Goal: Task Accomplishment & Management: Complete application form

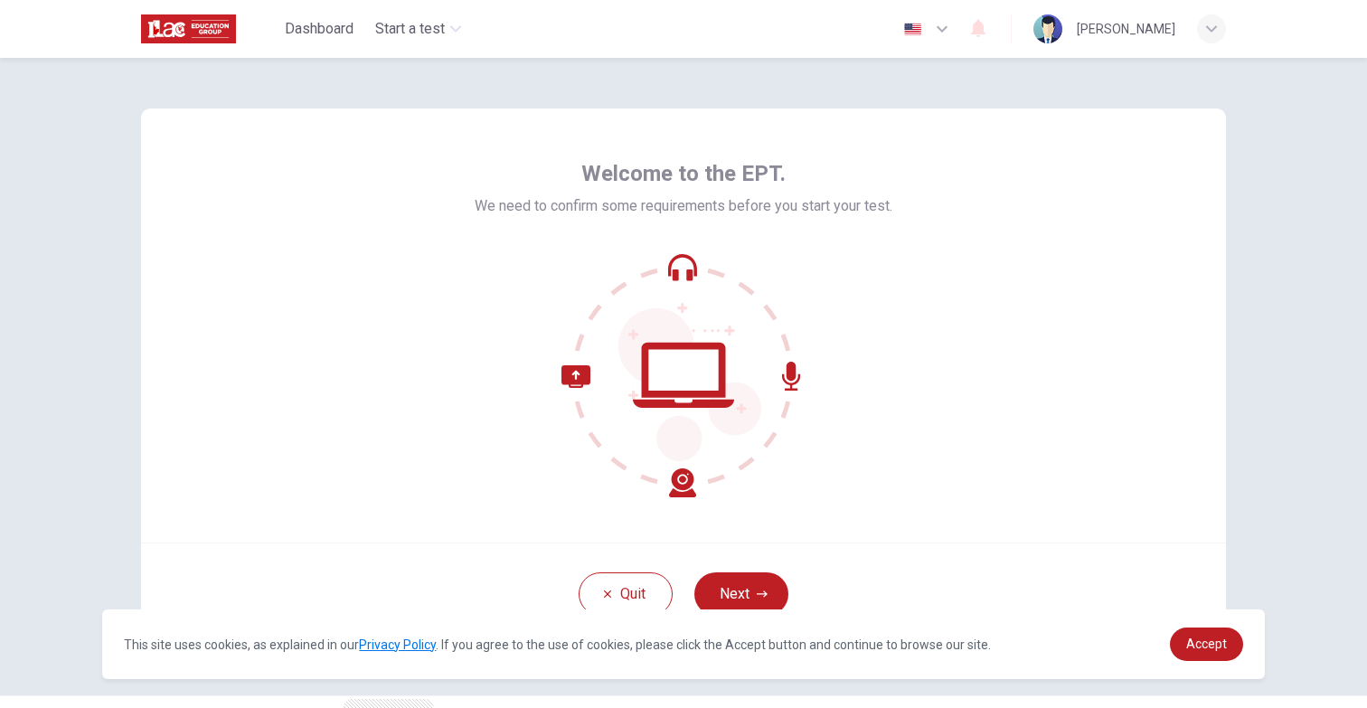
scroll to position [45, 0]
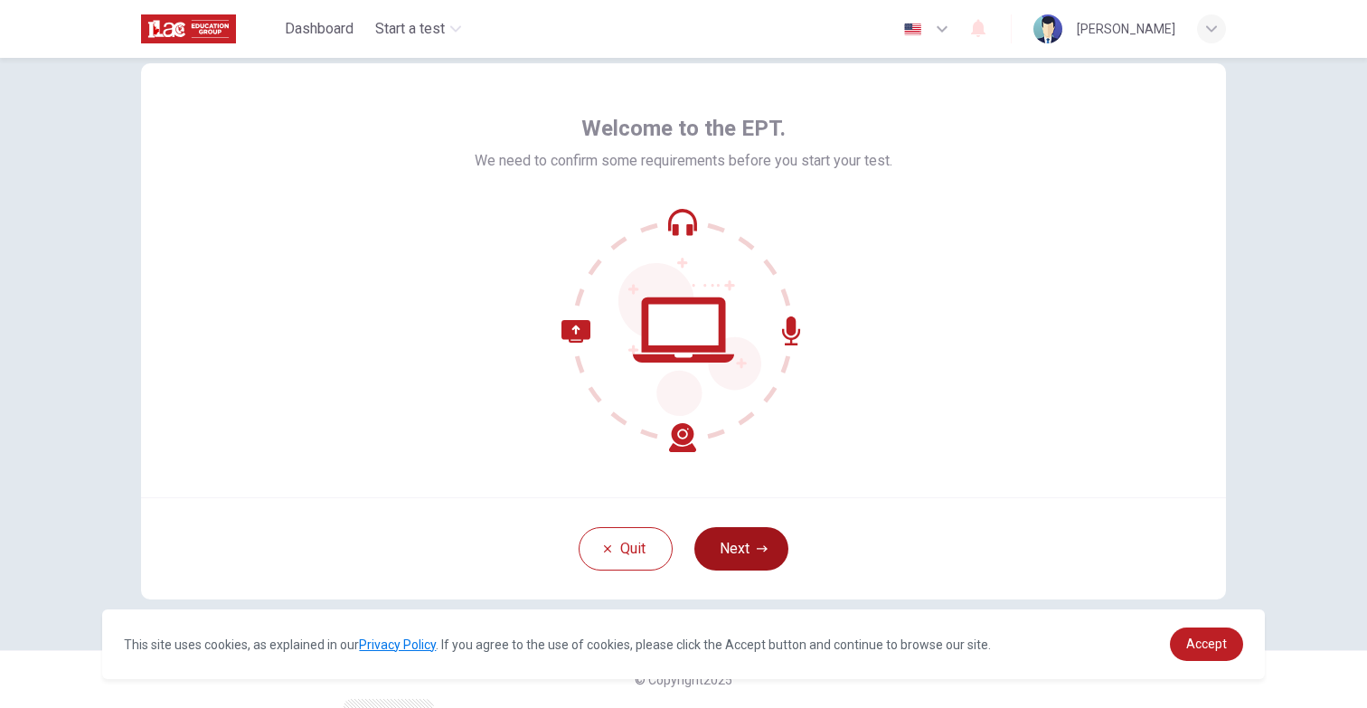
click at [769, 544] on button "Next" at bounding box center [741, 548] width 94 height 43
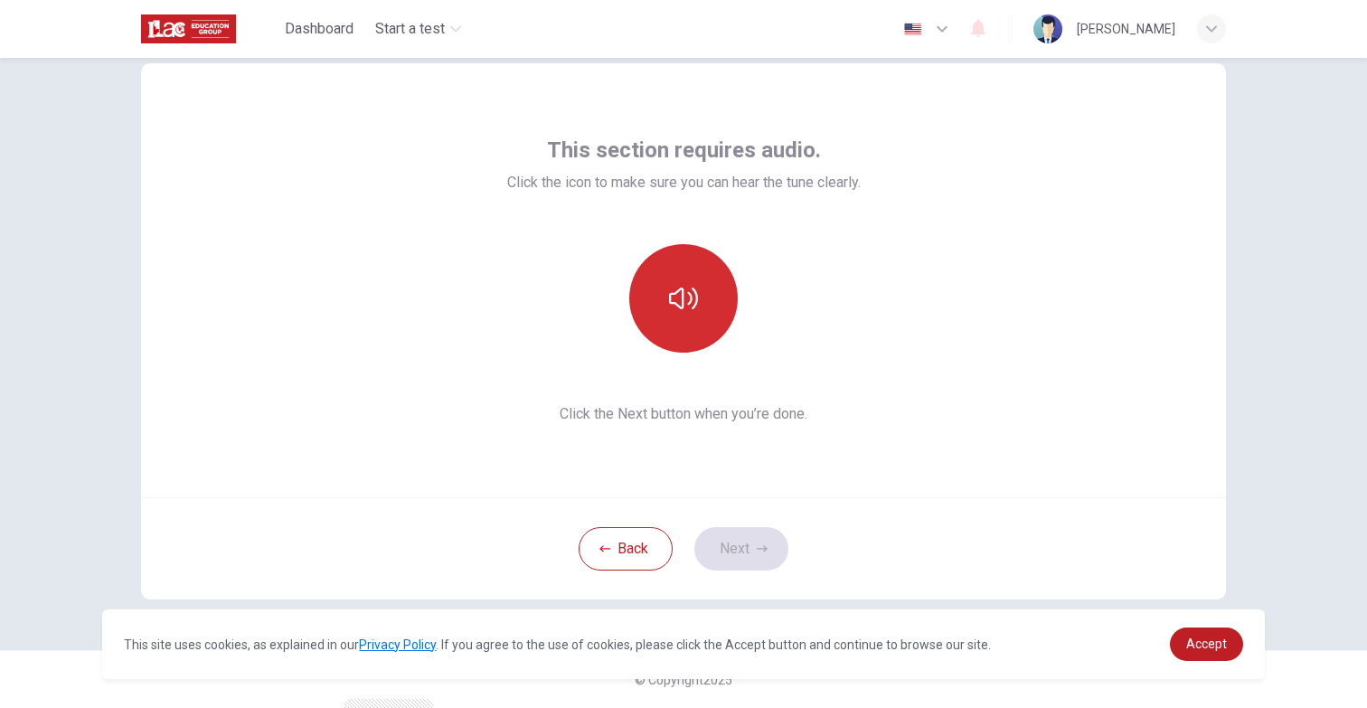
click at [694, 311] on icon "button" at bounding box center [683, 298] width 29 height 29
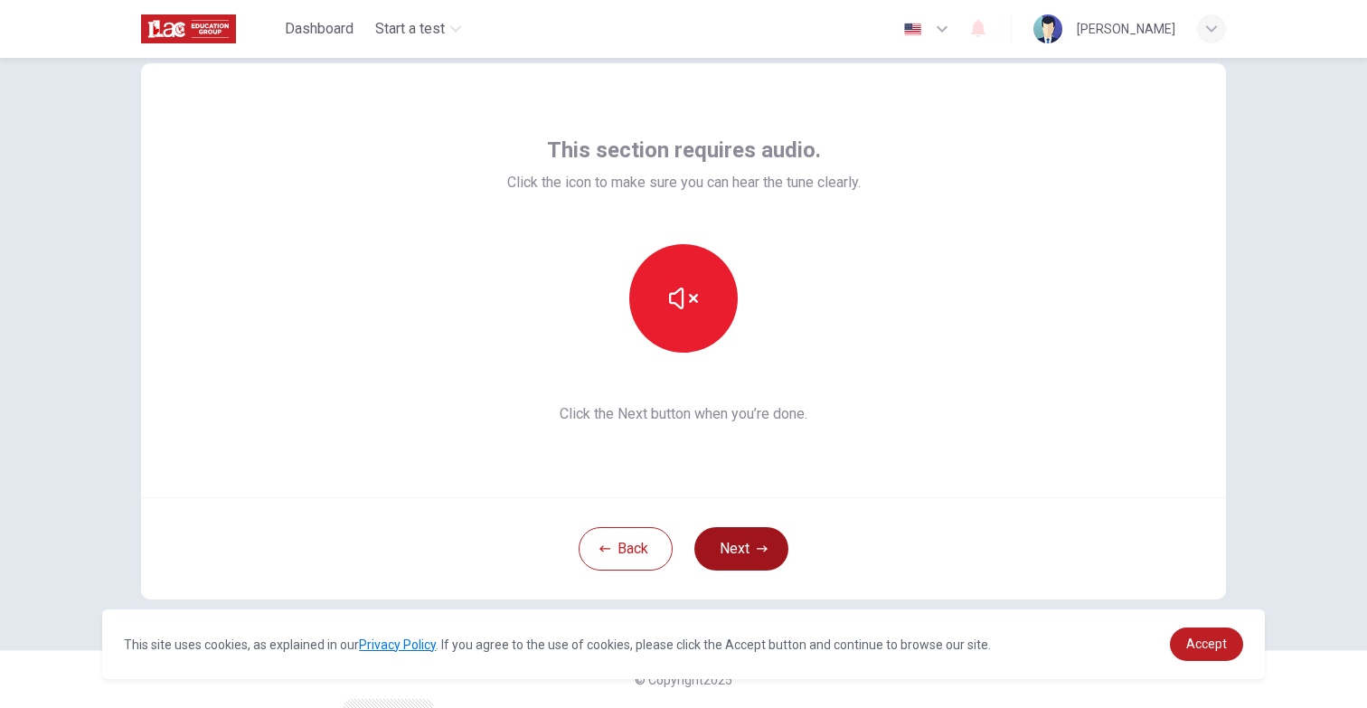
click at [739, 543] on button "Next" at bounding box center [741, 548] width 94 height 43
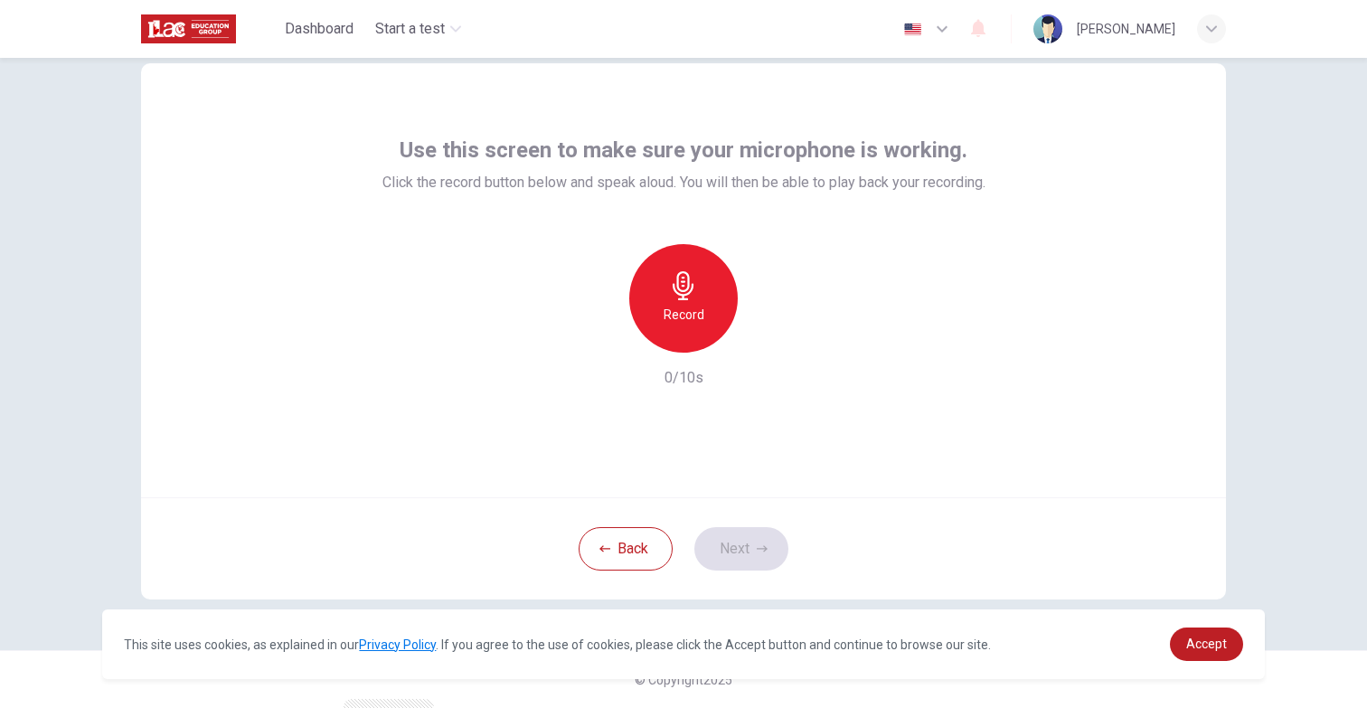
click at [670, 323] on h6 "Record" at bounding box center [684, 315] width 41 height 22
click at [764, 341] on icon "button" at bounding box center [768, 338] width 8 height 11
click at [758, 531] on button "Next" at bounding box center [741, 548] width 94 height 43
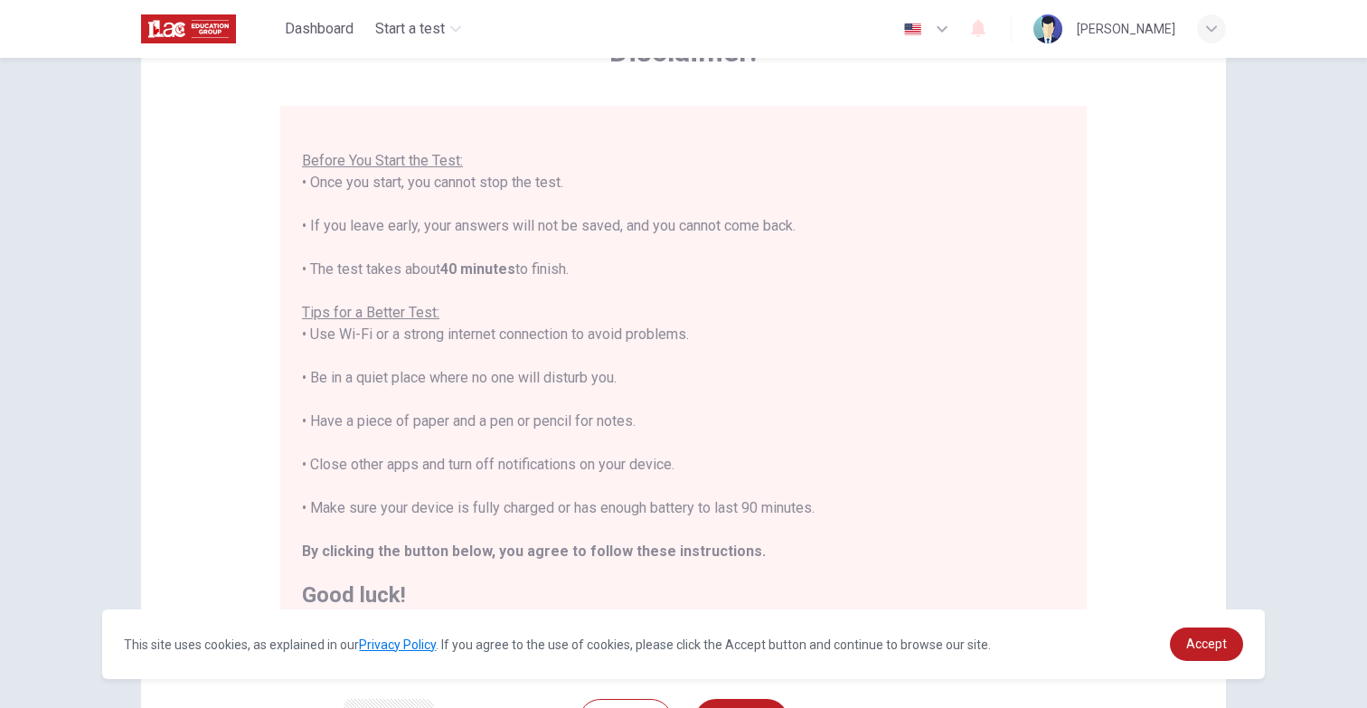
scroll to position [142, 0]
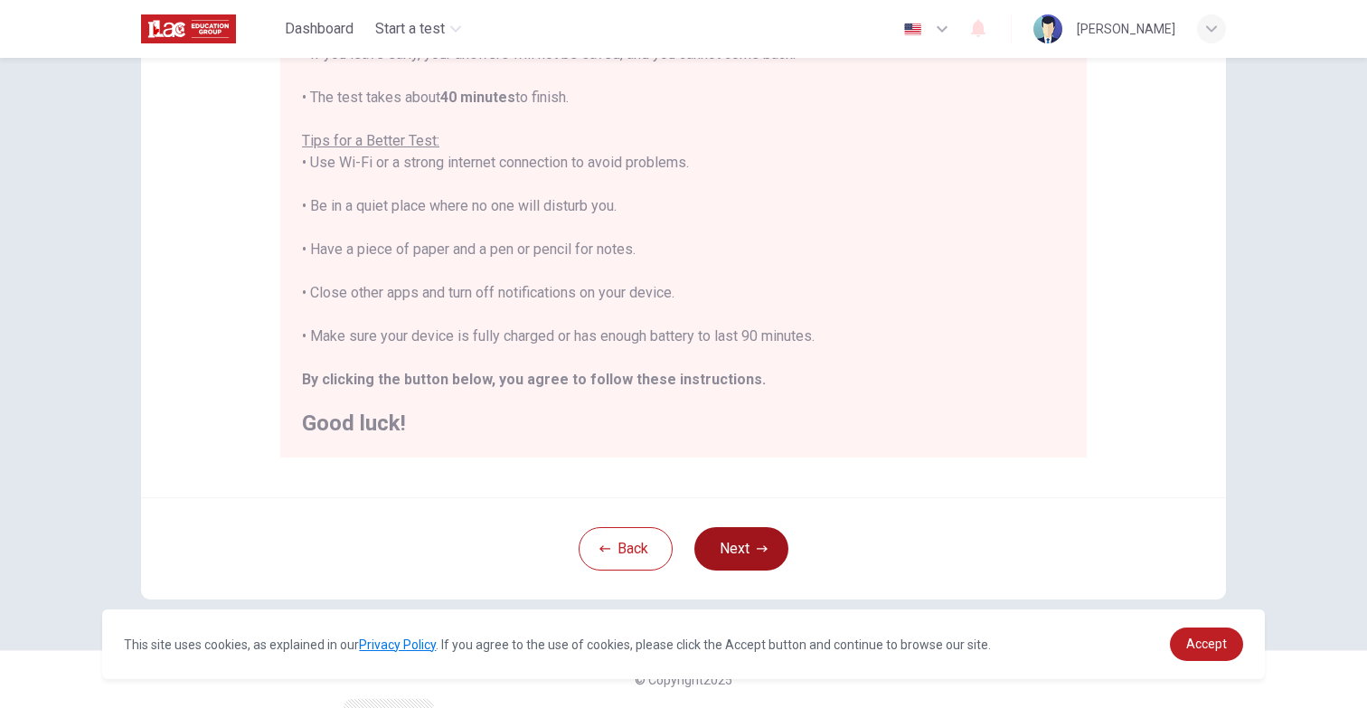
click at [750, 539] on button "Next" at bounding box center [741, 548] width 94 height 43
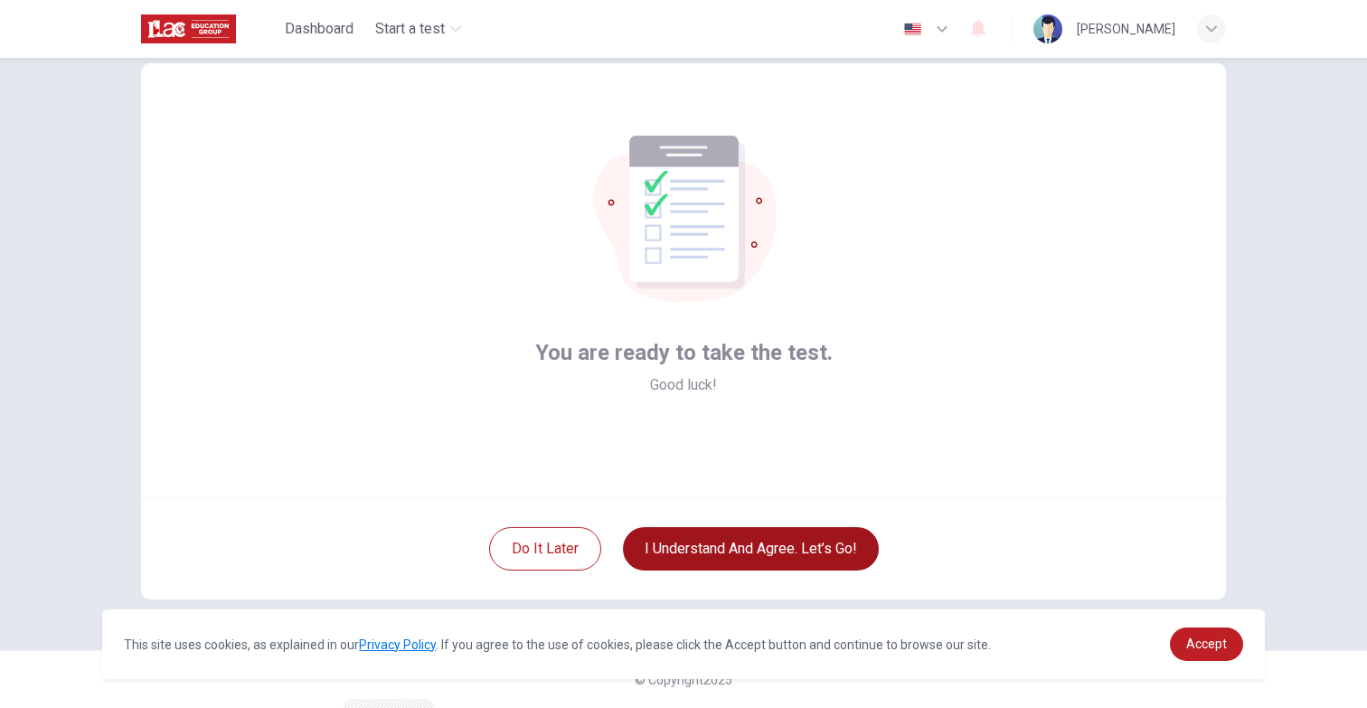
scroll to position [45, 0]
click at [739, 542] on button "I understand and agree. Let’s go!" at bounding box center [751, 548] width 256 height 43
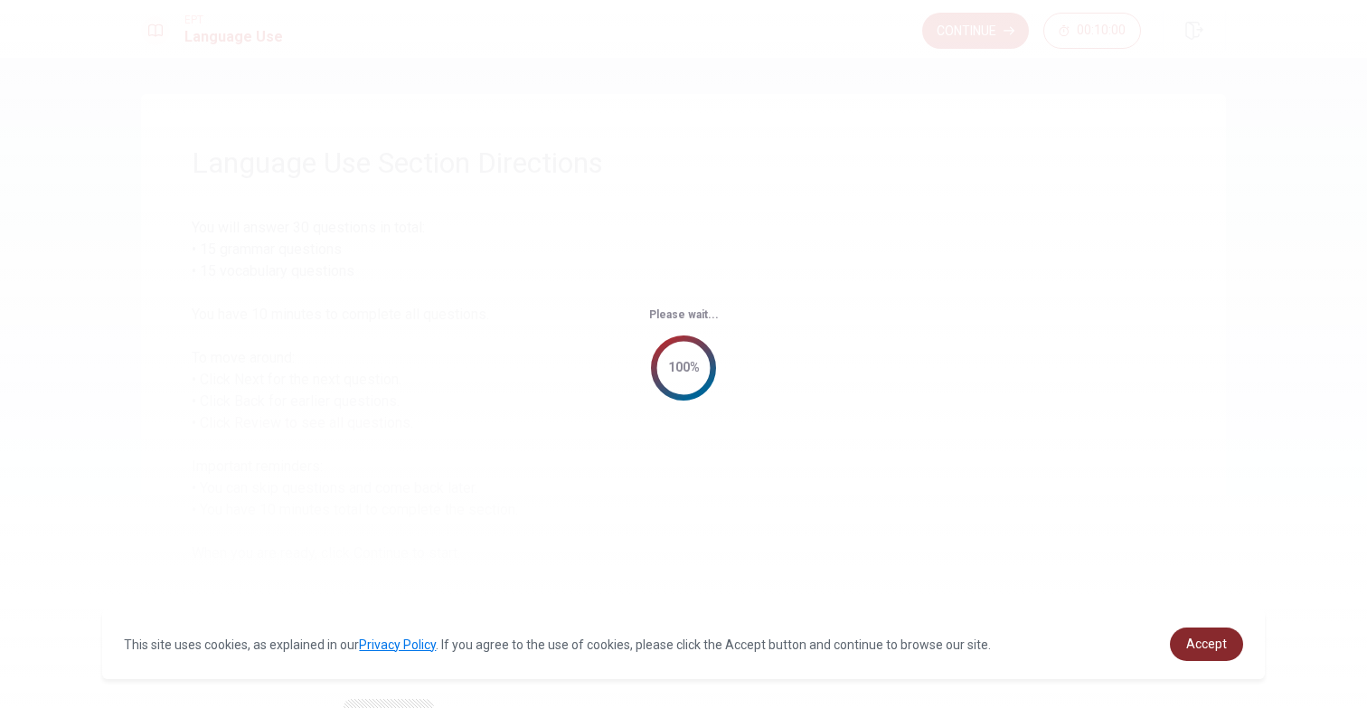
click at [1191, 652] on link "Accept" at bounding box center [1206, 643] width 73 height 33
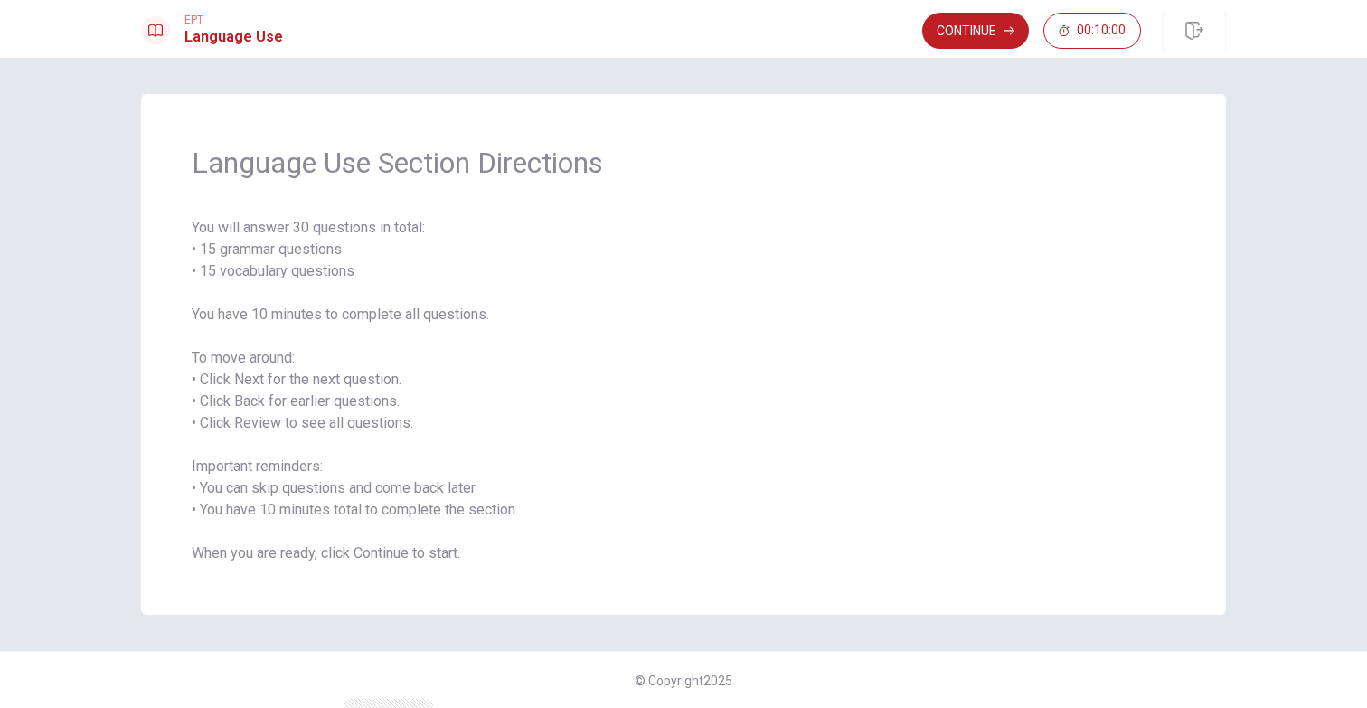
scroll to position [1, 0]
click at [974, 39] on button "Continue" at bounding box center [975, 31] width 107 height 36
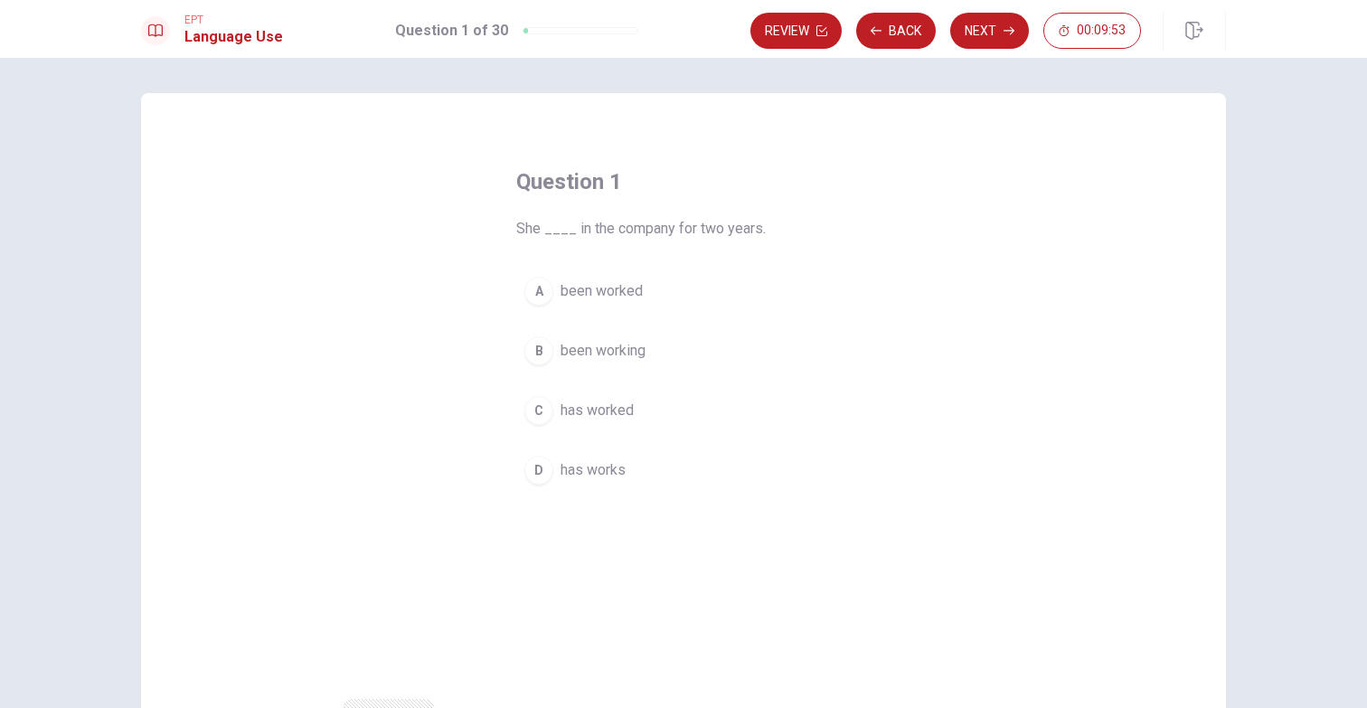
click at [601, 408] on span "has worked" at bounding box center [596, 411] width 73 height 22
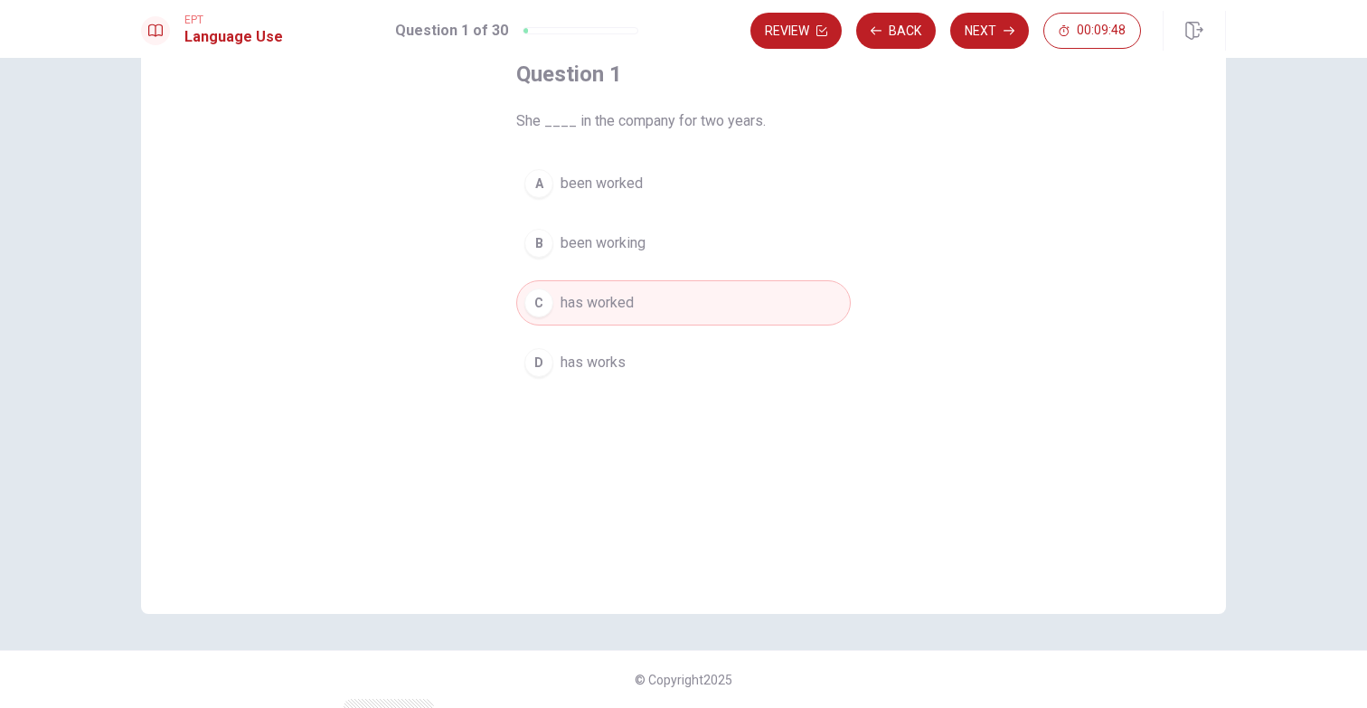
scroll to position [48, 0]
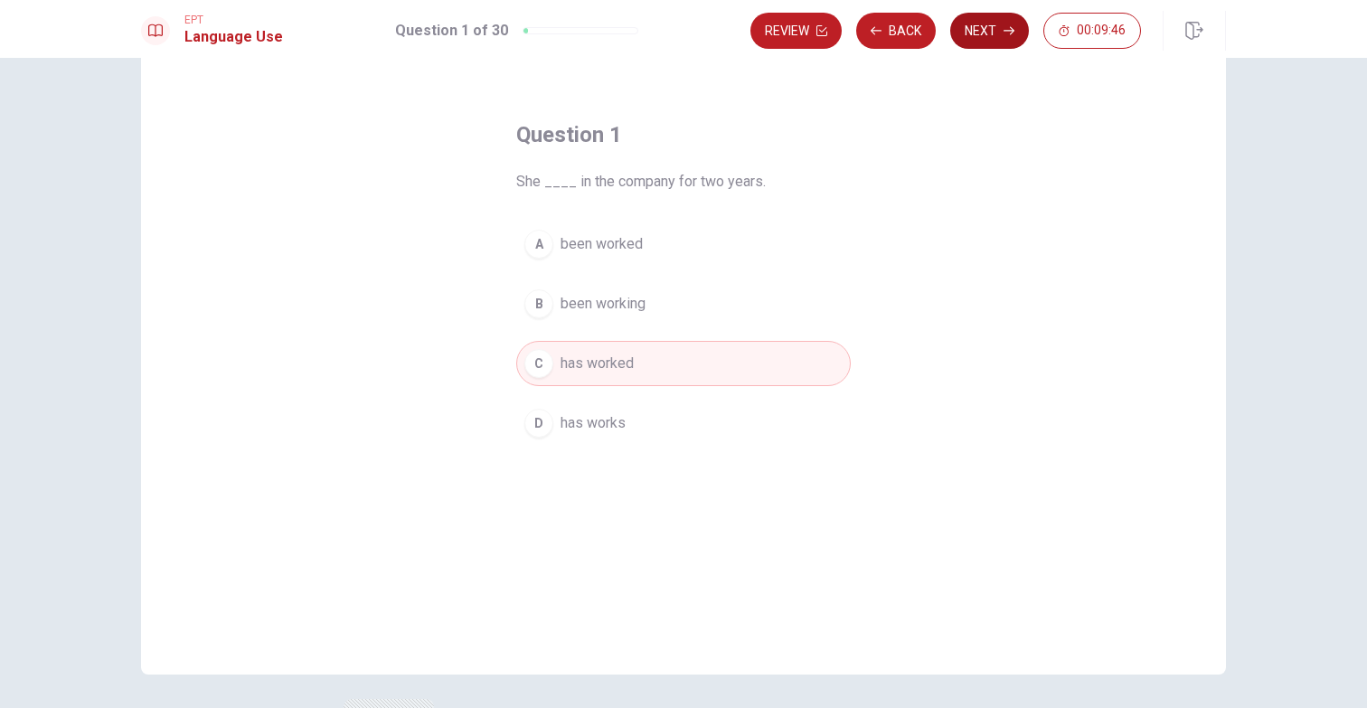
click at [977, 40] on button "Next" at bounding box center [989, 31] width 79 height 36
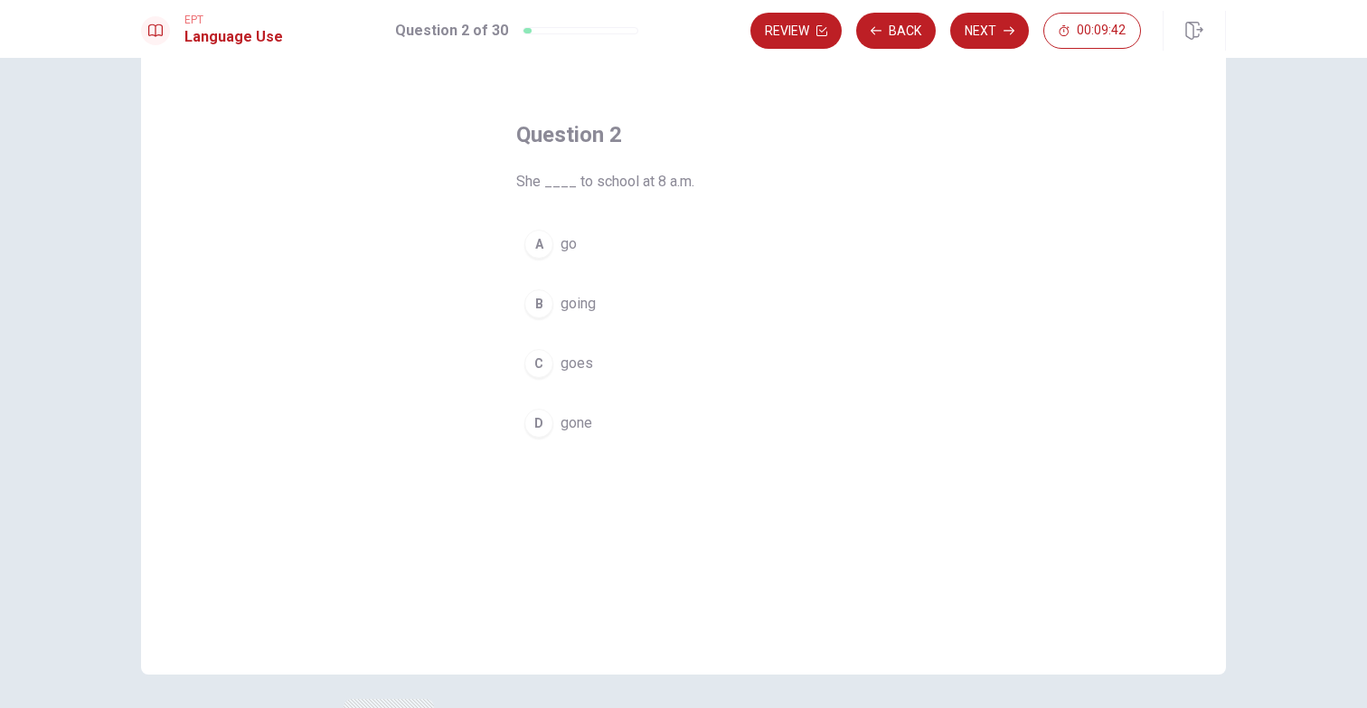
click at [576, 365] on span "goes" at bounding box center [576, 364] width 33 height 22
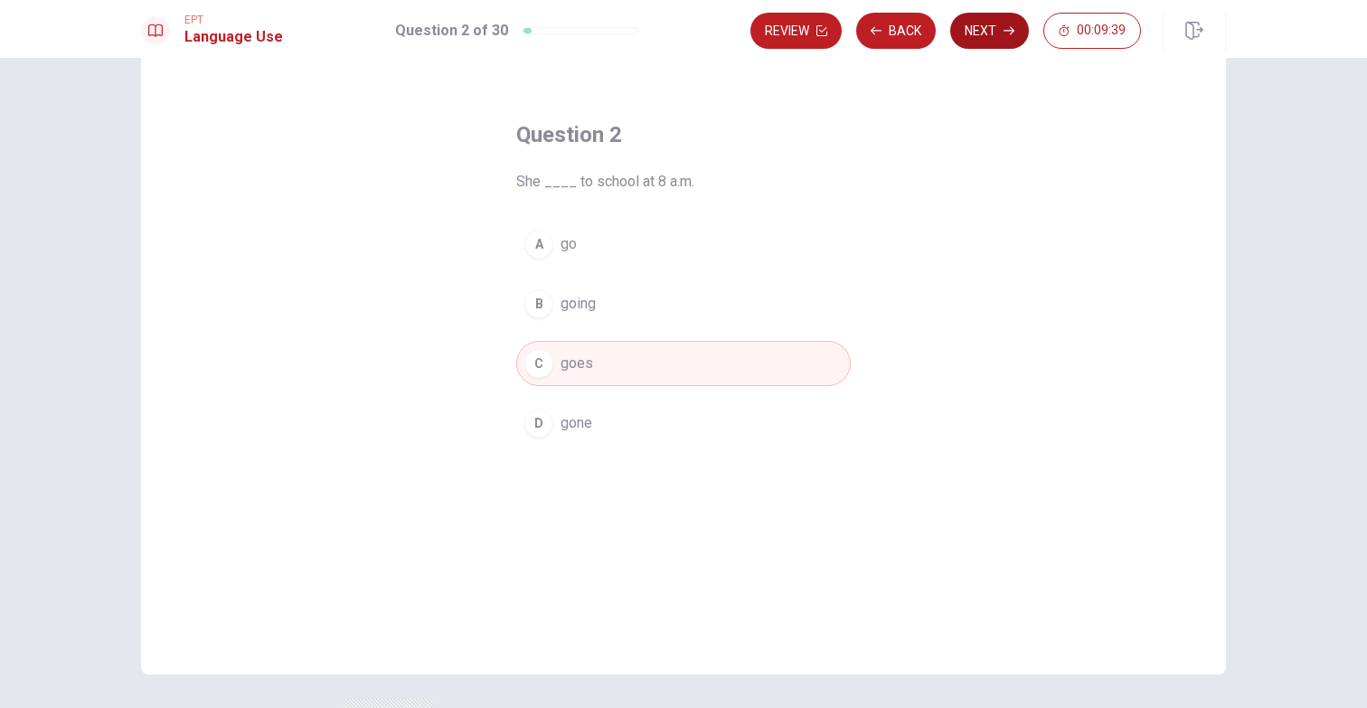
click at [980, 31] on button "Next" at bounding box center [989, 31] width 79 height 36
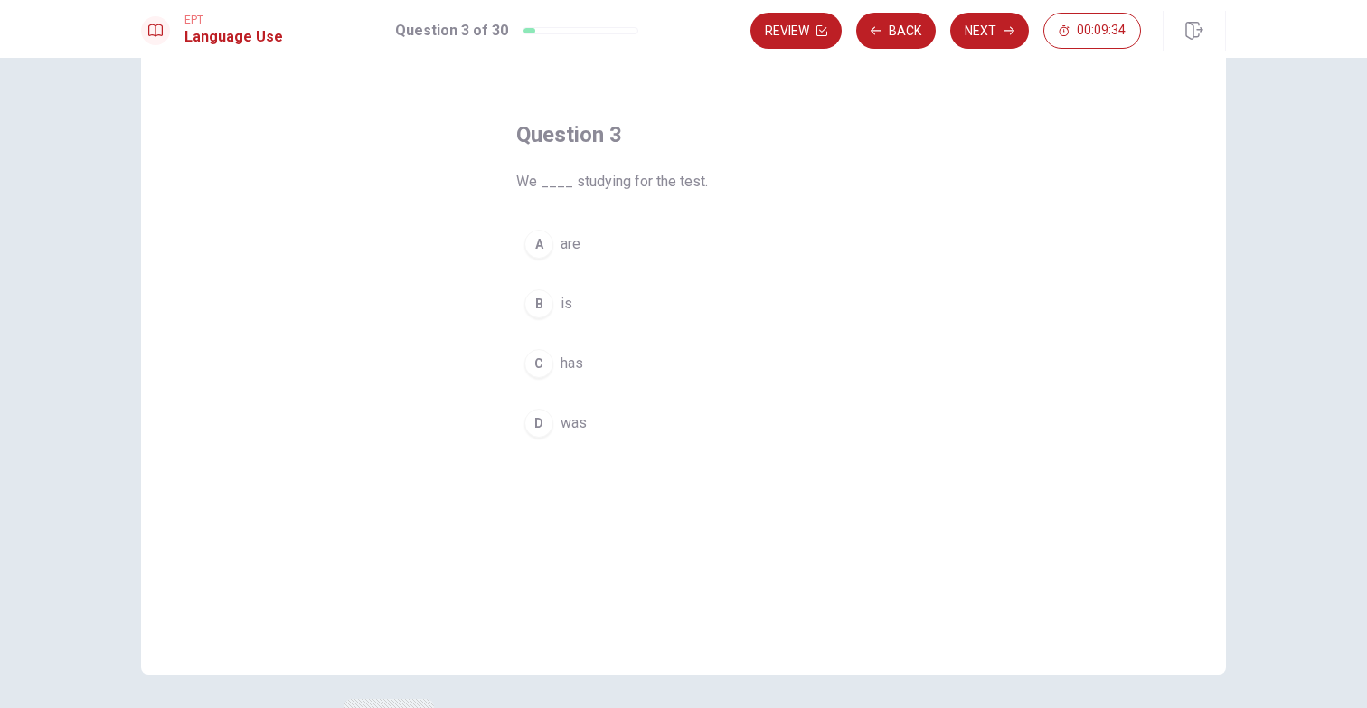
click at [575, 246] on span "are" at bounding box center [570, 244] width 20 height 22
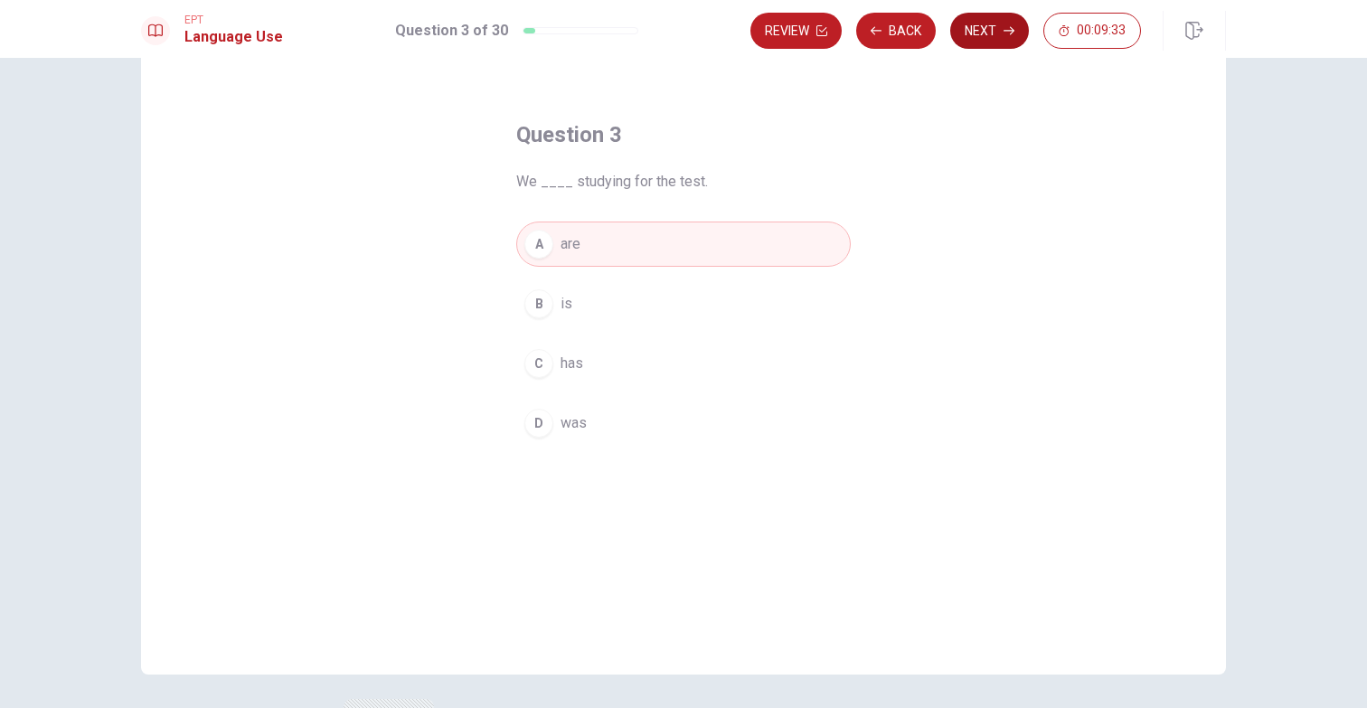
click at [1010, 25] on icon "button" at bounding box center [1008, 30] width 11 height 11
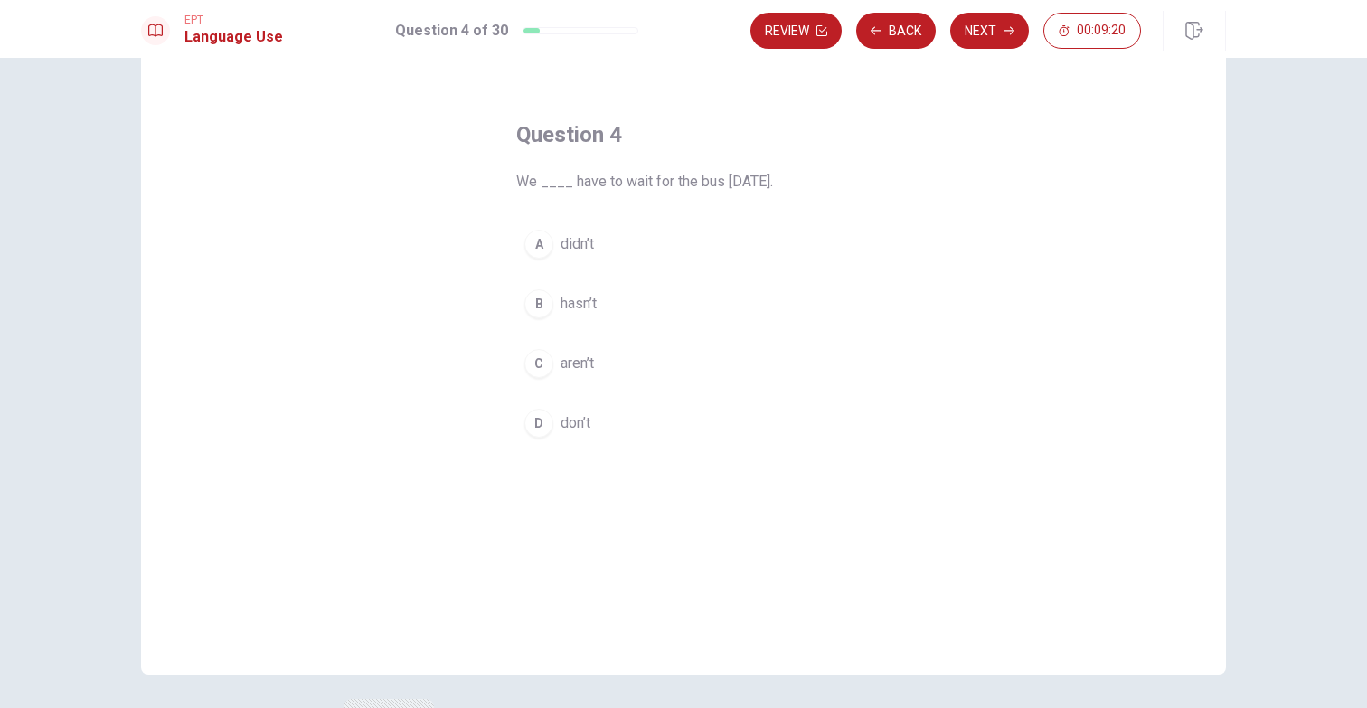
click at [581, 242] on span "didn’t" at bounding box center [576, 244] width 33 height 22
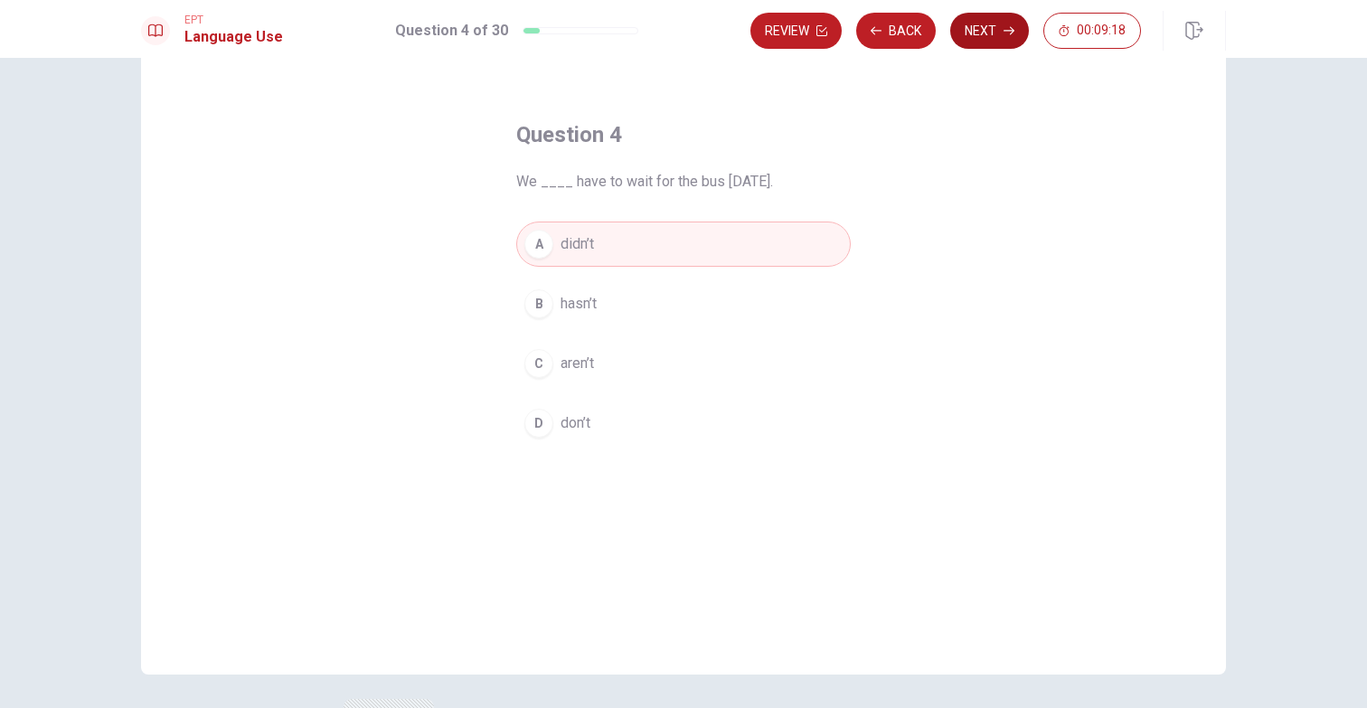
click at [992, 31] on button "Next" at bounding box center [989, 31] width 79 height 36
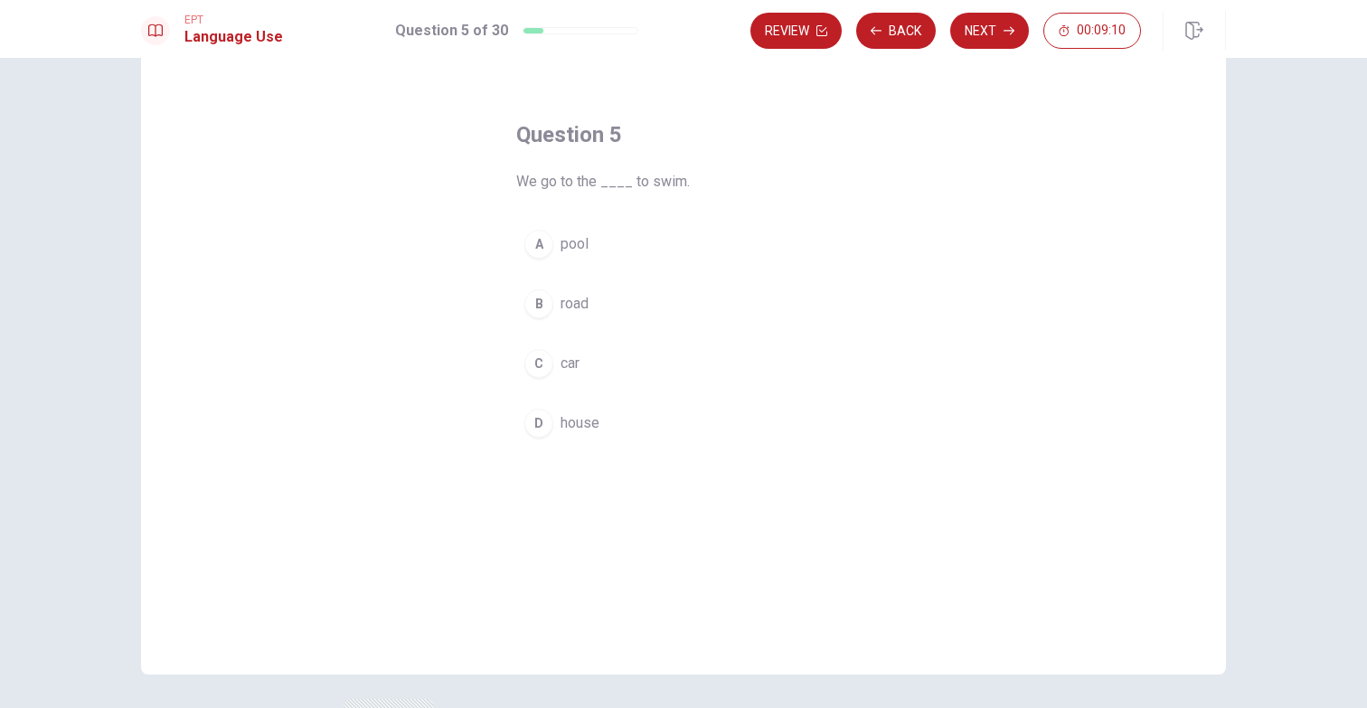
click at [575, 249] on span "pool" at bounding box center [574, 244] width 28 height 22
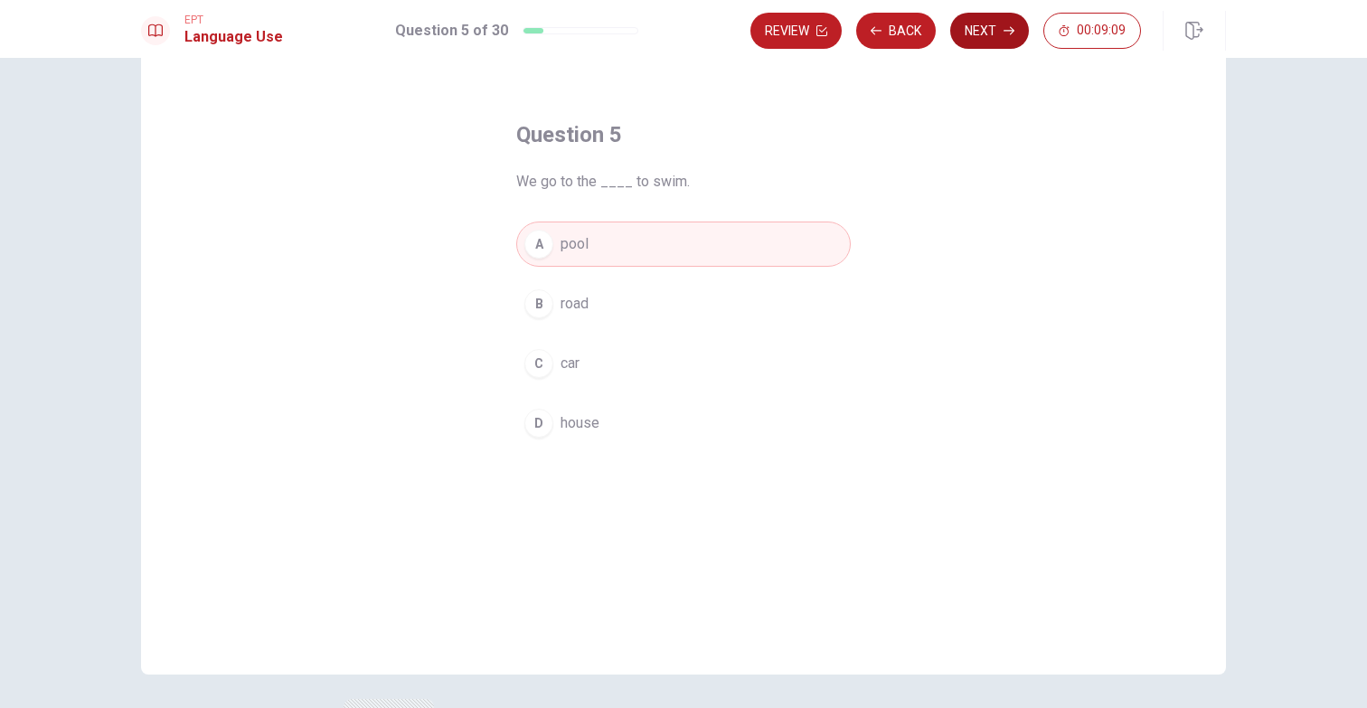
click at [984, 31] on button "Next" at bounding box center [989, 31] width 79 height 36
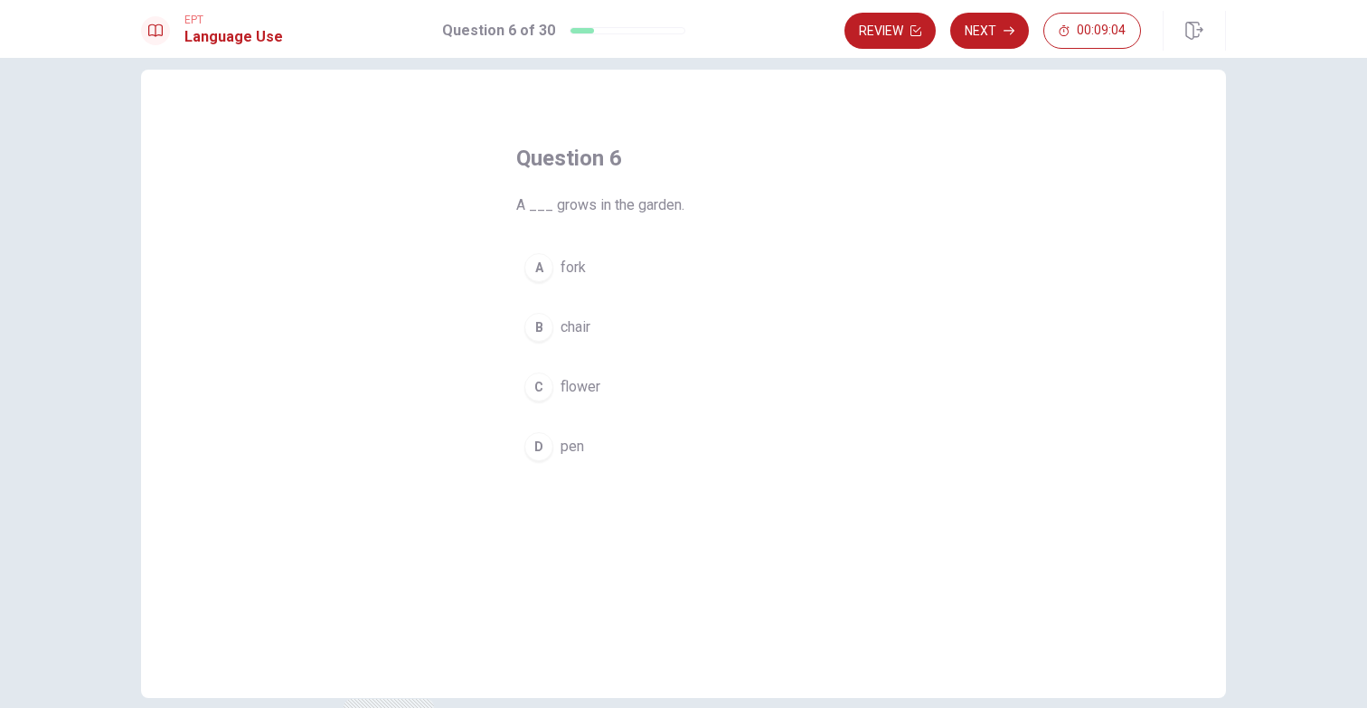
scroll to position [28, 0]
click at [590, 382] on span "flower" at bounding box center [580, 383] width 40 height 22
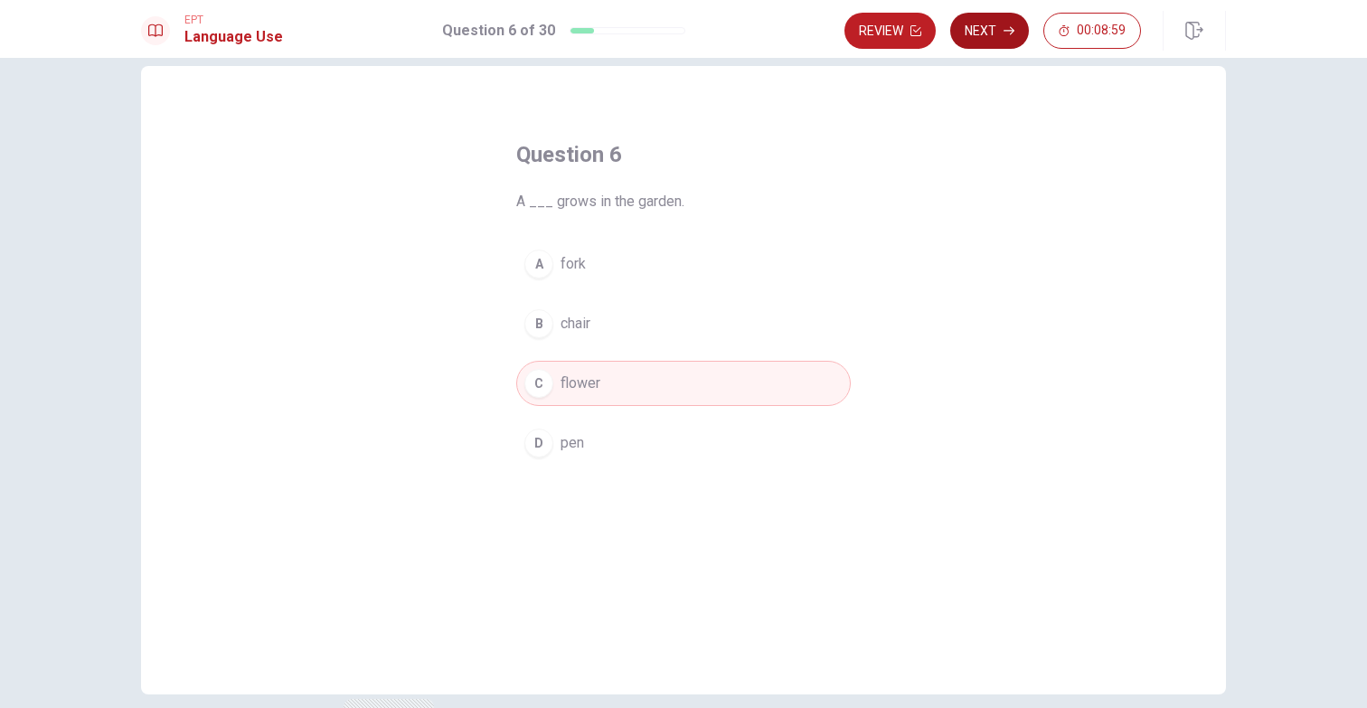
click at [990, 36] on button "Next" at bounding box center [989, 31] width 79 height 36
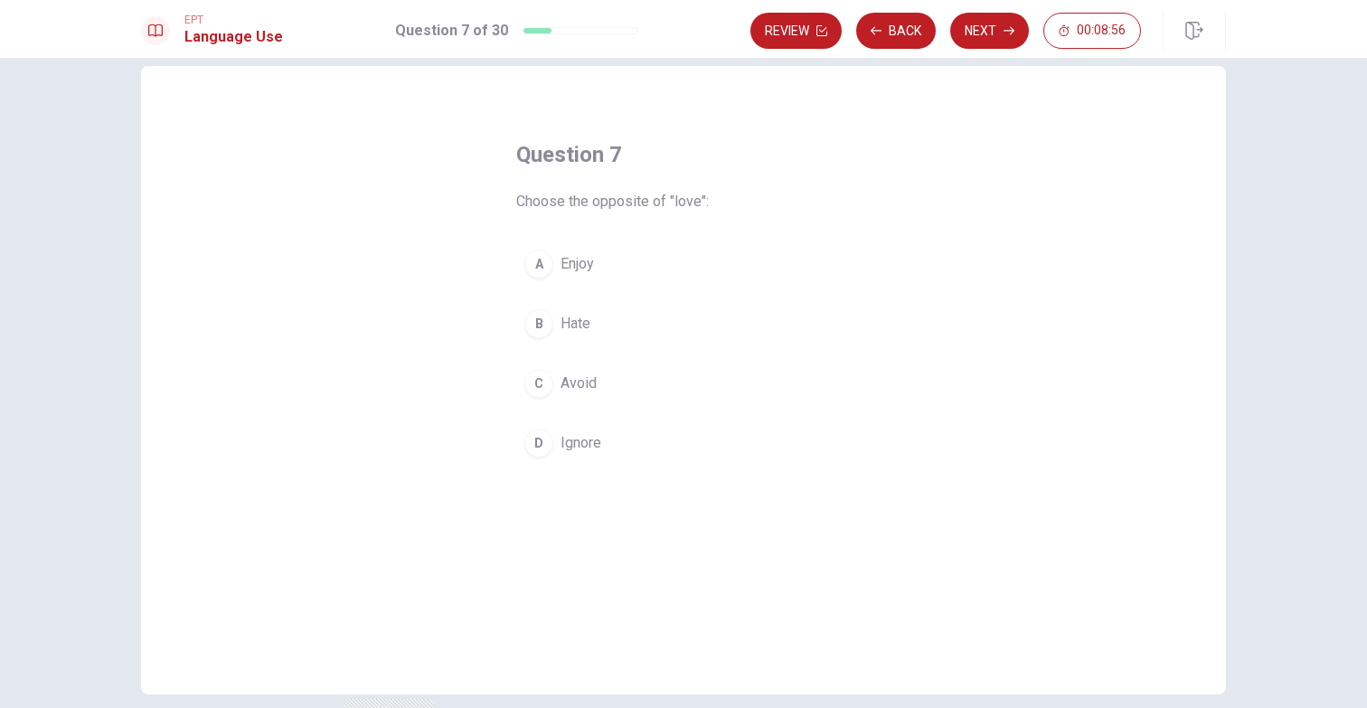
click at [579, 326] on span "Hate" at bounding box center [575, 324] width 30 height 22
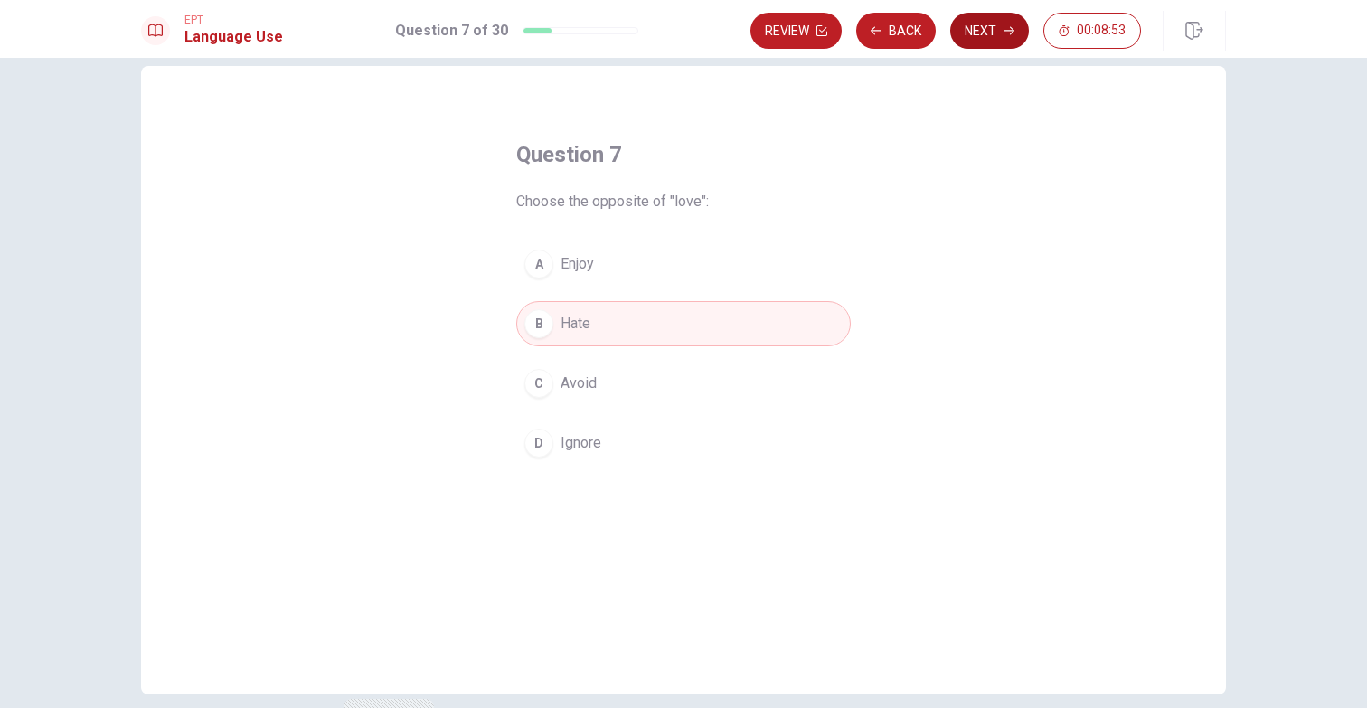
click at [975, 27] on button "Next" at bounding box center [989, 31] width 79 height 36
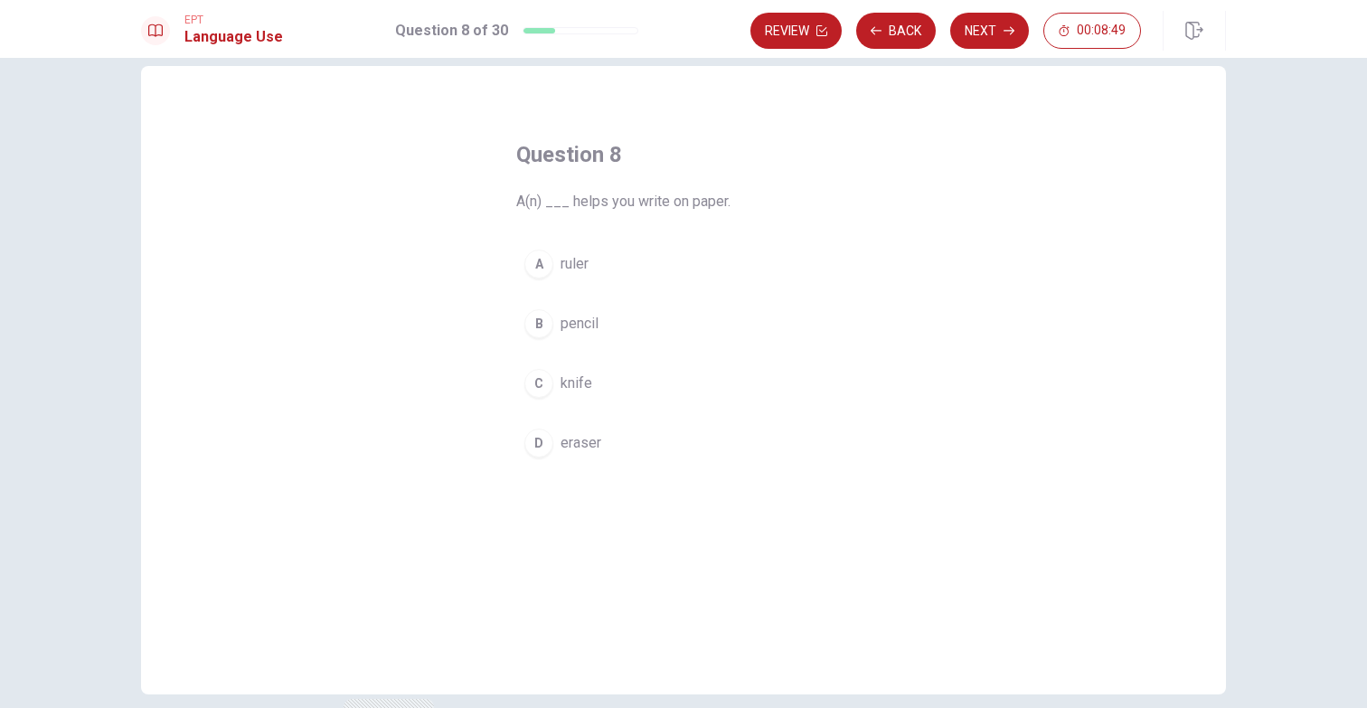
click at [587, 320] on span "pencil" at bounding box center [579, 324] width 38 height 22
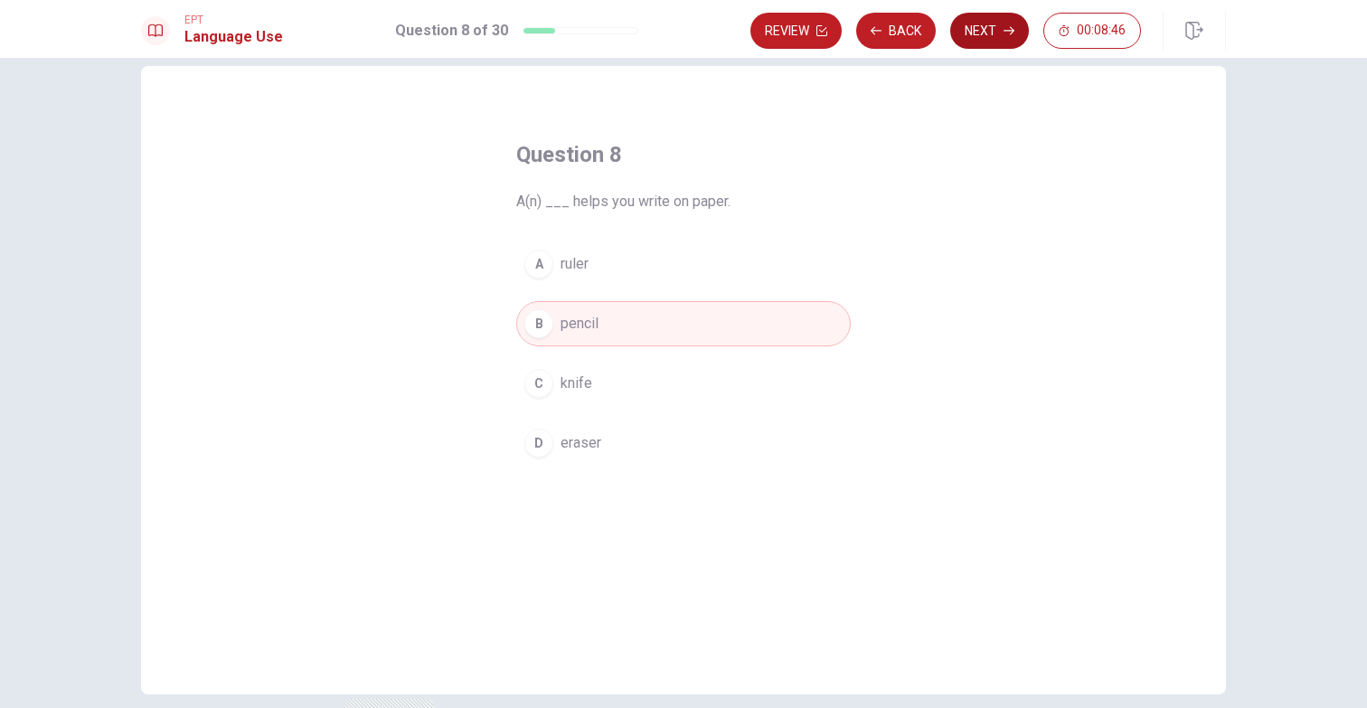
click at [987, 41] on button "Next" at bounding box center [989, 31] width 79 height 36
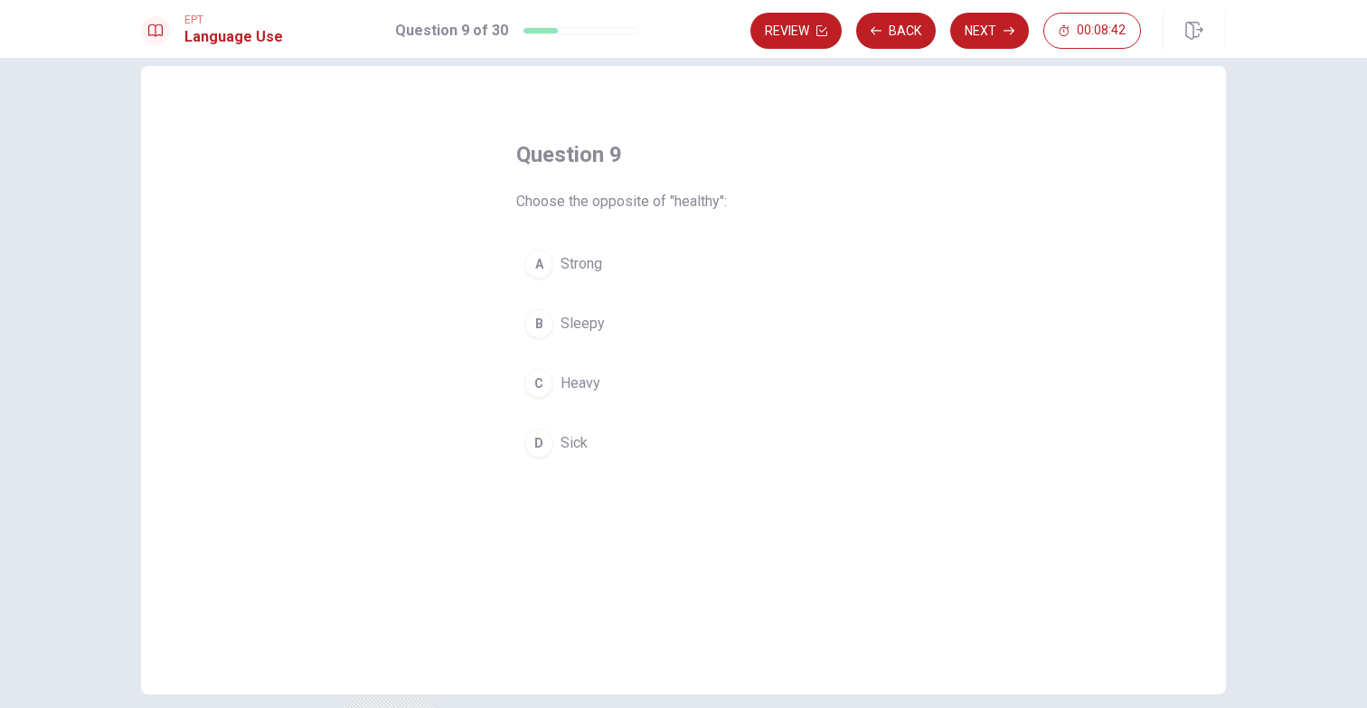
click at [574, 446] on span "Sick" at bounding box center [573, 443] width 27 height 22
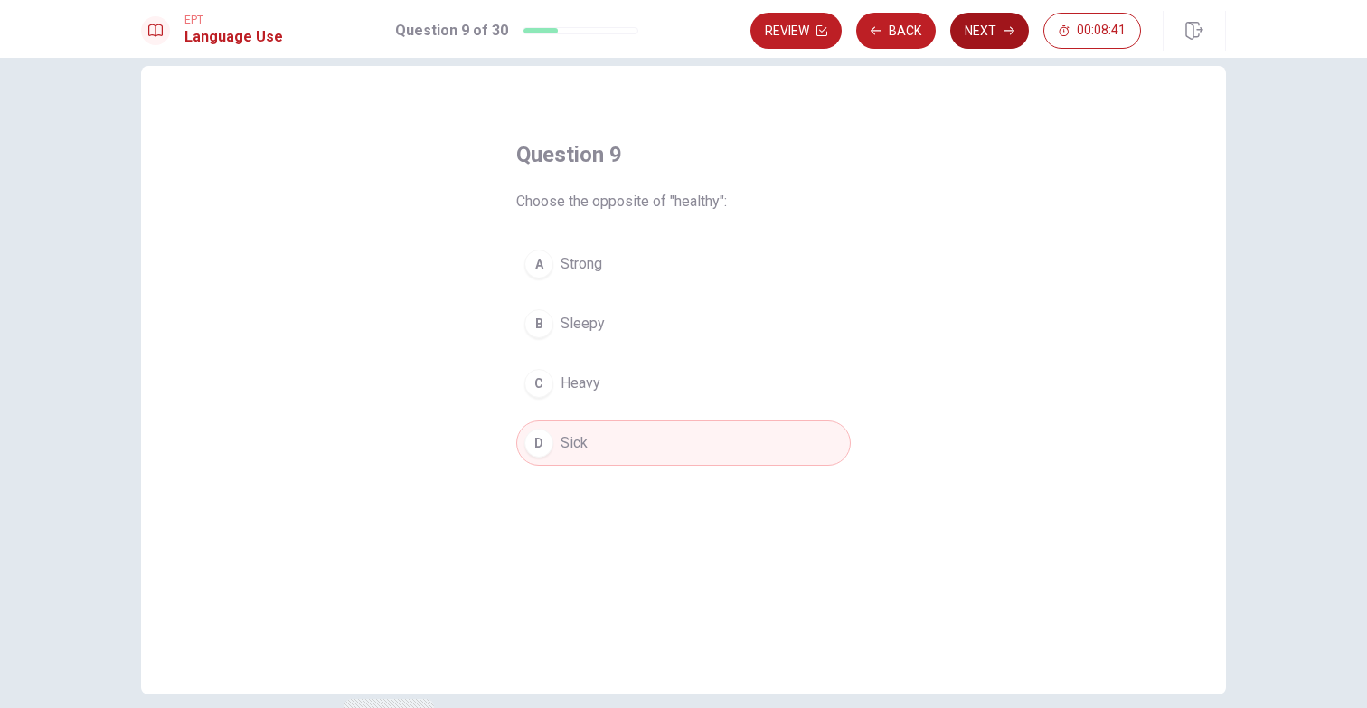
click at [970, 28] on button "Next" at bounding box center [989, 31] width 79 height 36
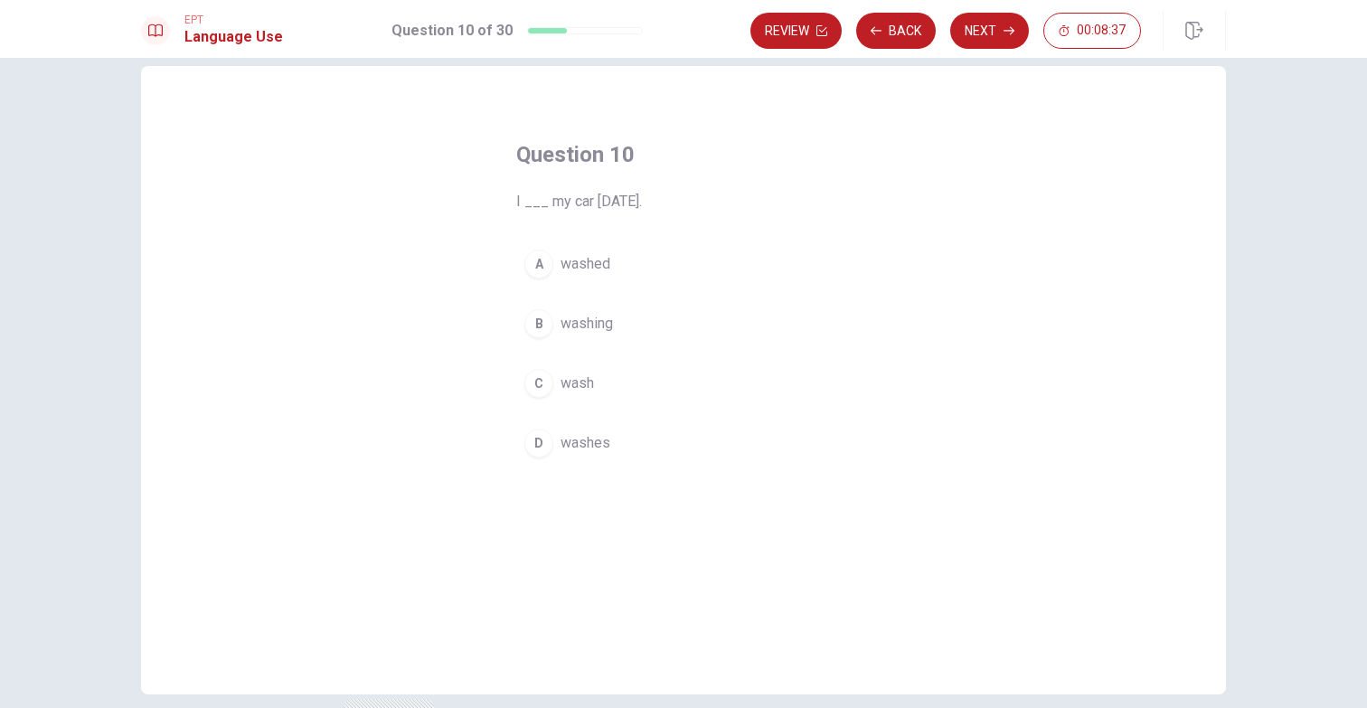
click at [594, 264] on span "washed" at bounding box center [585, 264] width 50 height 22
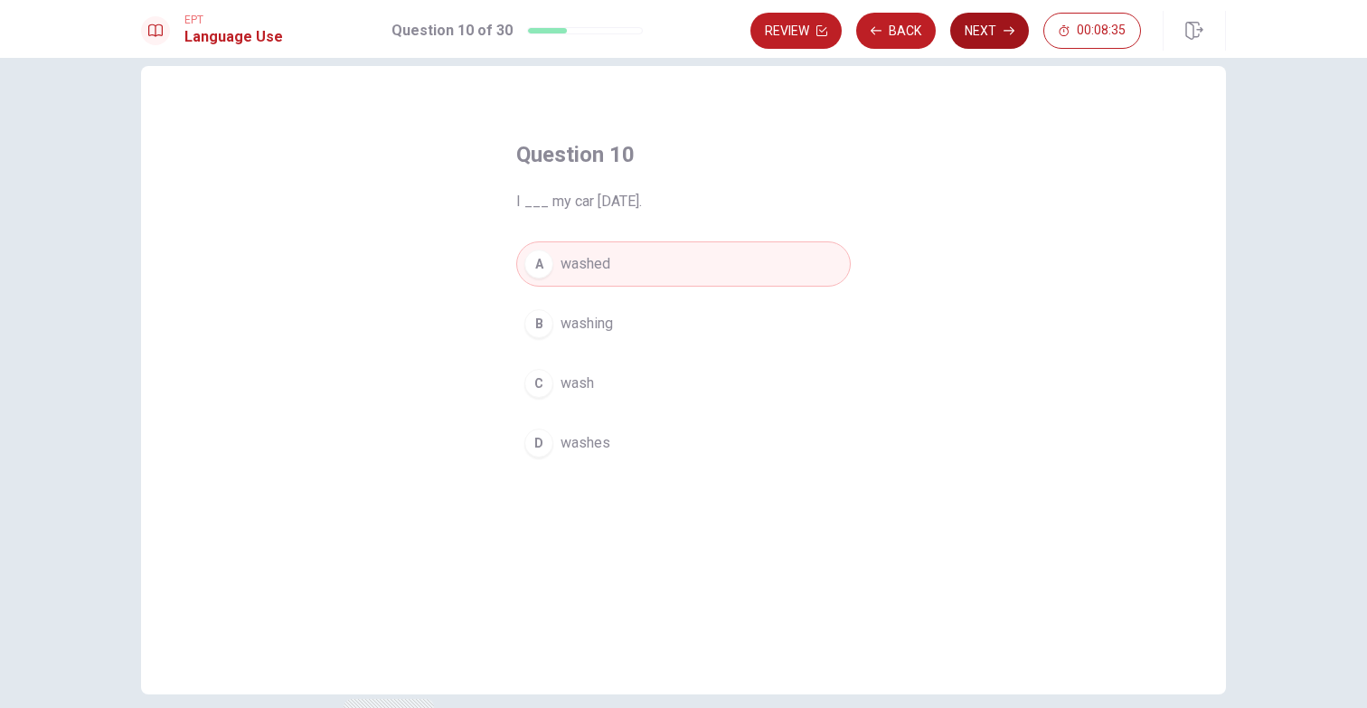
click at [965, 44] on button "Next" at bounding box center [989, 31] width 79 height 36
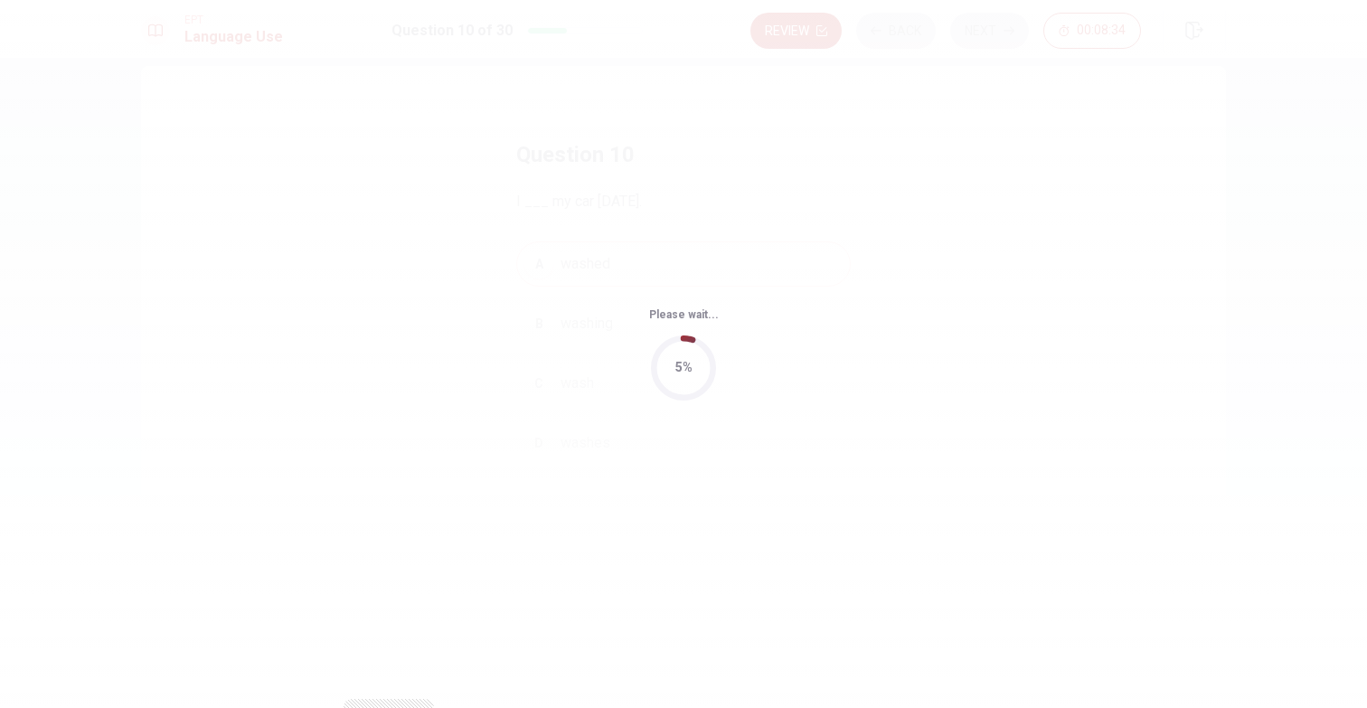
scroll to position [0, 0]
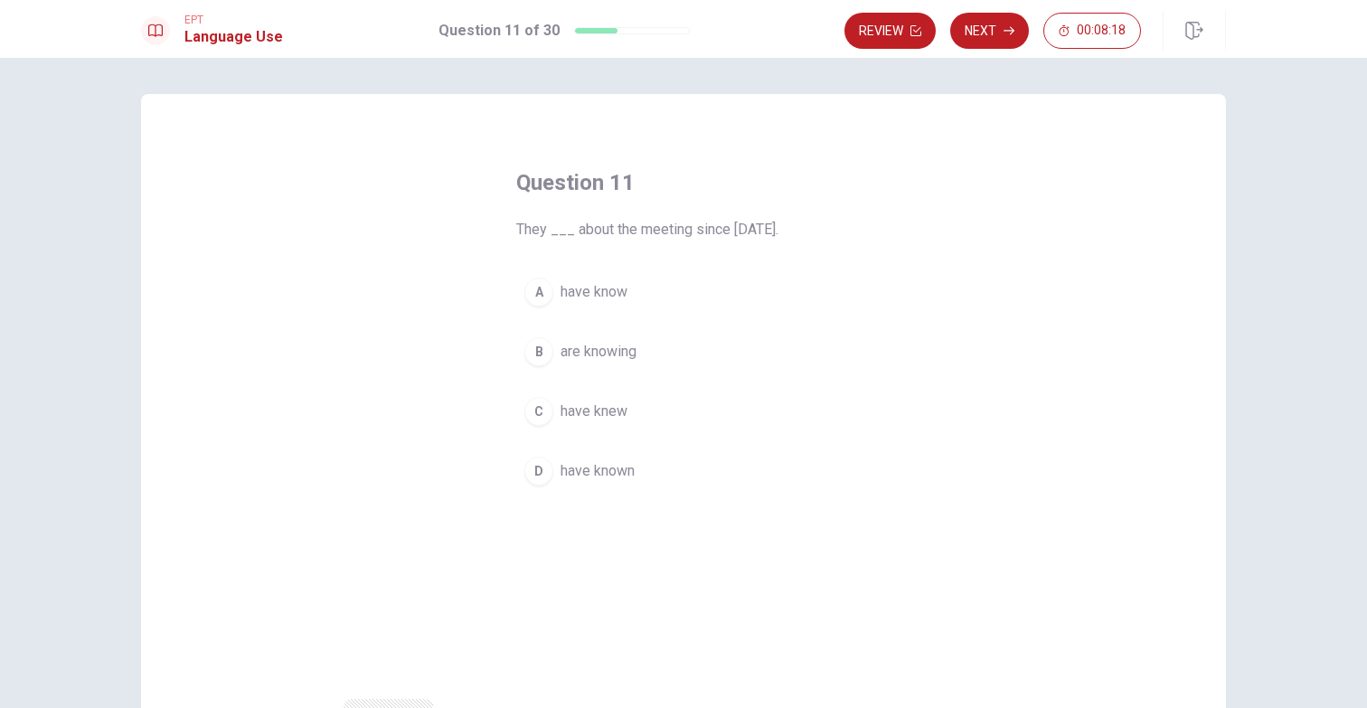
click at [631, 469] on span "have known" at bounding box center [597, 471] width 74 height 22
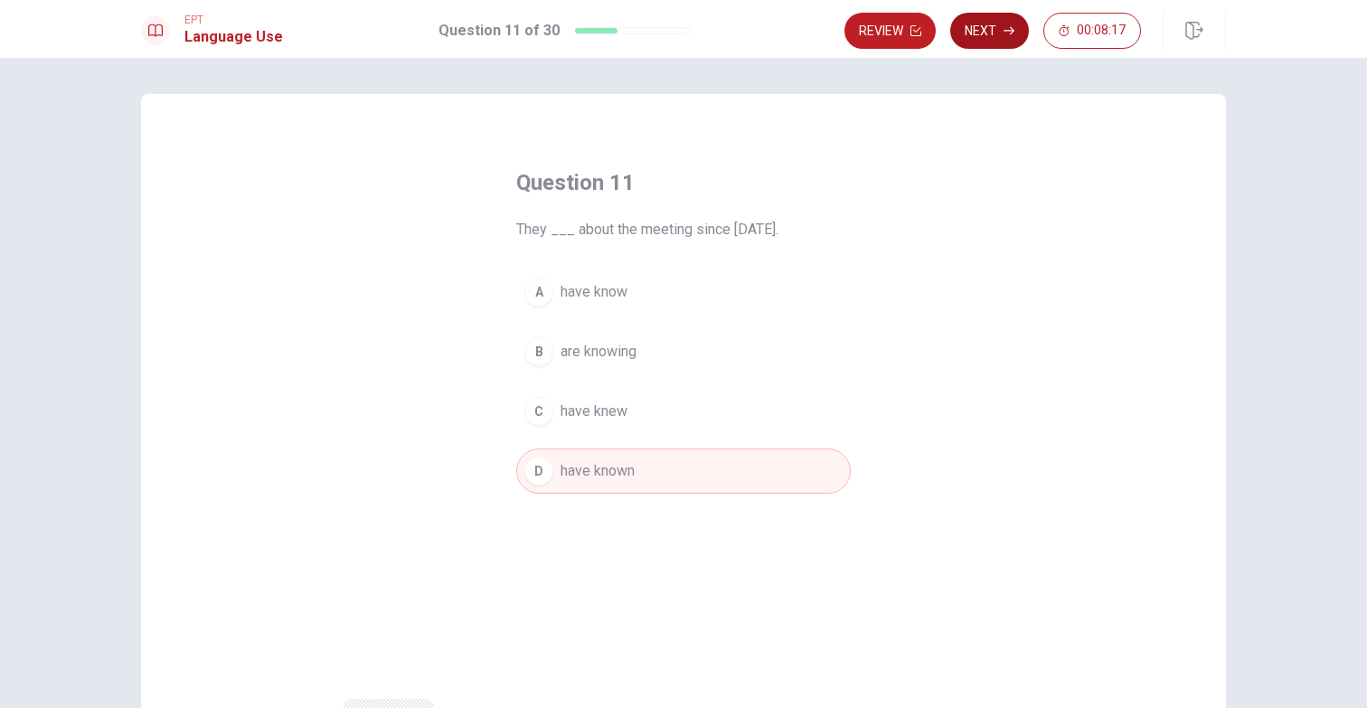
click at [983, 26] on button "Next" at bounding box center [989, 31] width 79 height 36
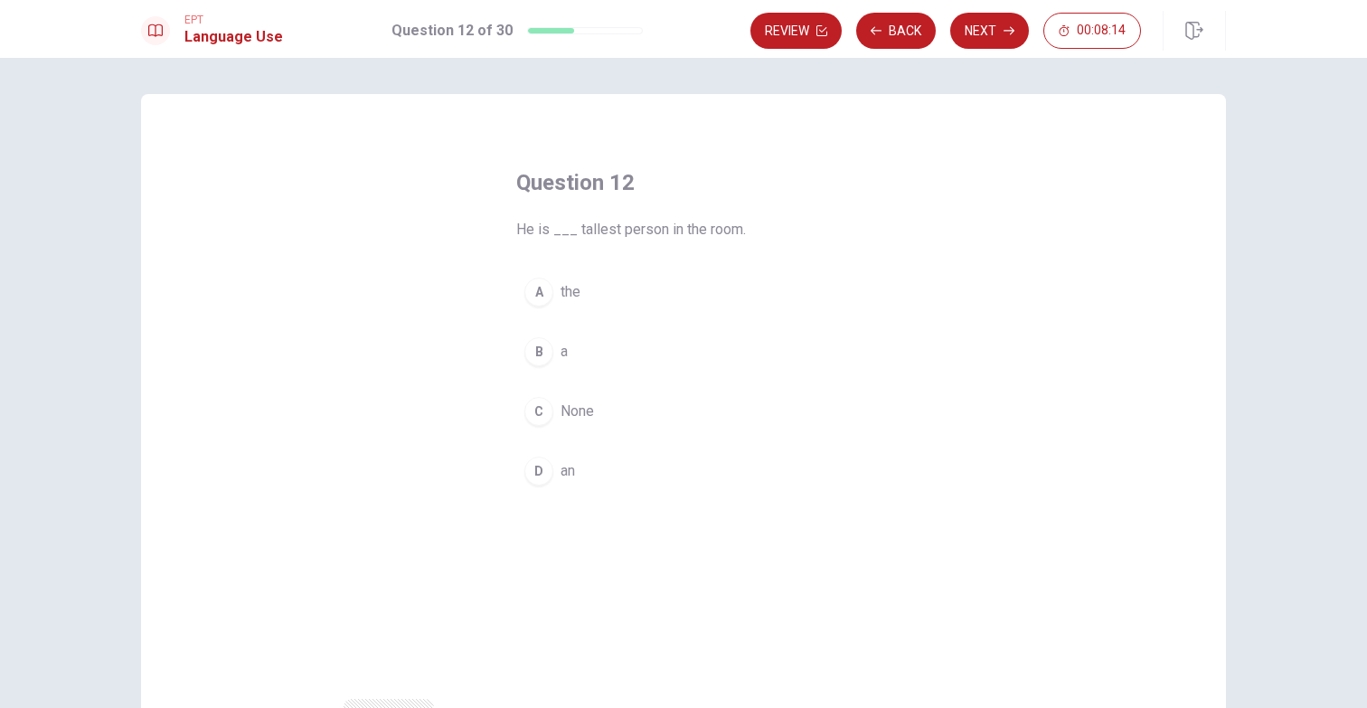
click at [574, 292] on span "the" at bounding box center [570, 292] width 20 height 22
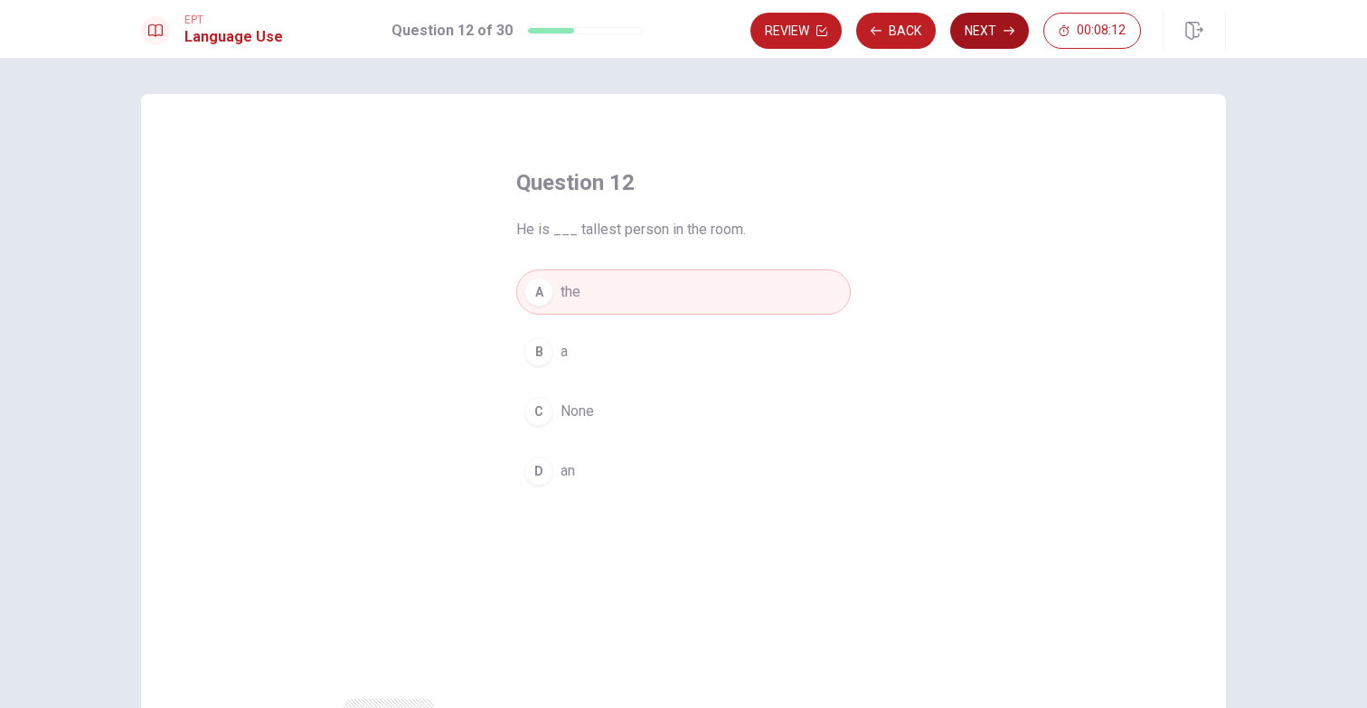
click at [979, 35] on button "Next" at bounding box center [989, 31] width 79 height 36
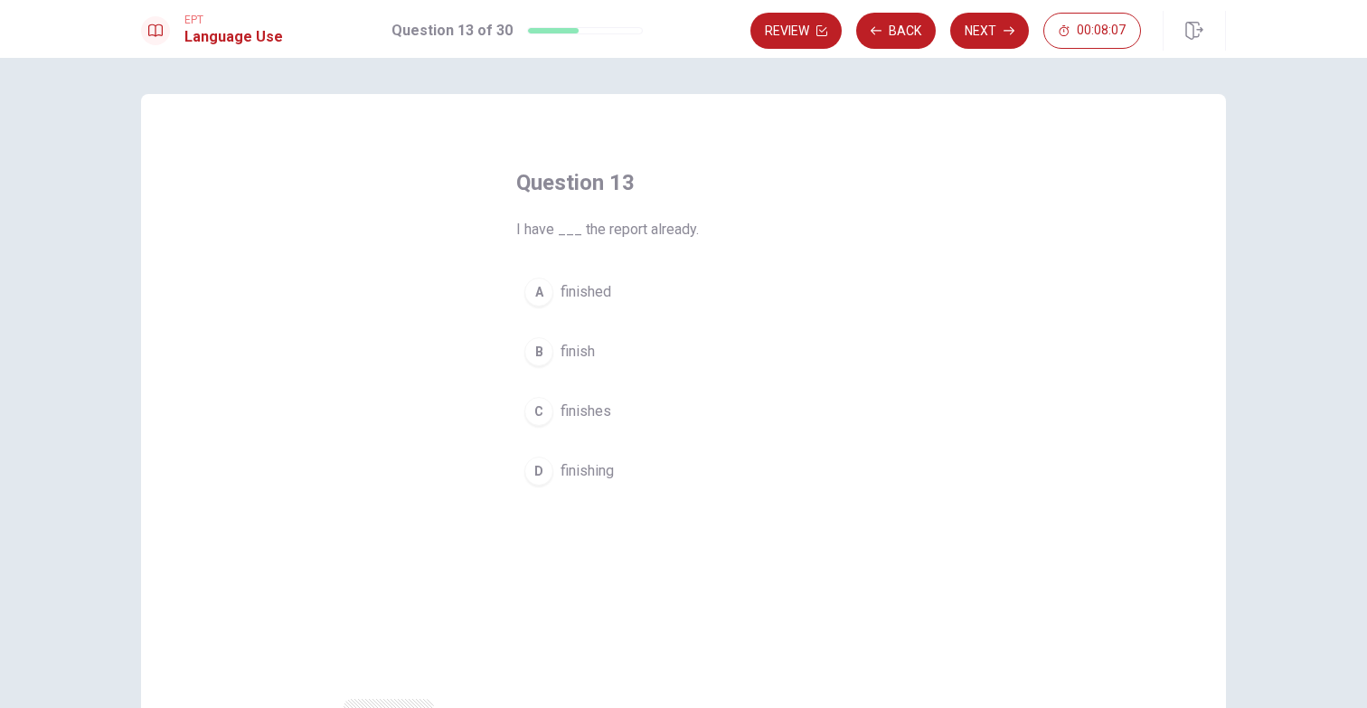
click at [601, 289] on span "finished" at bounding box center [585, 292] width 51 height 22
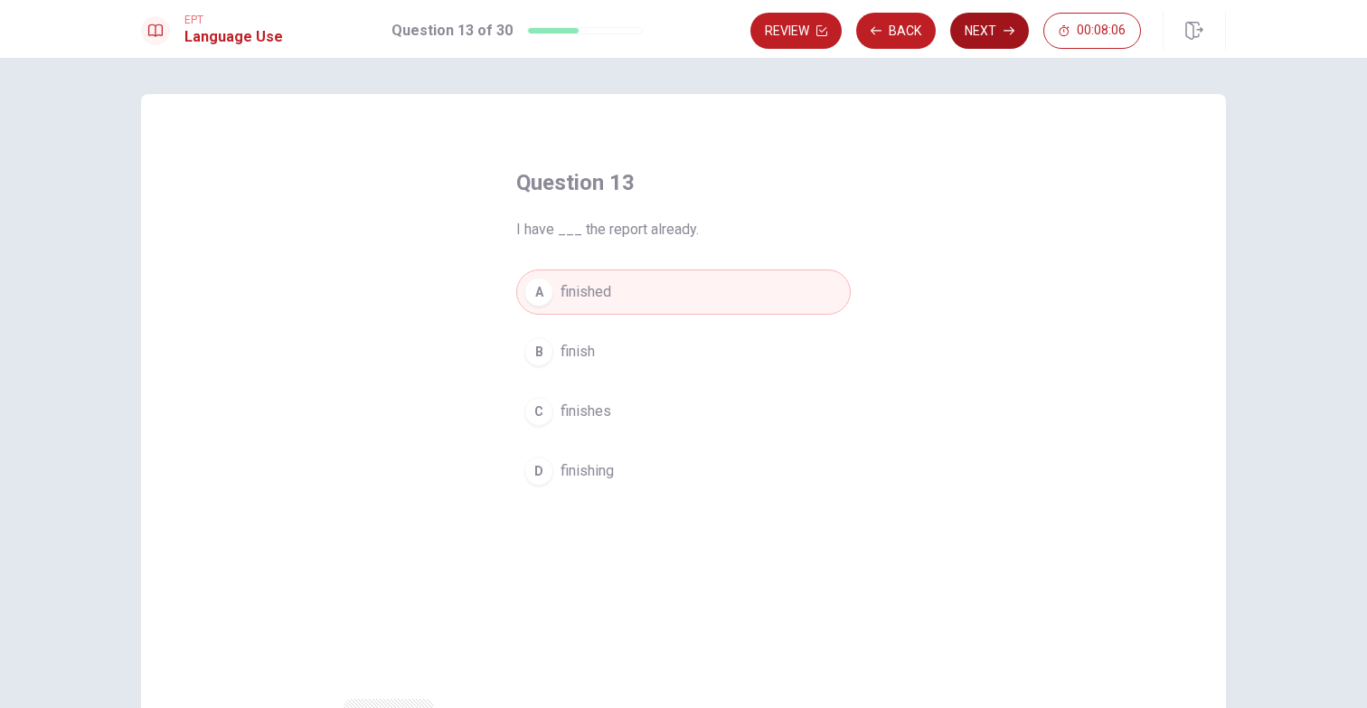
click at [973, 38] on button "Next" at bounding box center [989, 31] width 79 height 36
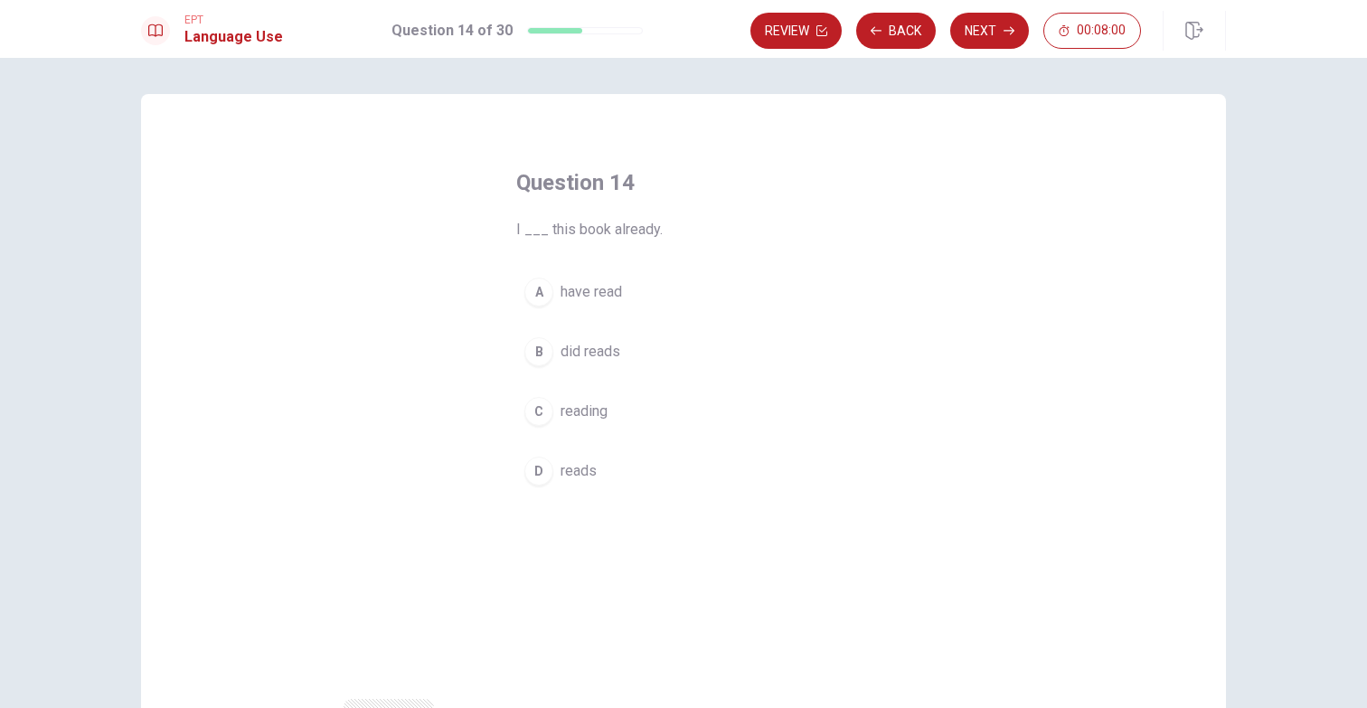
click at [617, 288] on span "have read" at bounding box center [590, 292] width 61 height 22
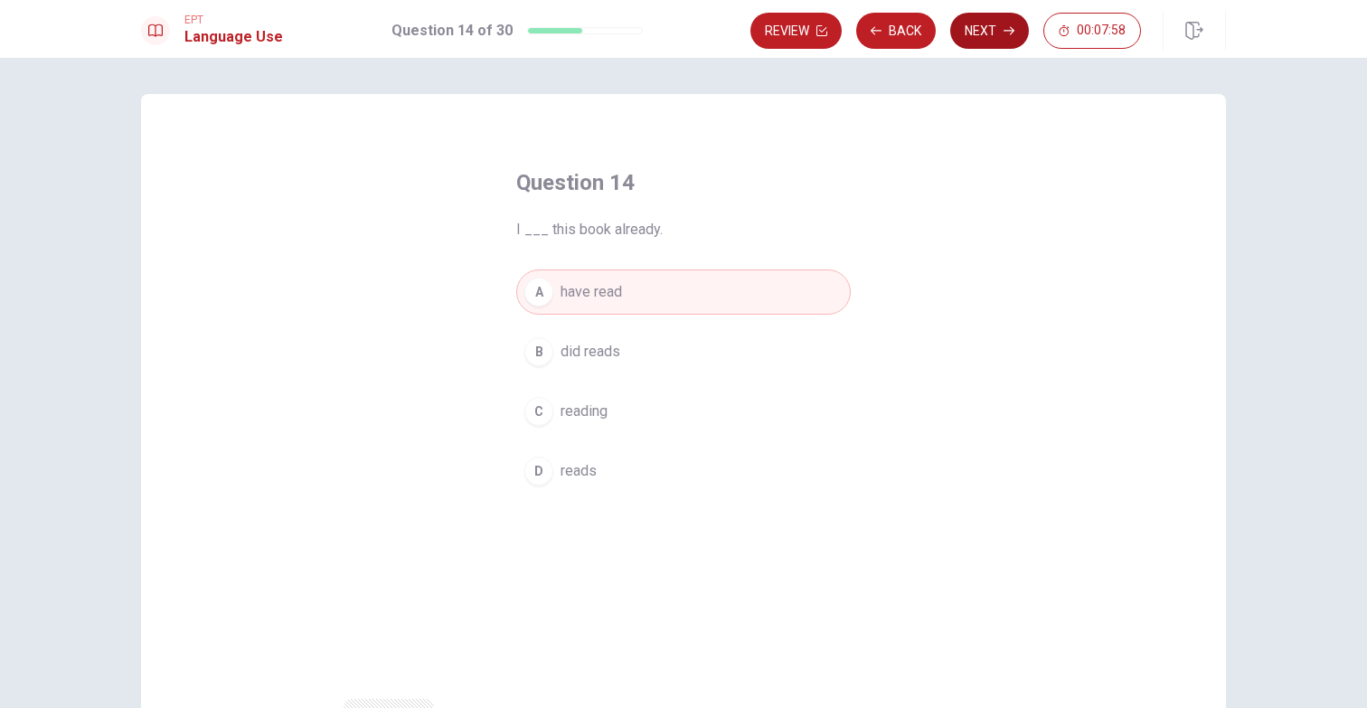
click at [967, 37] on button "Next" at bounding box center [989, 31] width 79 height 36
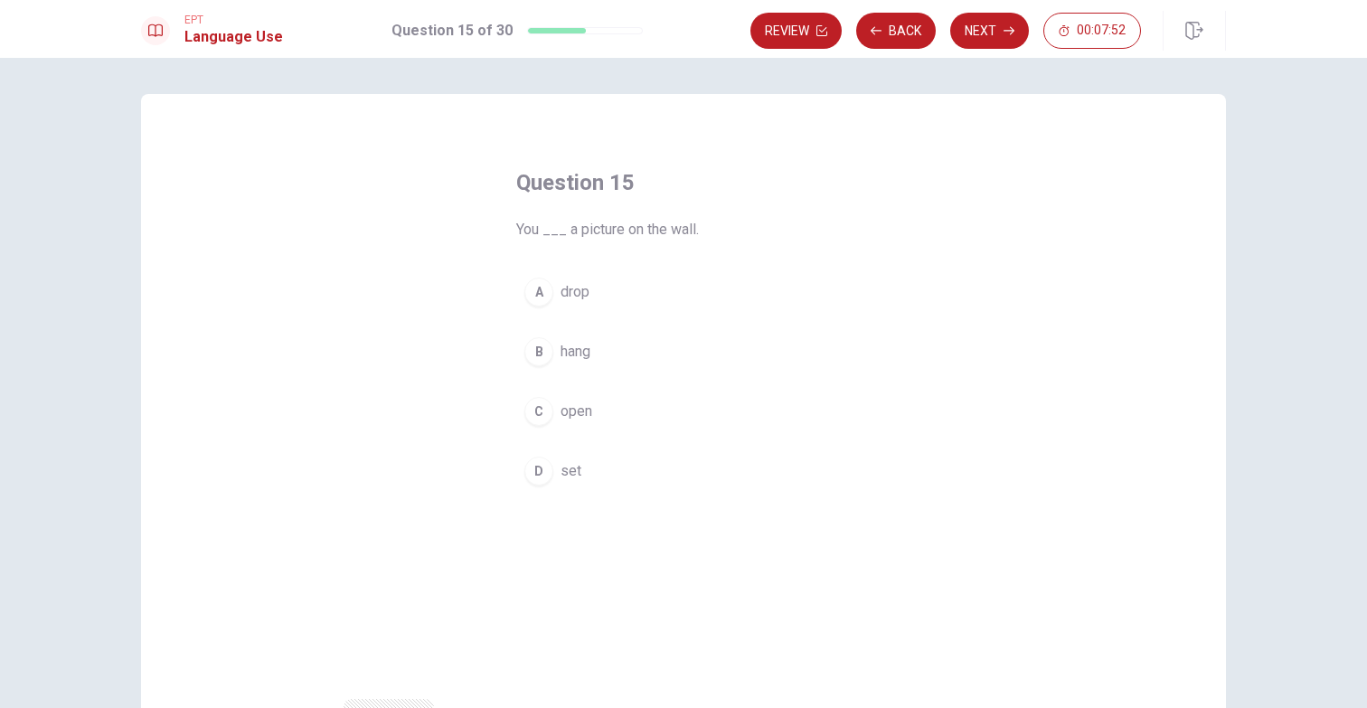
click at [584, 353] on span "hang" at bounding box center [575, 352] width 30 height 22
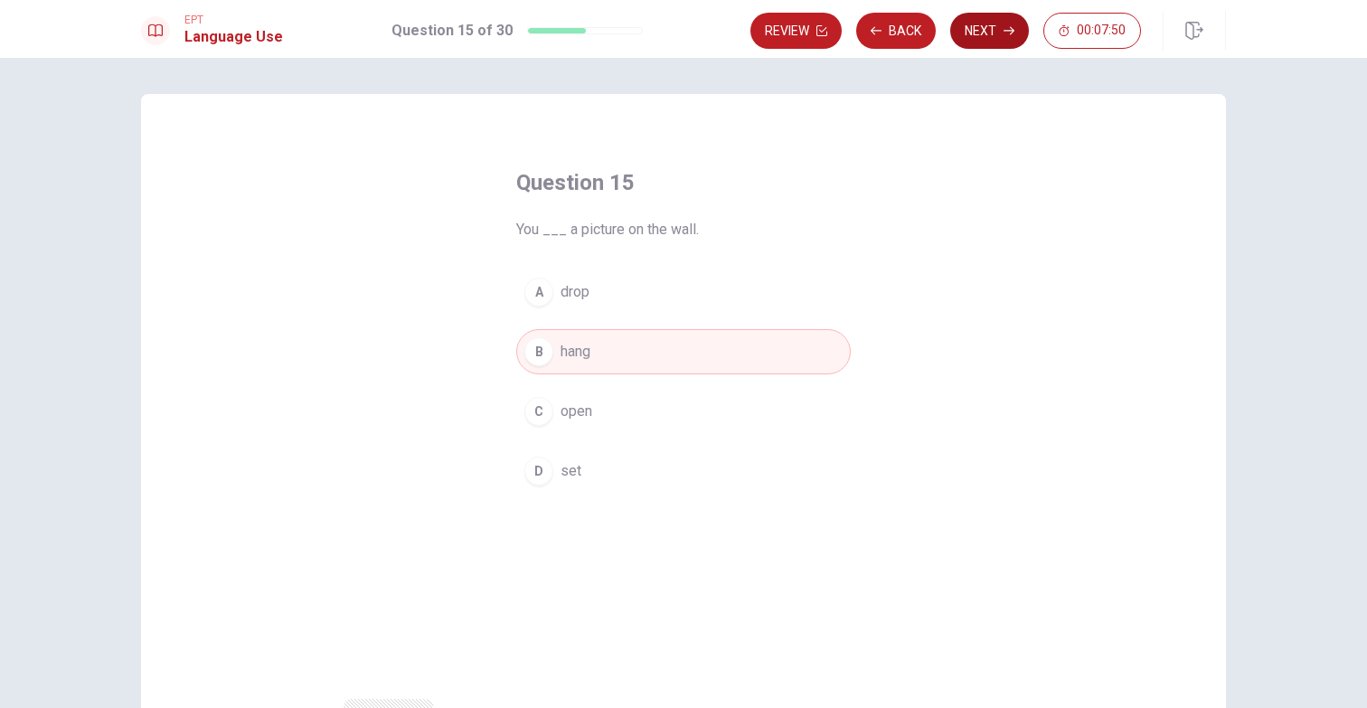
click at [980, 38] on button "Next" at bounding box center [989, 31] width 79 height 36
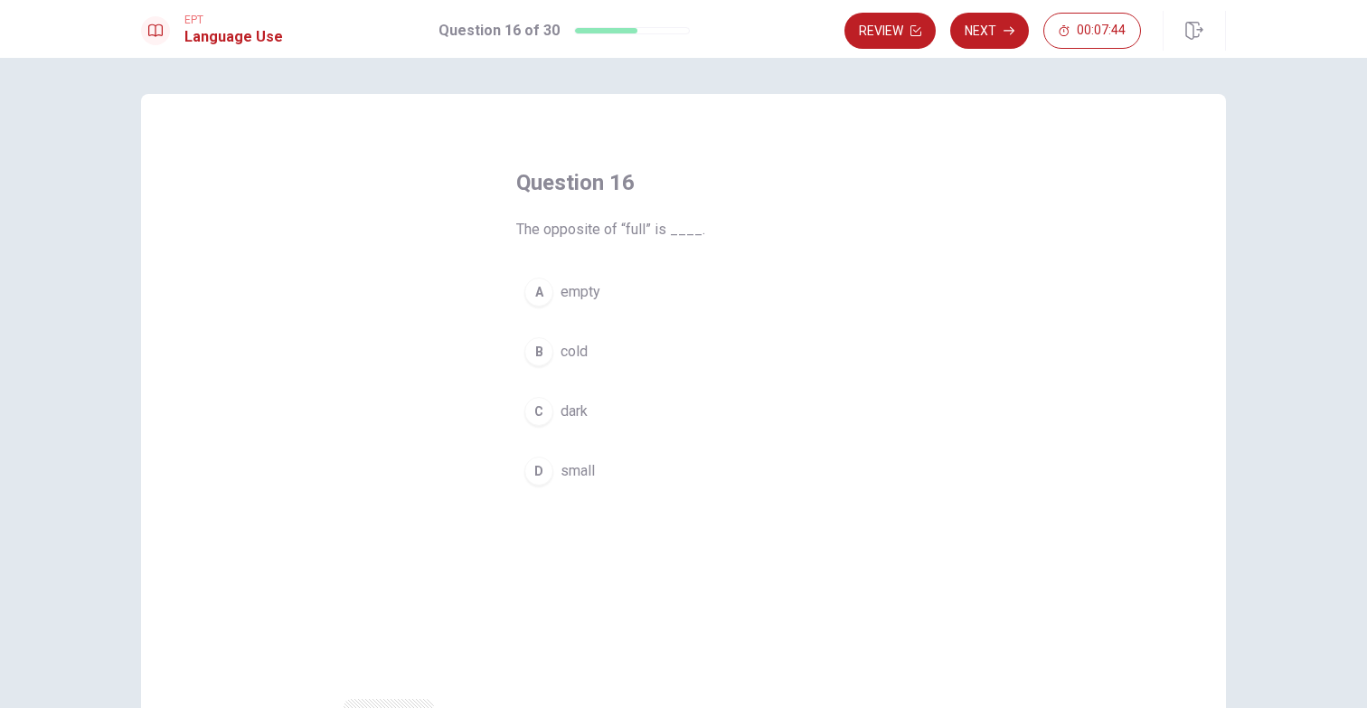
click at [579, 300] on span "empty" at bounding box center [580, 292] width 40 height 22
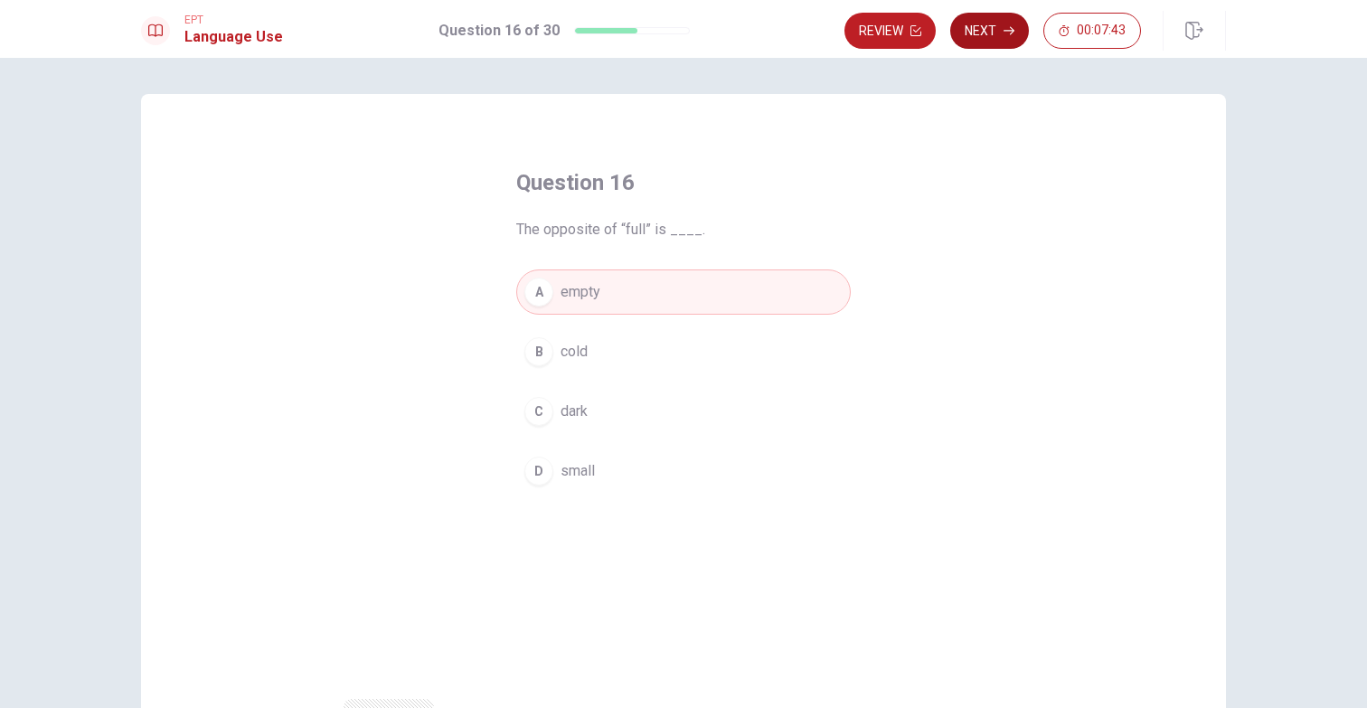
click at [993, 31] on button "Next" at bounding box center [989, 31] width 79 height 36
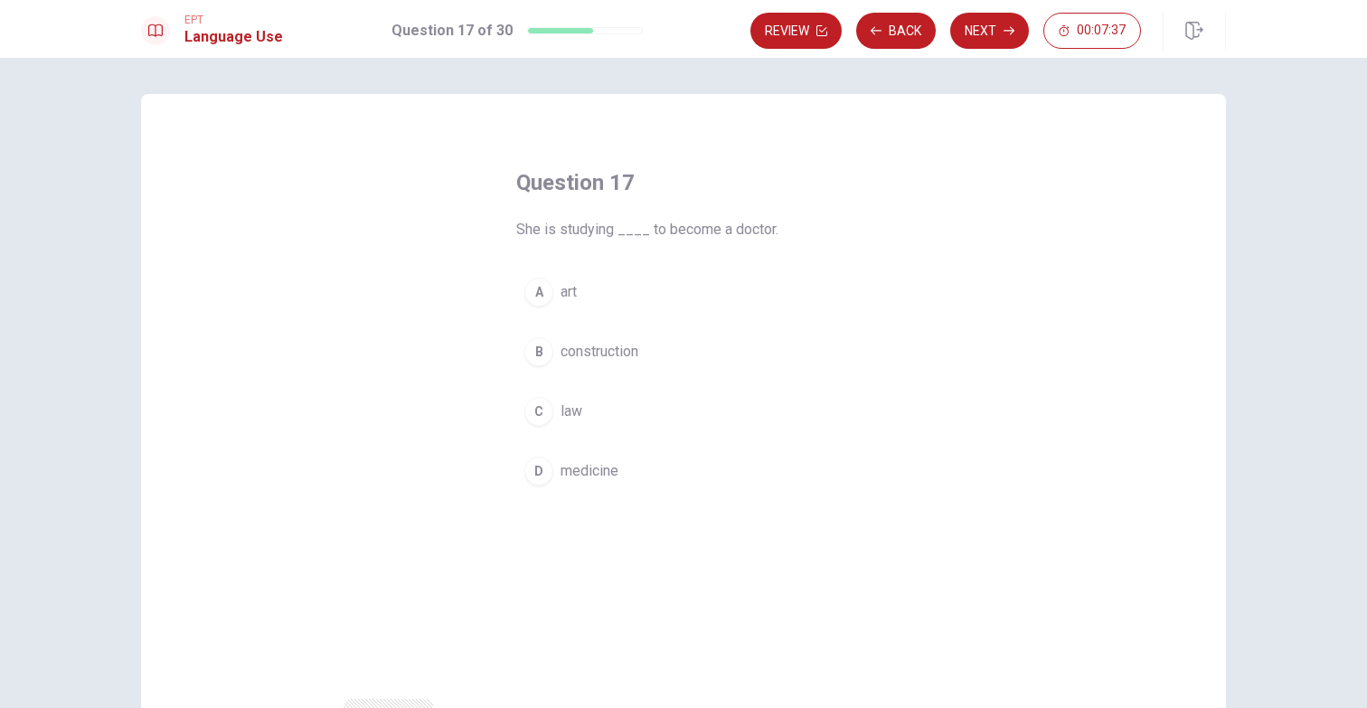
click at [595, 468] on span "medicine" at bounding box center [589, 471] width 58 height 22
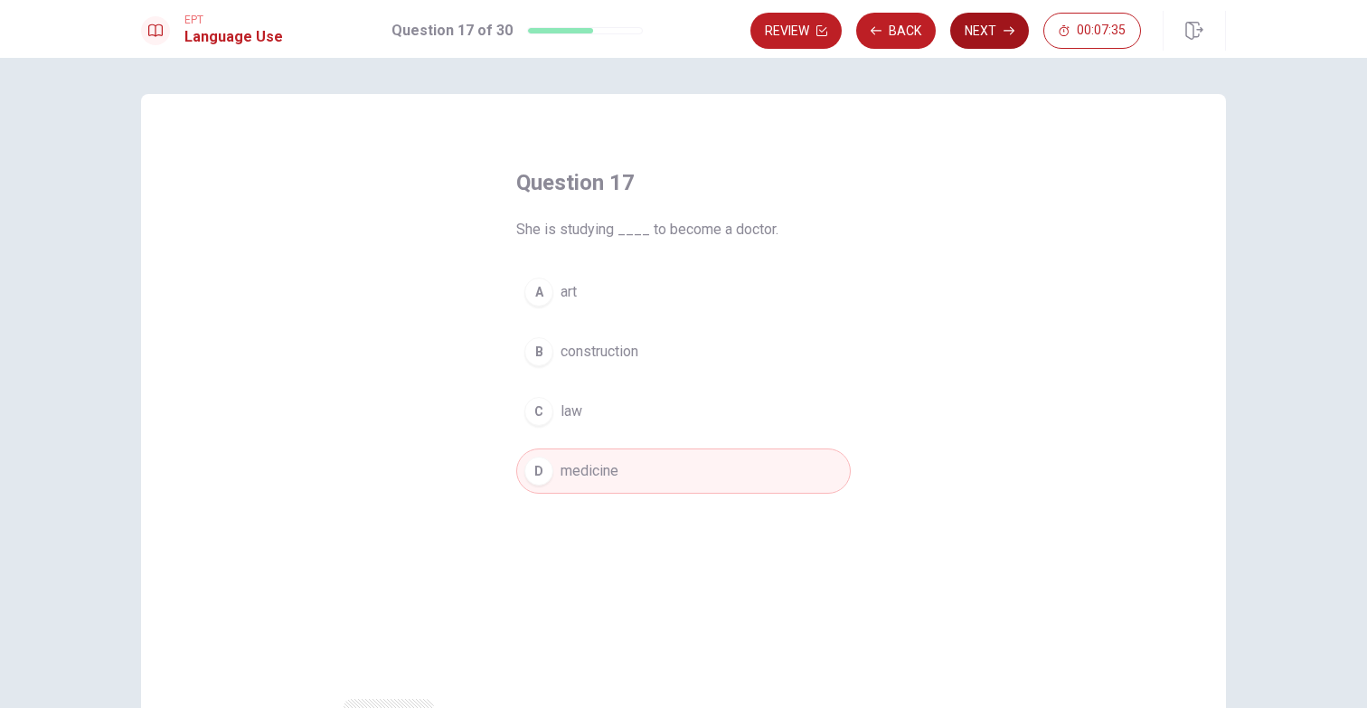
click at [975, 42] on button "Next" at bounding box center [989, 31] width 79 height 36
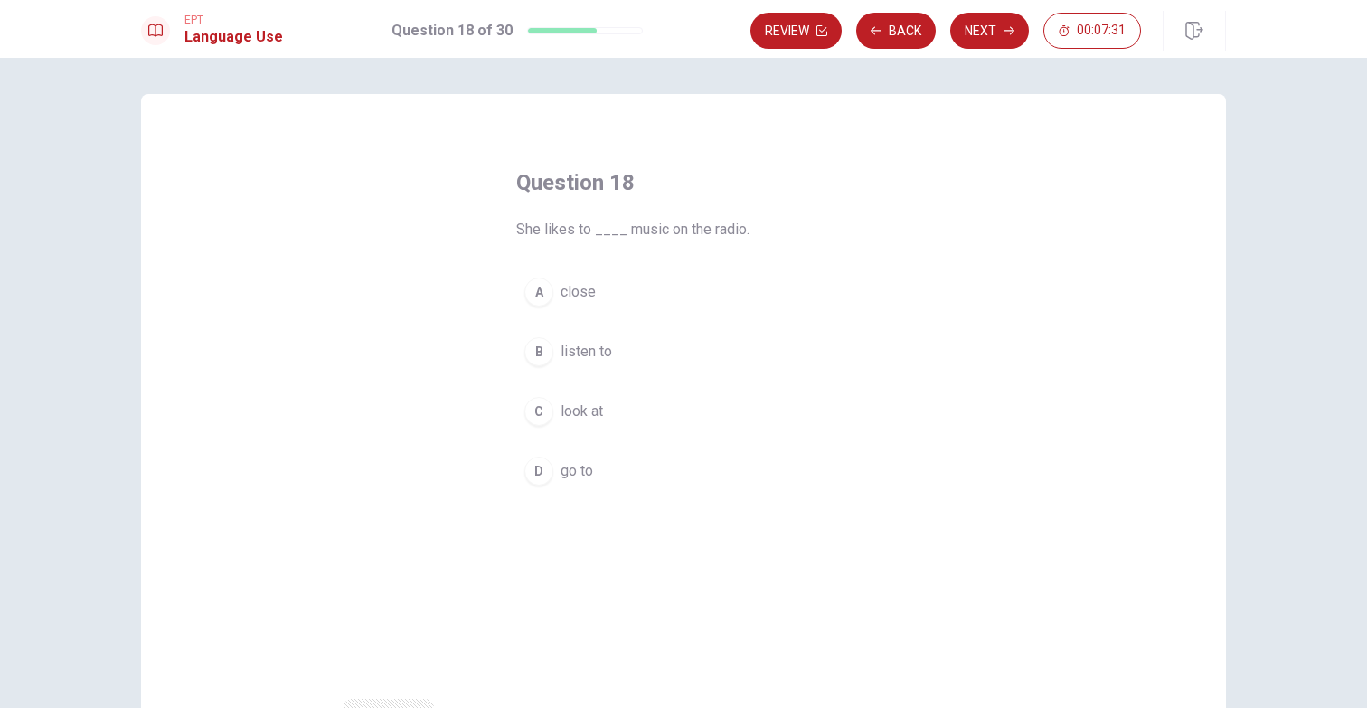
click at [597, 350] on span "listen to" at bounding box center [586, 352] width 52 height 22
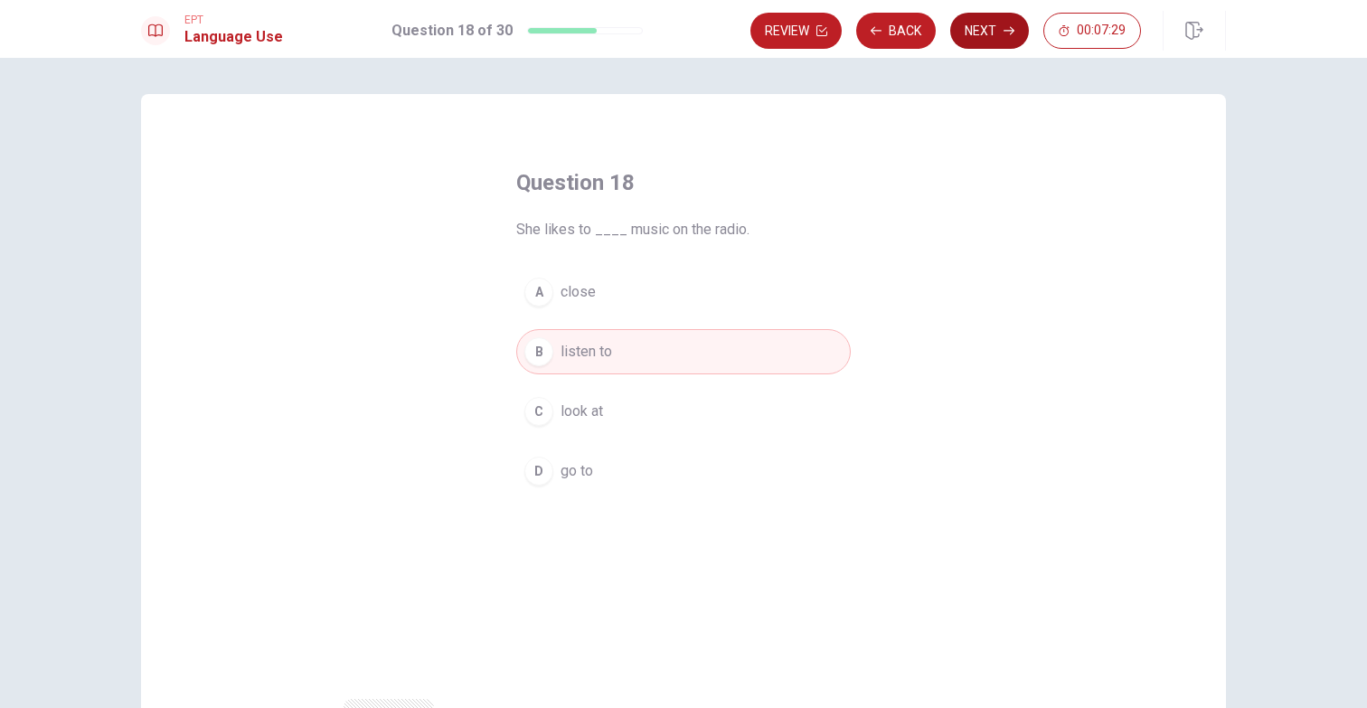
click at [1008, 24] on button "Next" at bounding box center [989, 31] width 79 height 36
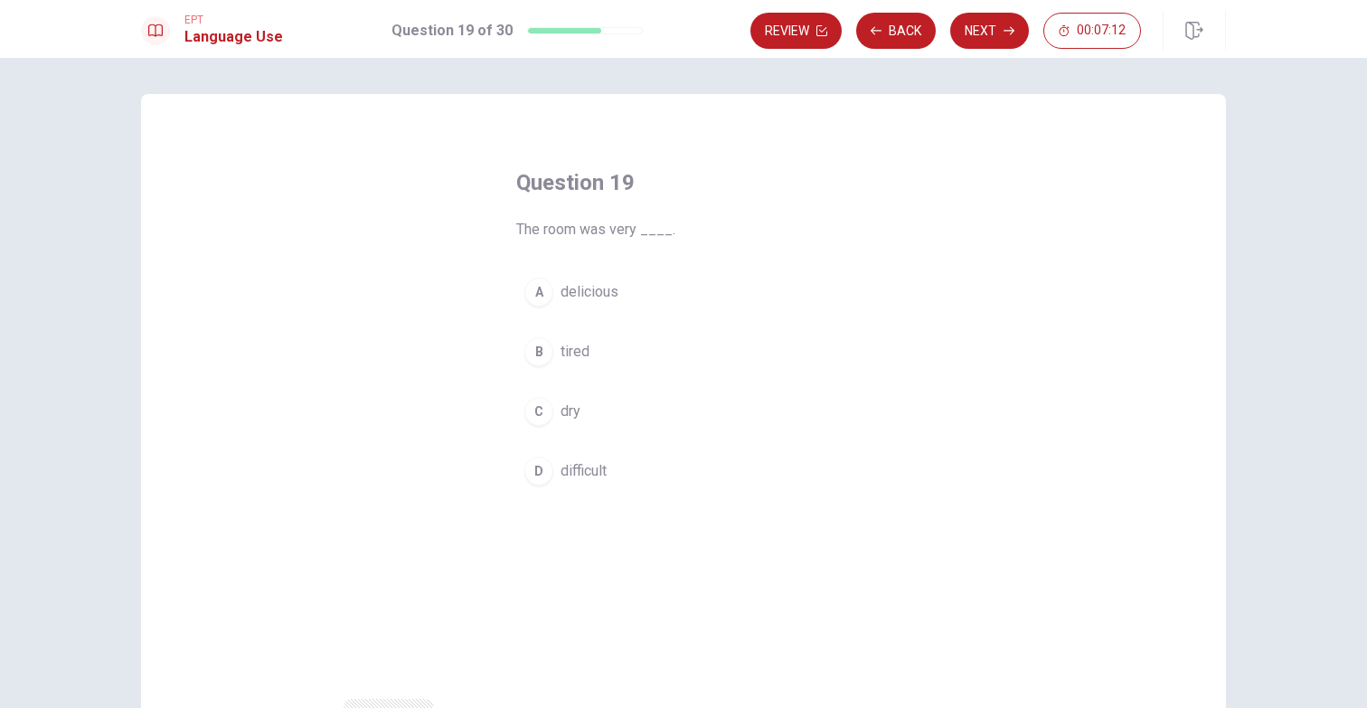
click at [573, 410] on span "dry" at bounding box center [570, 411] width 20 height 22
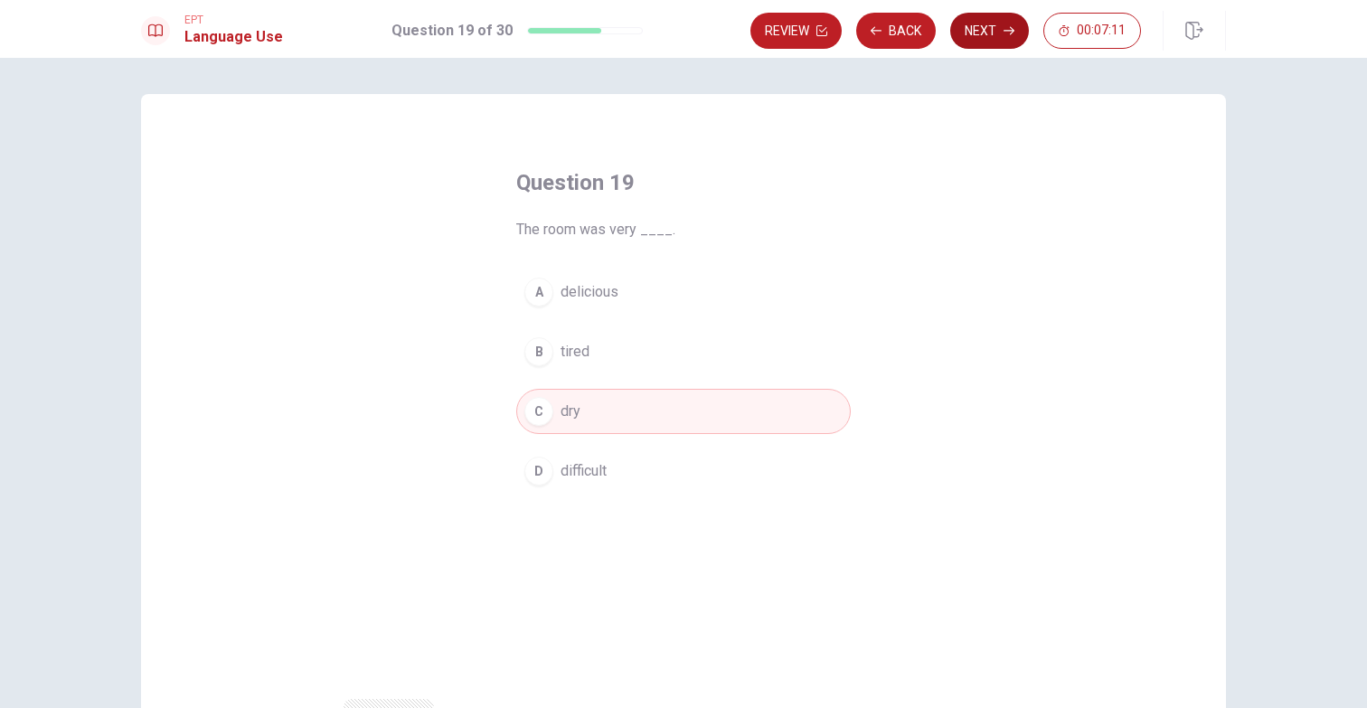
click at [985, 20] on button "Next" at bounding box center [989, 31] width 79 height 36
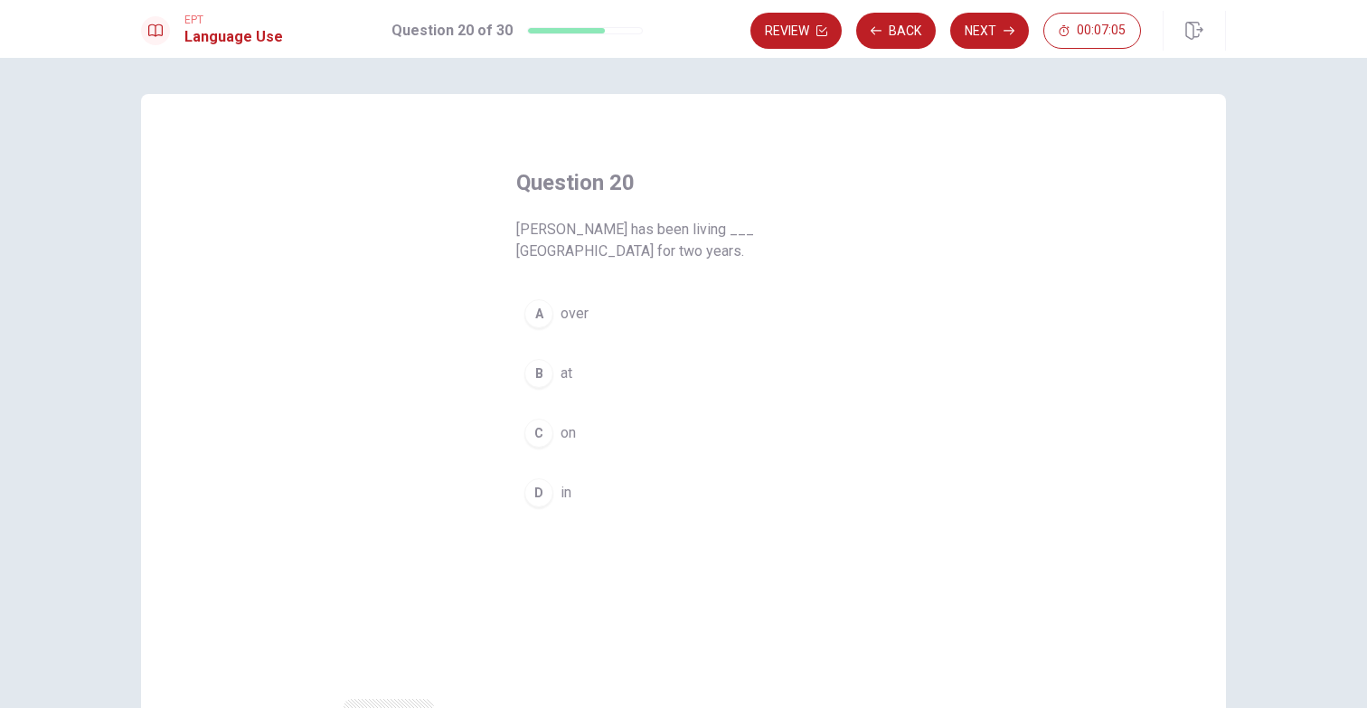
click at [568, 482] on span "in" at bounding box center [565, 493] width 11 height 22
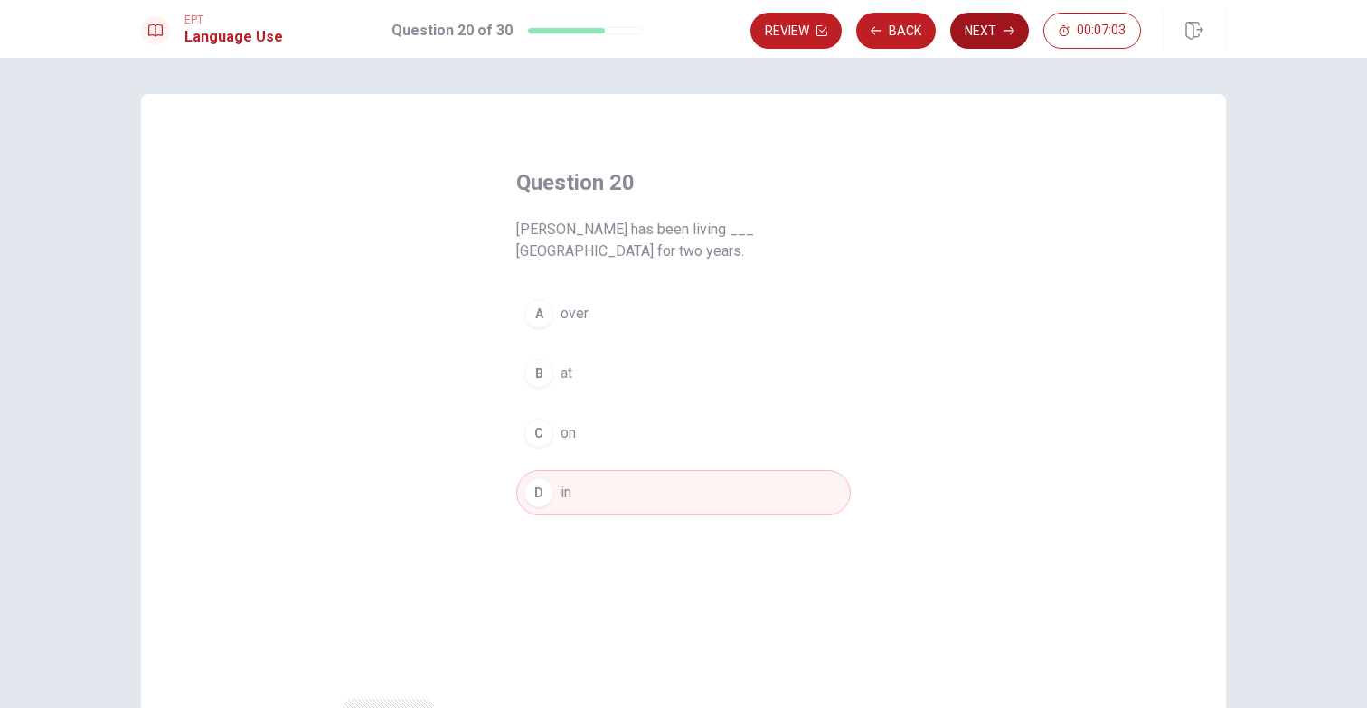
click at [996, 33] on button "Next" at bounding box center [989, 31] width 79 height 36
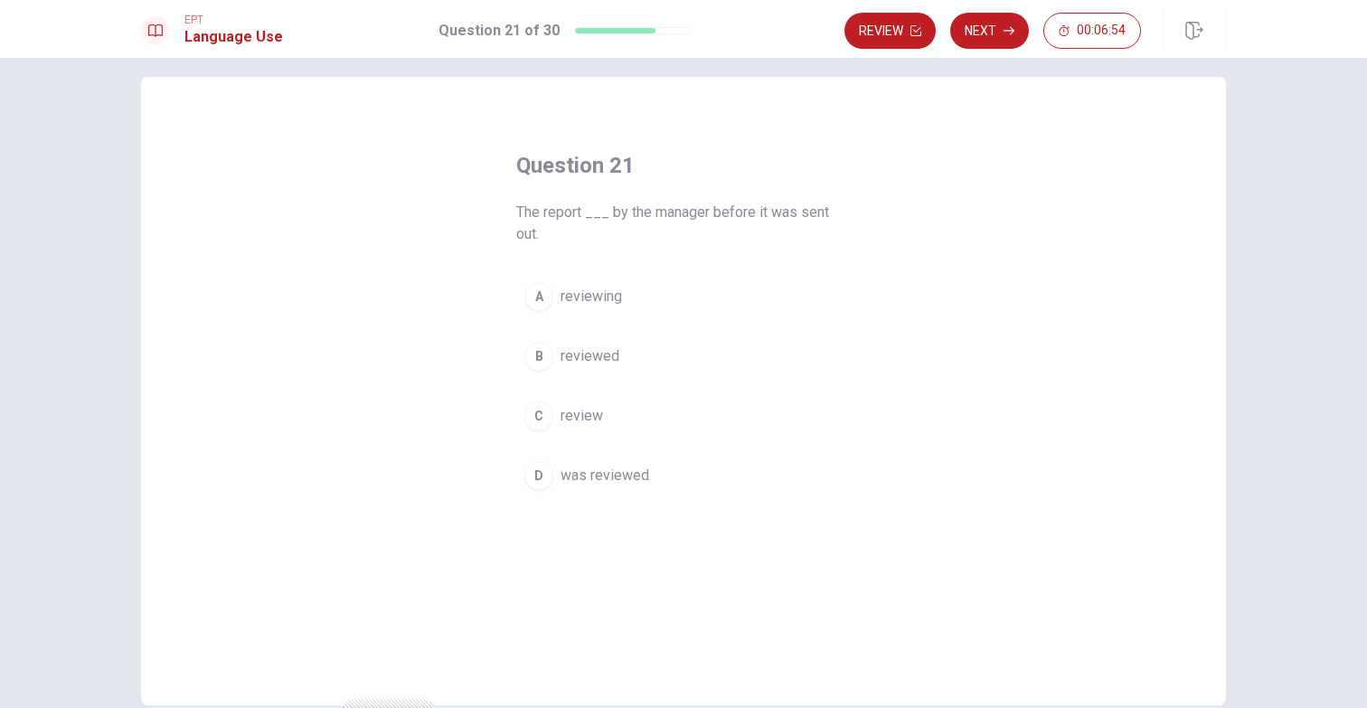
scroll to position [18, 0]
click at [619, 472] on span "was reviewed" at bounding box center [604, 475] width 89 height 22
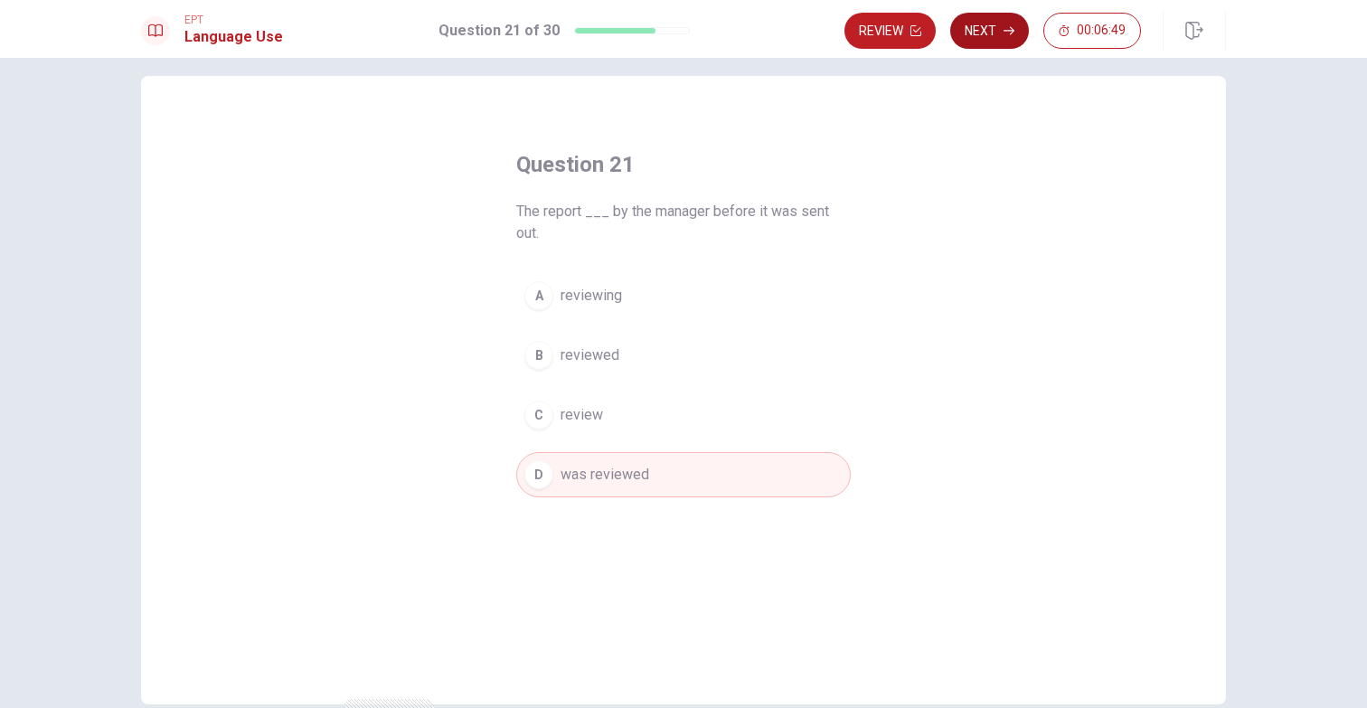
click at [1000, 32] on button "Next" at bounding box center [989, 31] width 79 height 36
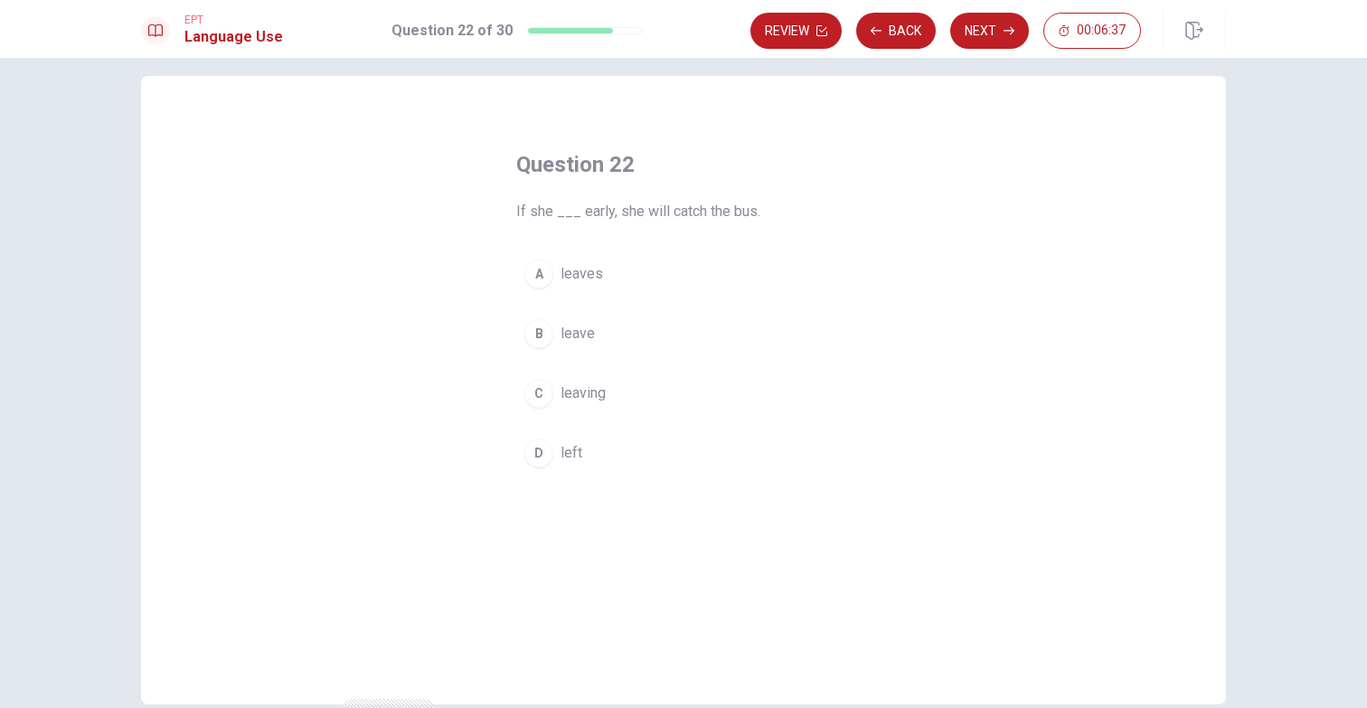
click at [587, 277] on span "leaves" at bounding box center [581, 274] width 42 height 22
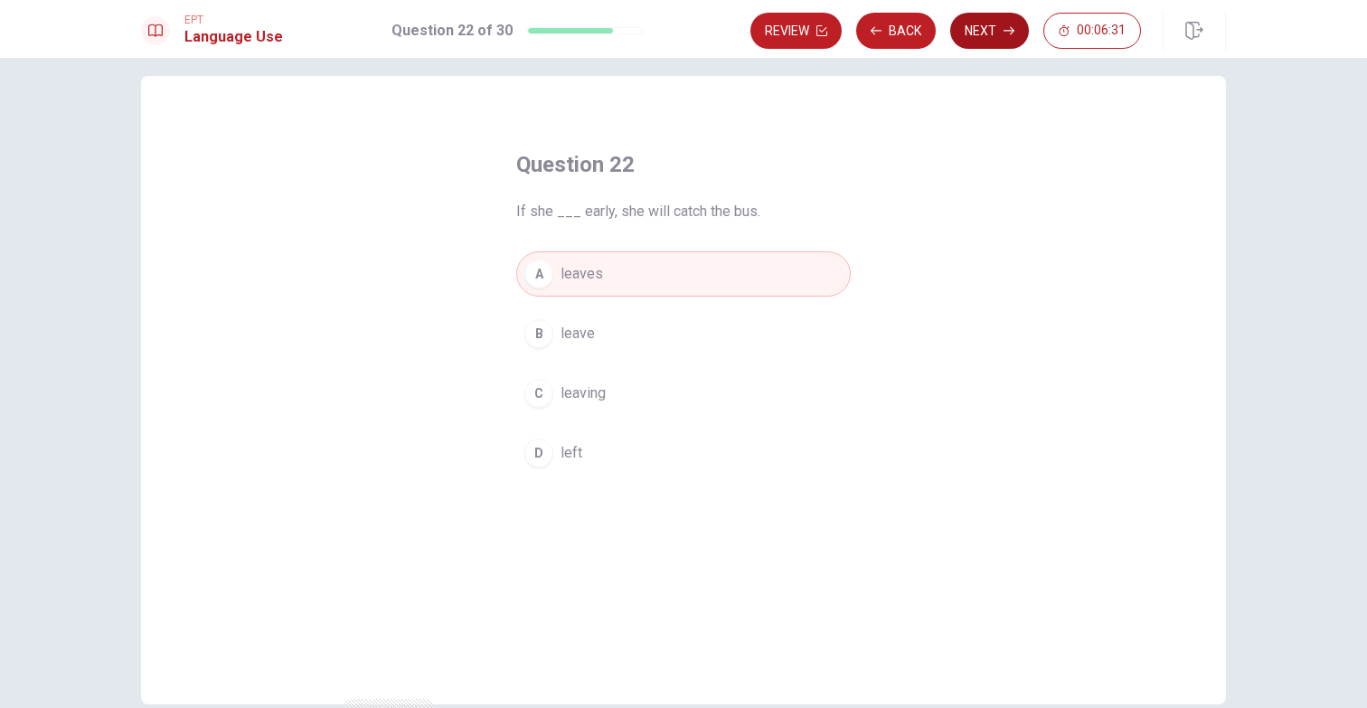
click at [990, 34] on button "Next" at bounding box center [989, 31] width 79 height 36
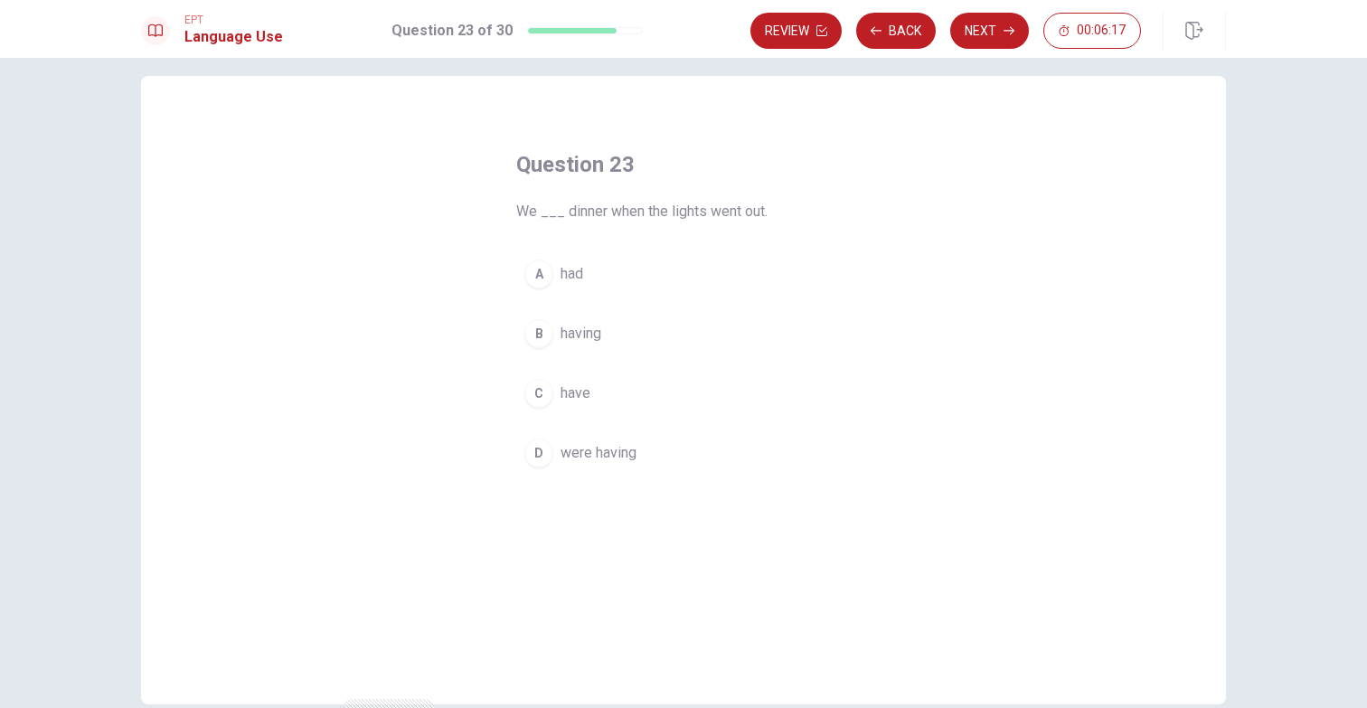
click at [588, 452] on span "were having" at bounding box center [598, 453] width 76 height 22
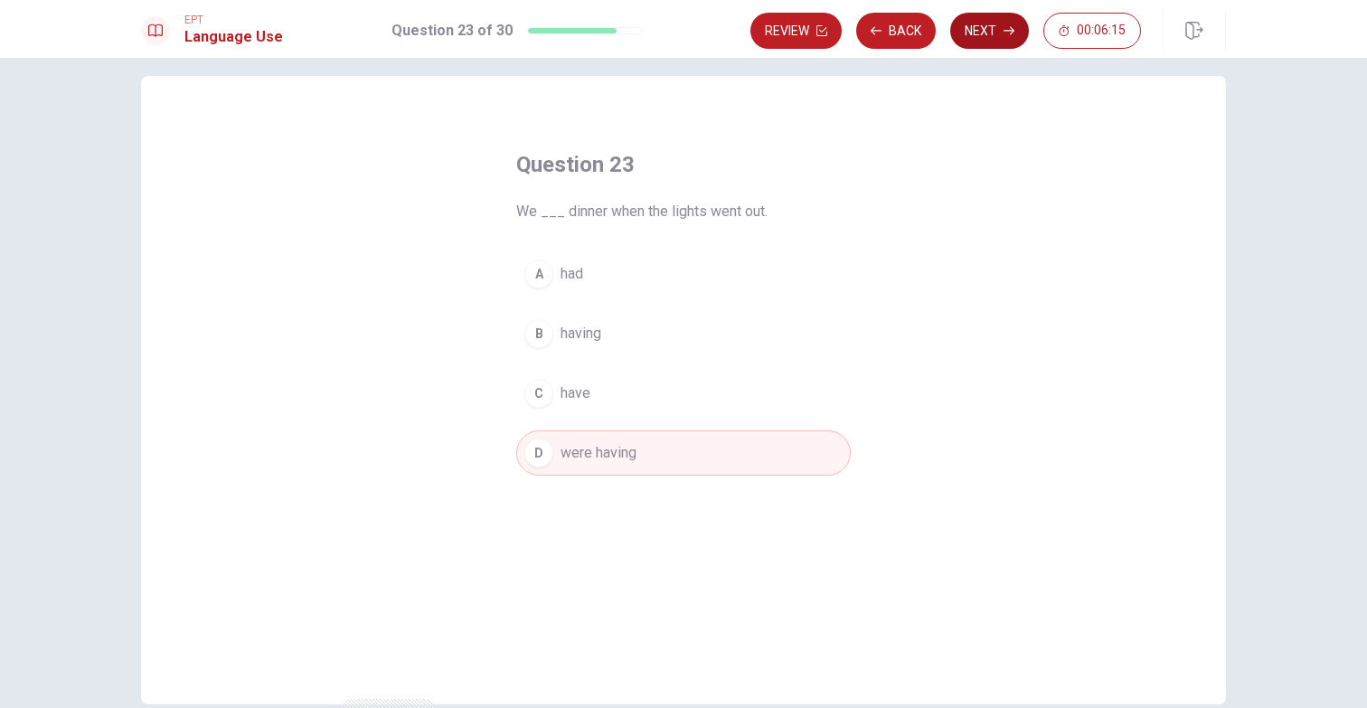
click at [981, 33] on button "Next" at bounding box center [989, 31] width 79 height 36
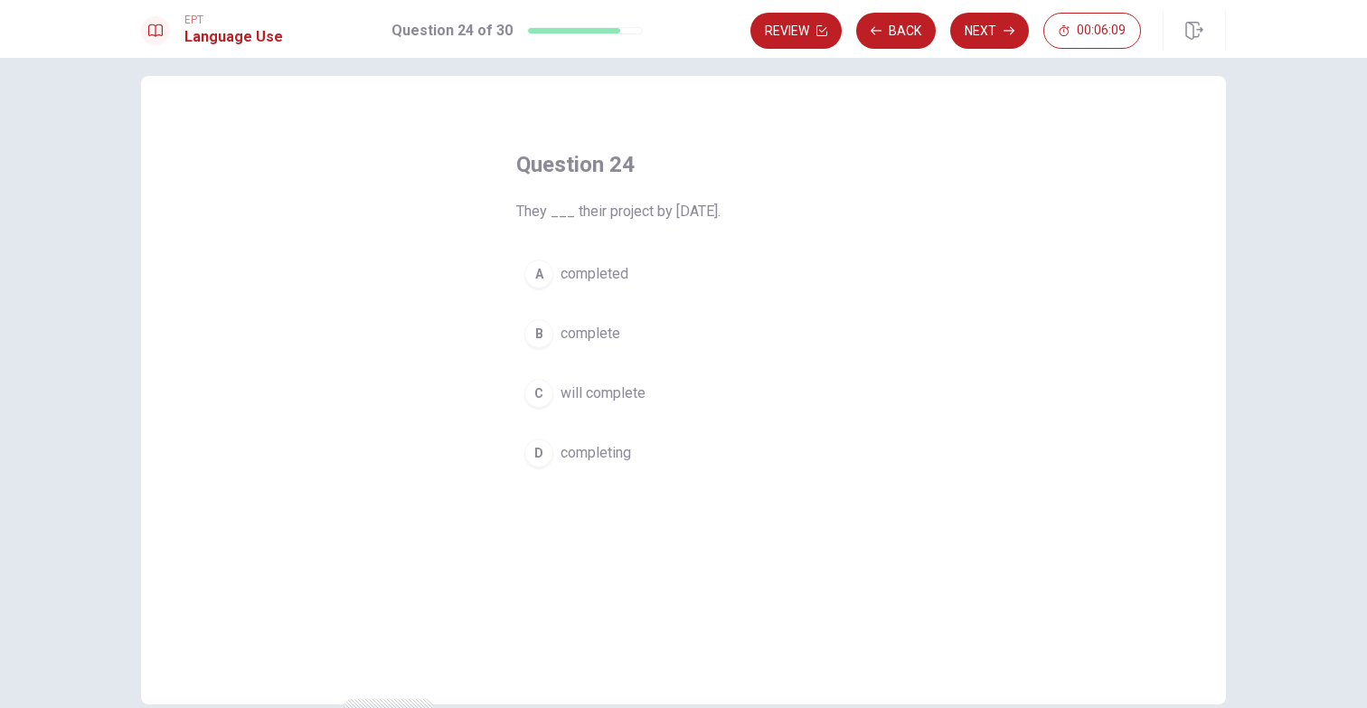
click at [613, 393] on span "will complete" at bounding box center [602, 393] width 85 height 22
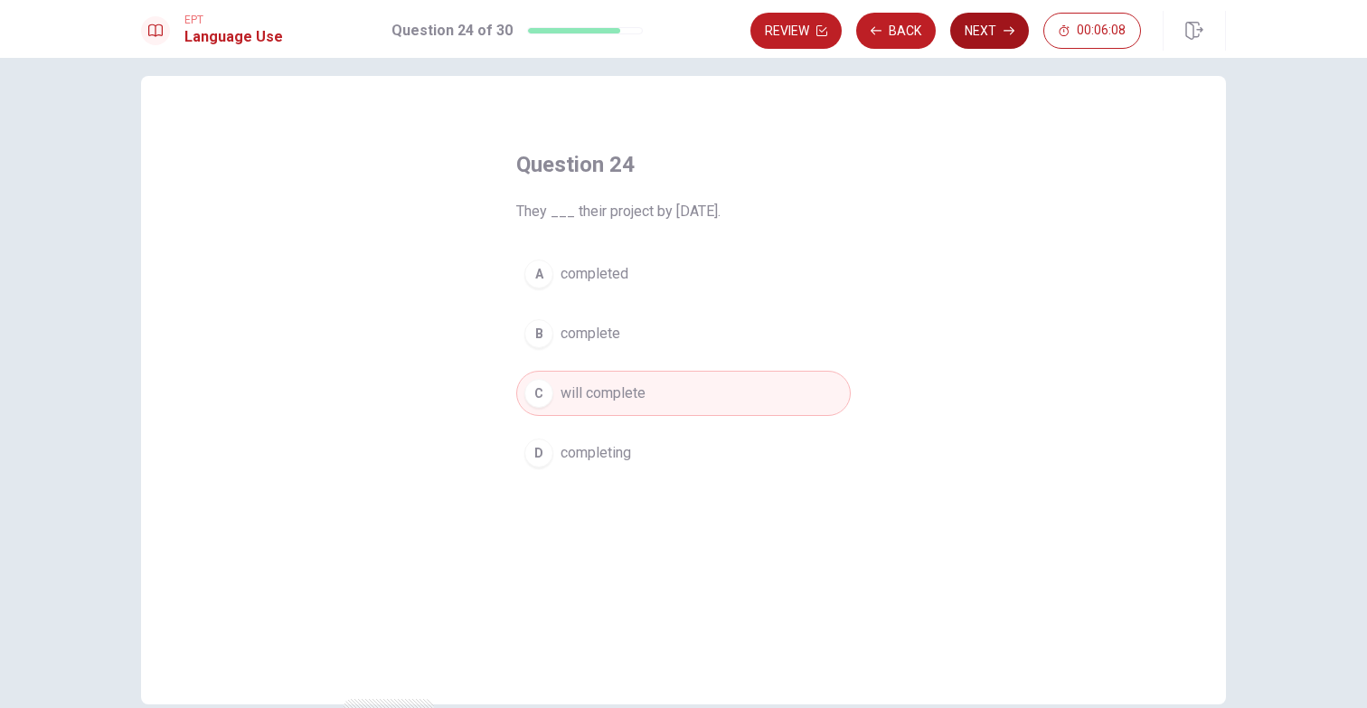
click at [996, 19] on button "Next" at bounding box center [989, 31] width 79 height 36
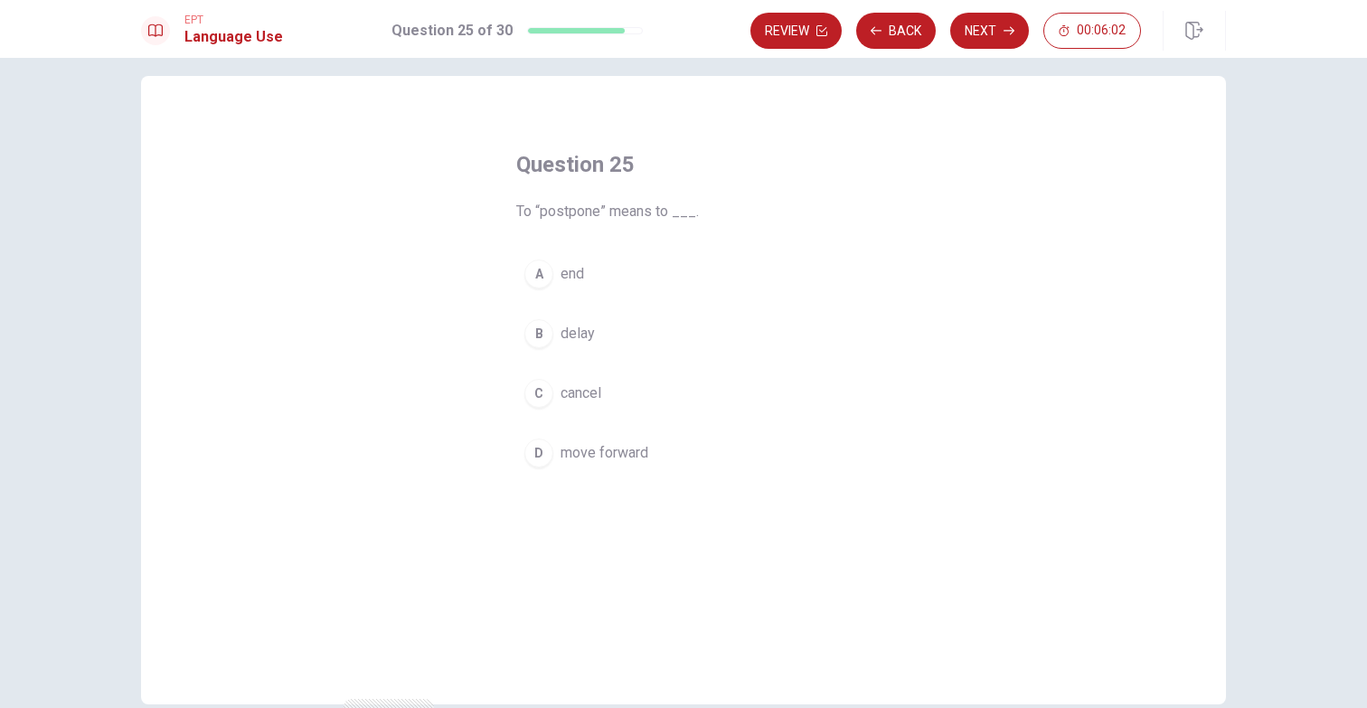
click at [582, 331] on span "delay" at bounding box center [577, 334] width 34 height 22
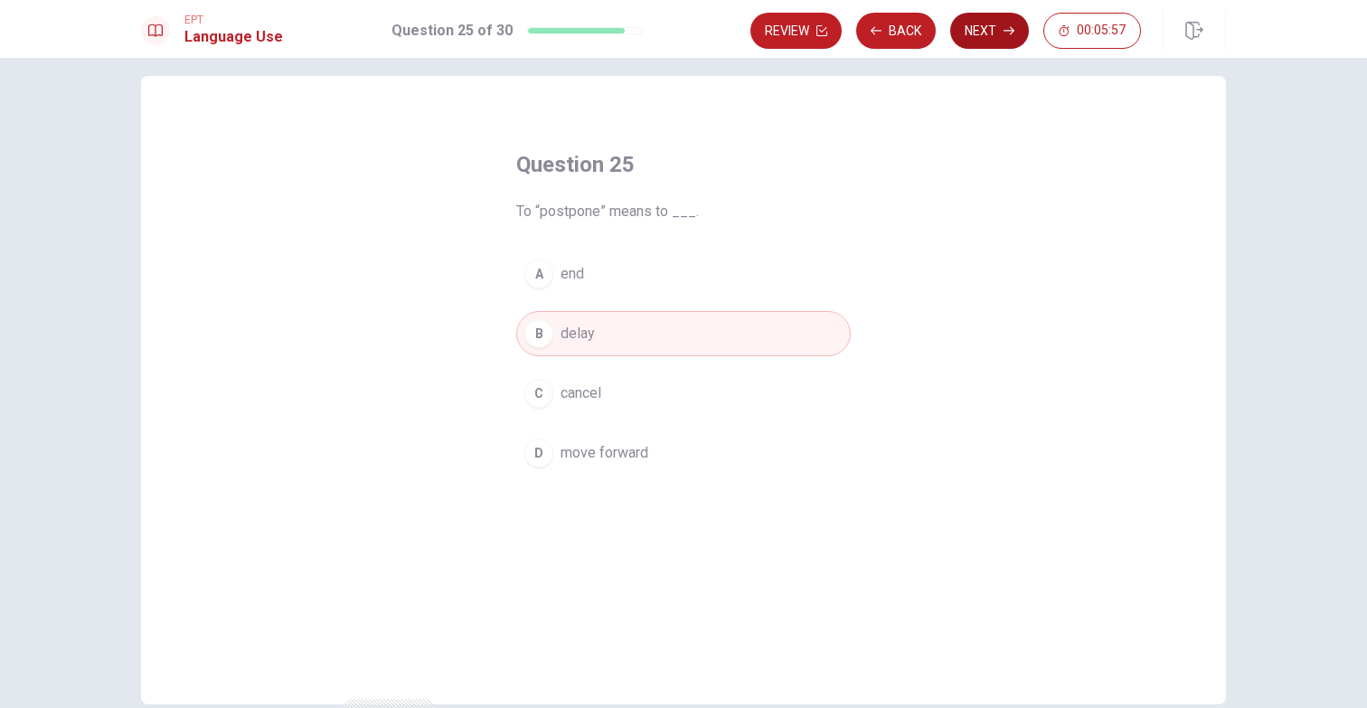
click at [1003, 31] on icon "button" at bounding box center [1008, 30] width 11 height 11
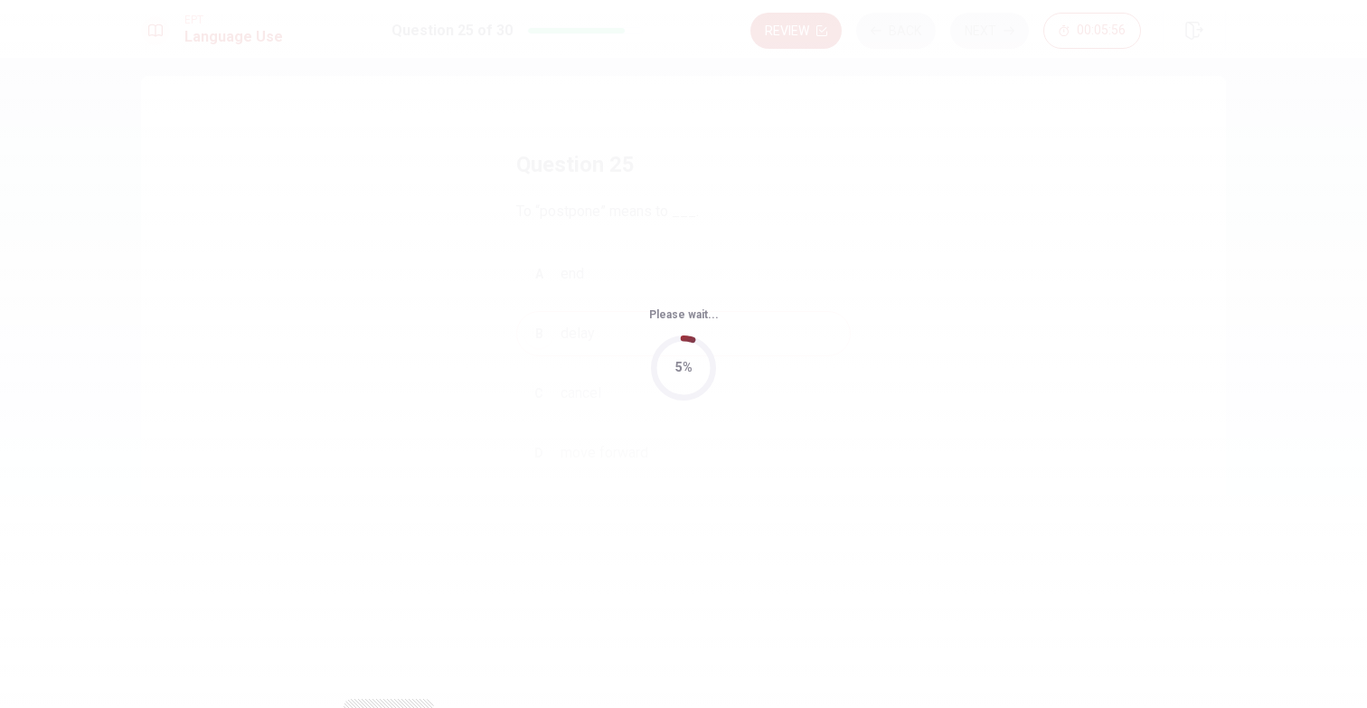
scroll to position [0, 0]
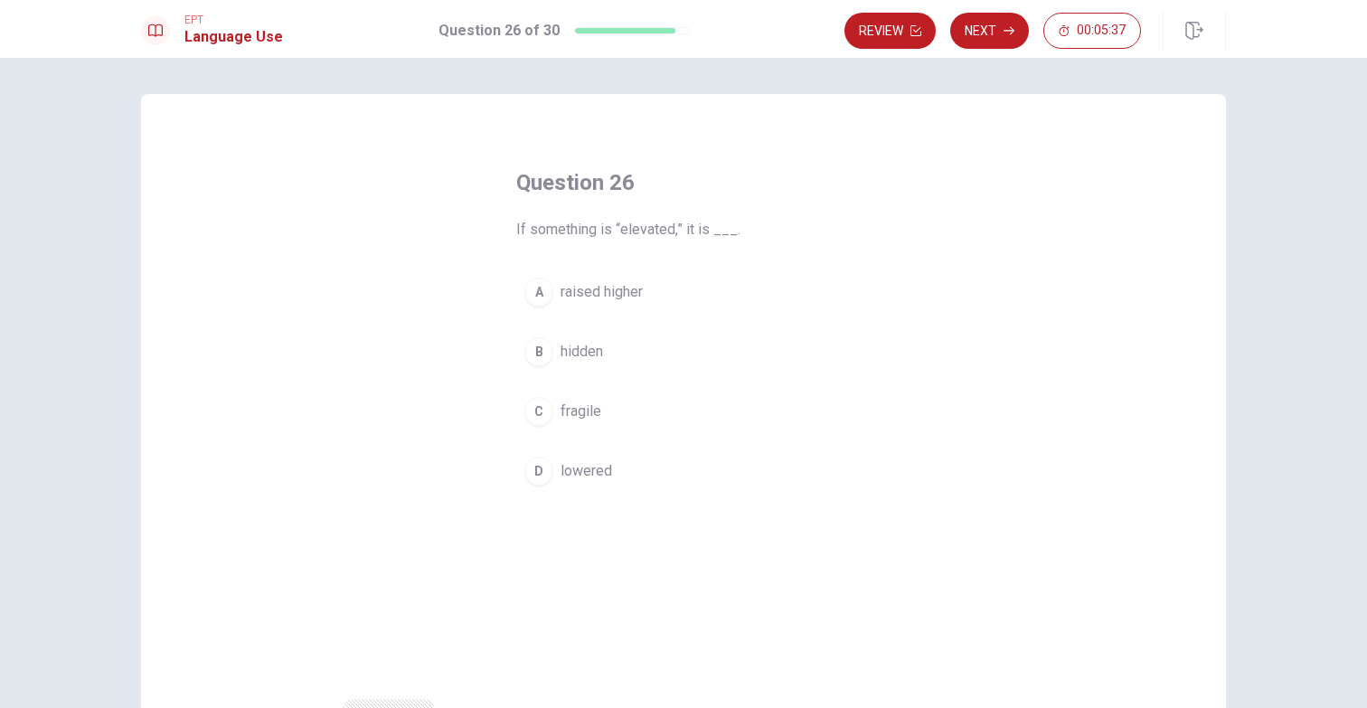
click at [618, 295] on span "raised higher" at bounding box center [601, 292] width 82 height 22
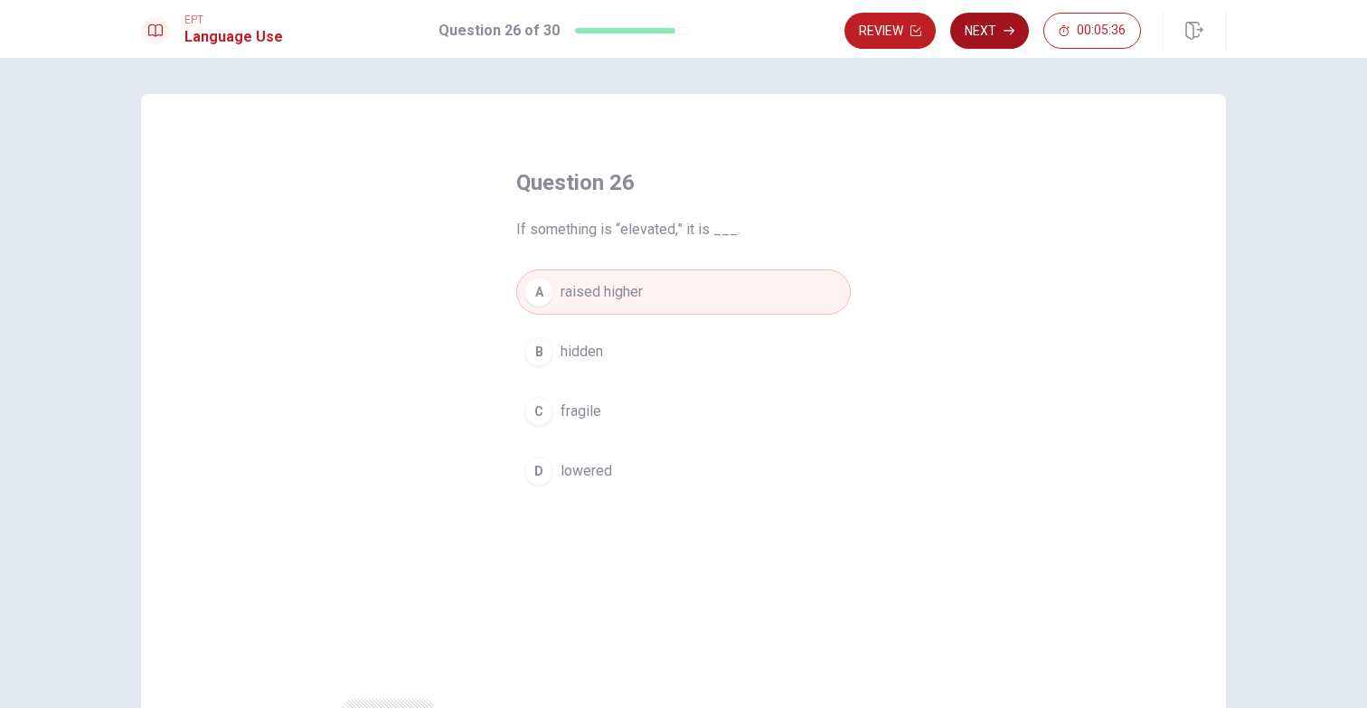
click at [999, 31] on button "Next" at bounding box center [989, 31] width 79 height 36
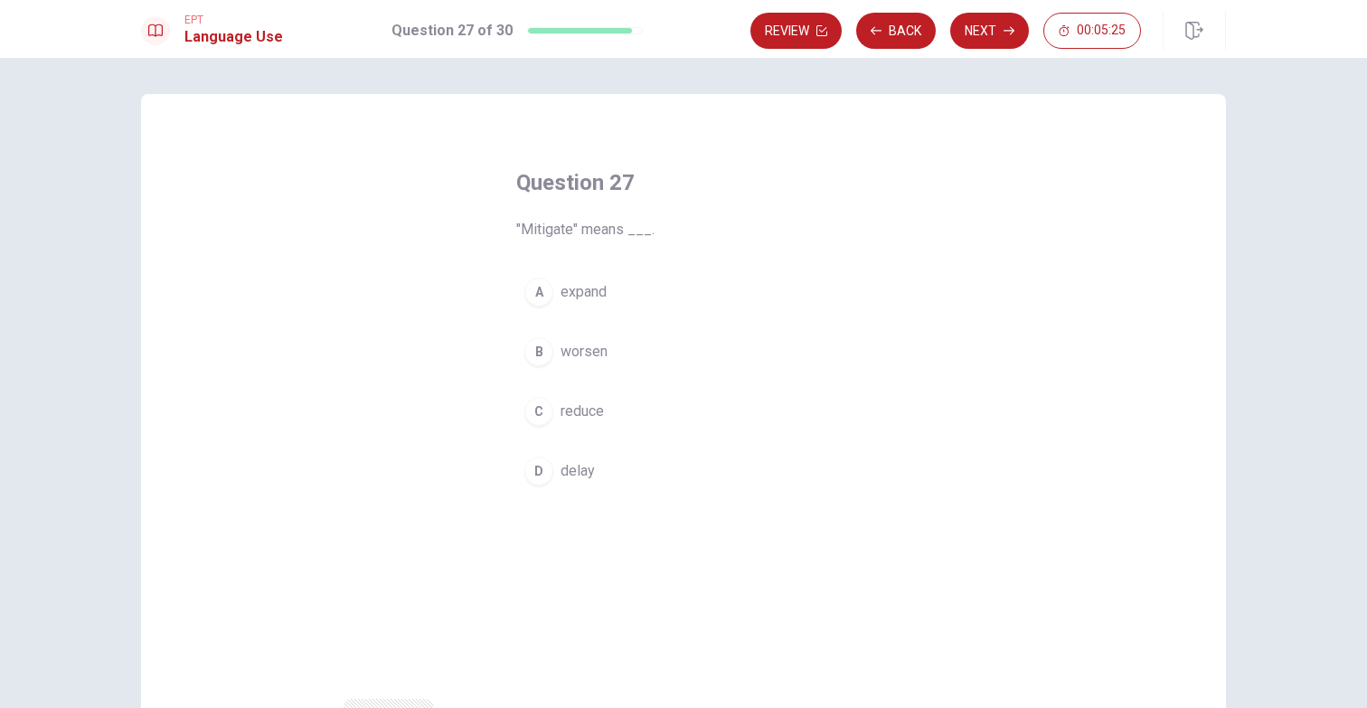
click at [601, 303] on button "A expand" at bounding box center [683, 291] width 334 height 45
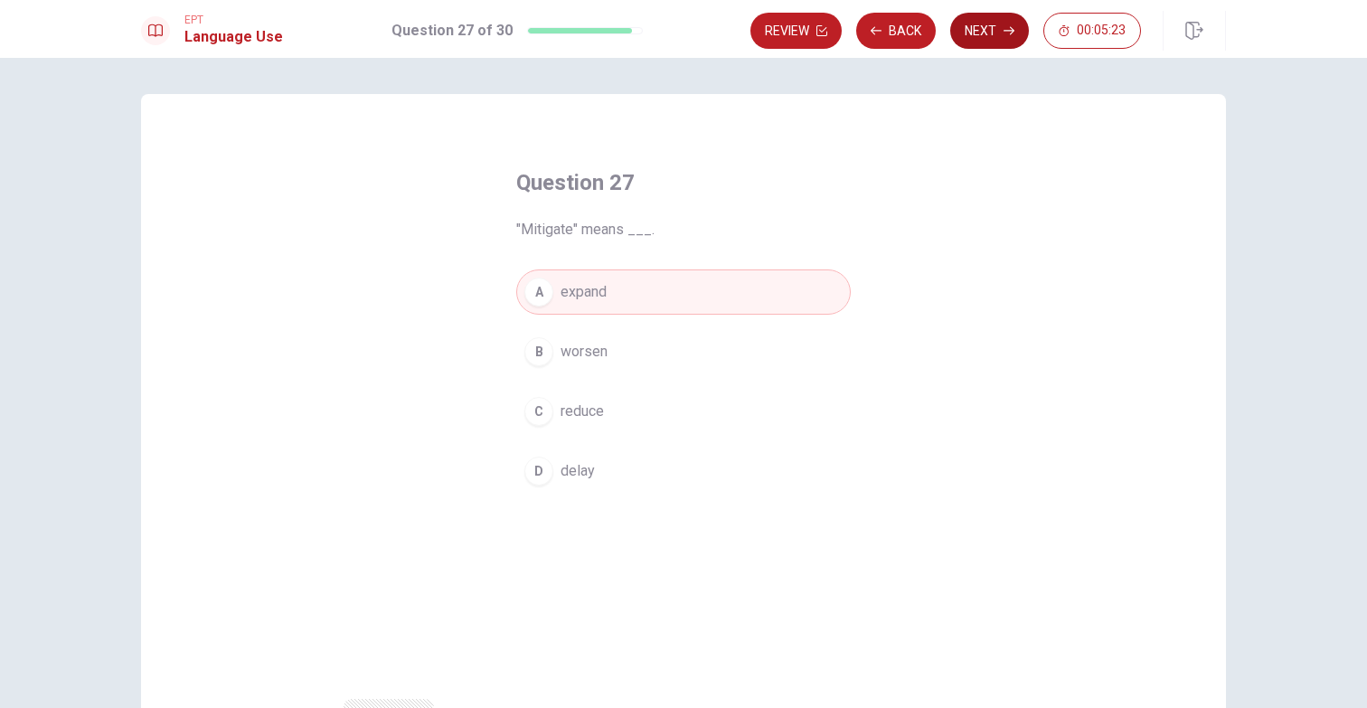
click at [996, 30] on button "Next" at bounding box center [989, 31] width 79 height 36
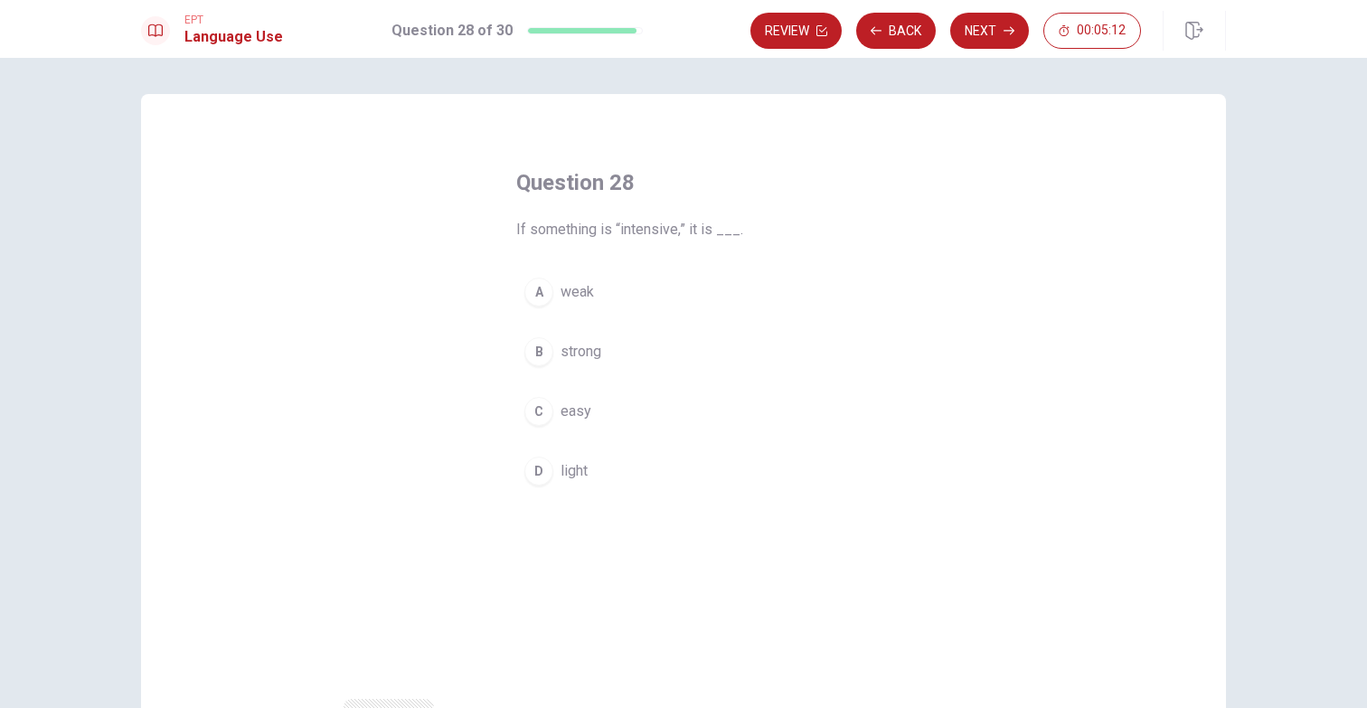
click at [601, 353] on span "strong" at bounding box center [580, 352] width 41 height 22
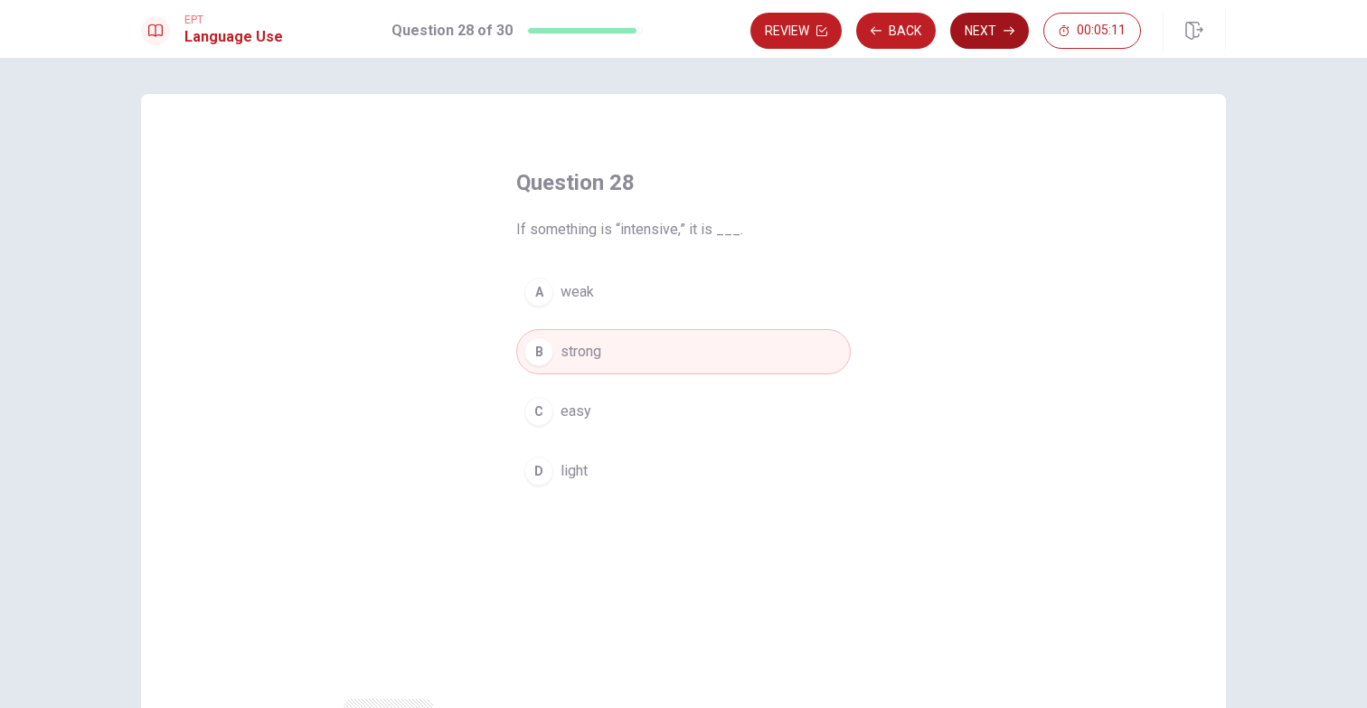
click at [997, 21] on button "Next" at bounding box center [989, 31] width 79 height 36
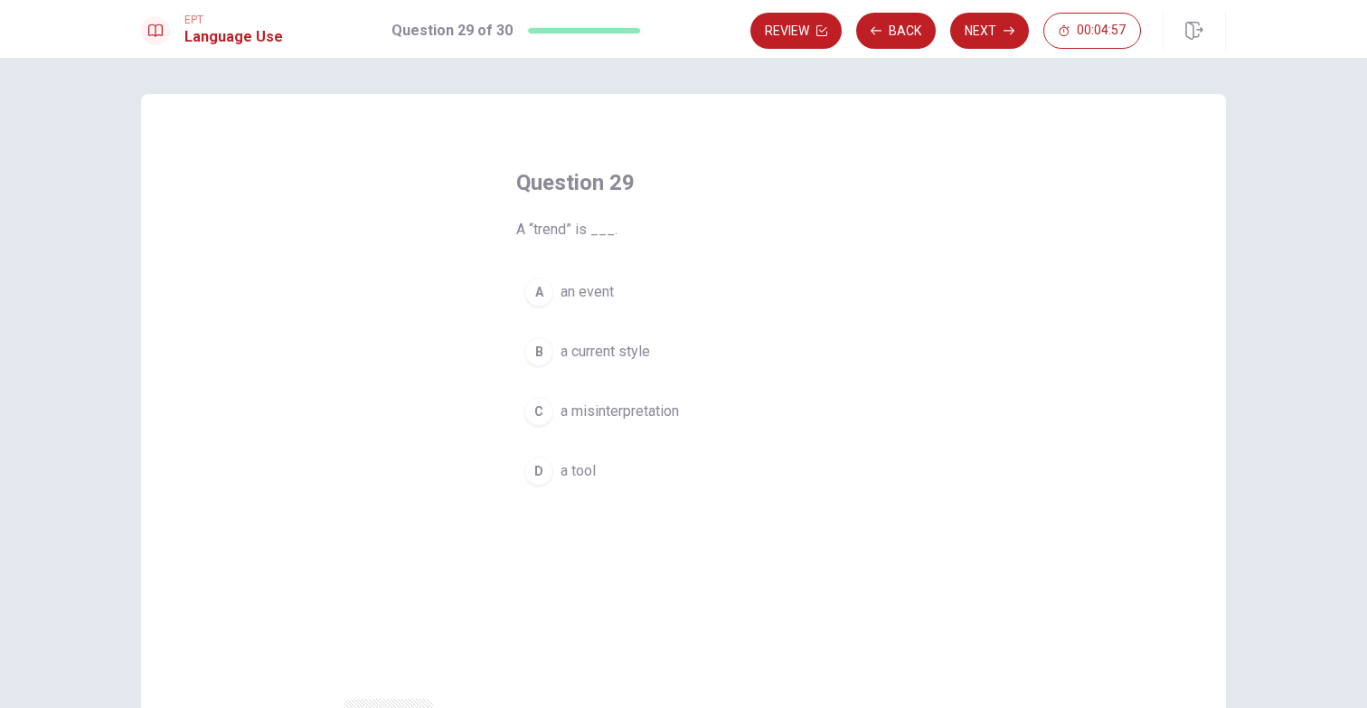
click at [654, 411] on span "a misinterpretation" at bounding box center [619, 411] width 118 height 22
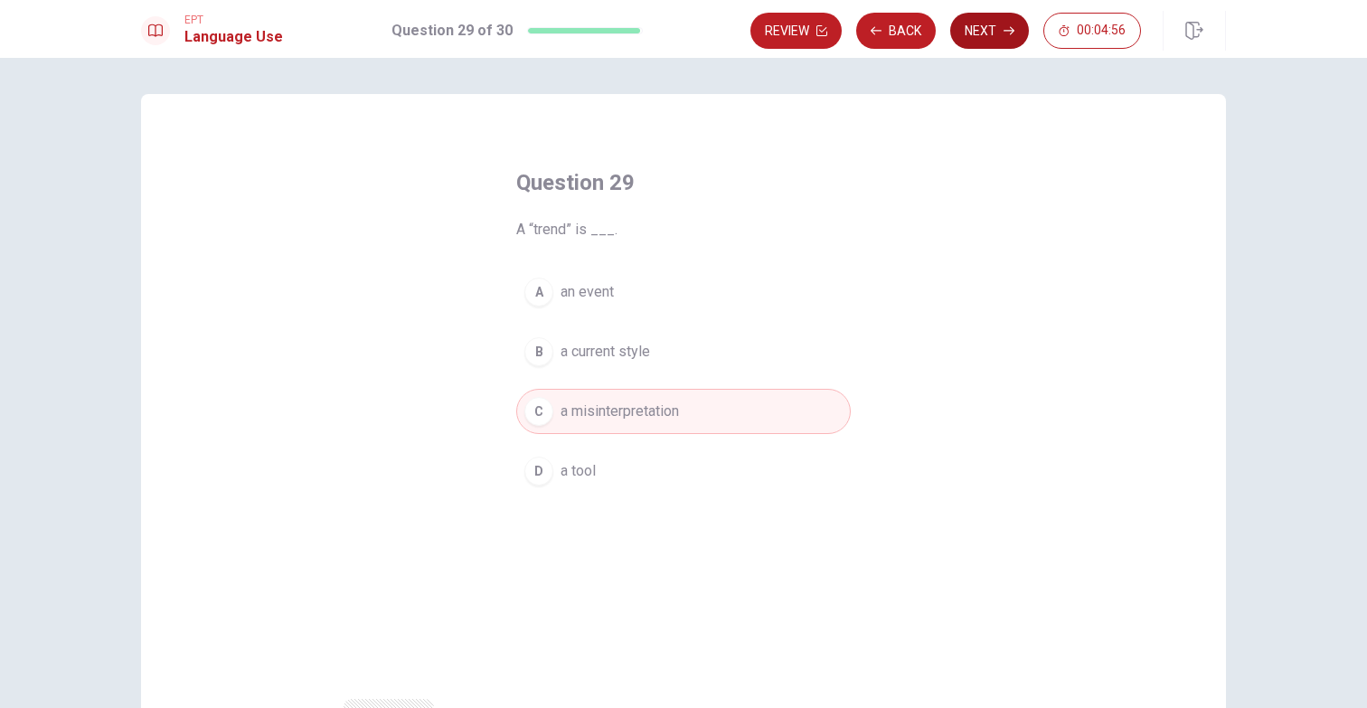
click at [975, 24] on button "Next" at bounding box center [989, 31] width 79 height 36
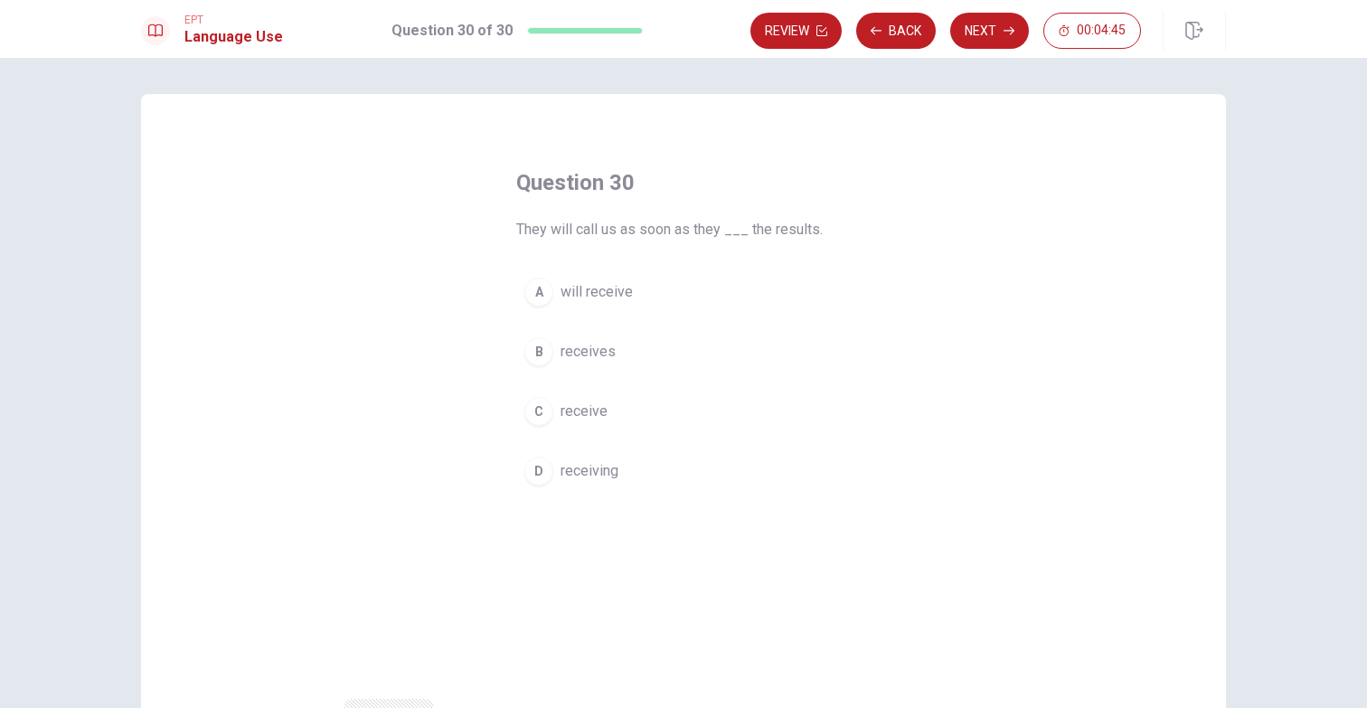
click at [593, 408] on span "receive" at bounding box center [583, 411] width 47 height 22
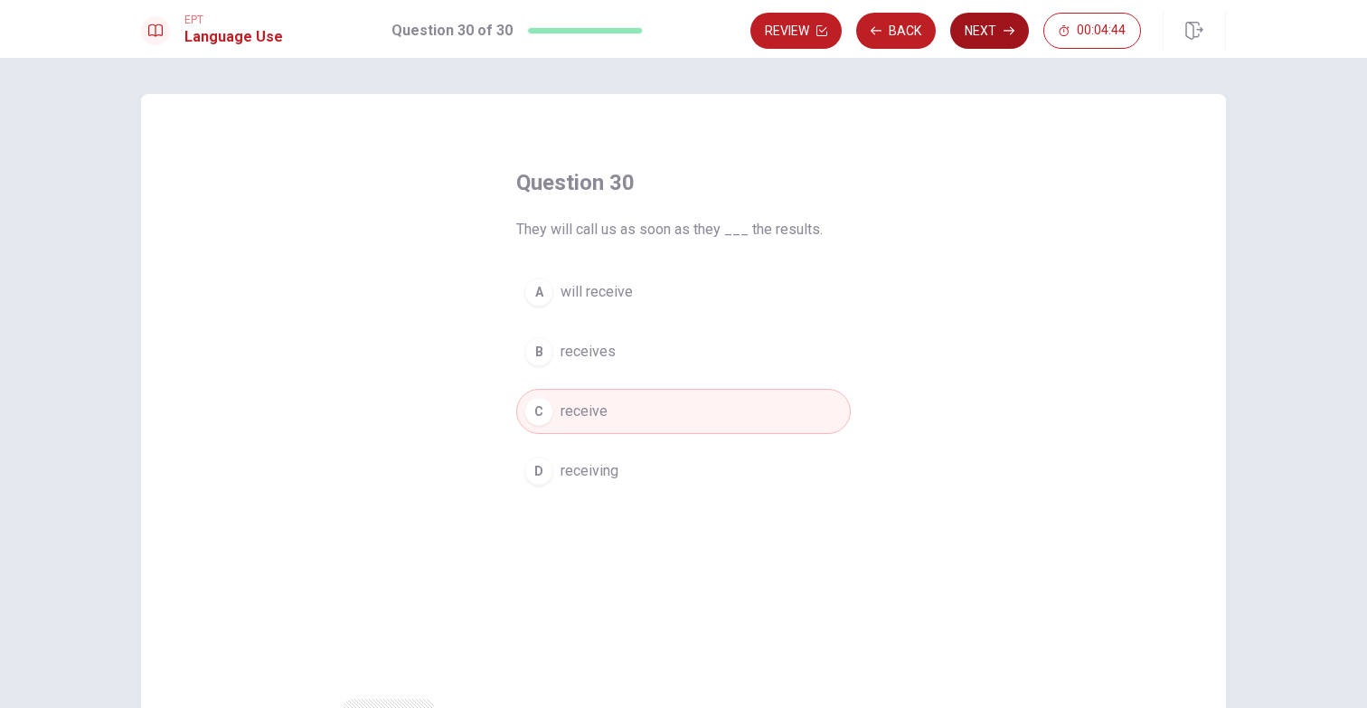
click at [999, 31] on button "Next" at bounding box center [989, 31] width 79 height 36
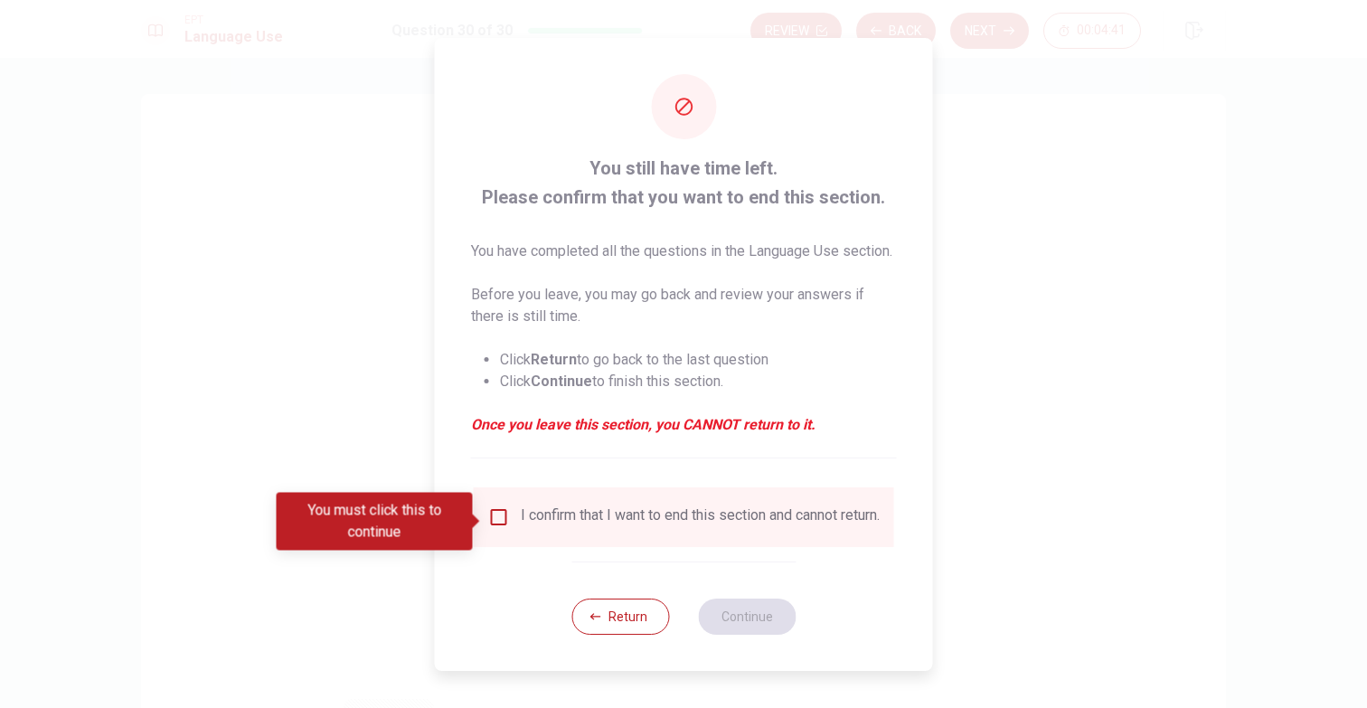
click at [495, 527] on input "You must click this to continue" at bounding box center [499, 517] width 22 height 22
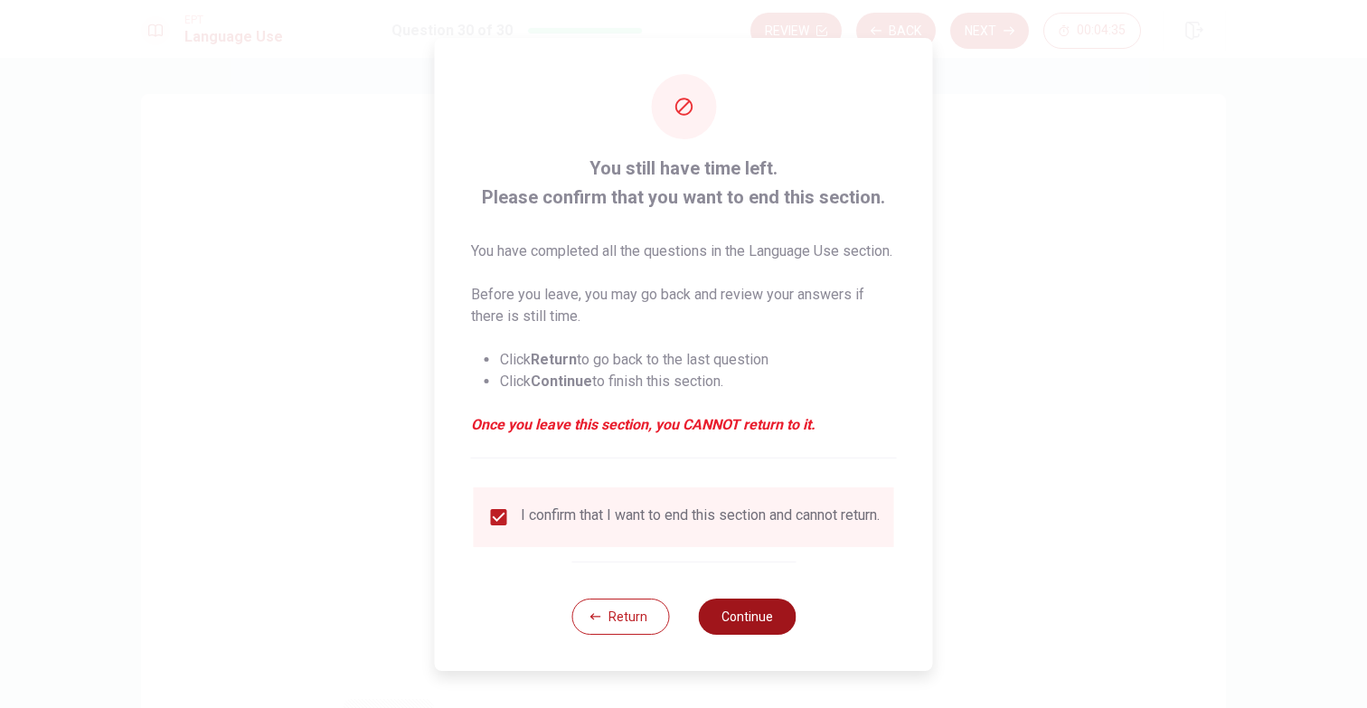
click at [768, 628] on button "Continue" at bounding box center [747, 616] width 98 height 36
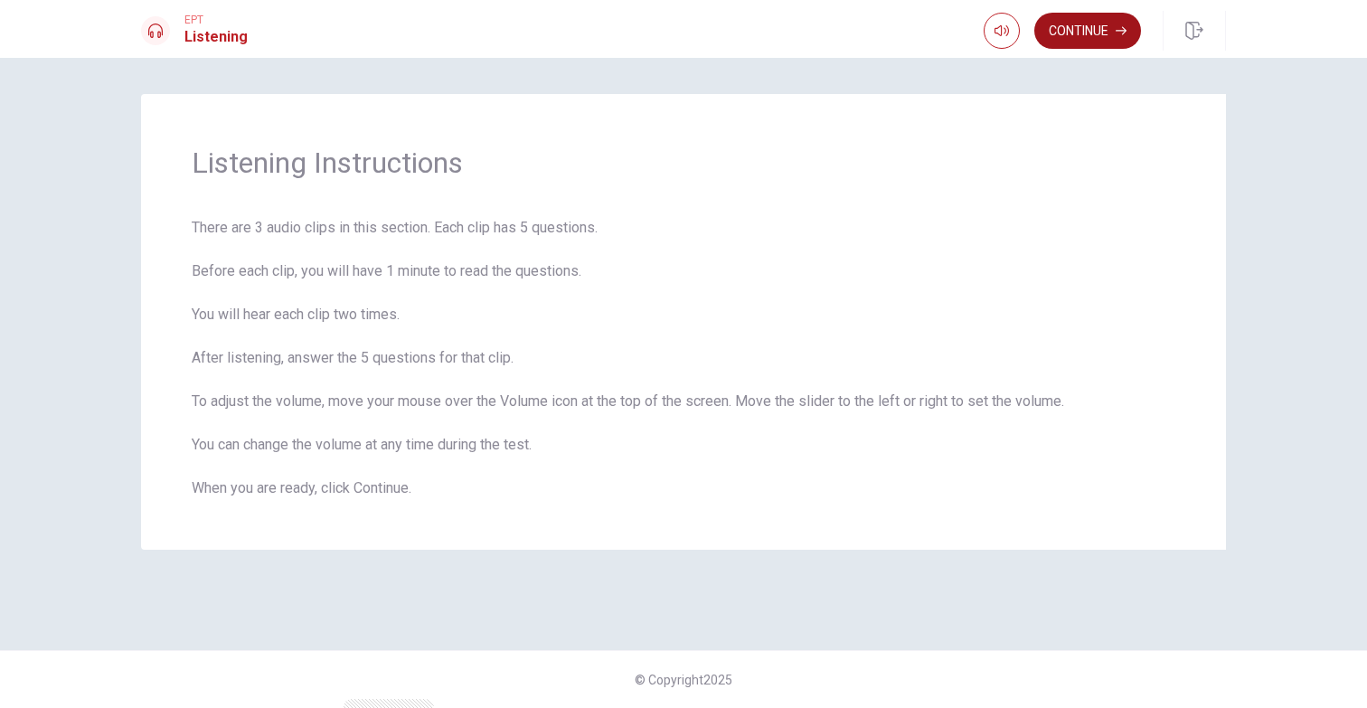
click at [1093, 28] on button "Continue" at bounding box center [1087, 31] width 107 height 36
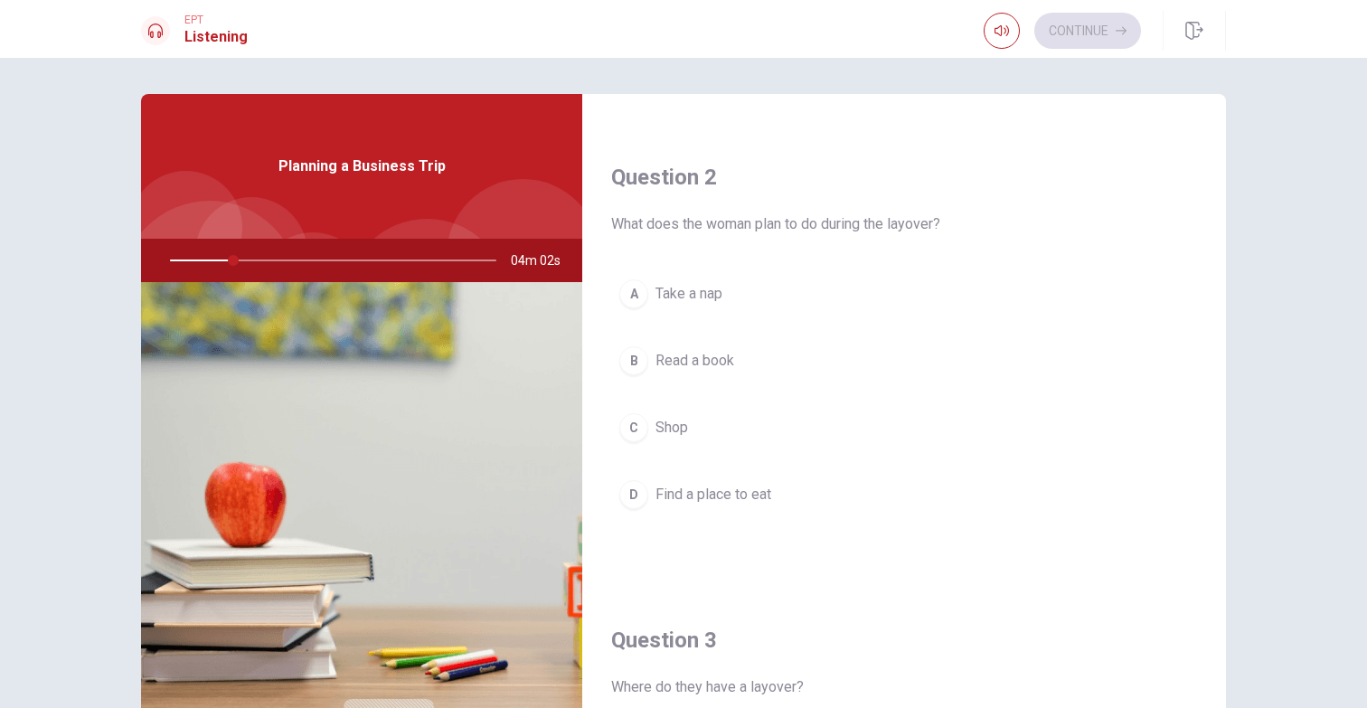
scroll to position [433, 0]
click at [918, 224] on span "What does the woman plan to do during the layover?" at bounding box center [904, 222] width 586 height 22
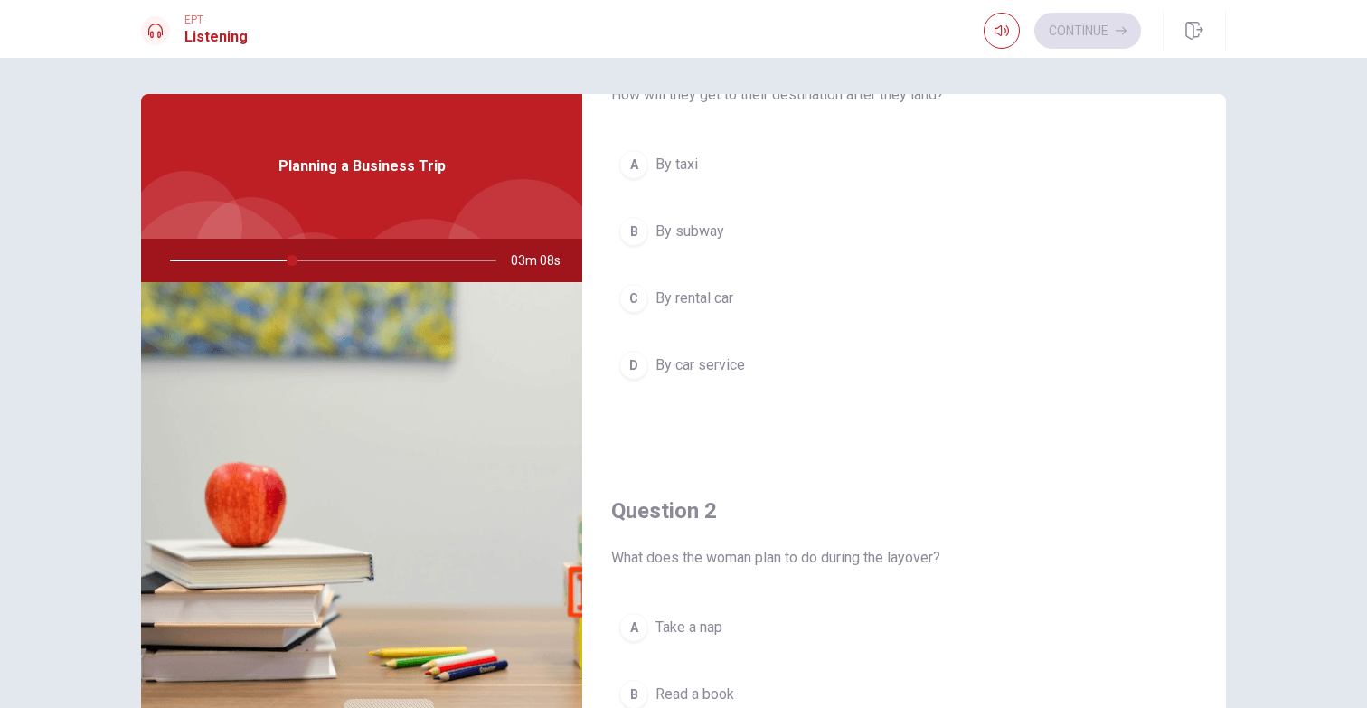
scroll to position [144, 0]
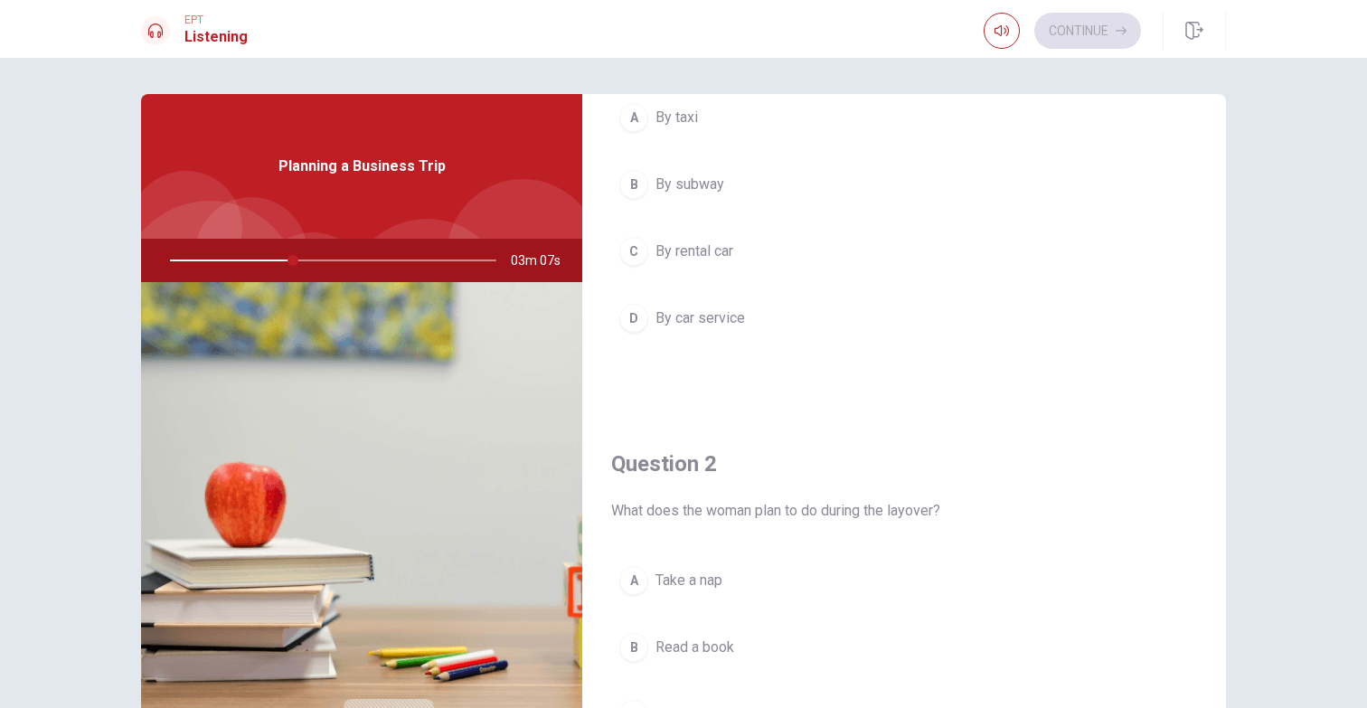
click at [726, 317] on span "By car service" at bounding box center [699, 318] width 89 height 22
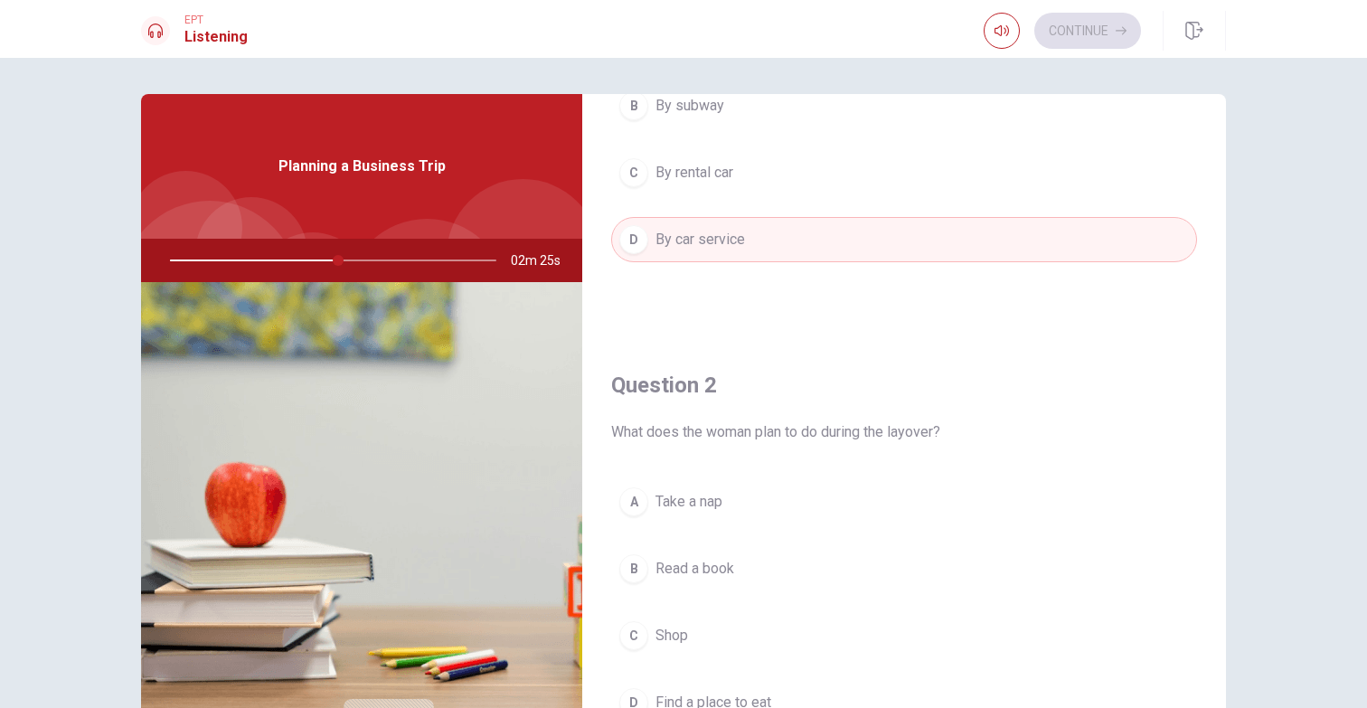
scroll to position [221, 0]
click at [718, 177] on span "By rental car" at bounding box center [694, 175] width 78 height 22
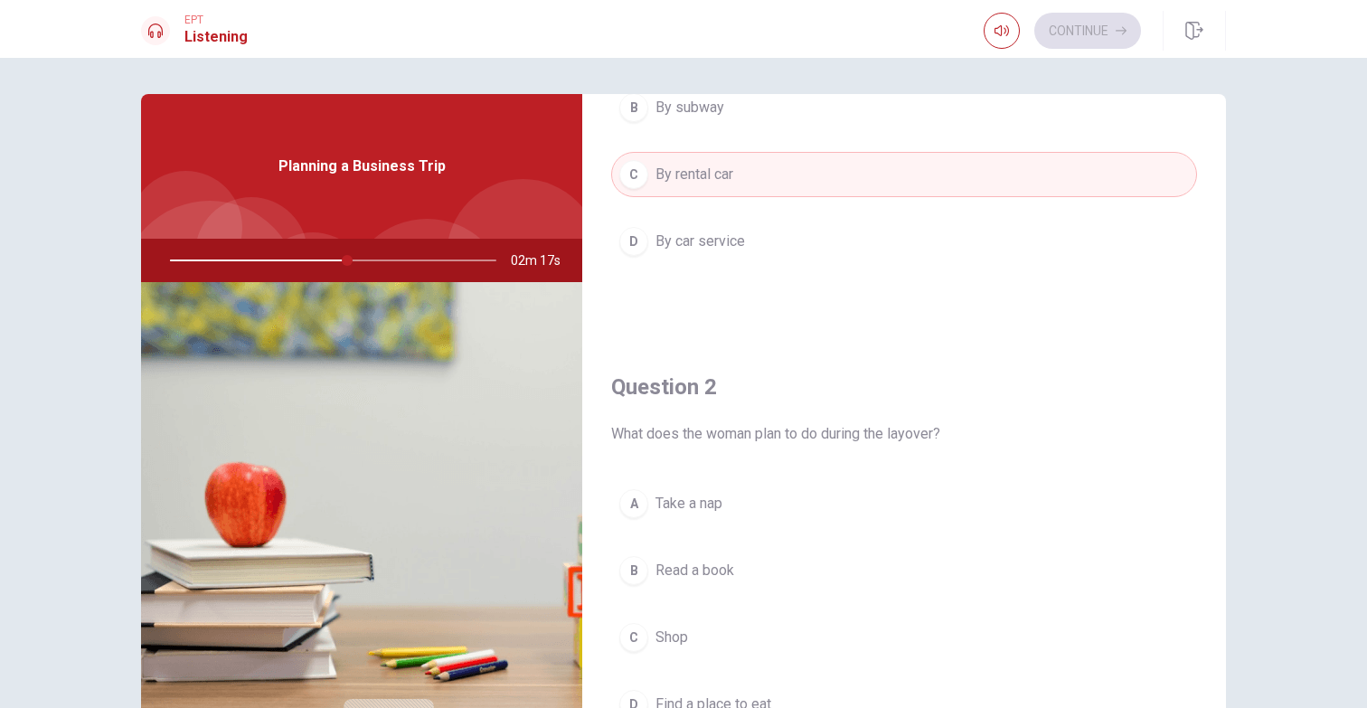
click at [718, 177] on span "By rental car" at bounding box center [694, 175] width 78 height 22
click at [728, 236] on span "By car service" at bounding box center [699, 242] width 89 height 22
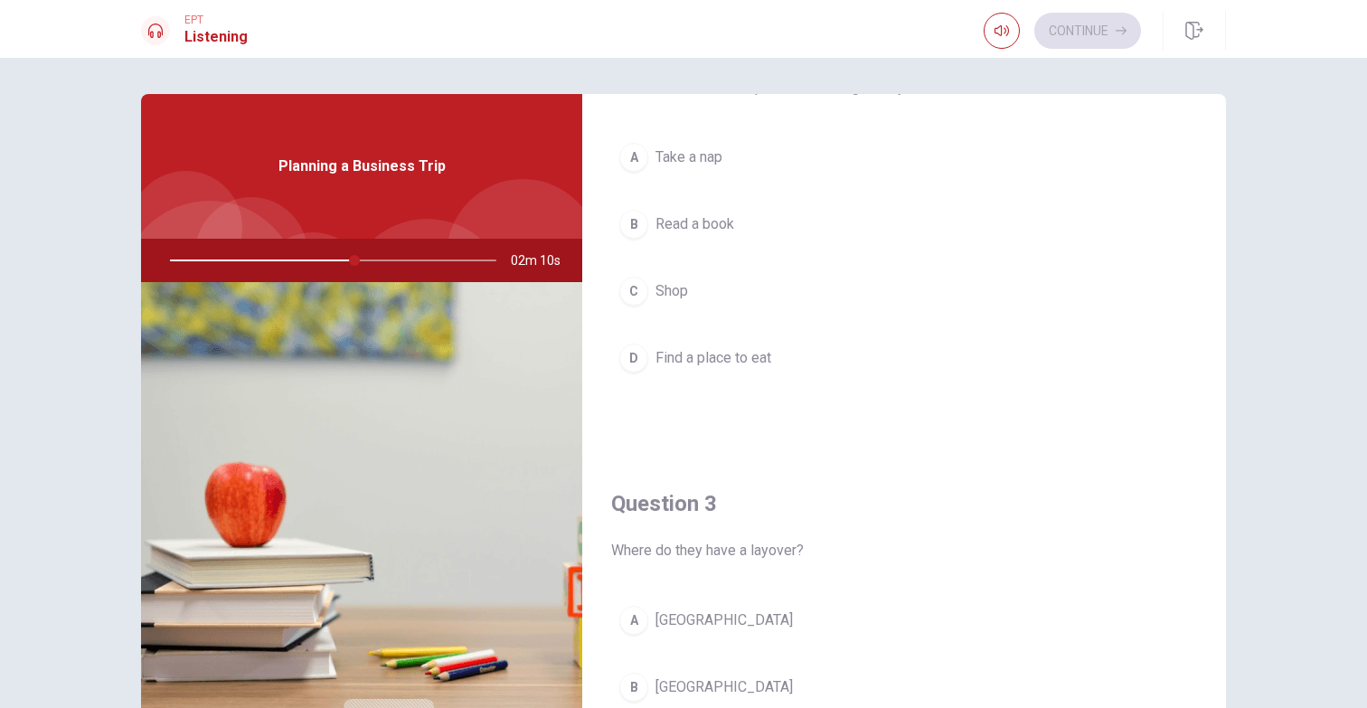
scroll to position [573, 0]
click at [723, 365] on button "D Find a place to eat" at bounding box center [904, 351] width 586 height 45
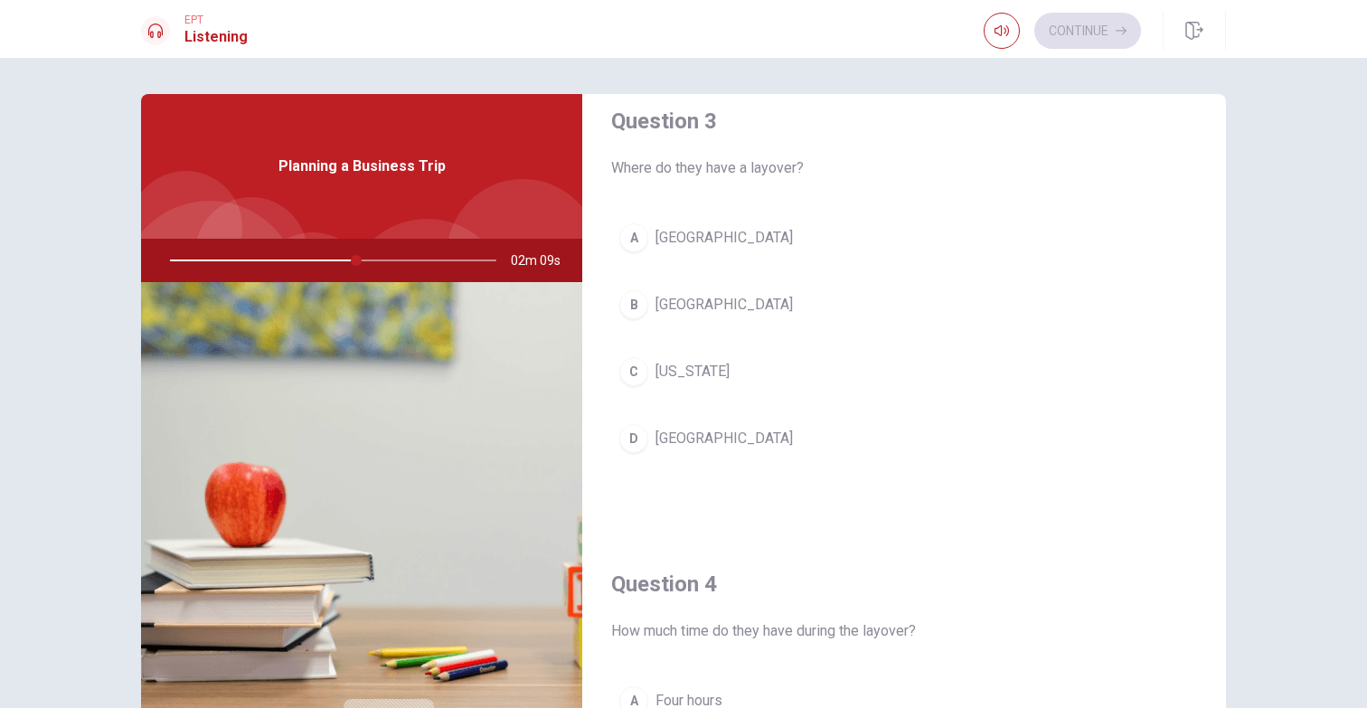
scroll to position [956, 0]
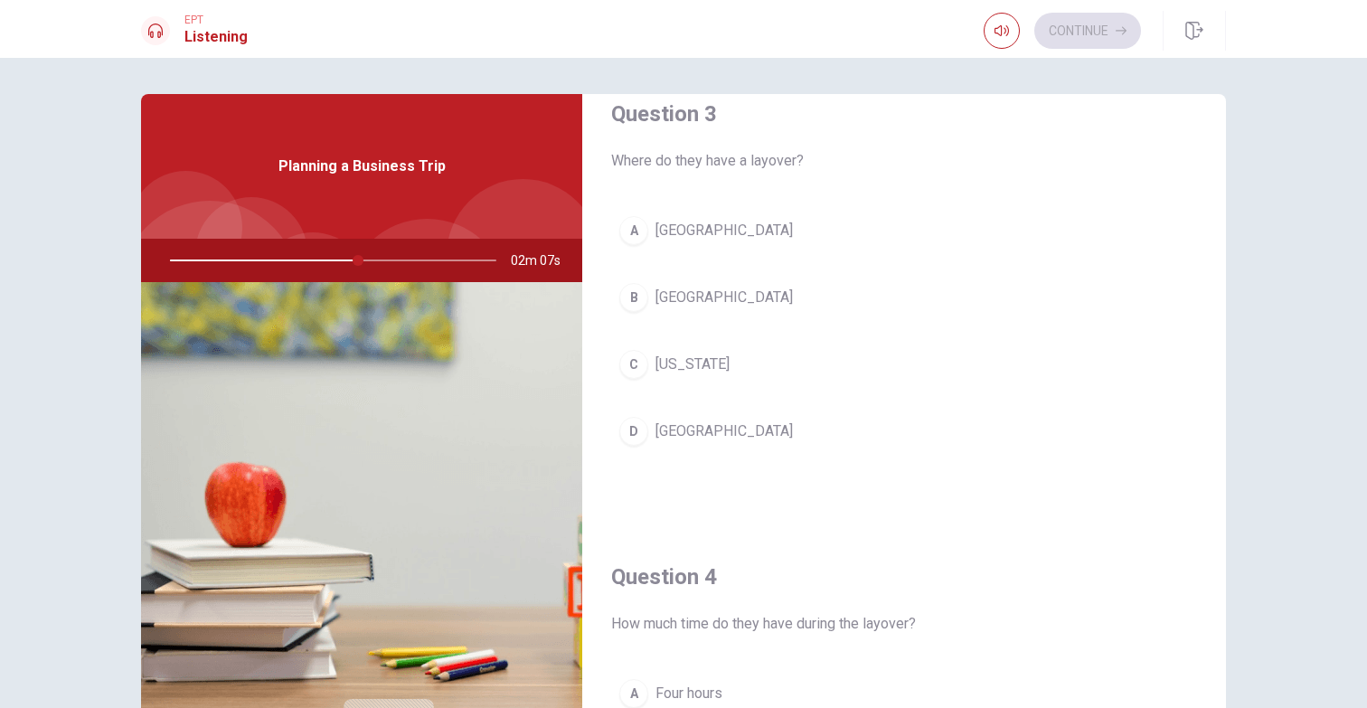
click at [716, 291] on button "B [GEOGRAPHIC_DATA]" at bounding box center [904, 297] width 586 height 45
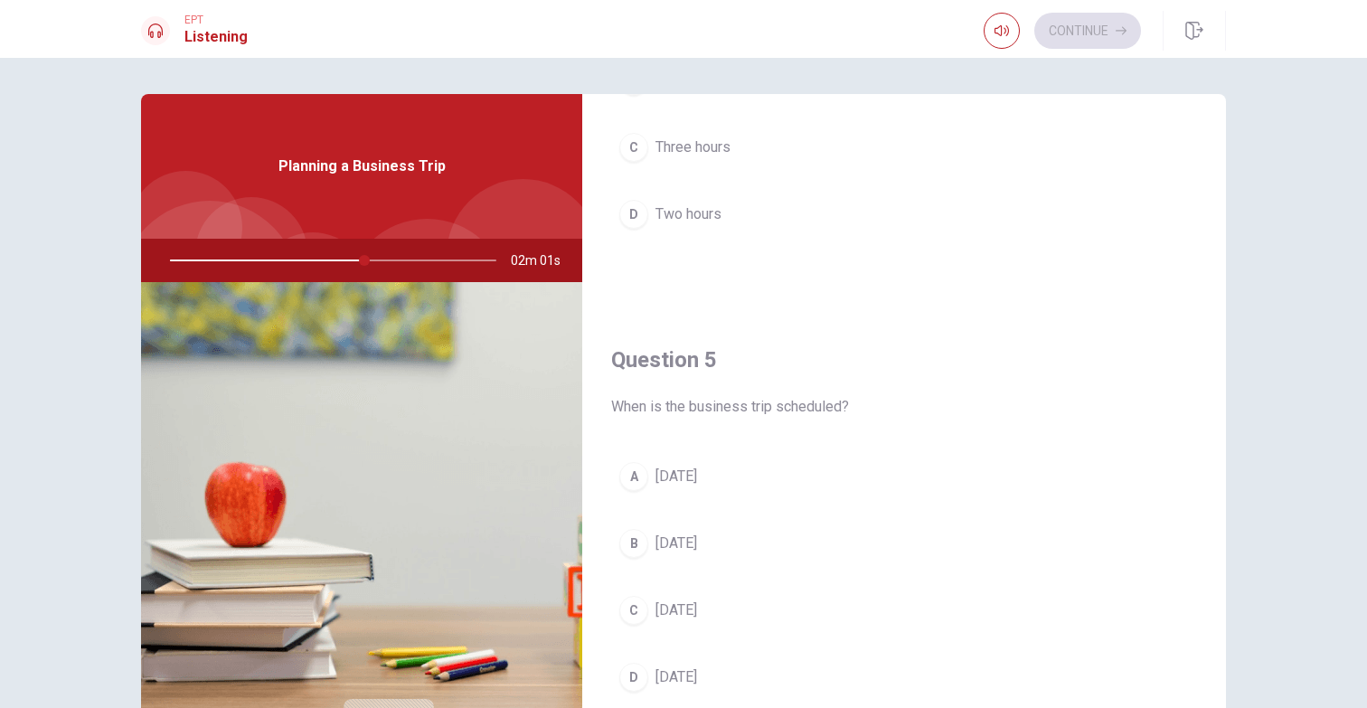
scroll to position [1686, 0]
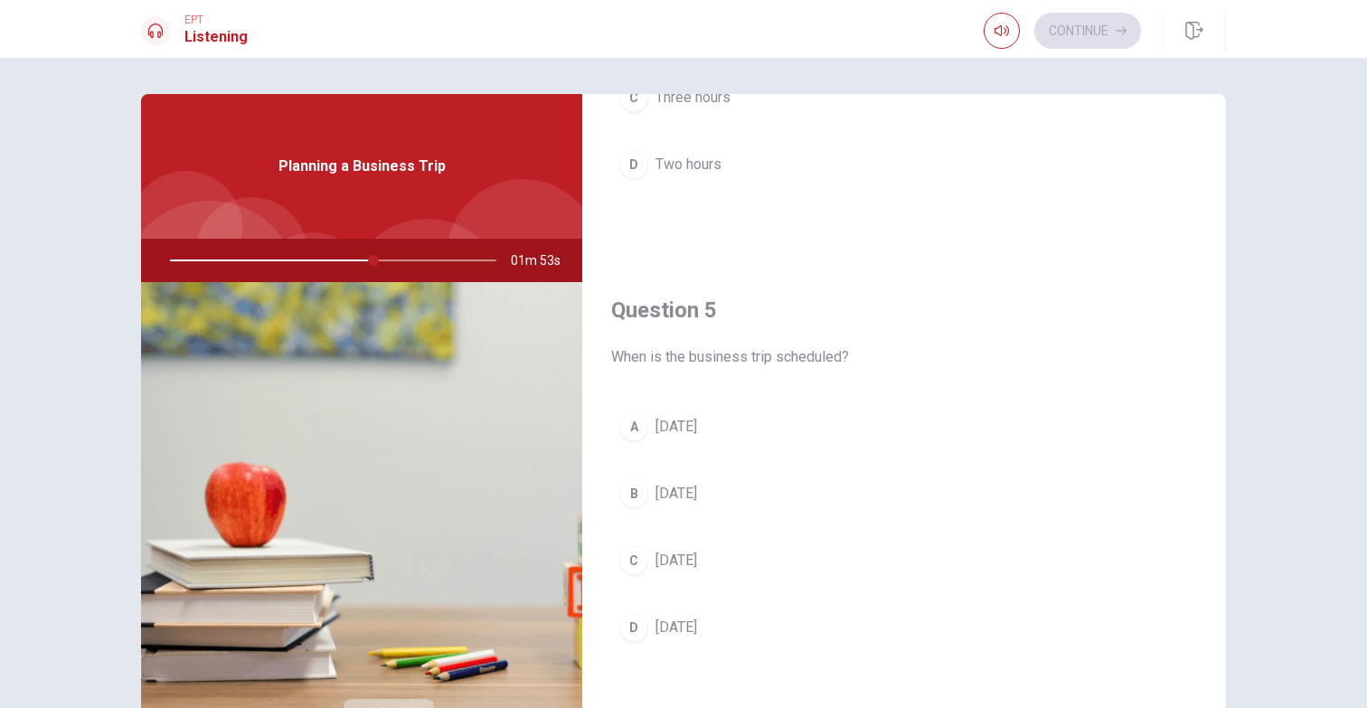
click at [697, 554] on span "[DATE]" at bounding box center [676, 561] width 42 height 22
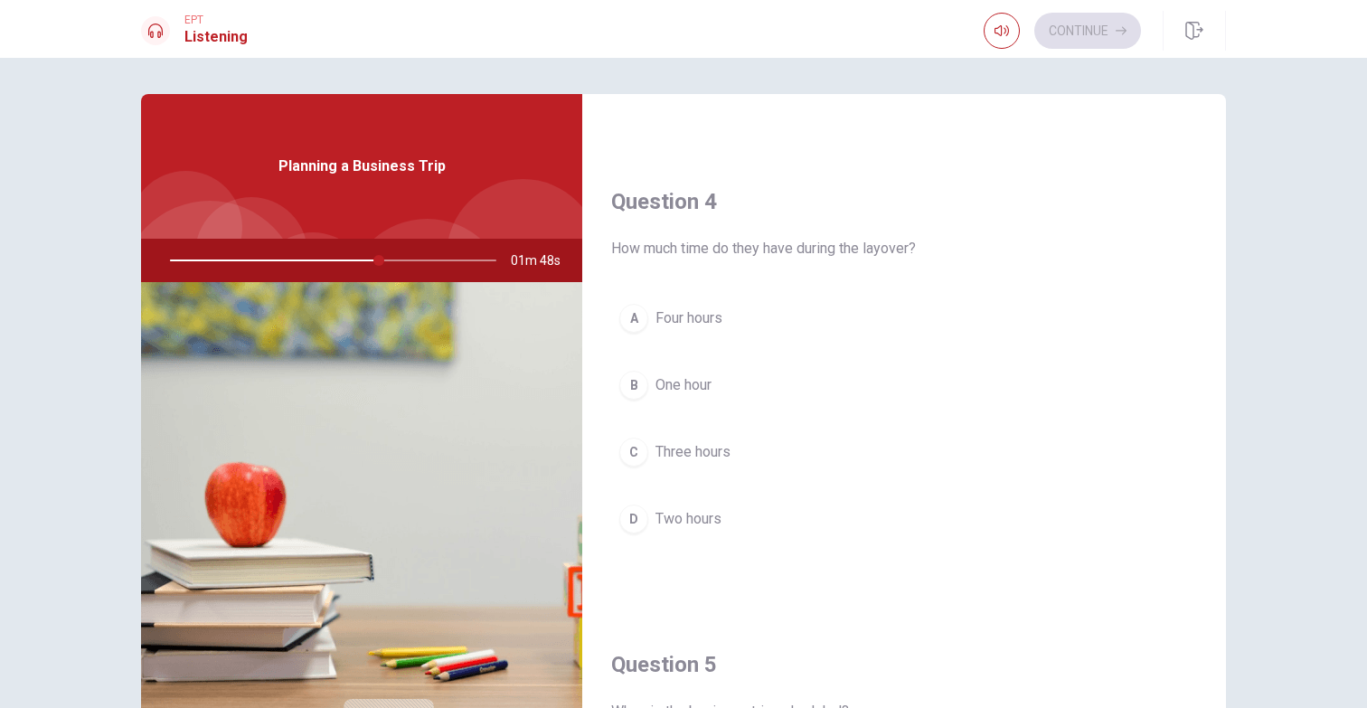
scroll to position [1336, 0]
click at [725, 447] on span "Three hours" at bounding box center [692, 448] width 75 height 22
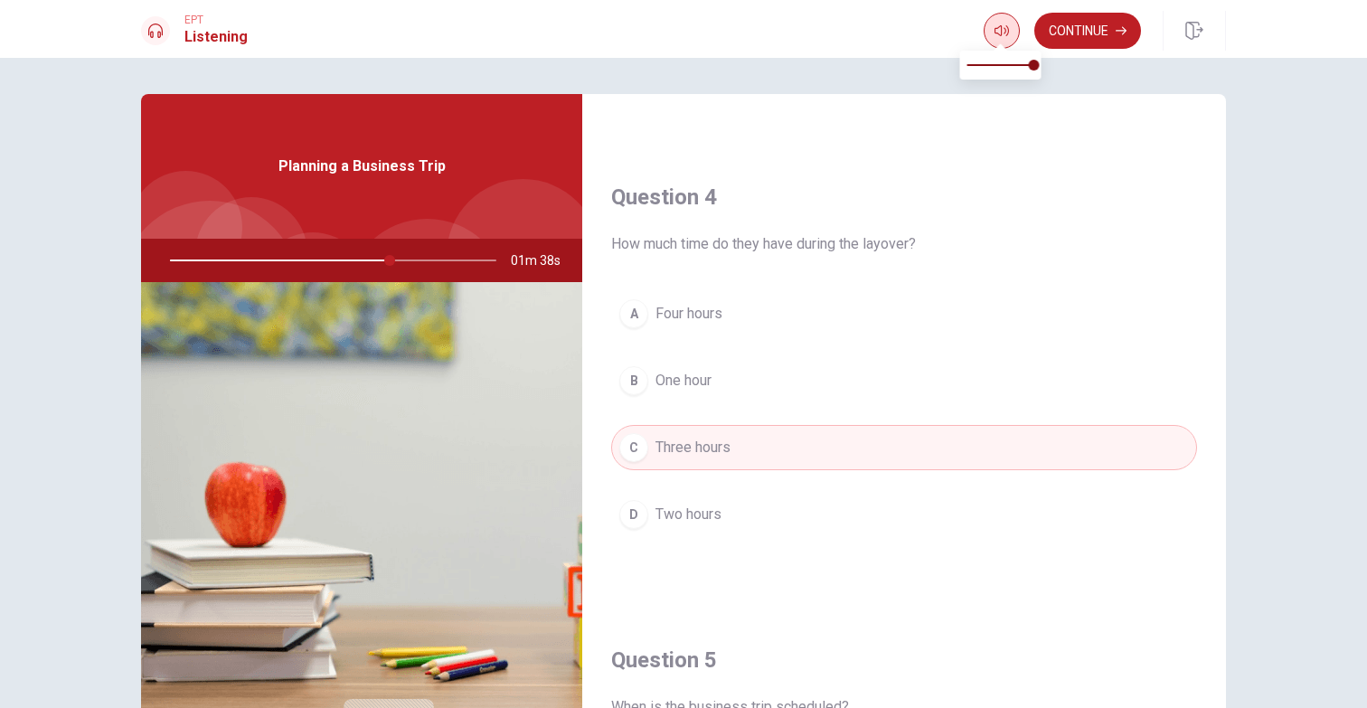
click at [999, 35] on icon "button" at bounding box center [1001, 30] width 14 height 11
click at [946, 275] on div "Question 4 How much time do they have during the layover? A Four hours B One ho…" at bounding box center [904, 377] width 644 height 463
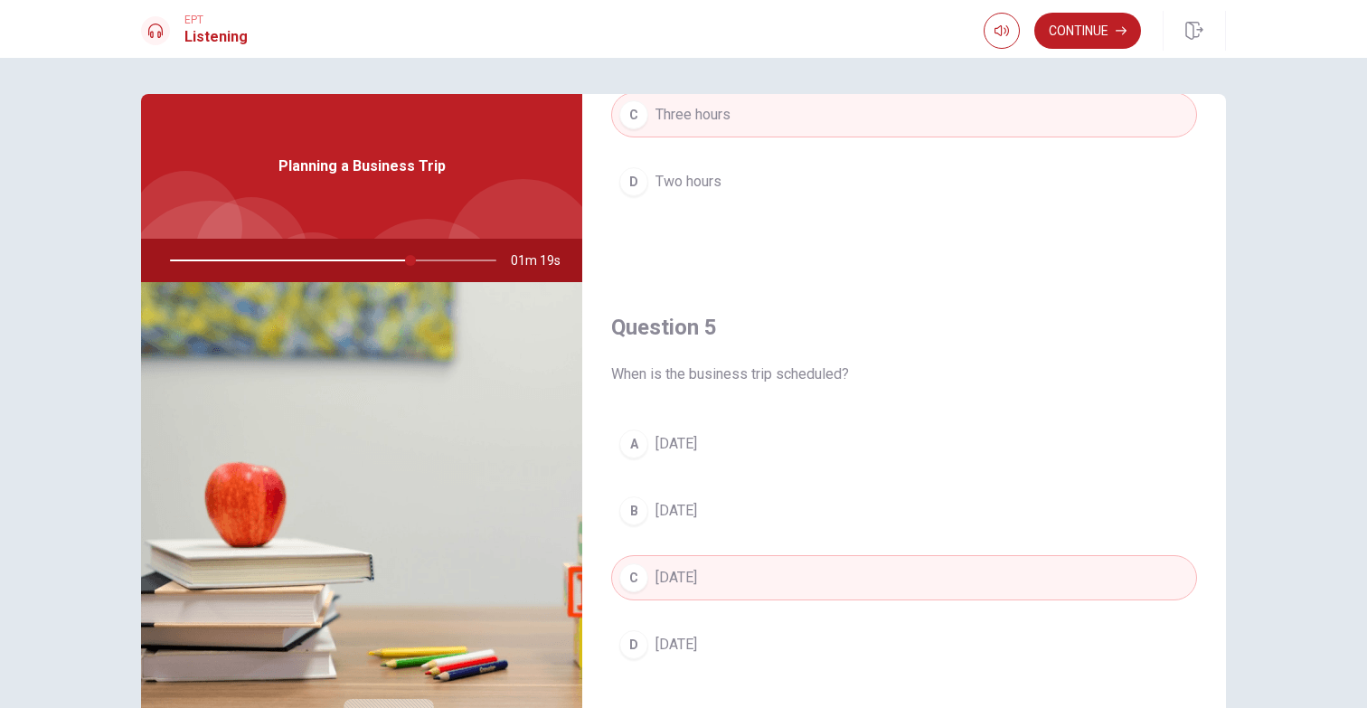
scroll to position [1686, 0]
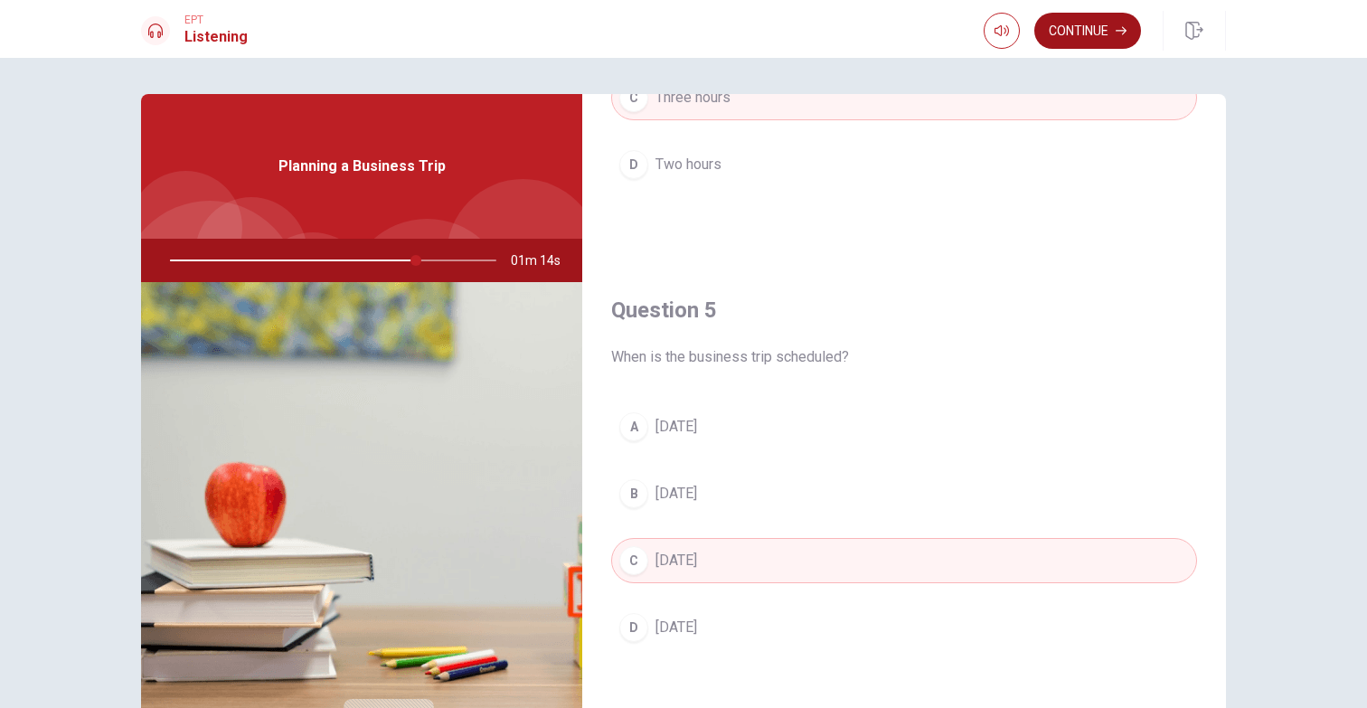
click at [1086, 48] on button "Continue" at bounding box center [1087, 31] width 107 height 36
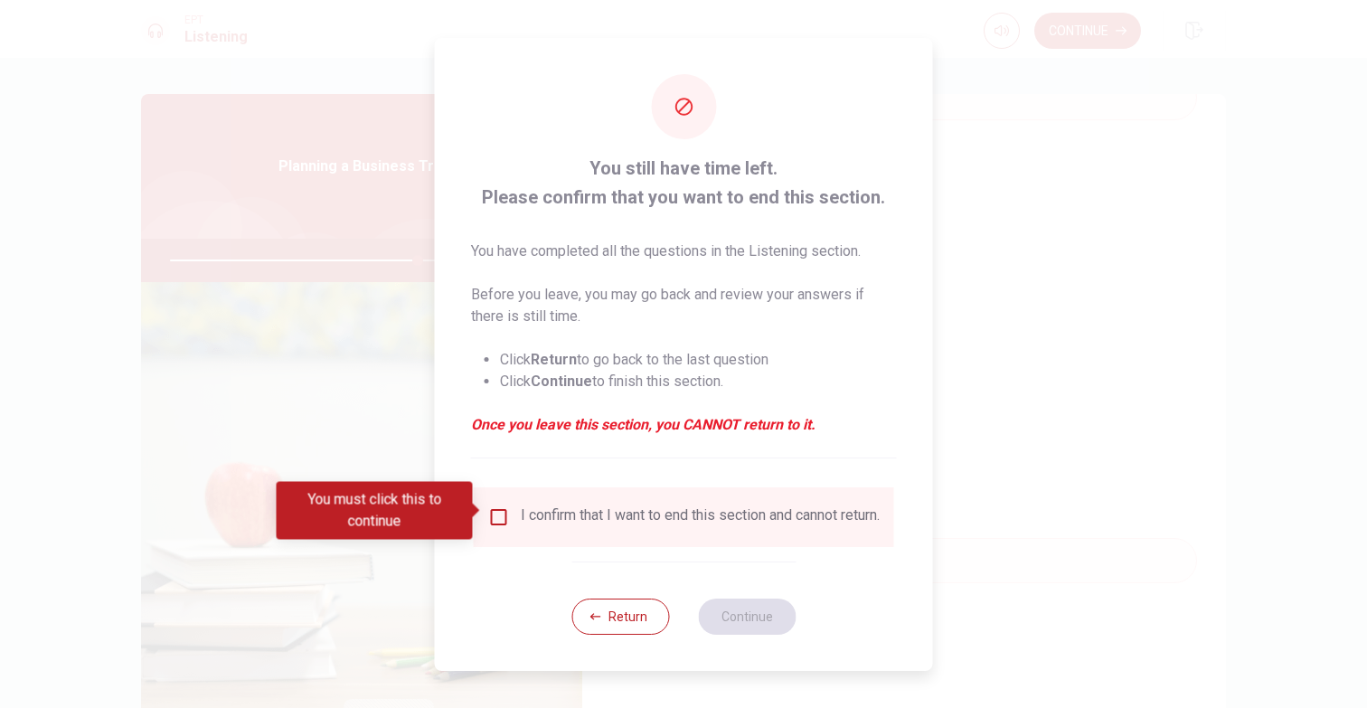
click at [495, 510] on input "You must click this to continue" at bounding box center [499, 517] width 22 height 22
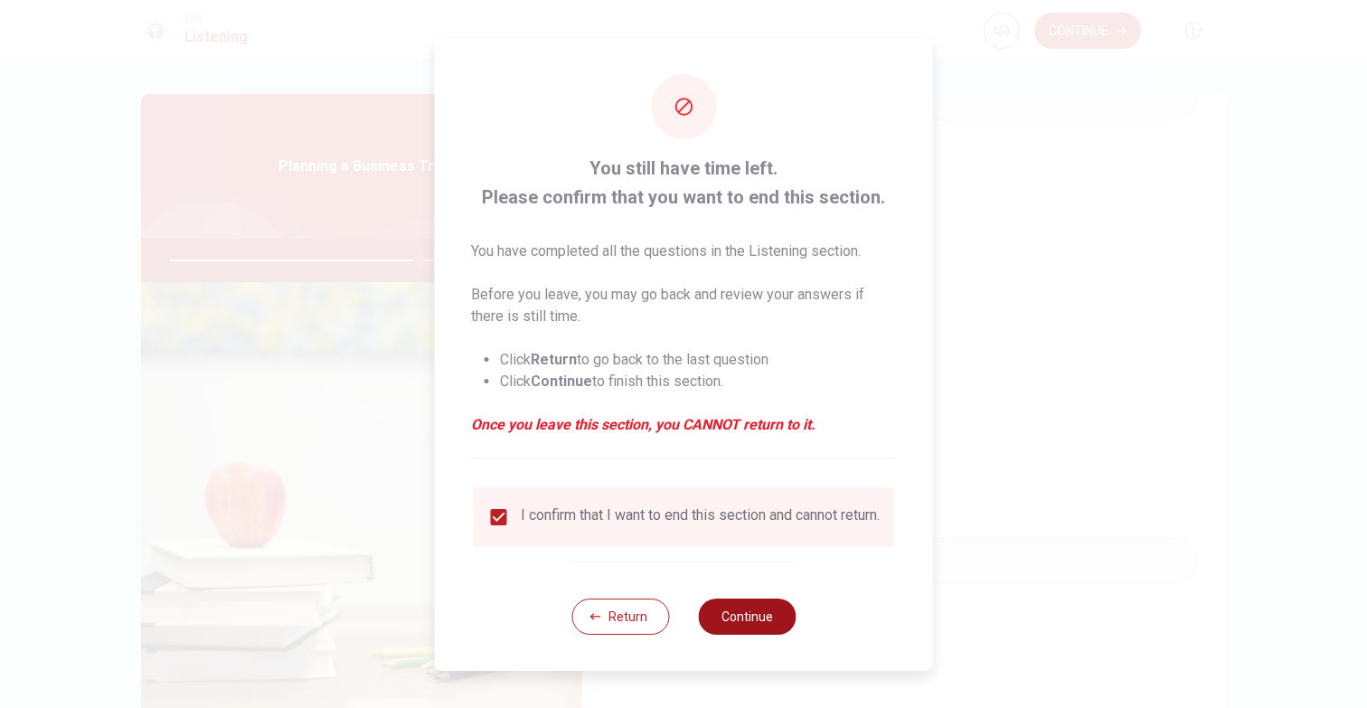
click at [745, 611] on button "Continue" at bounding box center [747, 616] width 98 height 36
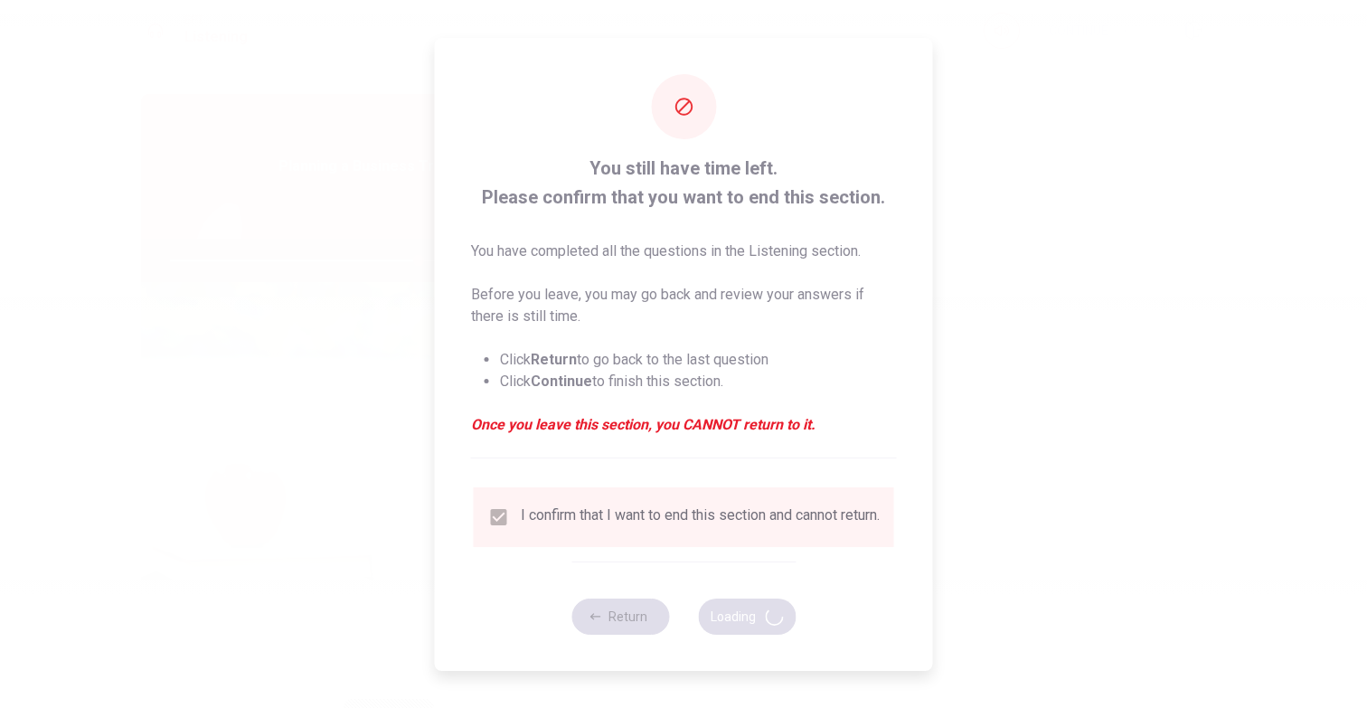
type input "77"
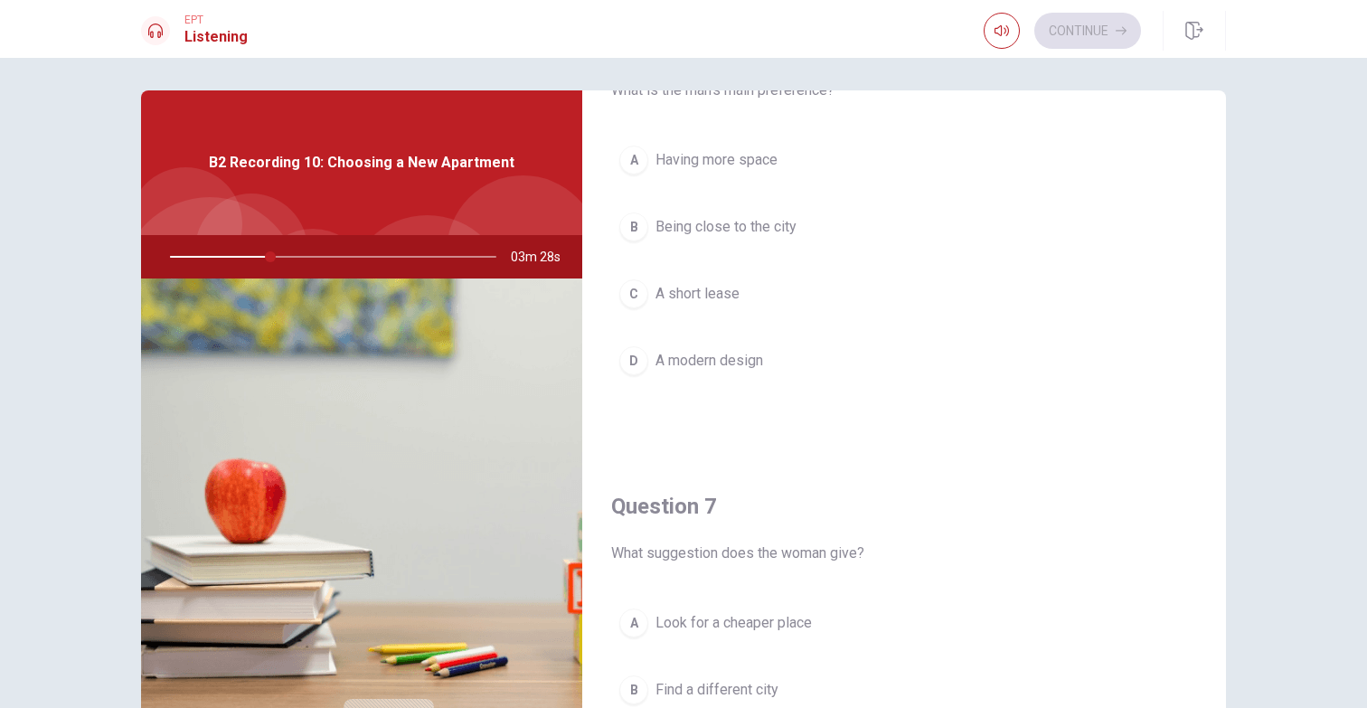
scroll to position [99, 0]
click at [776, 160] on span "Having more space" at bounding box center [716, 159] width 122 height 22
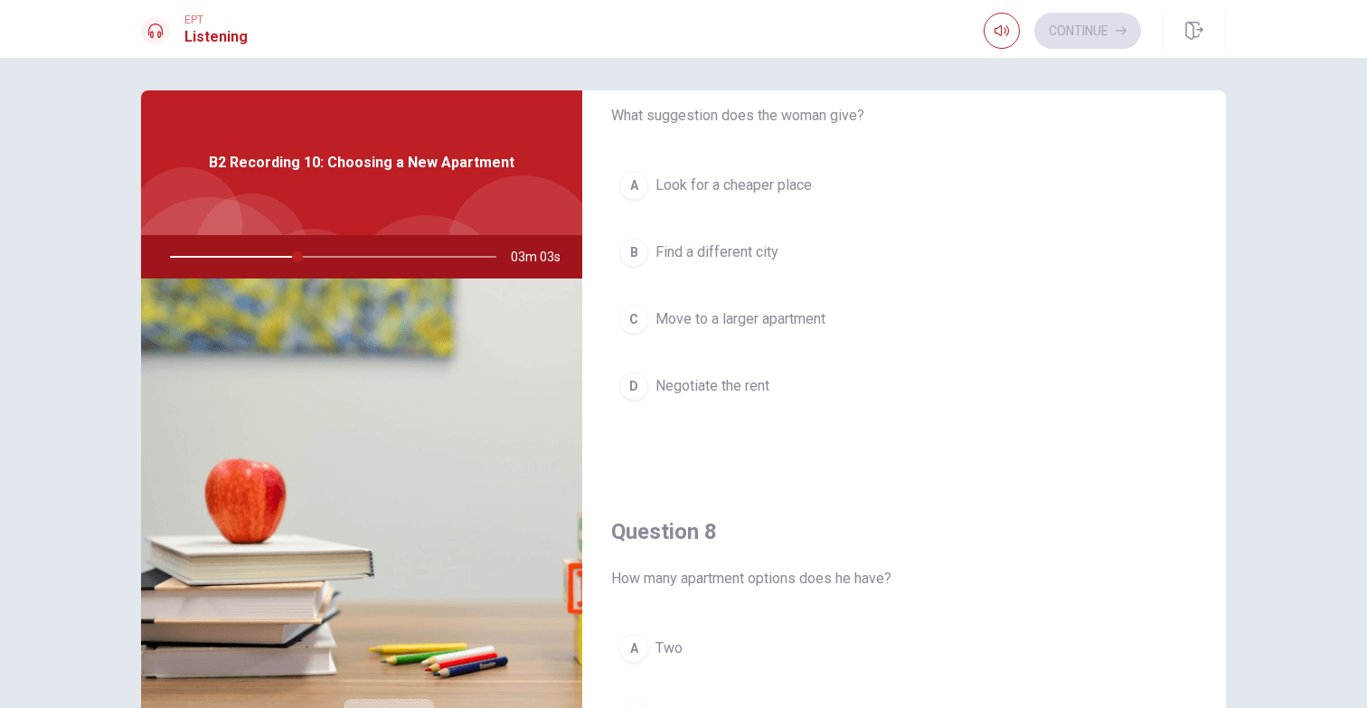
scroll to position [520, 0]
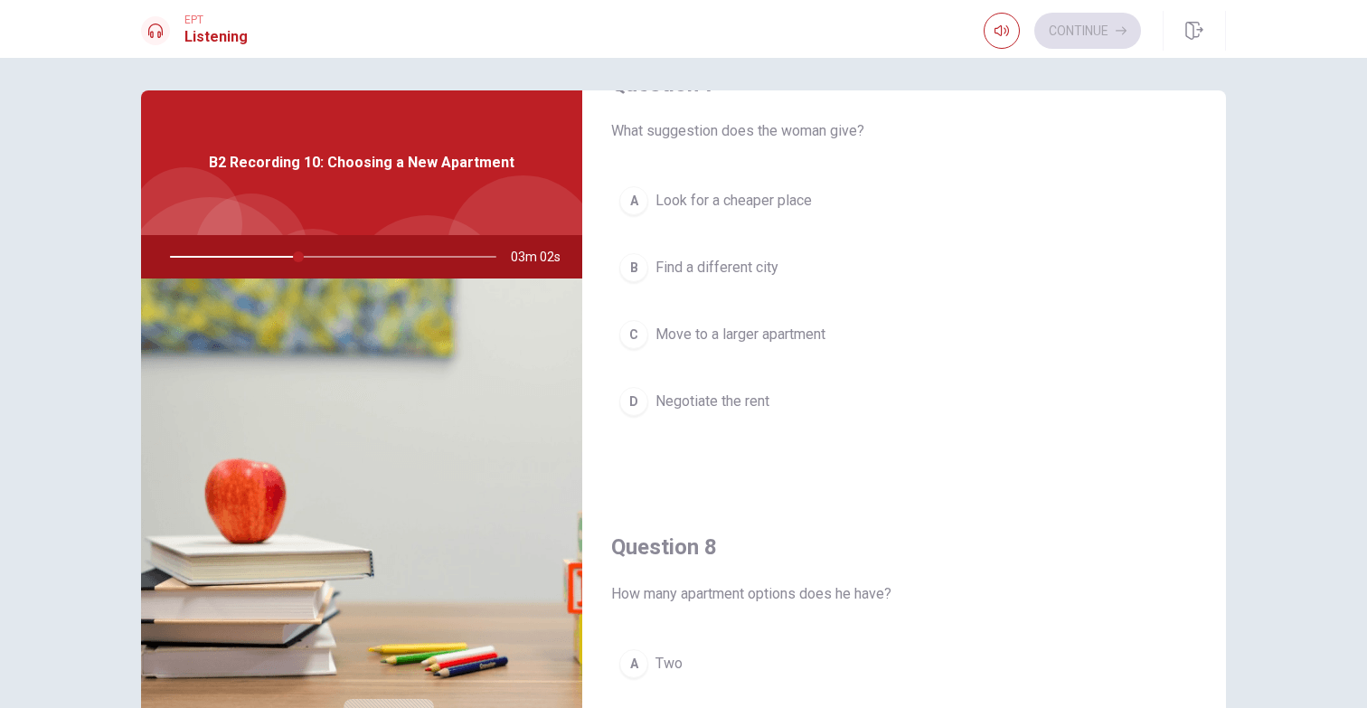
click at [740, 402] on span "Negotiate the rent" at bounding box center [712, 402] width 114 height 22
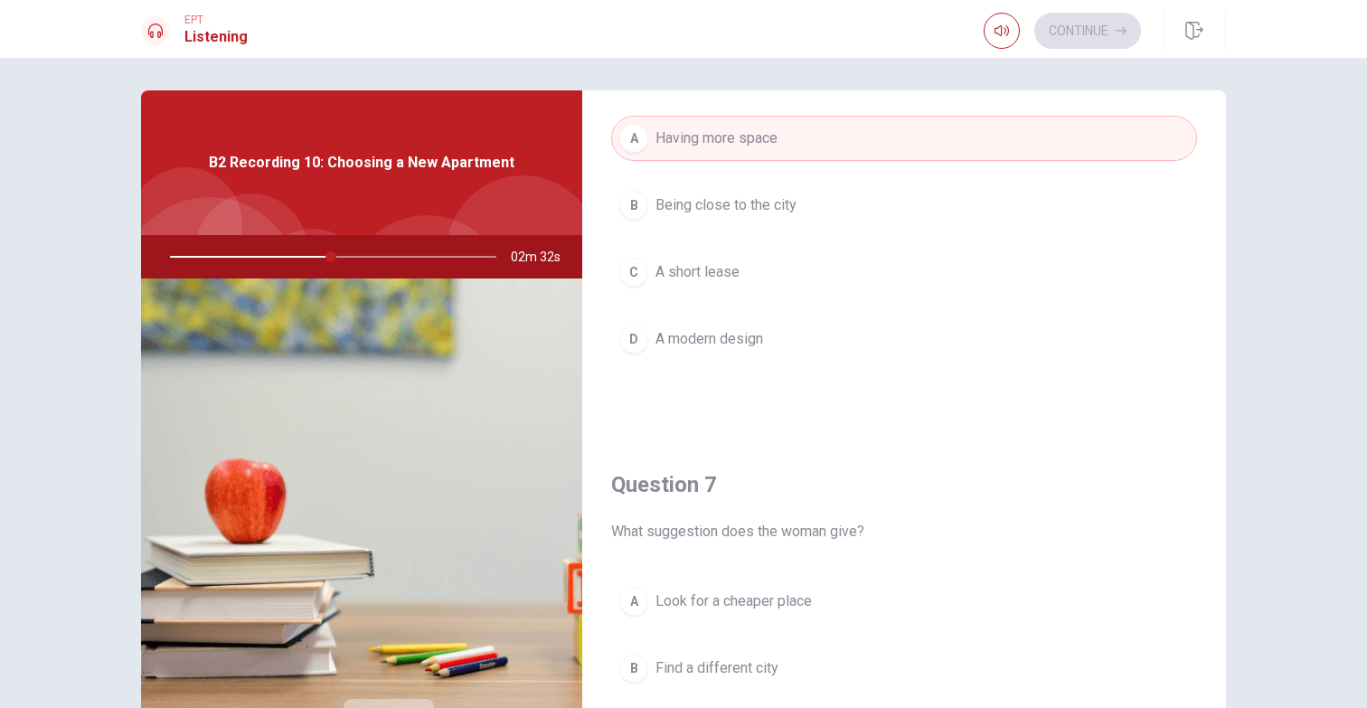
scroll to position [121, 0]
click at [804, 202] on button "B Being close to the city" at bounding box center [904, 203] width 586 height 45
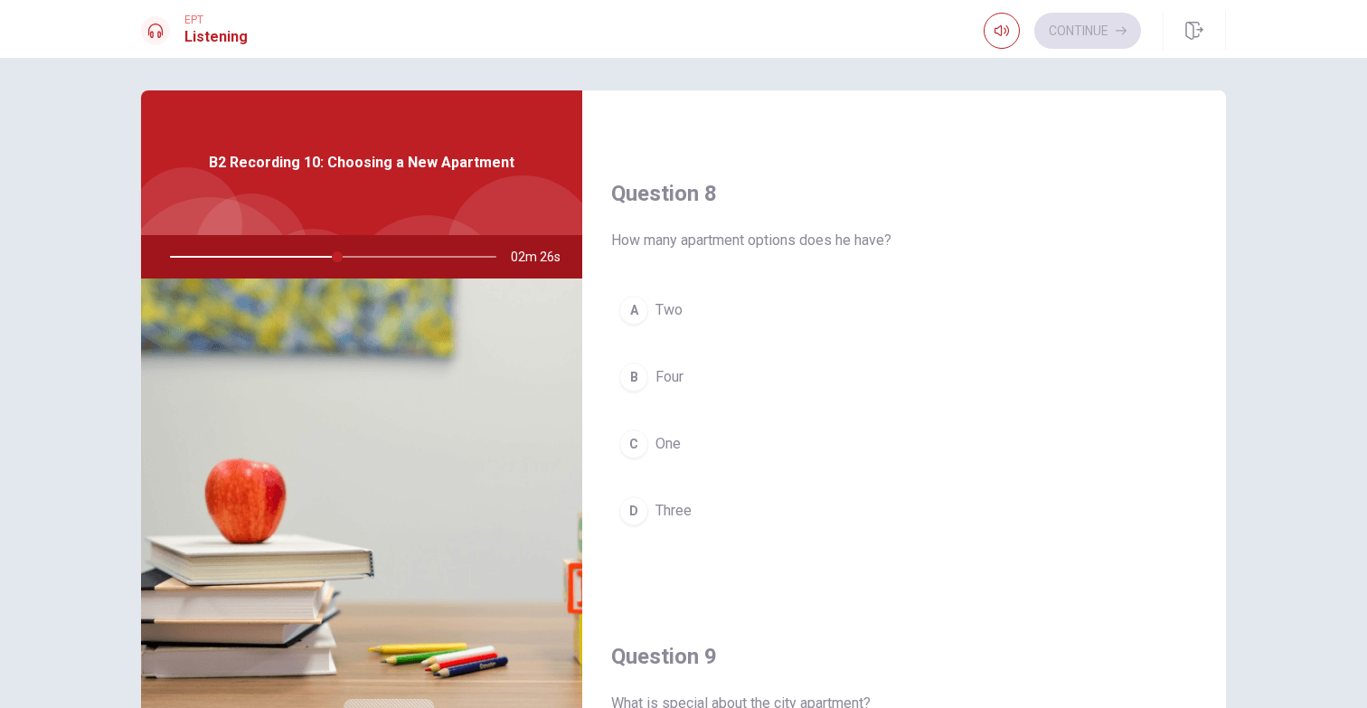
scroll to position [880, 0]
click at [703, 313] on button "A Two" at bounding box center [904, 303] width 586 height 45
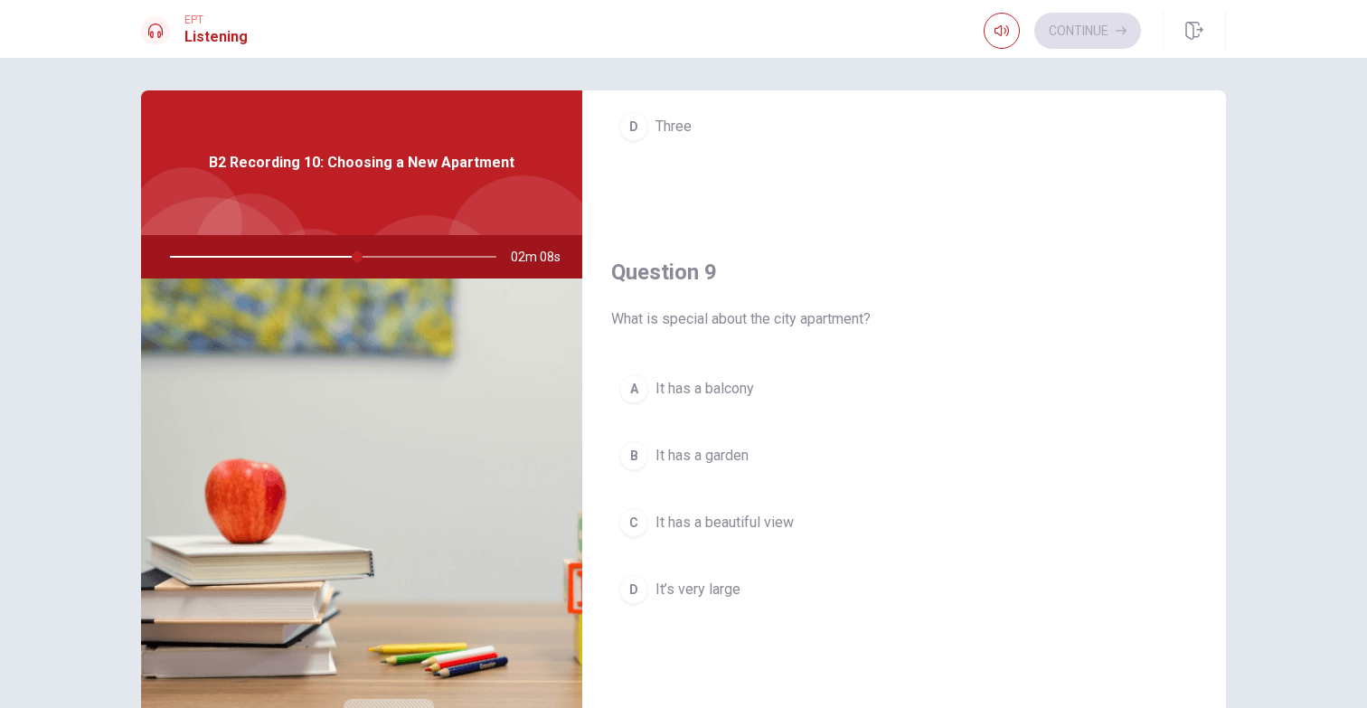
scroll to position [1277, 0]
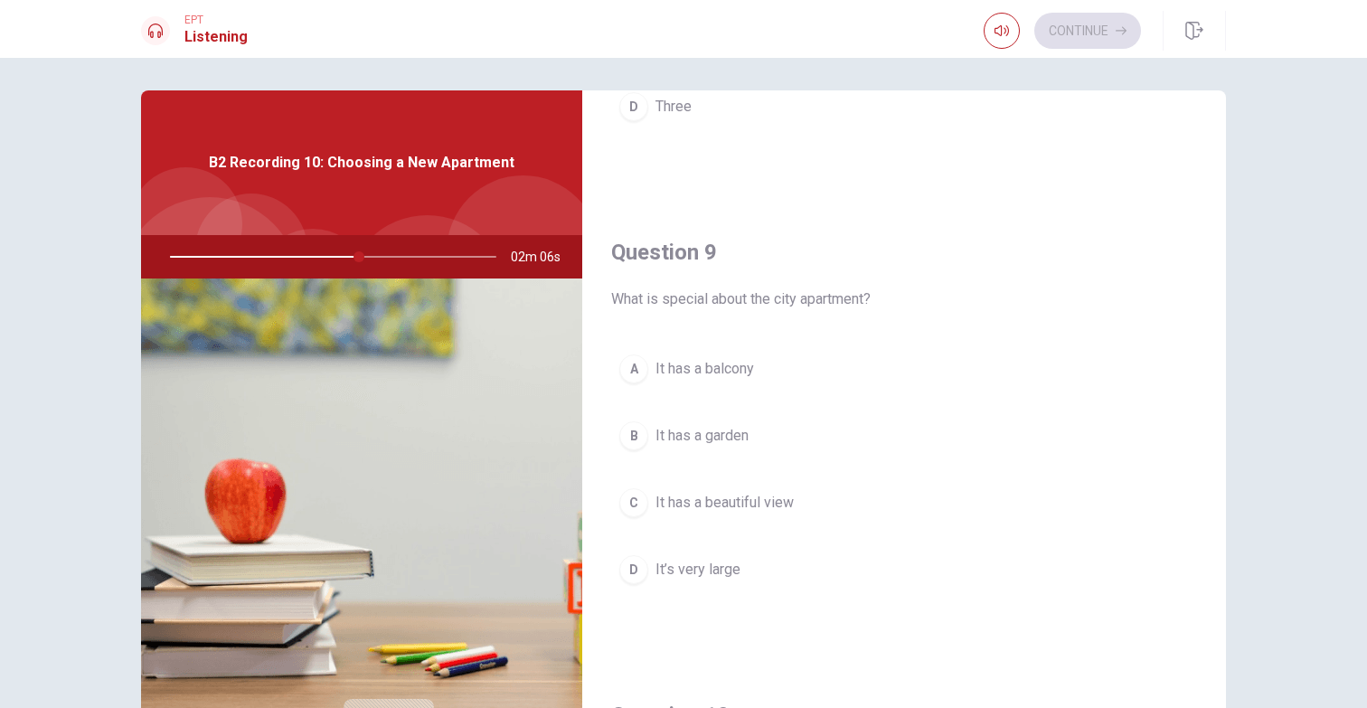
click at [770, 498] on span "It has a beautiful view" at bounding box center [724, 503] width 138 height 22
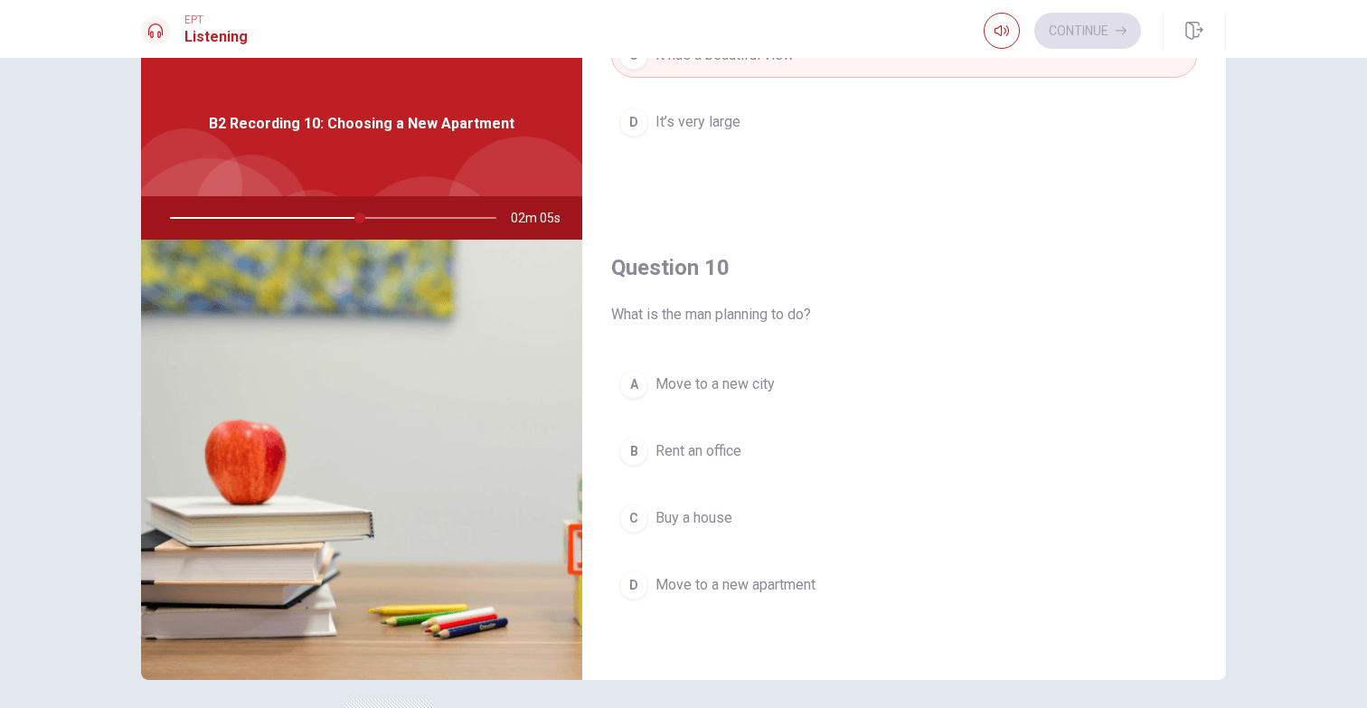
scroll to position [43, 0]
click at [737, 579] on span "Move to a new apartment" at bounding box center [735, 584] width 160 height 22
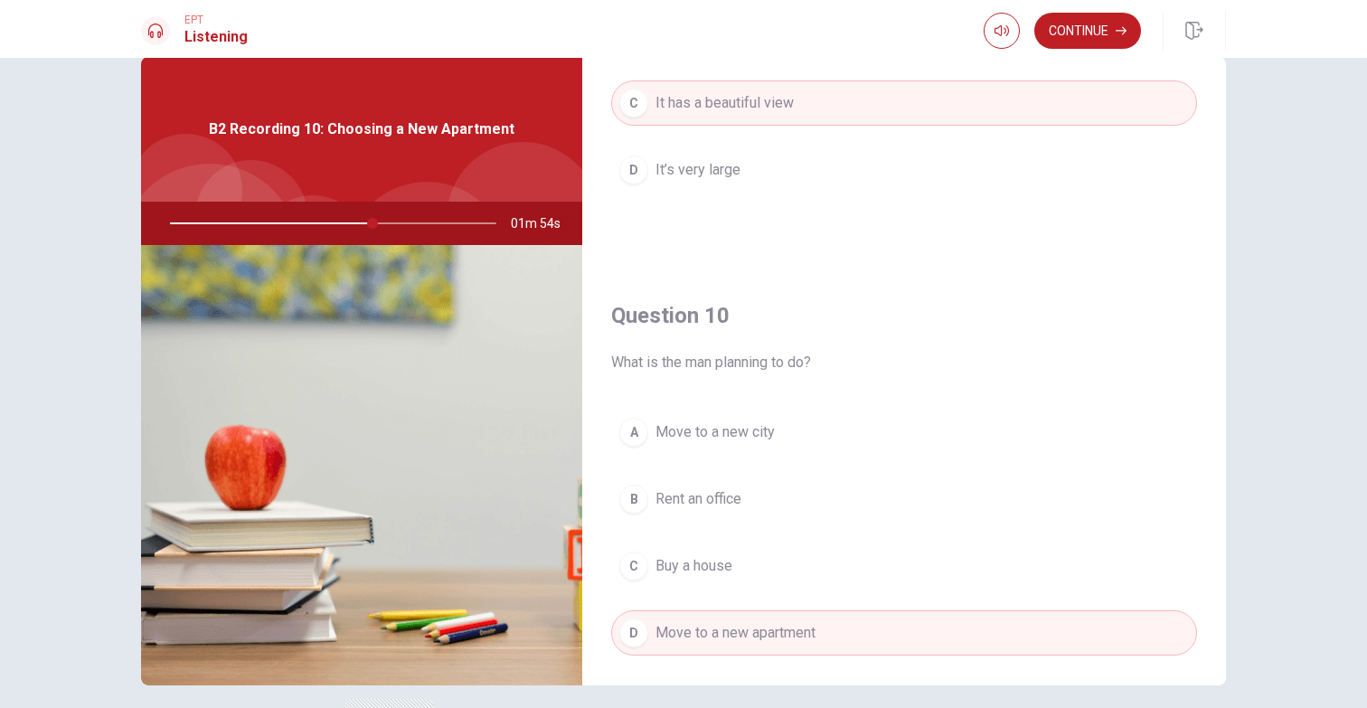
scroll to position [1638, 0]
click at [1071, 42] on button "Continue" at bounding box center [1087, 31] width 107 height 36
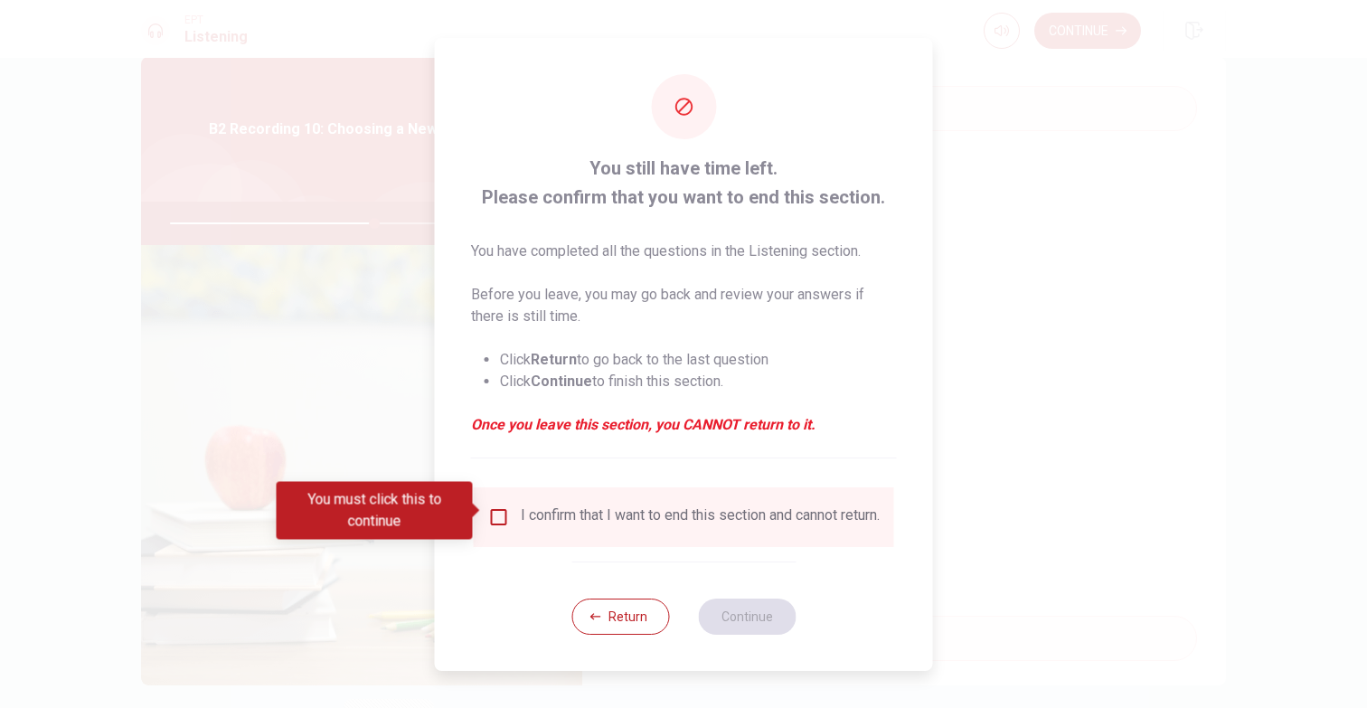
click at [496, 513] on input "You must click this to continue" at bounding box center [499, 517] width 22 height 22
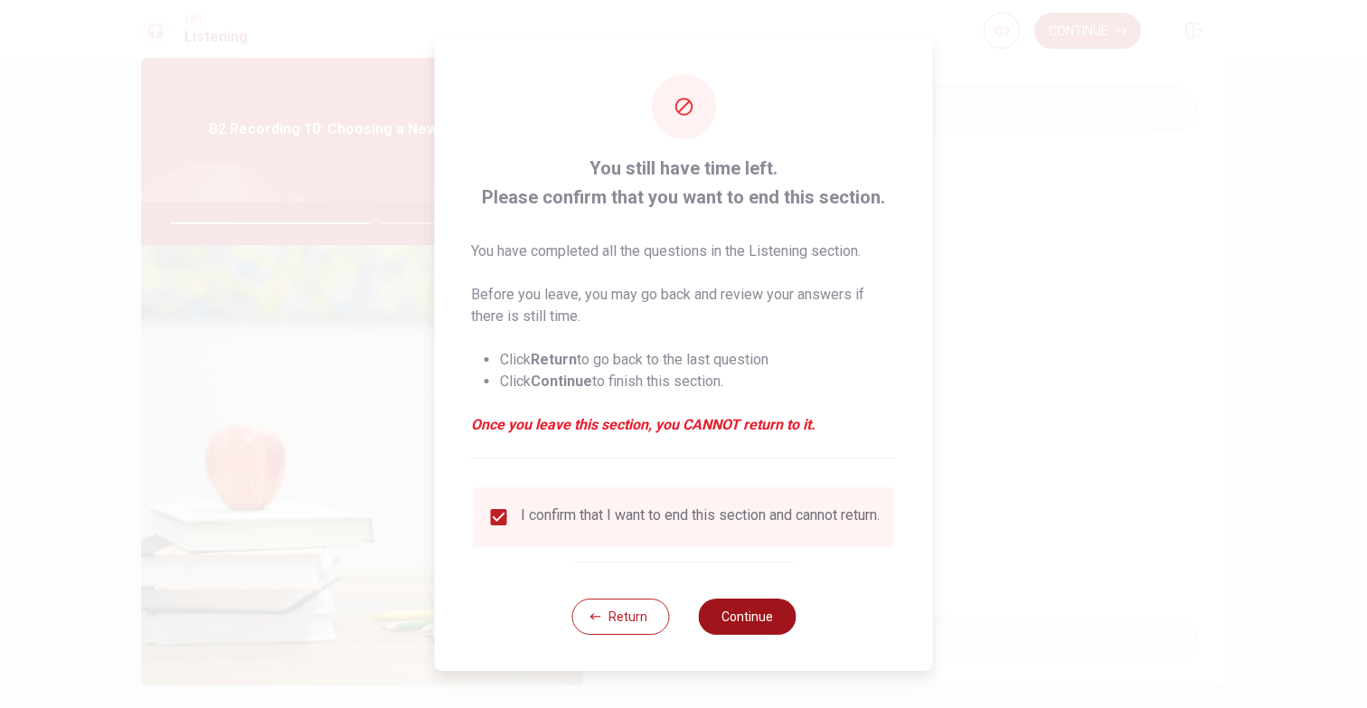
click at [764, 626] on button "Continue" at bounding box center [747, 616] width 98 height 36
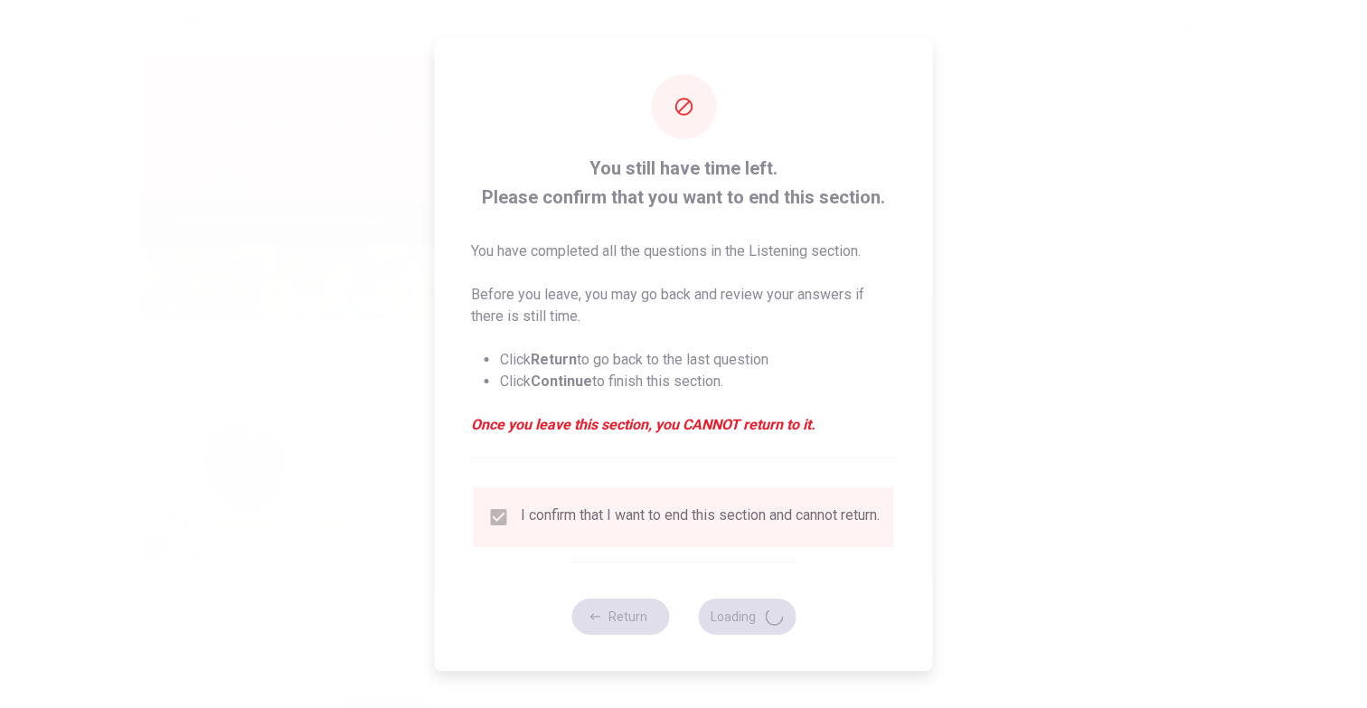
type input "64"
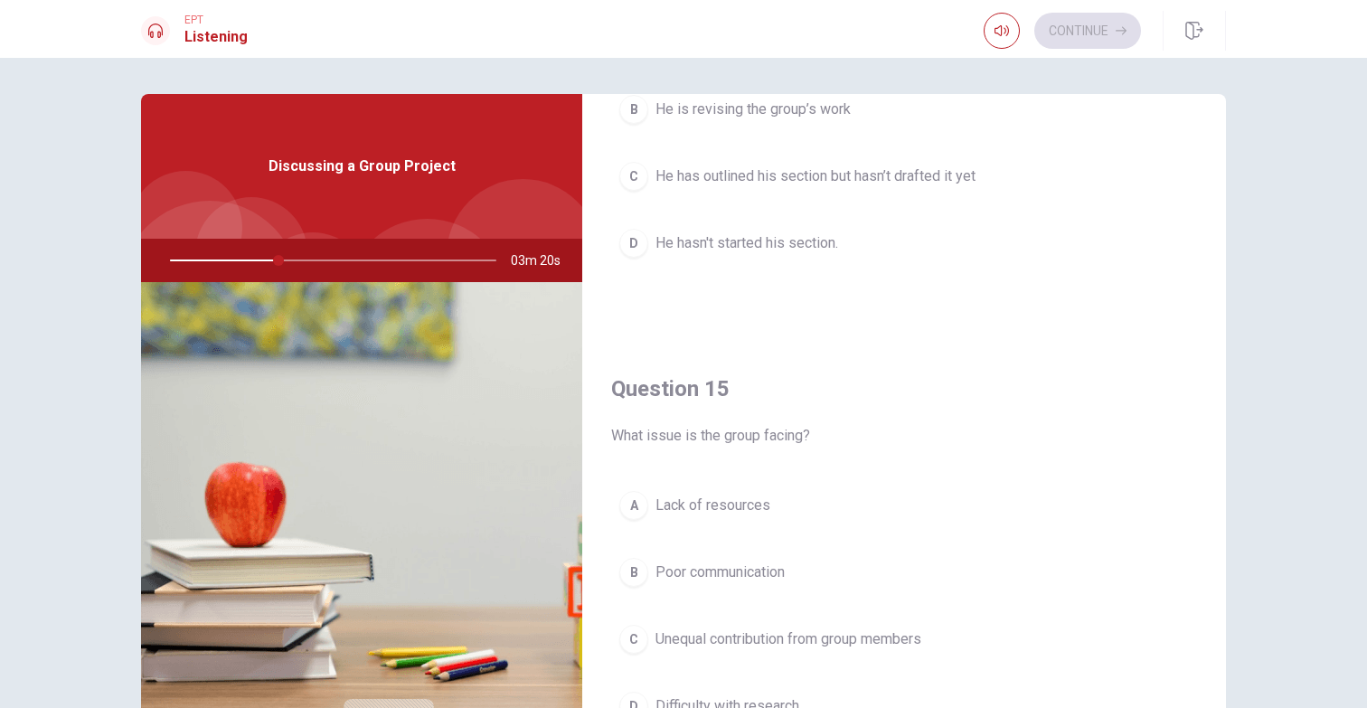
scroll to position [1686, 0]
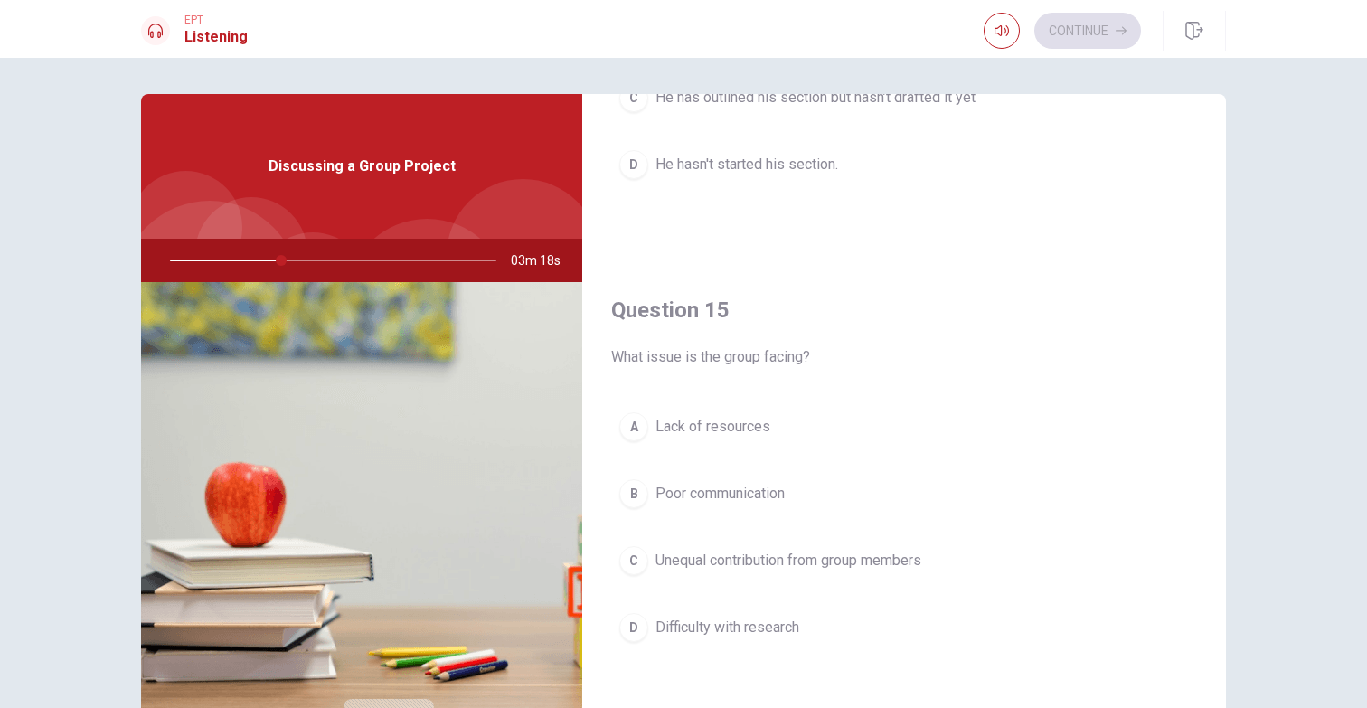
click at [790, 558] on span "Unequal contribution from group members" at bounding box center [788, 561] width 266 height 22
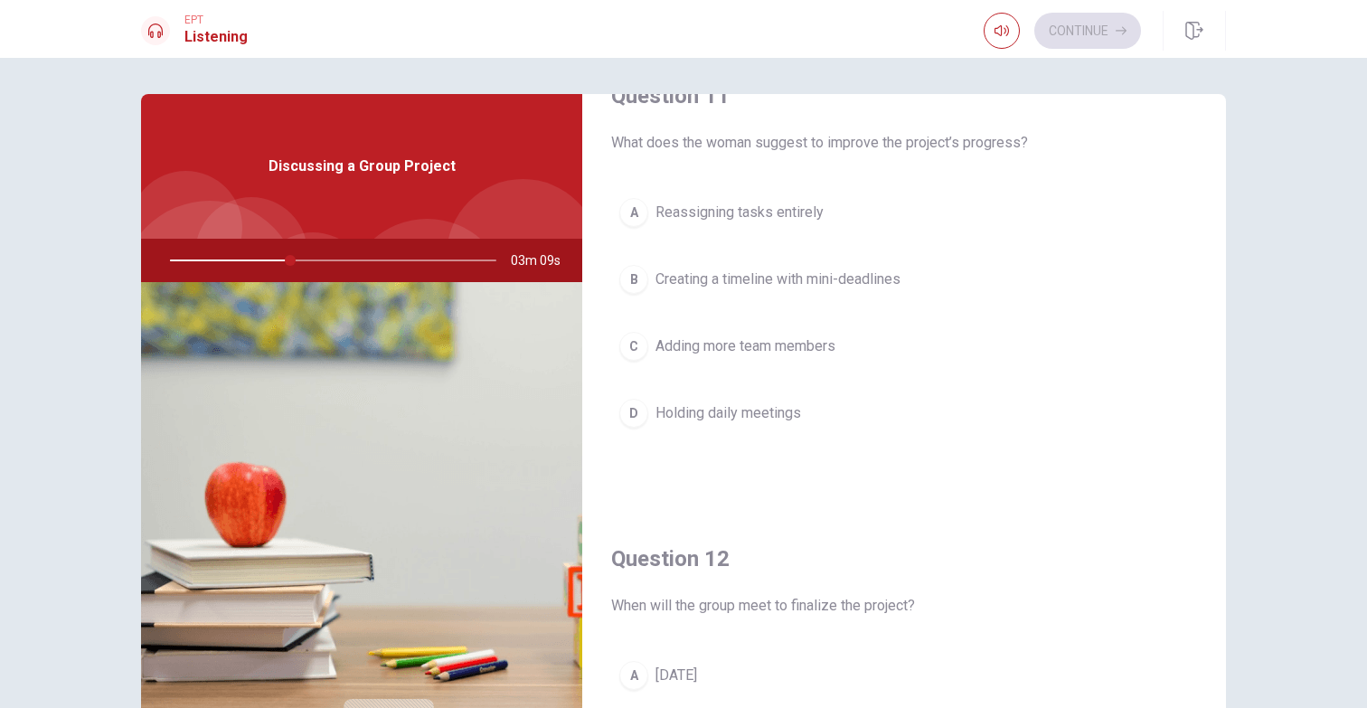
scroll to position [47, 0]
click at [842, 290] on span "Creating a timeline with mini-deadlines" at bounding box center [777, 281] width 245 height 22
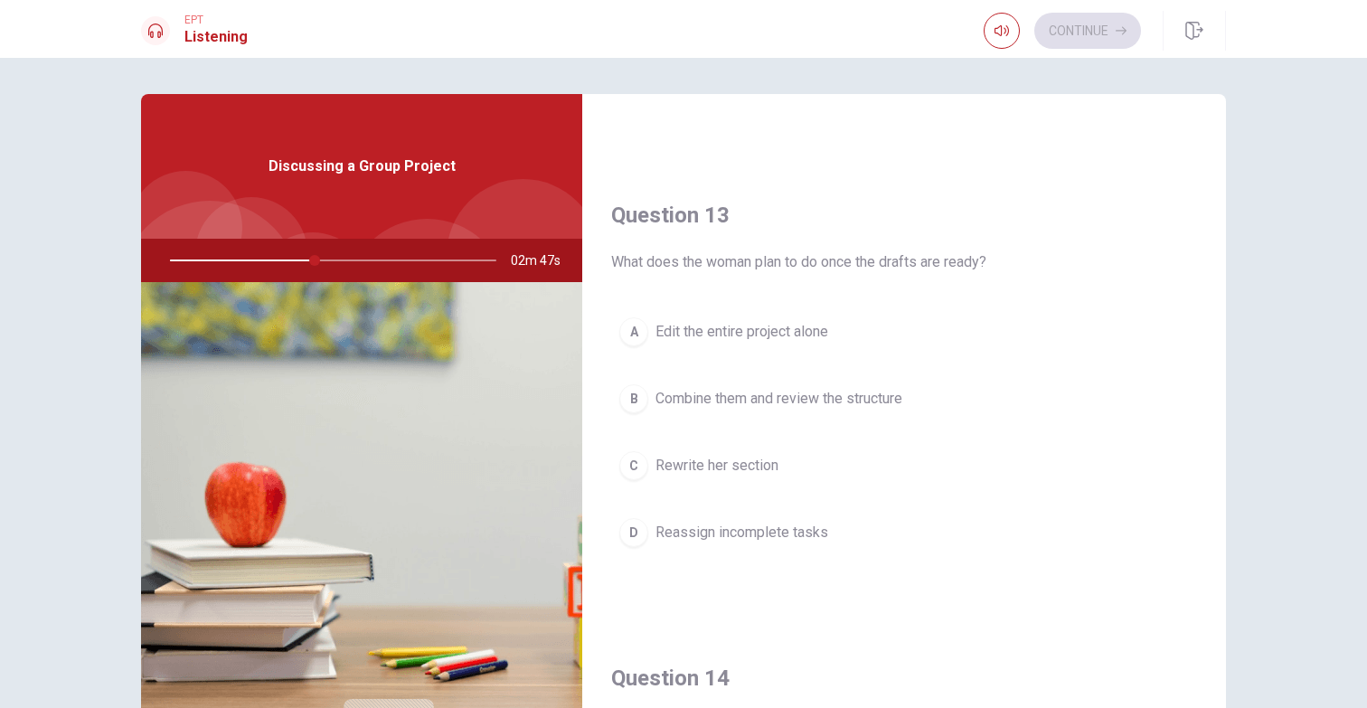
scroll to position [861, 0]
click at [846, 396] on span "Combine them and review the structure" at bounding box center [778, 393] width 247 height 22
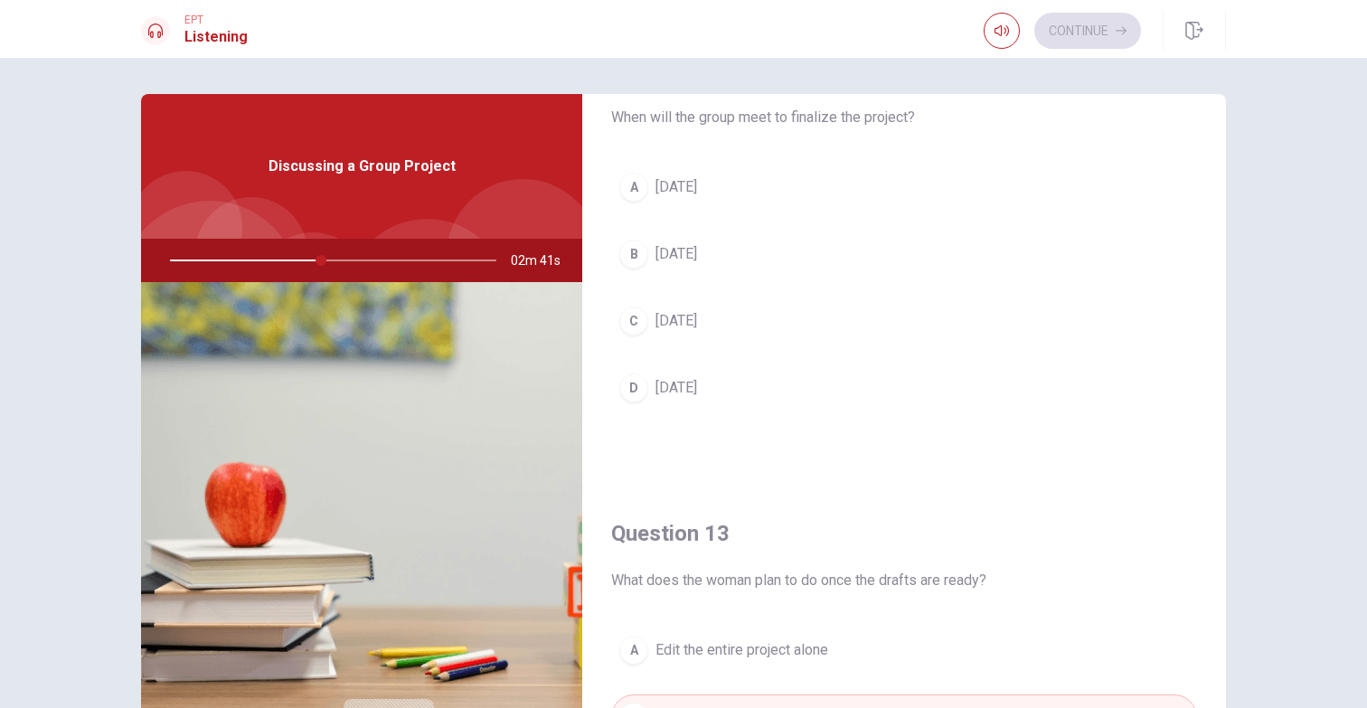
scroll to position [526, 0]
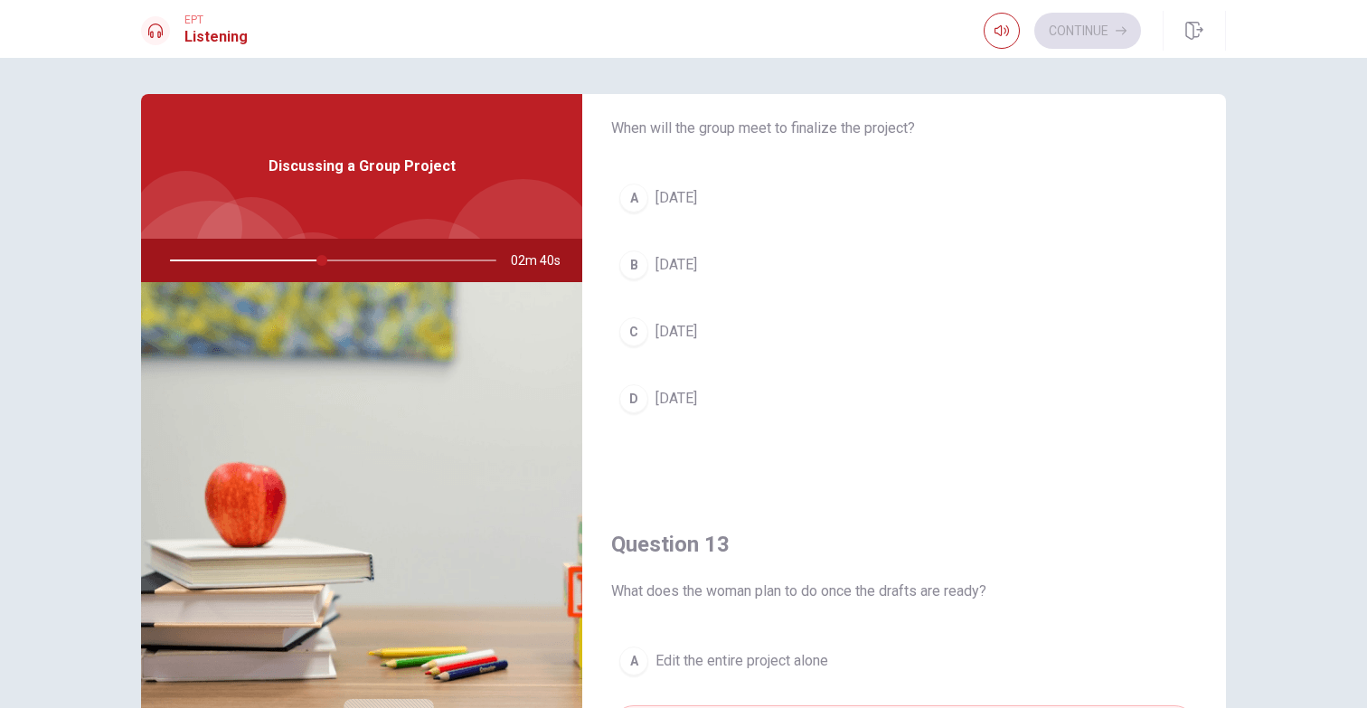
click at [790, 403] on button "D [DATE]" at bounding box center [904, 398] width 586 height 45
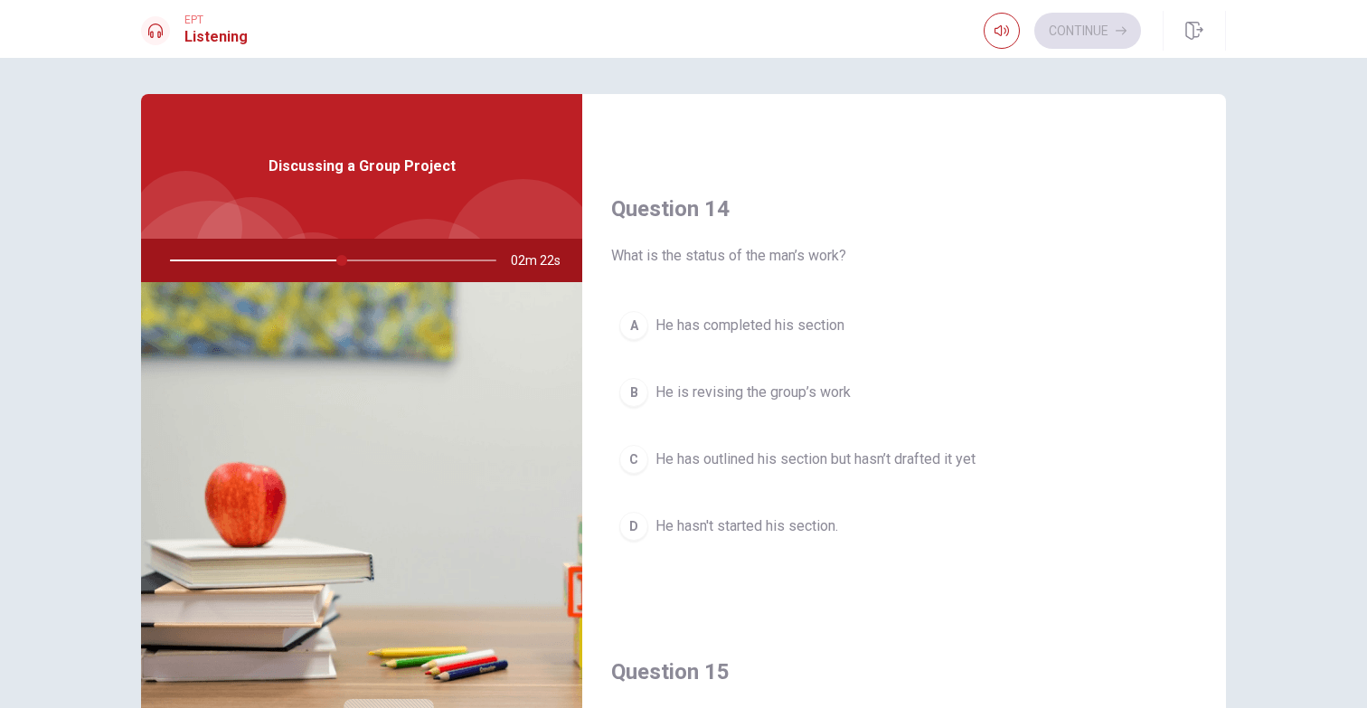
scroll to position [1340, 0]
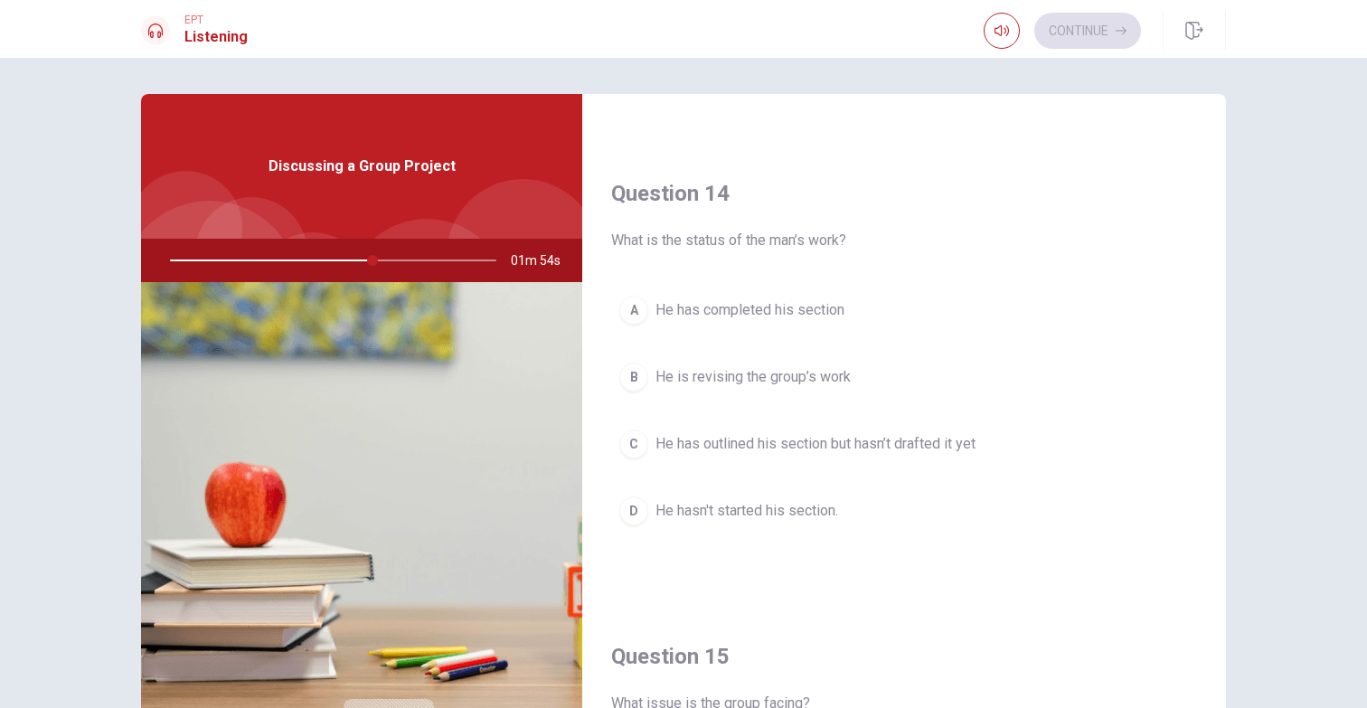
click at [844, 448] on span "He has outlined his section but hasn’t drafted it yet" at bounding box center [815, 444] width 320 height 22
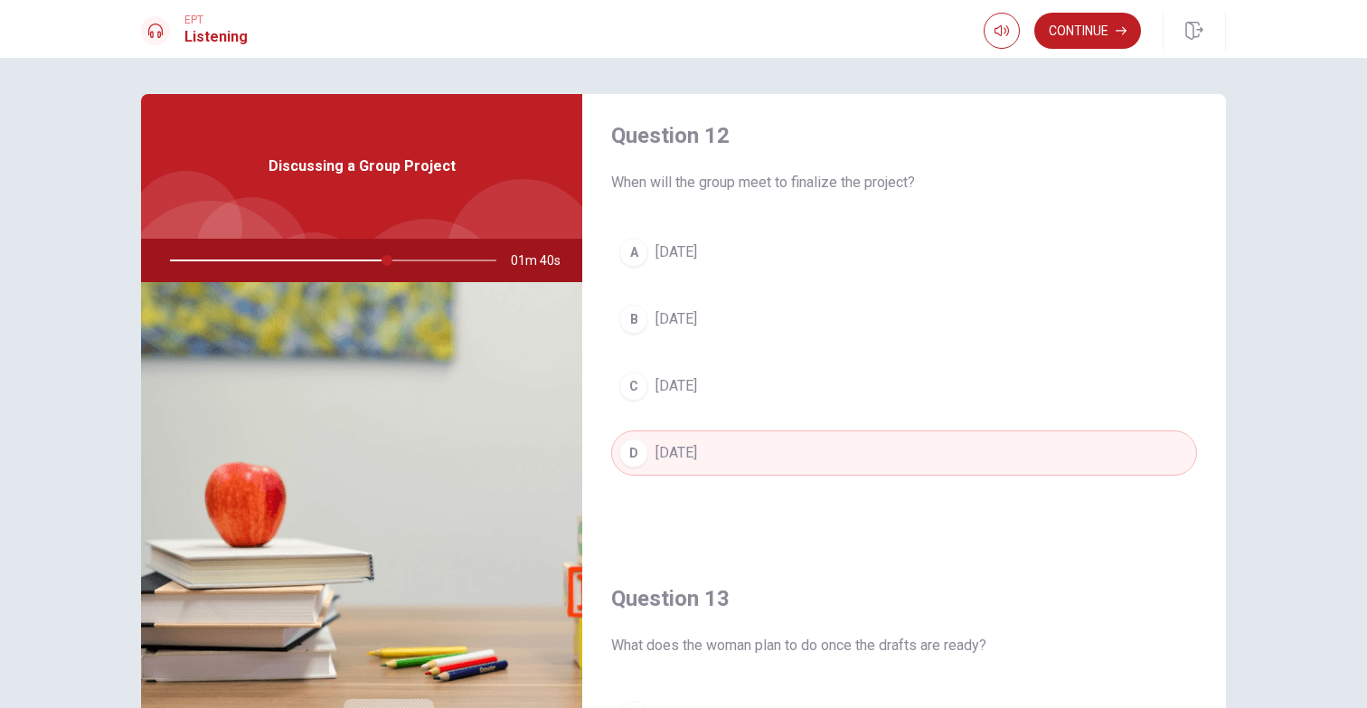
scroll to position [474, 0]
click at [1083, 37] on button "Continue" at bounding box center [1087, 31] width 107 height 36
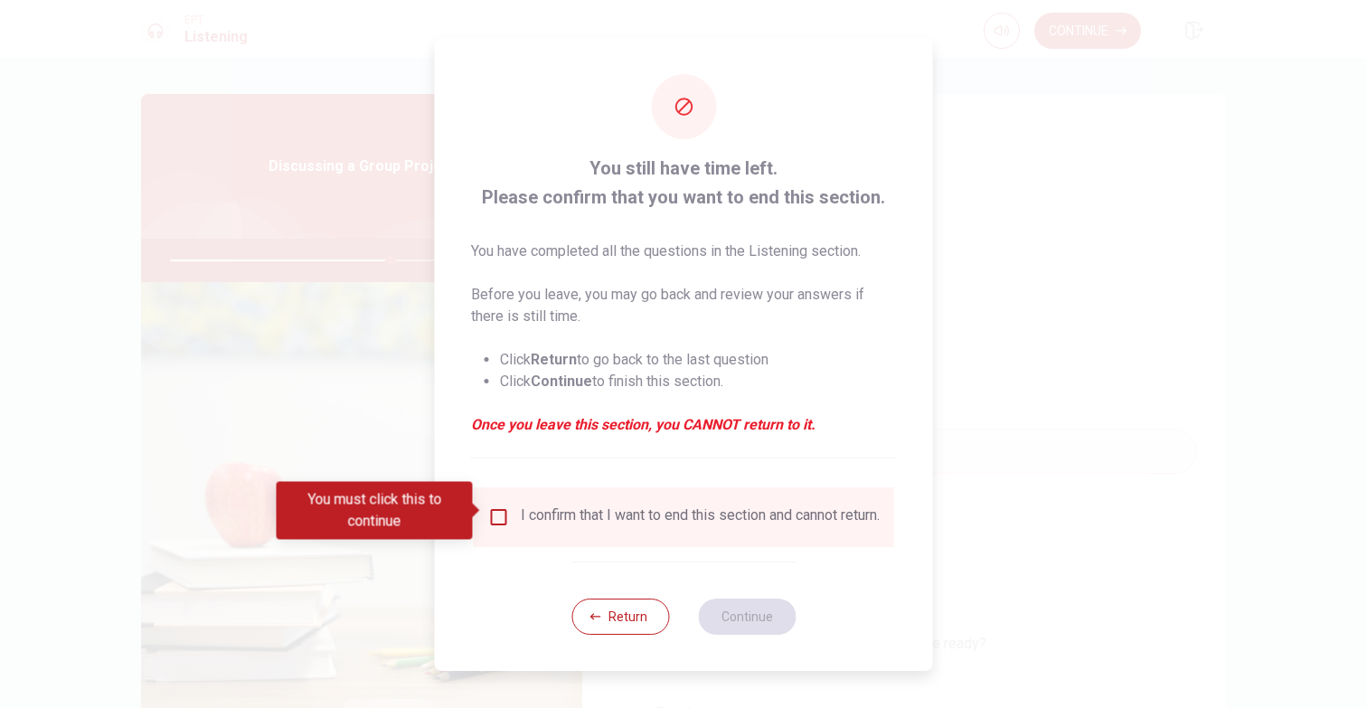
click at [504, 510] on input "You must click this to continue" at bounding box center [499, 517] width 22 height 22
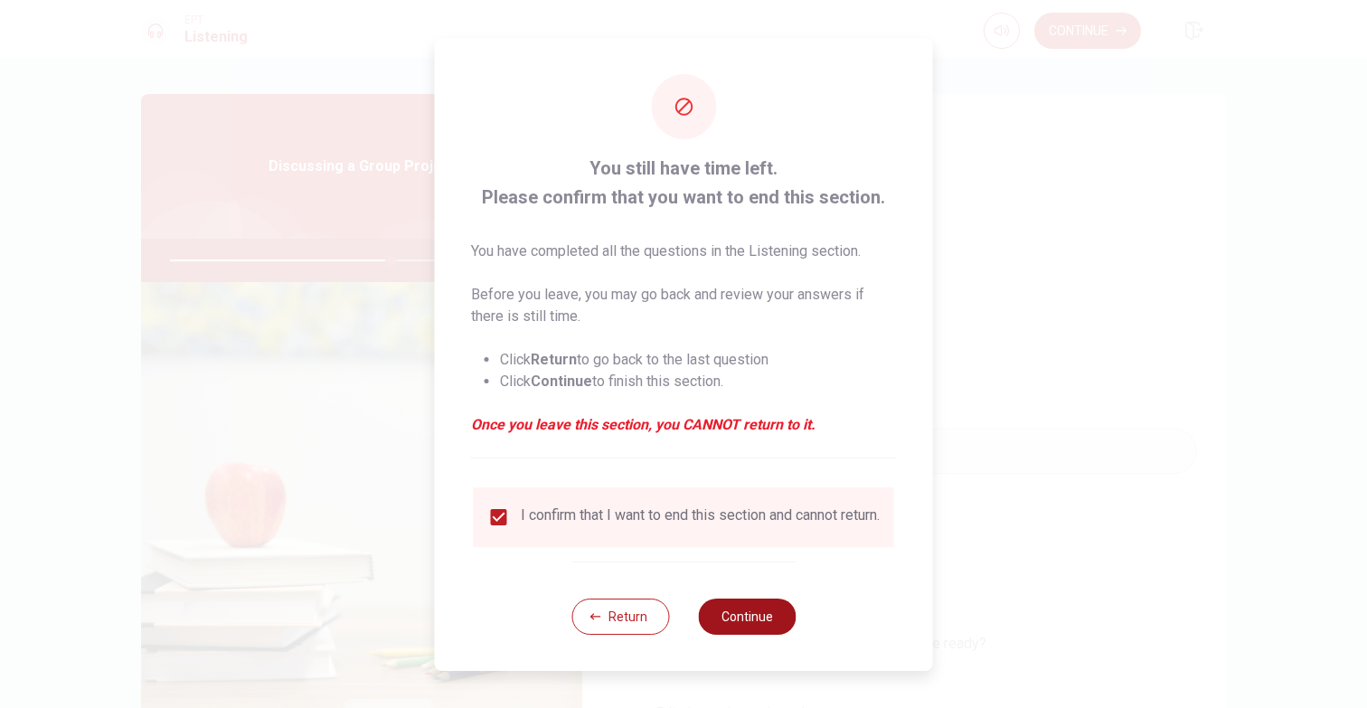
click at [746, 621] on button "Continue" at bounding box center [747, 616] width 98 height 36
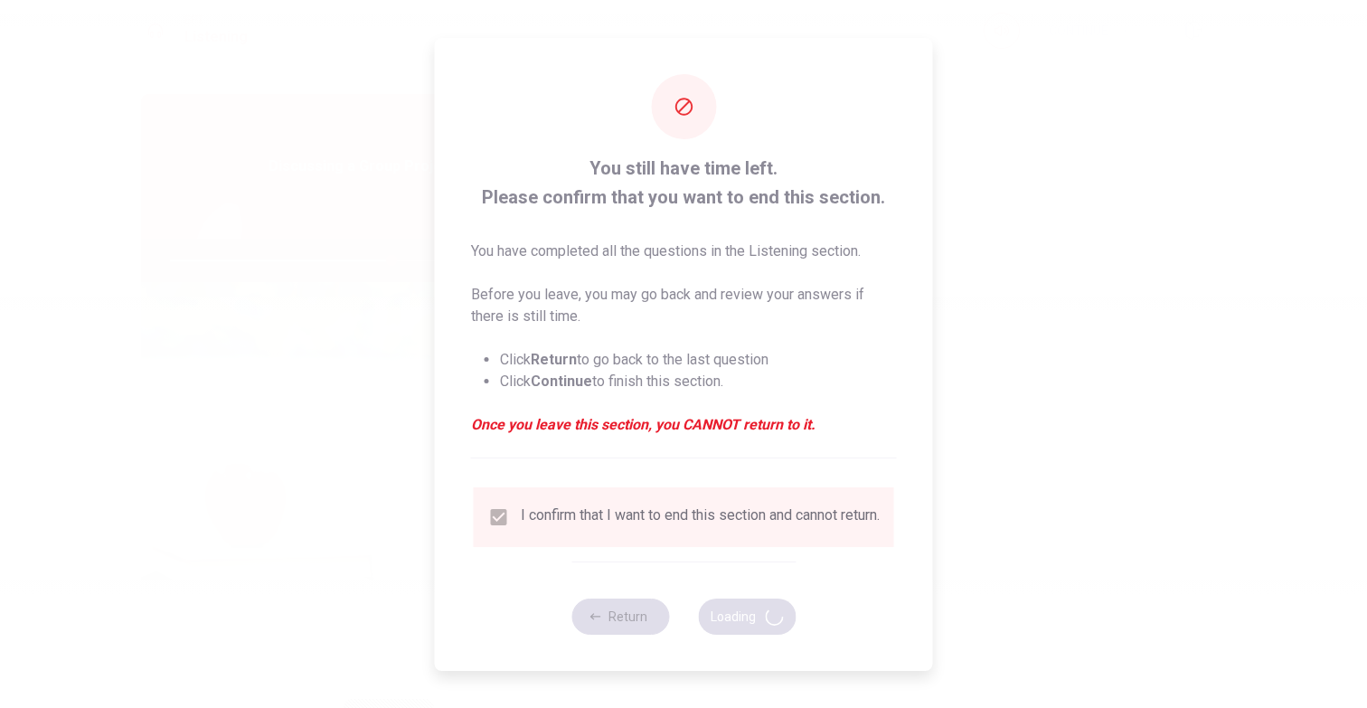
type input "68"
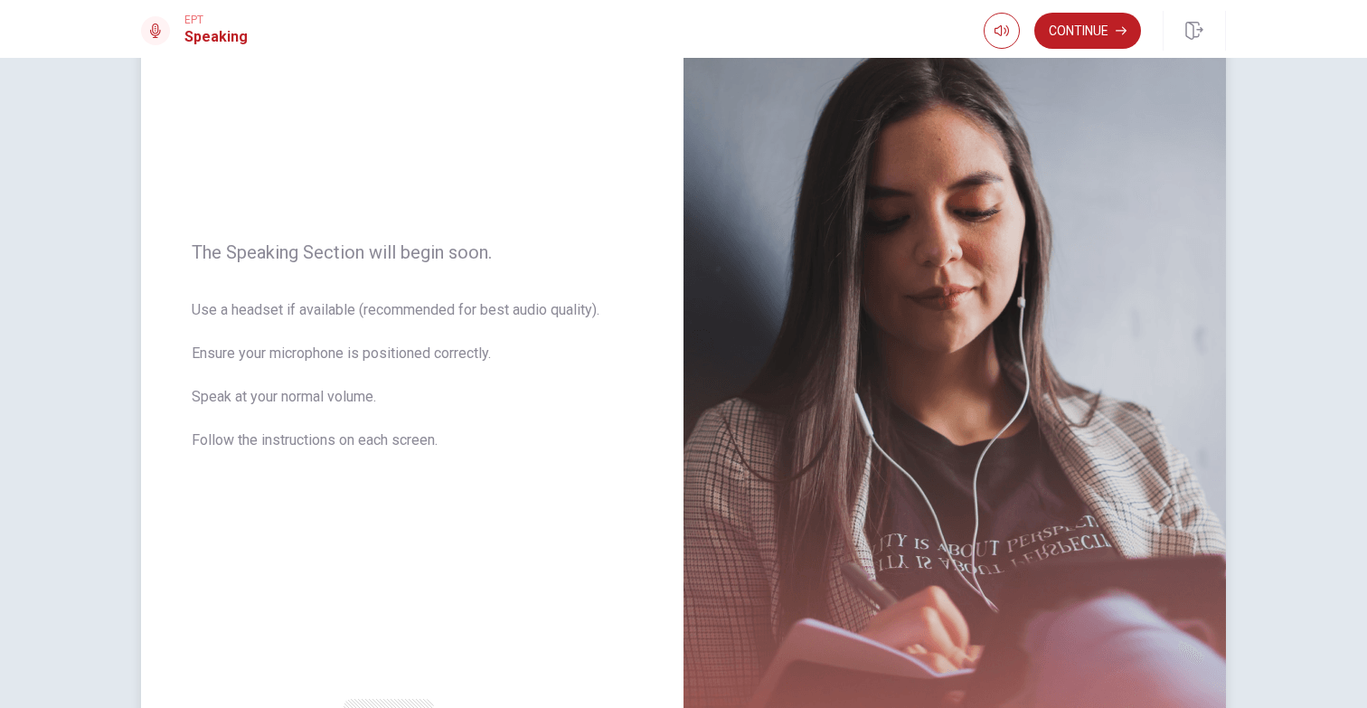
scroll to position [137, 0]
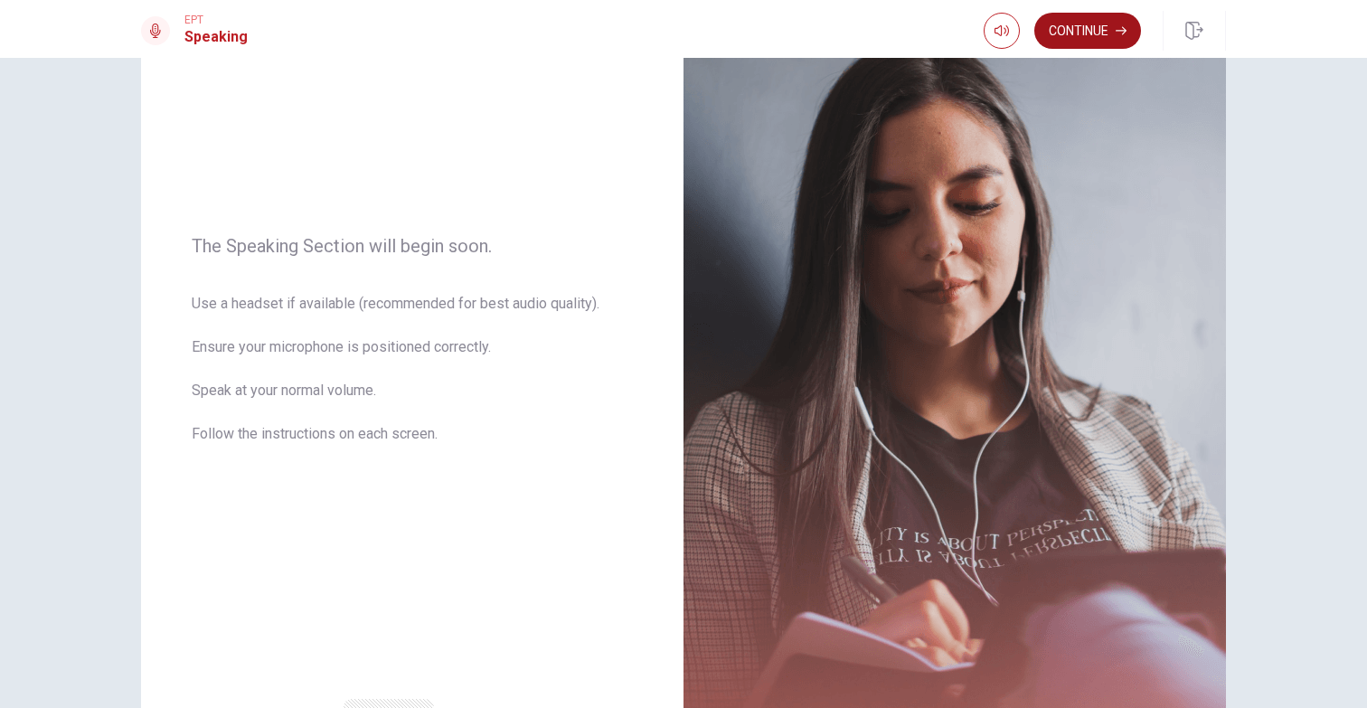
click at [1094, 33] on button "Continue" at bounding box center [1087, 31] width 107 height 36
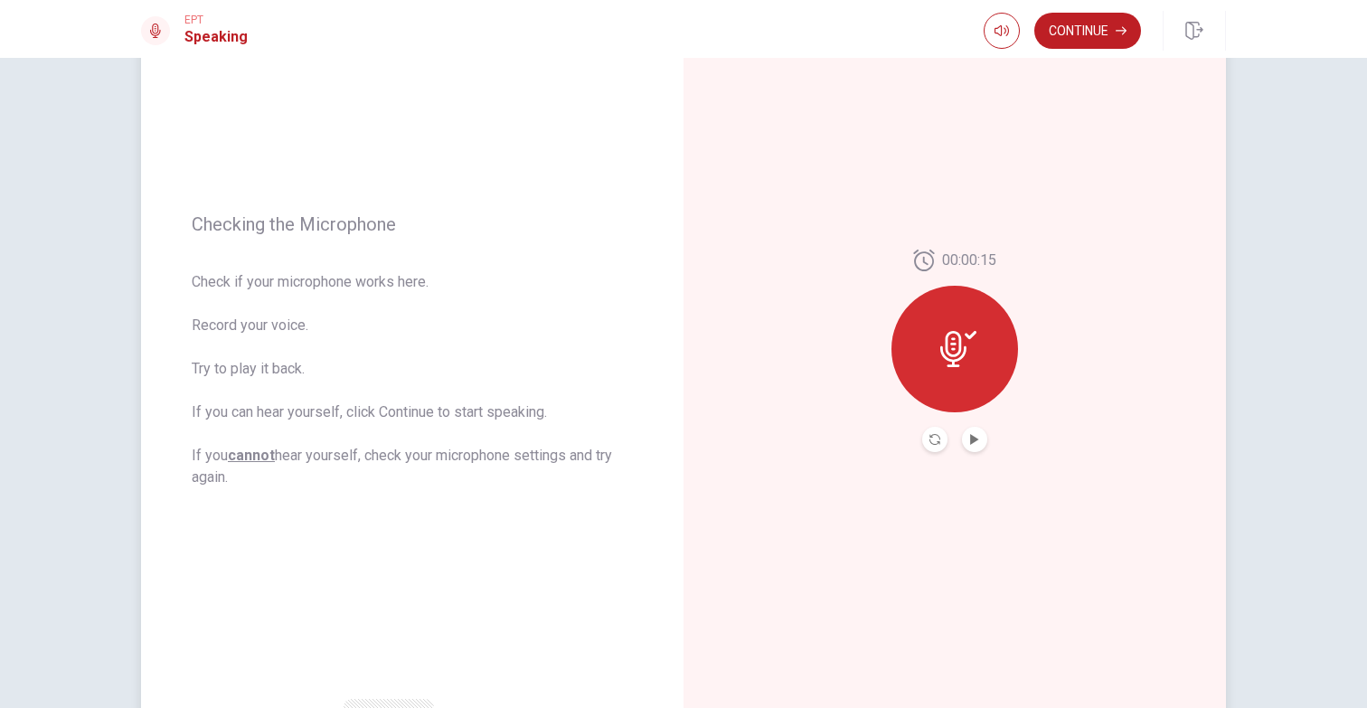
click at [984, 435] on button "Play Audio" at bounding box center [974, 439] width 25 height 25
click at [937, 438] on icon "Record Again" at bounding box center [934, 439] width 11 height 11
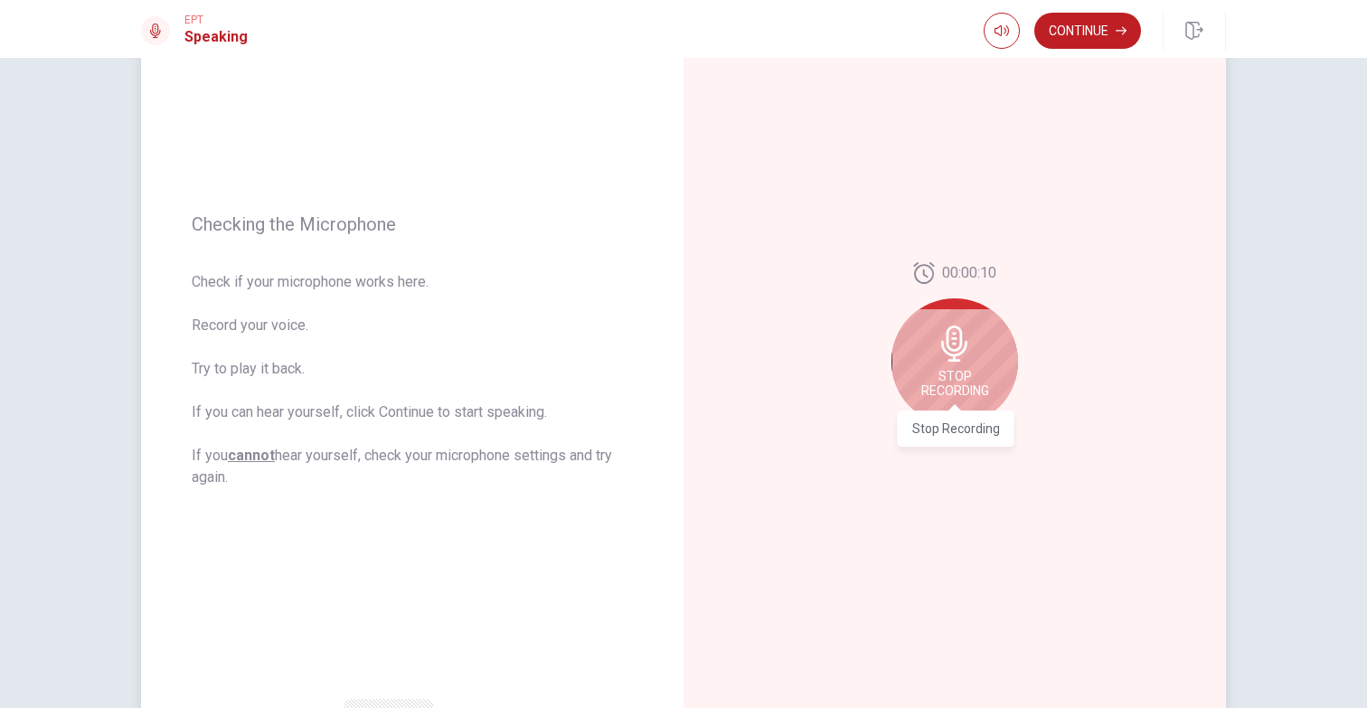
click at [977, 371] on span "Stop Recording" at bounding box center [955, 383] width 68 height 29
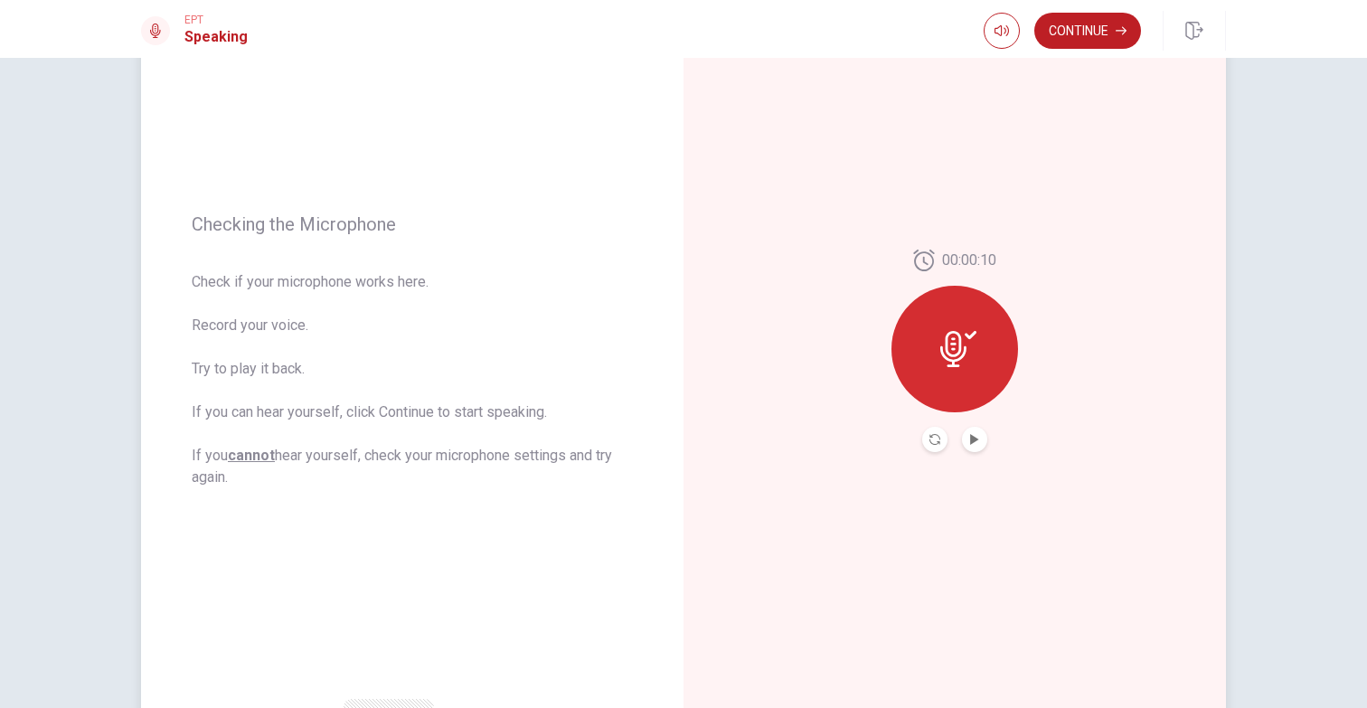
click at [984, 436] on button "Play Audio" at bounding box center [974, 439] width 25 height 25
click at [1072, 27] on button "Continue" at bounding box center [1087, 31] width 107 height 36
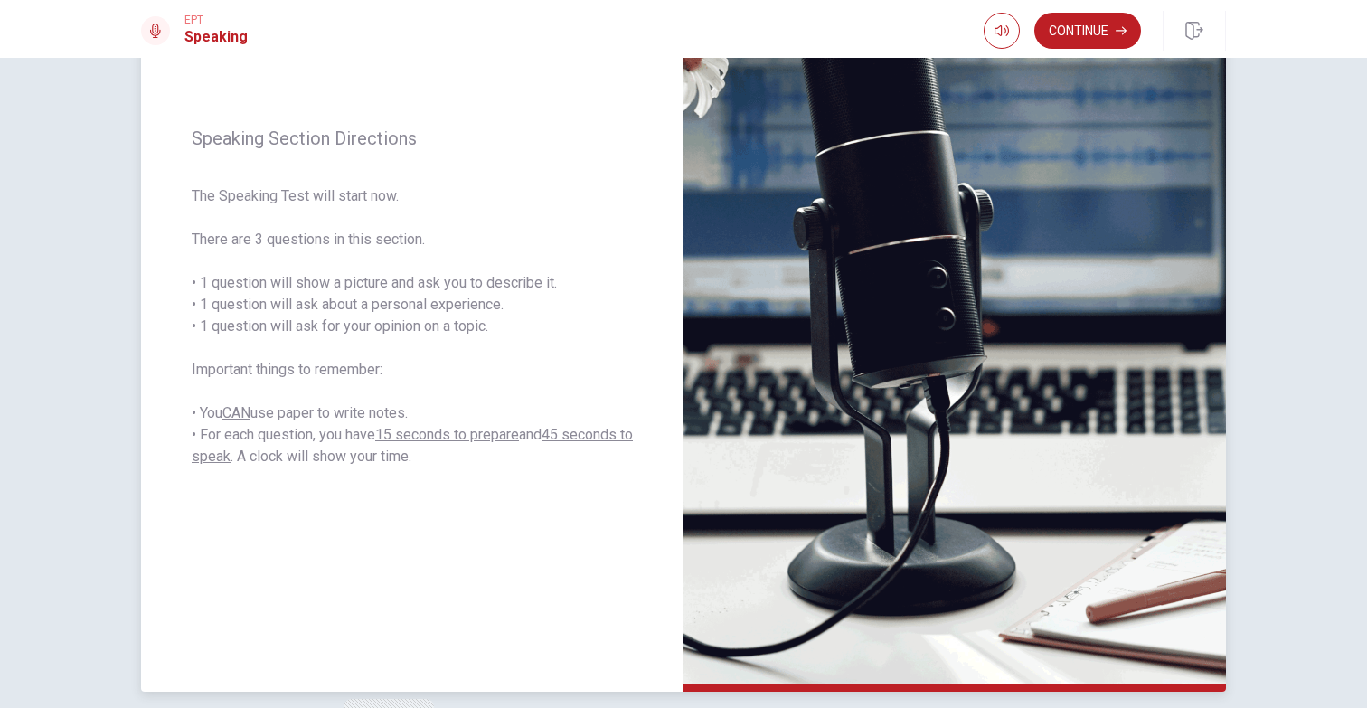
scroll to position [193, 0]
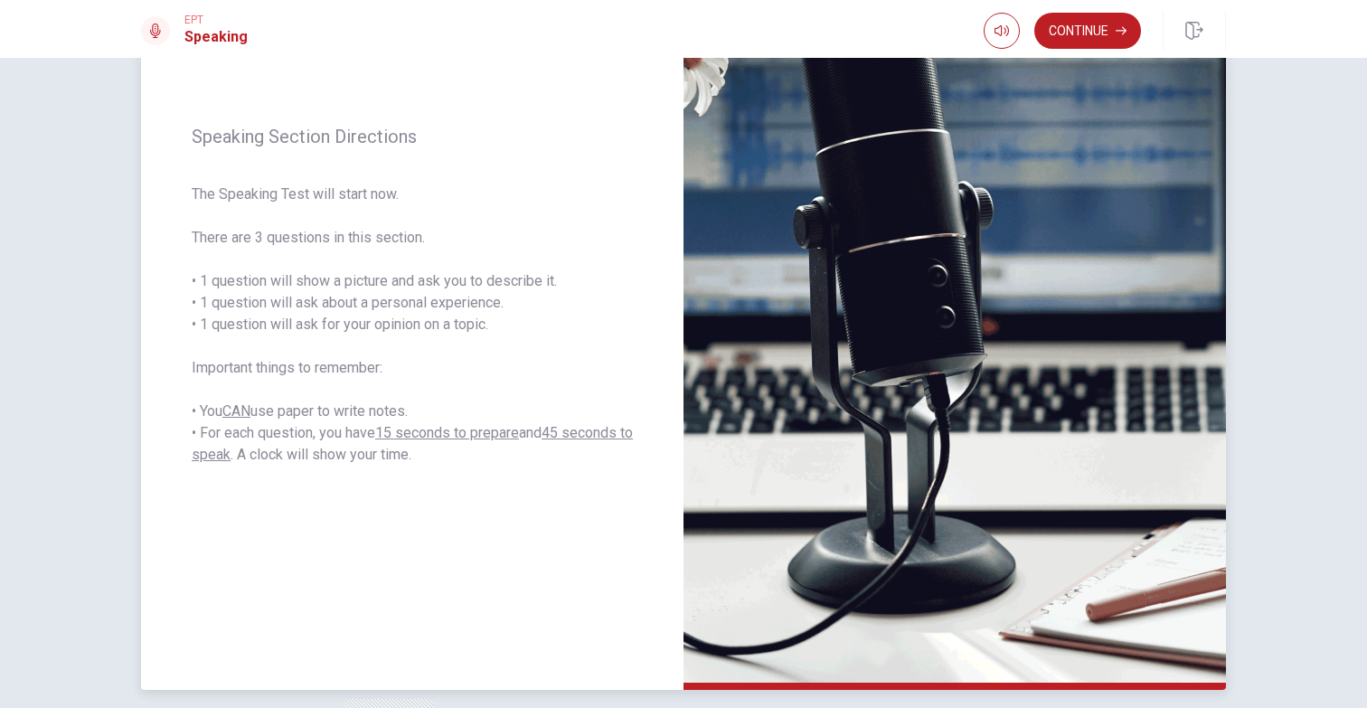
click at [600, 505] on div "Speaking Section Directions The Speaking Test will start now. There are 3 quest…" at bounding box center [412, 295] width 542 height 788
click at [1099, 45] on button "Continue" at bounding box center [1087, 31] width 107 height 36
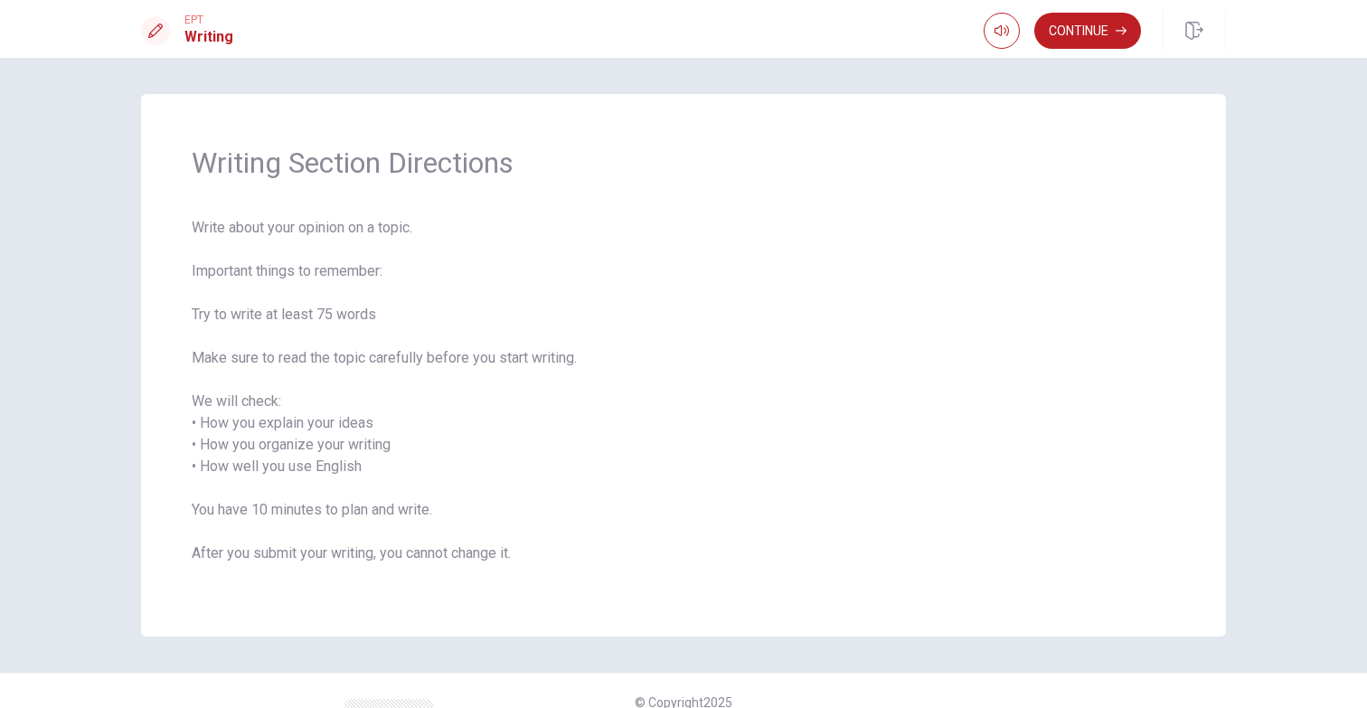
scroll to position [23, 0]
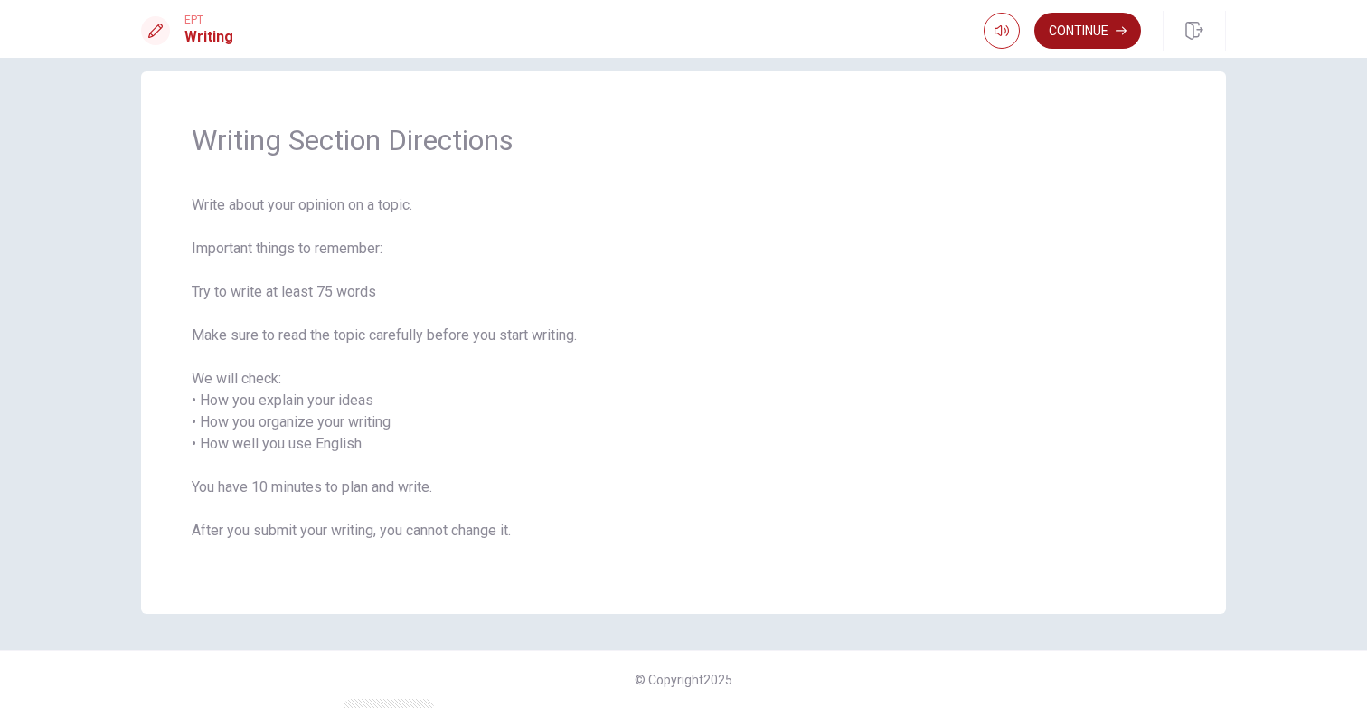
click at [1089, 42] on button "Continue" at bounding box center [1087, 31] width 107 height 36
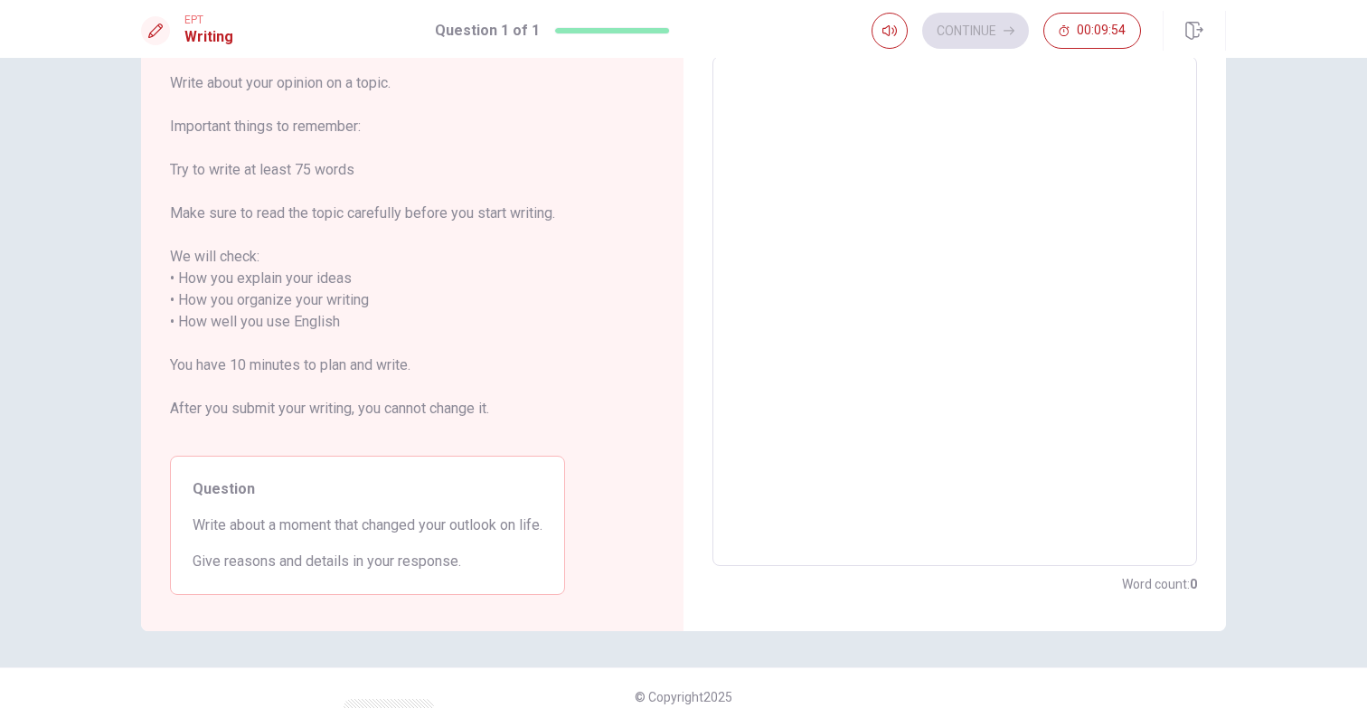
scroll to position [105, 0]
click at [796, 283] on textarea at bounding box center [954, 308] width 459 height 480
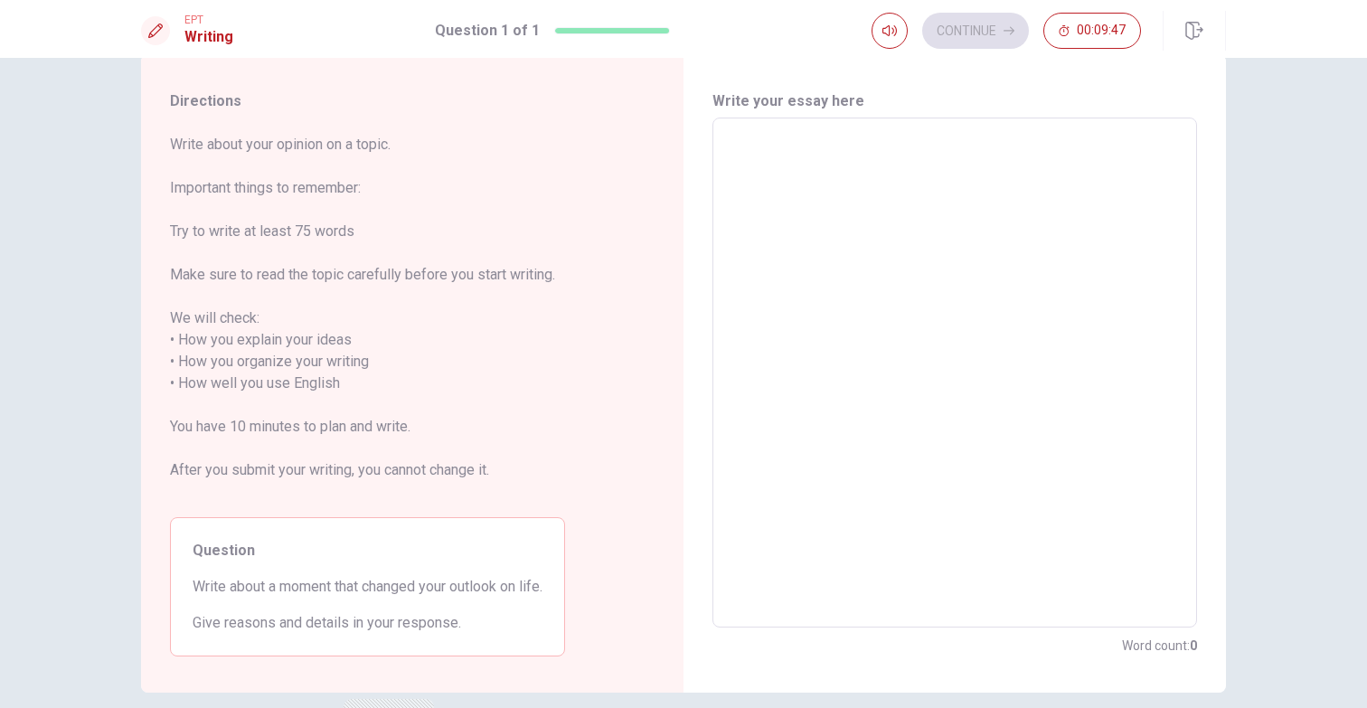
scroll to position [41, 0]
type textarea "W"
type textarea "x"
type textarea "Wh"
type textarea "x"
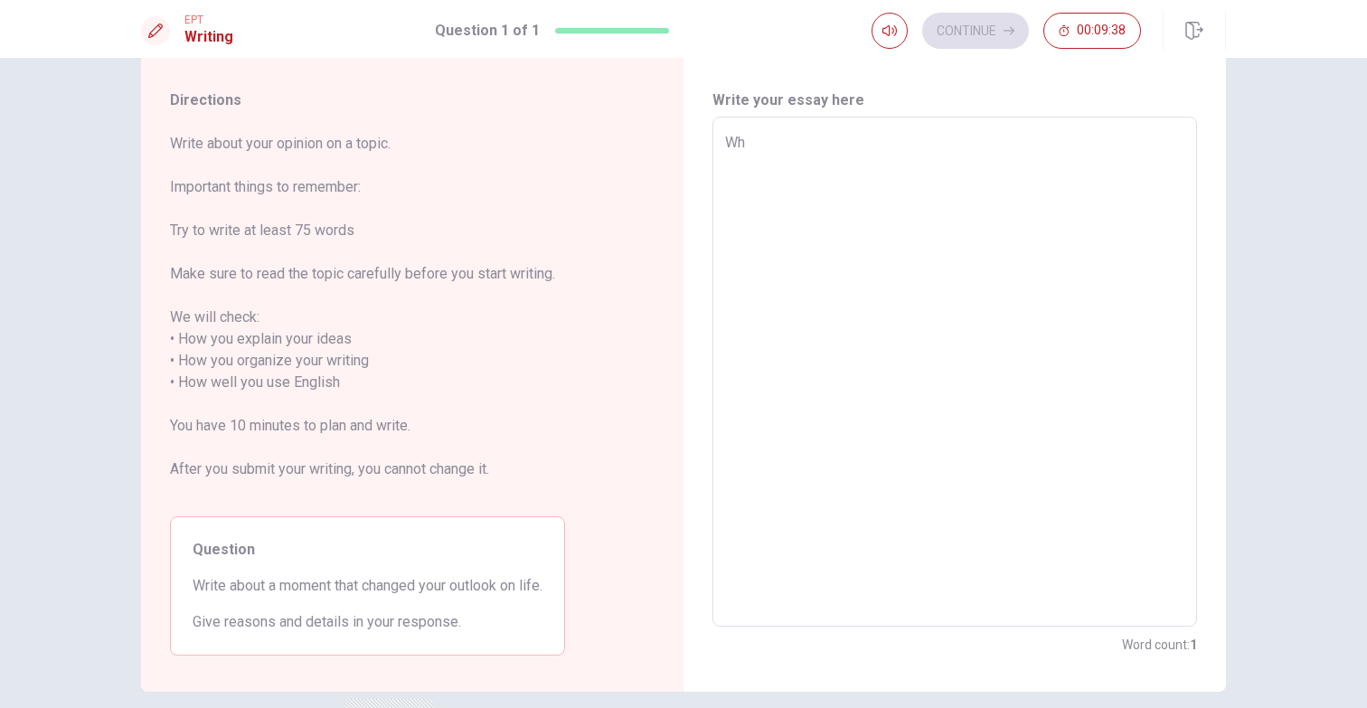
type textarea "Whe"
type textarea "x"
type textarea "When"
type textarea "x"
type textarea "When"
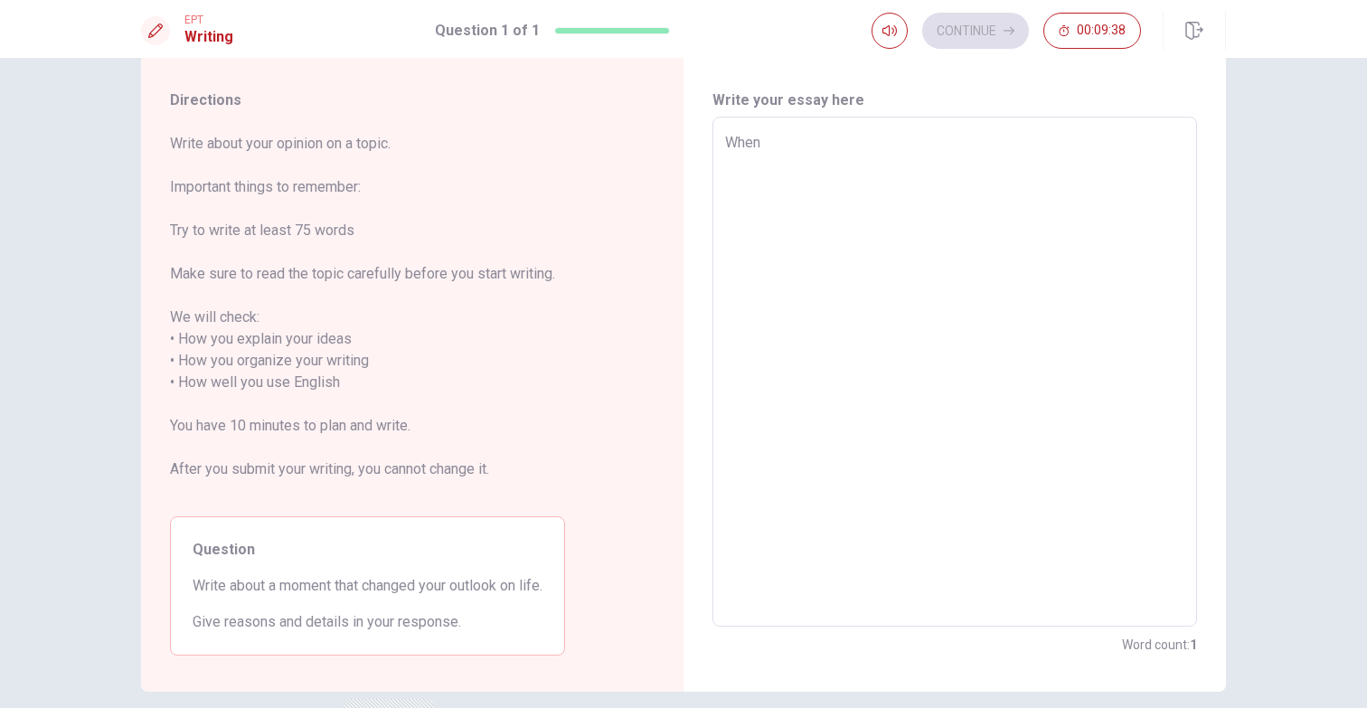
type textarea "x"
type textarea "When I"
type textarea "x"
type textarea "When I"
type textarea "x"
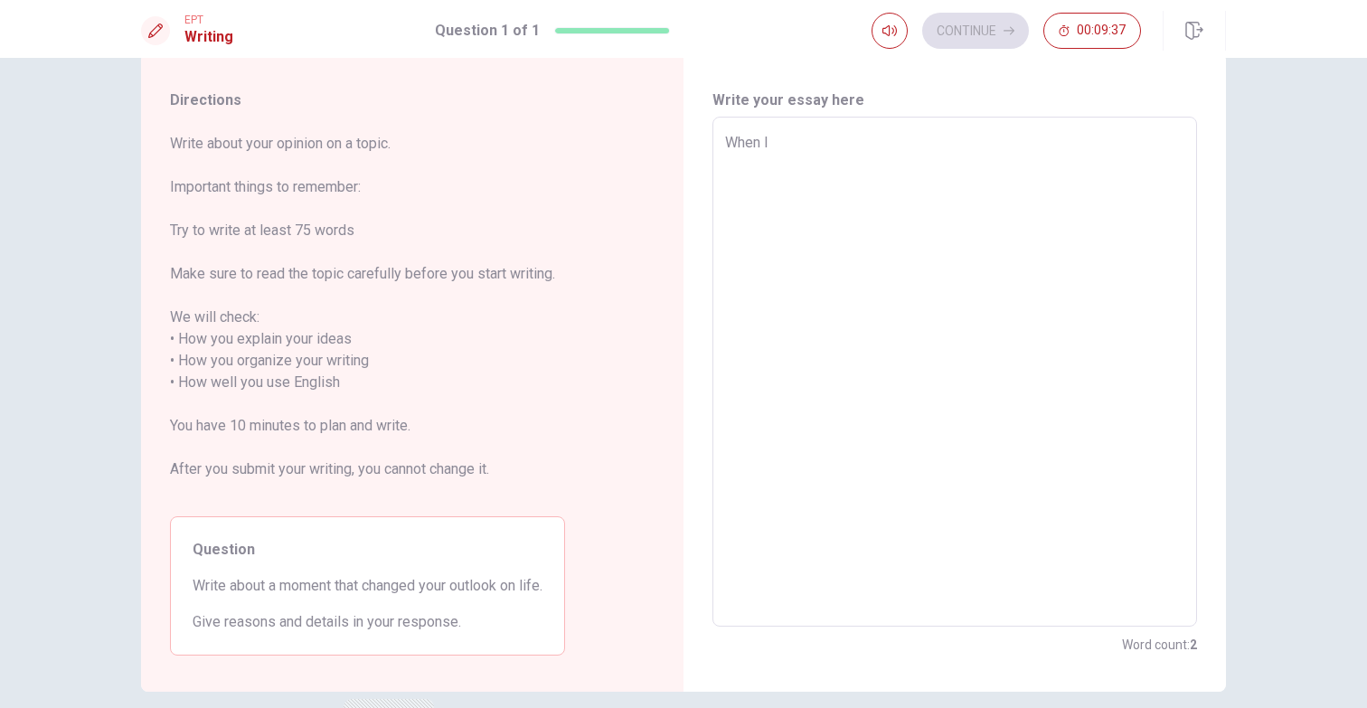
type textarea "When I w"
type textarea "x"
type textarea "When I wa"
type textarea "x"
type textarea "When I was"
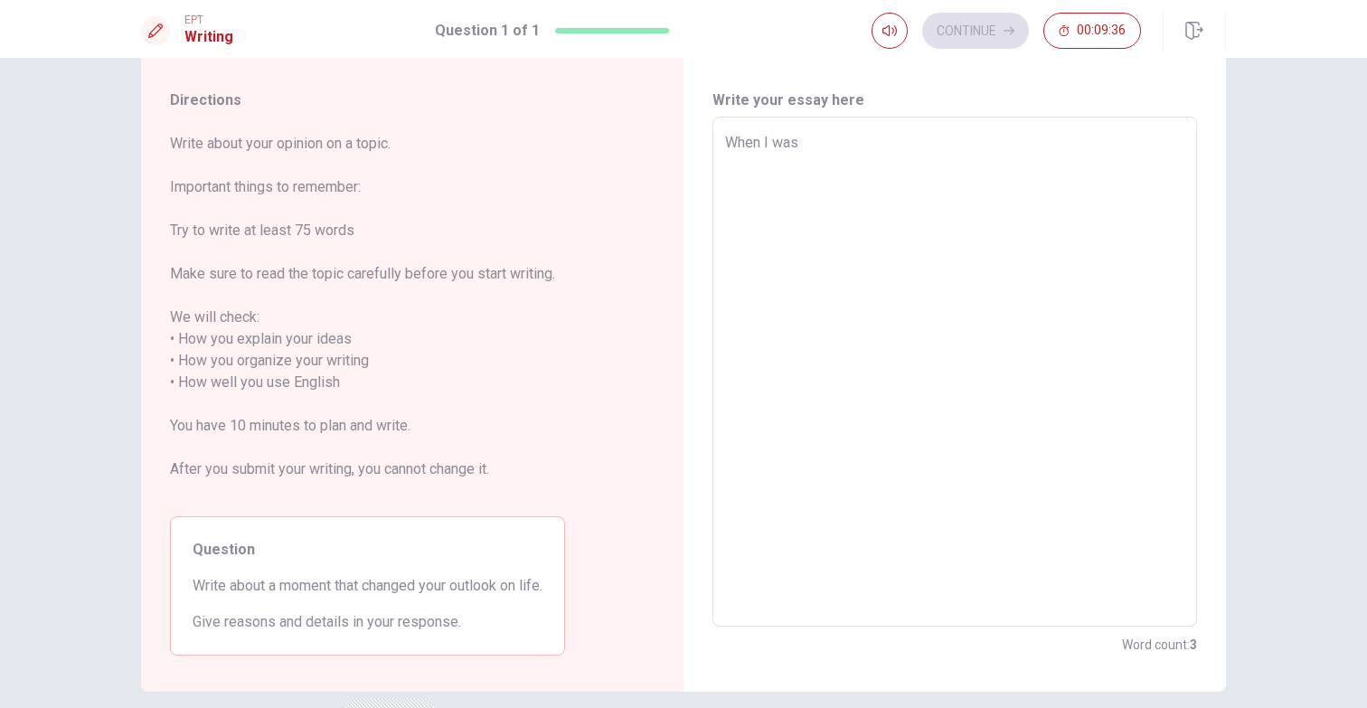
type textarea "x"
type textarea "When I was"
type textarea "x"
type textarea "When I was 1"
type textarea "x"
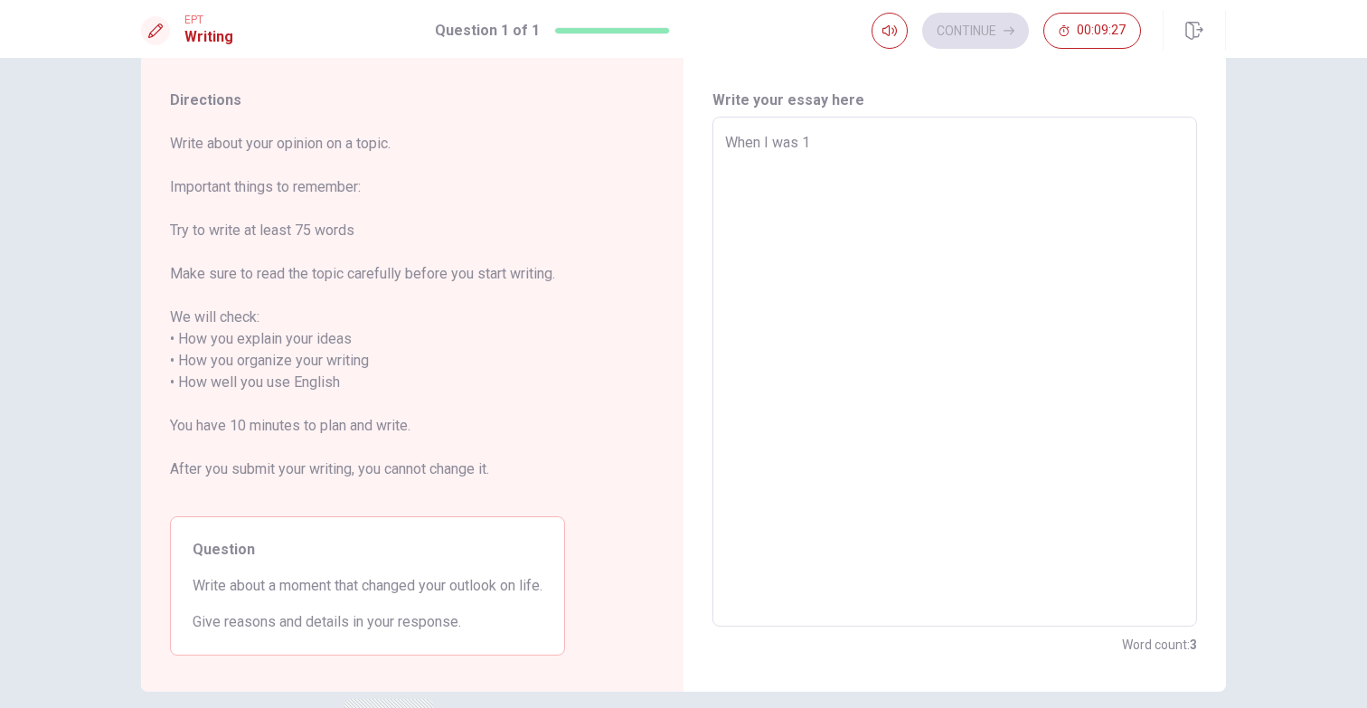
type textarea "When I was 18"
type textarea "x"
type textarea "When I was 18"
type textarea "x"
type textarea "When I was 18 y"
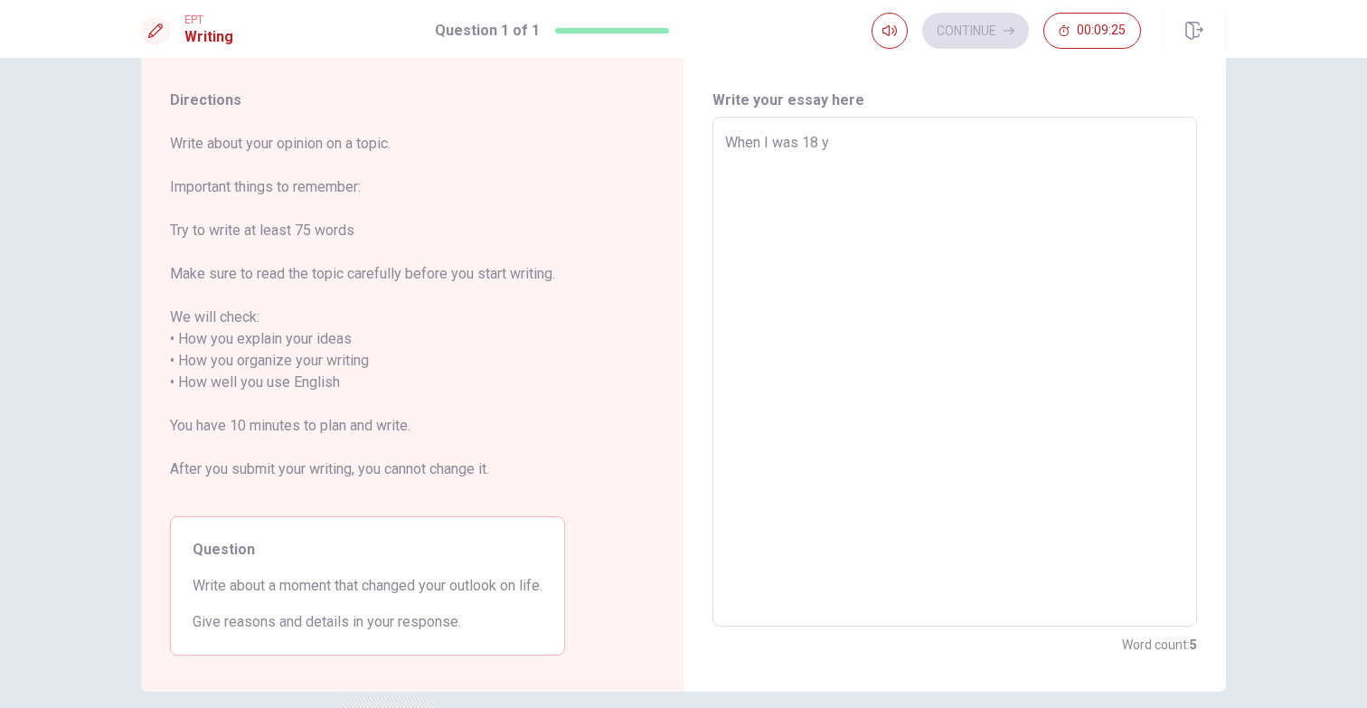
type textarea "x"
type textarea "When I was 18"
type textarea "x"
type textarea "When I was 18"
type textarea "x"
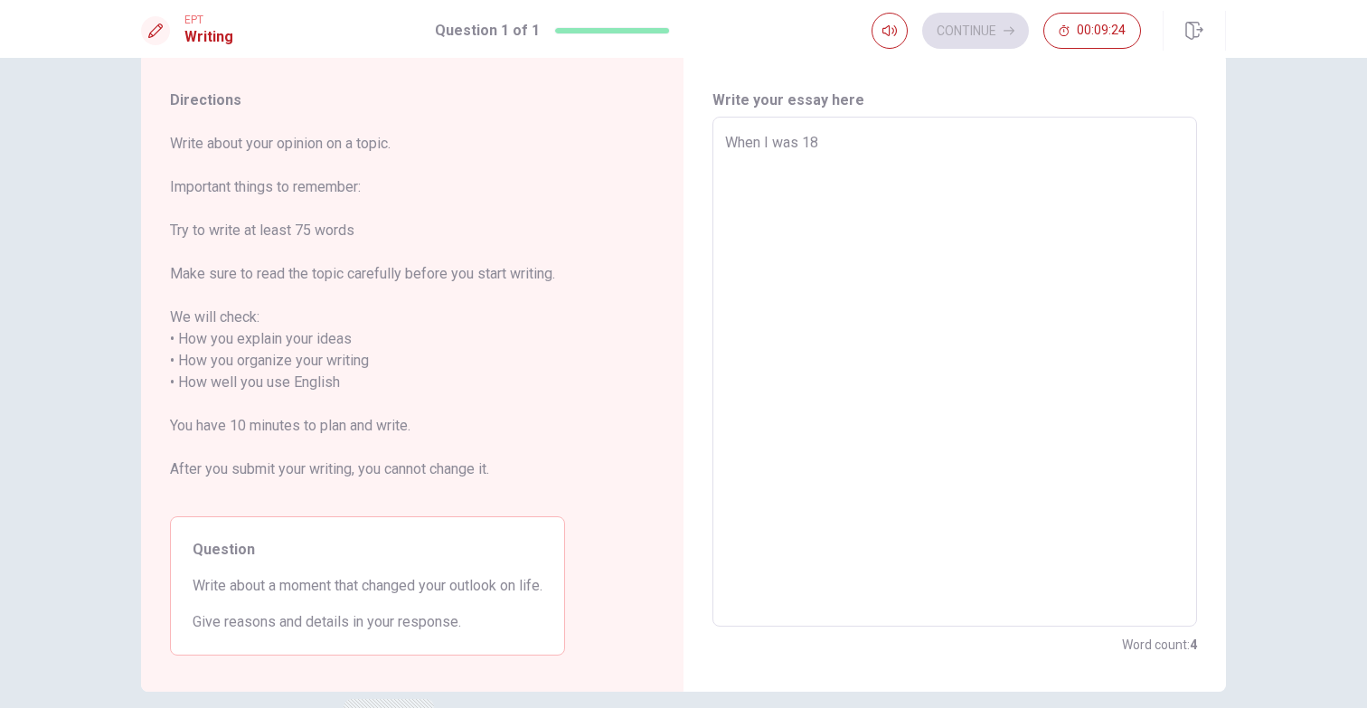
type textarea "When I was 1"
type textarea "x"
type textarea "When I was"
type textarea "x"
type textarea "When I was"
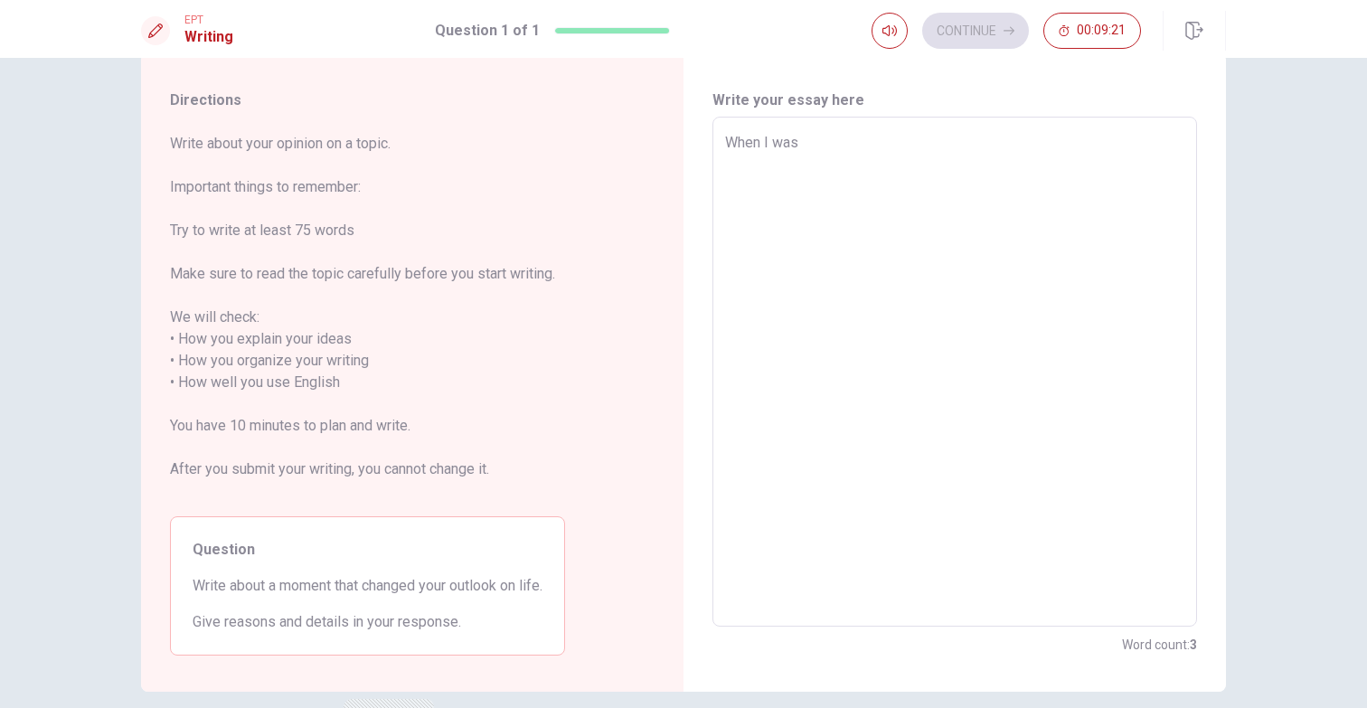
type textarea "x"
type textarea "When I wa"
type textarea "x"
type textarea "When I w"
type textarea "x"
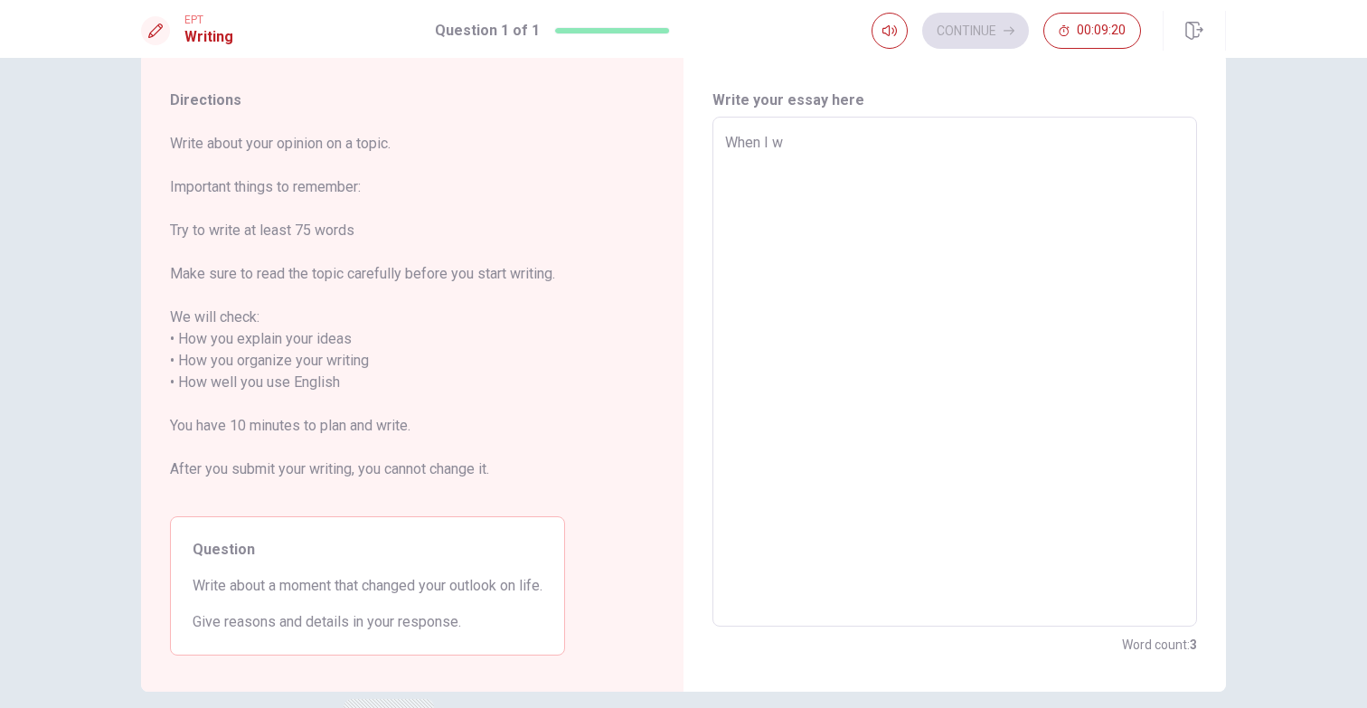
type textarea "When I"
type textarea "x"
type textarea "When I s"
type textarea "x"
type textarea "When I st"
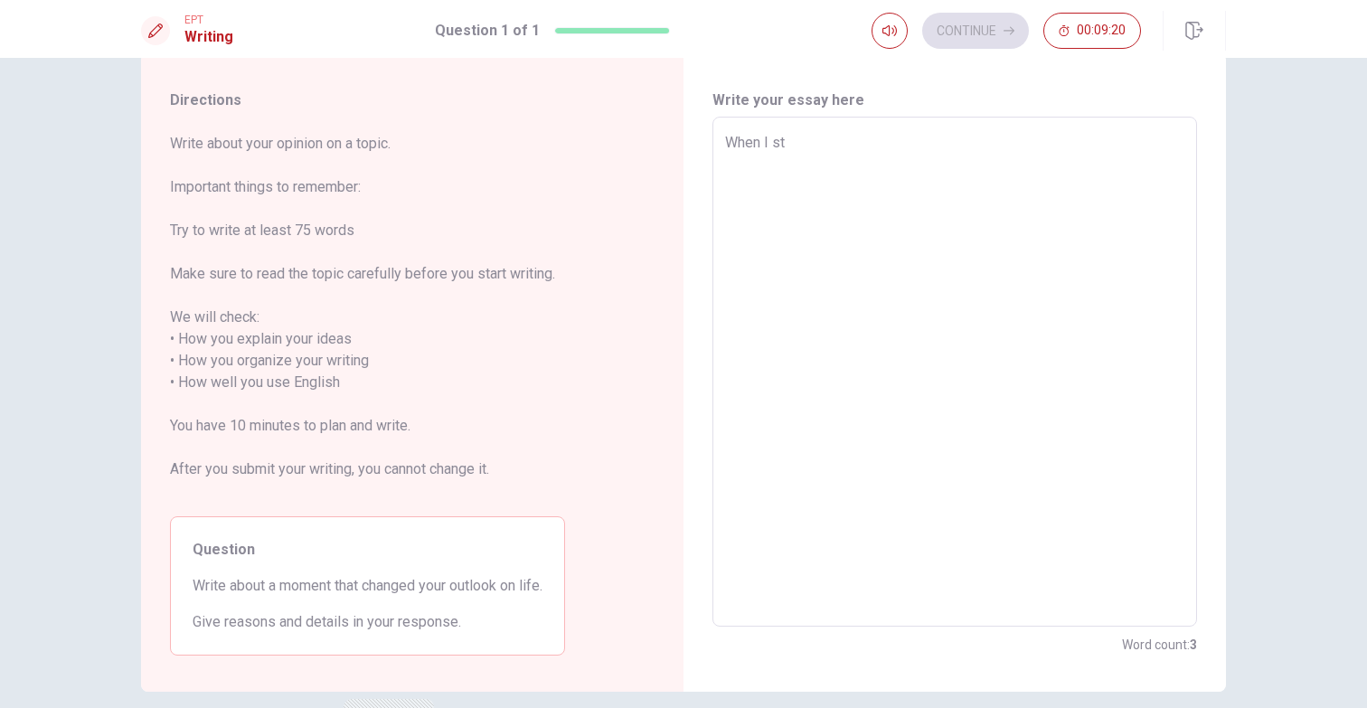
type textarea "x"
type textarea "When I stu"
type textarea "x"
type textarea "When I stud"
type textarea "x"
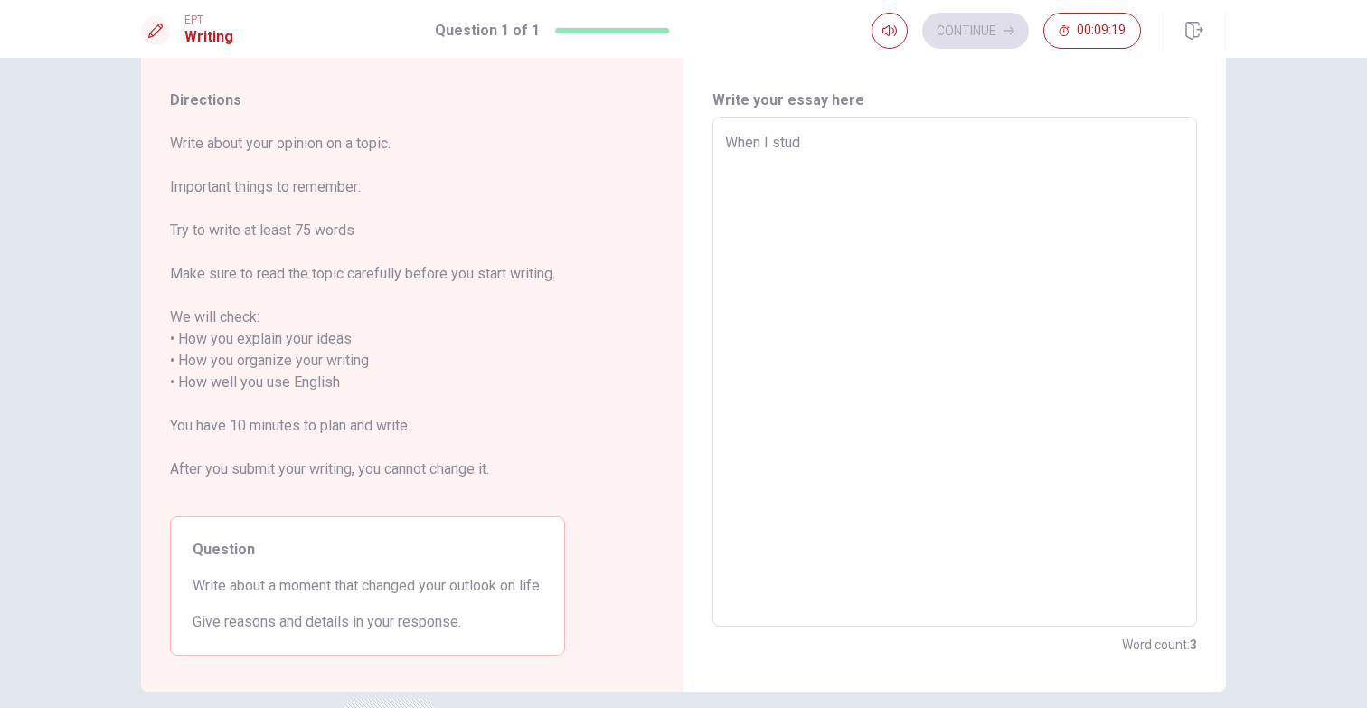
type textarea "When I studi"
type textarea "x"
type textarea "When I studie"
type textarea "x"
type textarea "When I studied"
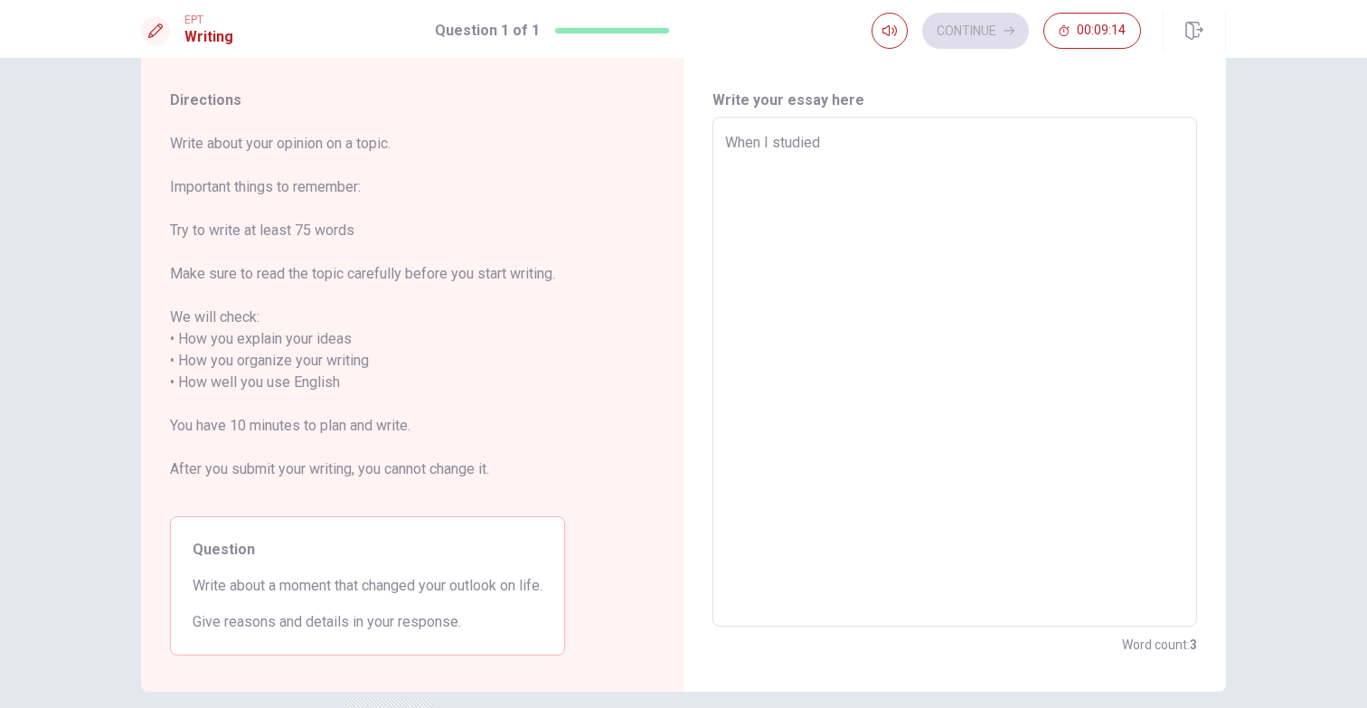
type textarea "x"
type textarea "When I studied"
type textarea "x"
type textarea "When I studied i"
type textarea "x"
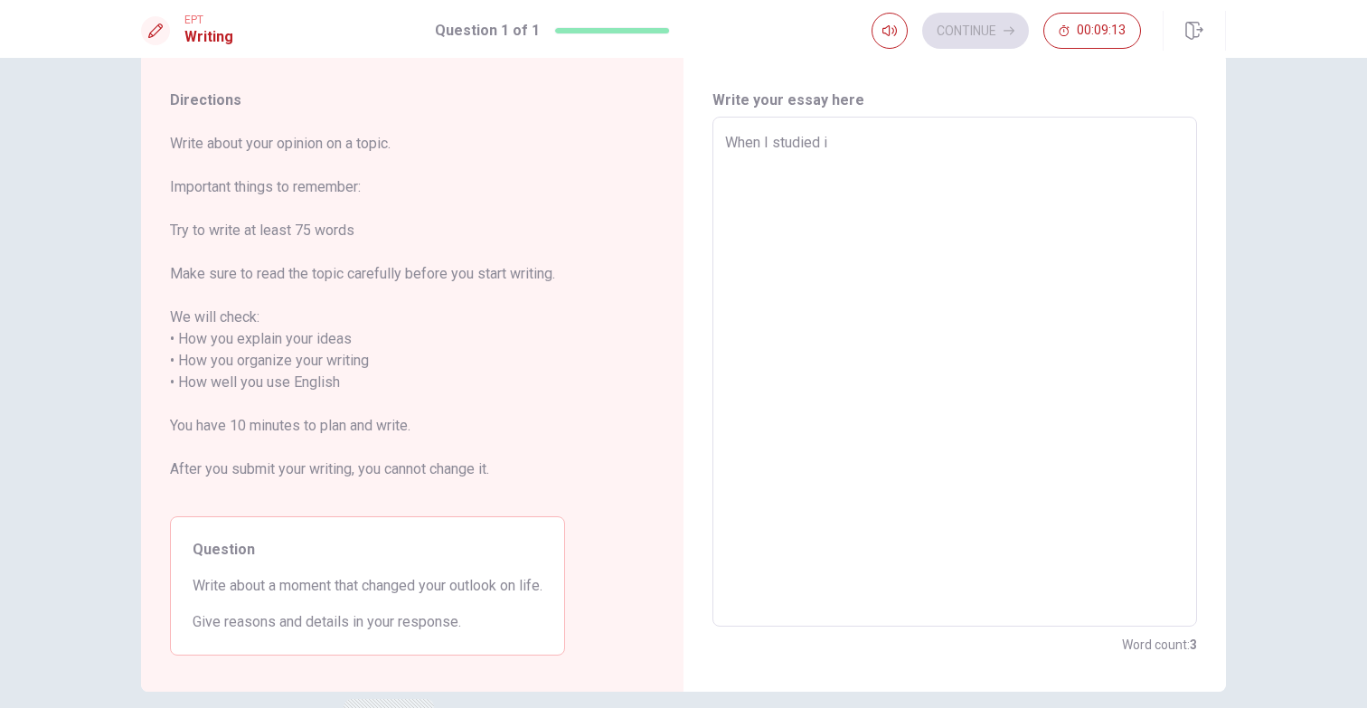
type textarea "When I studied in"
type textarea "x"
type textarea "When I studied in"
type textarea "x"
type textarea "When I studied in t"
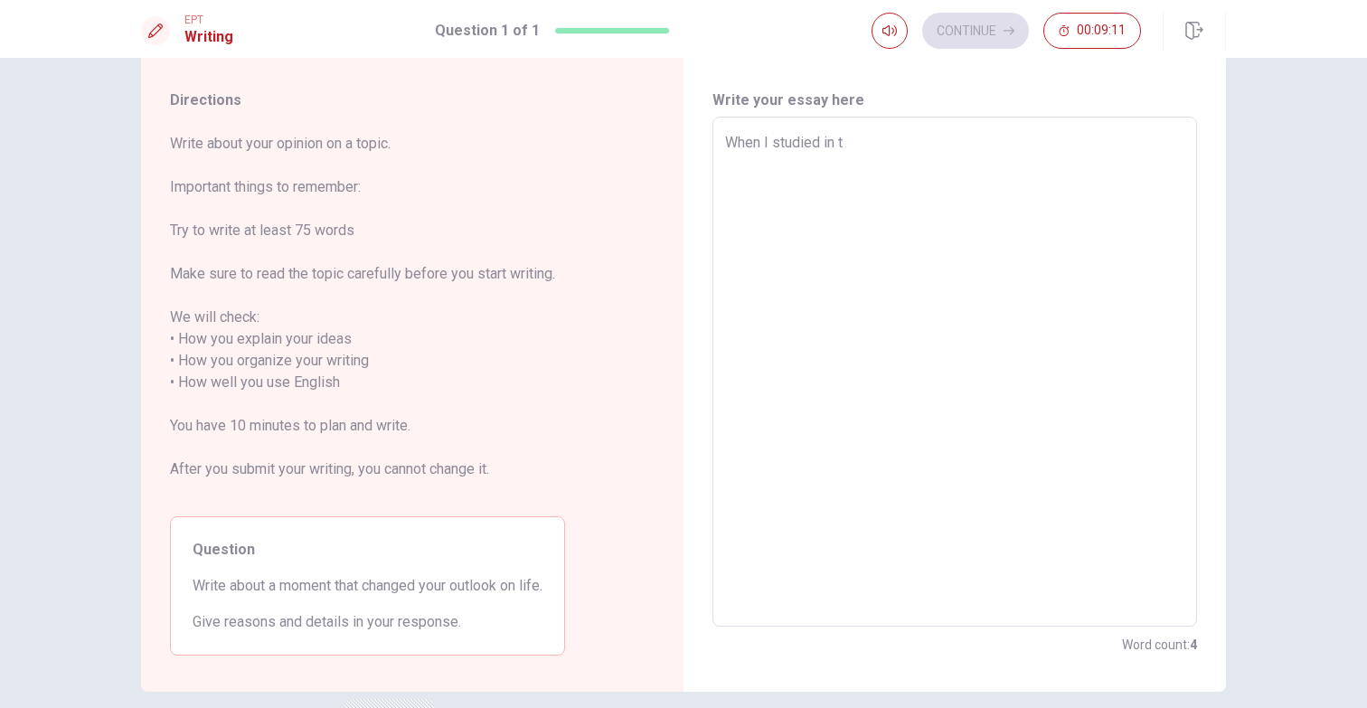
type textarea "x"
type textarea "When I studied in"
type textarea "x"
type textarea "When I studied in U"
type textarea "x"
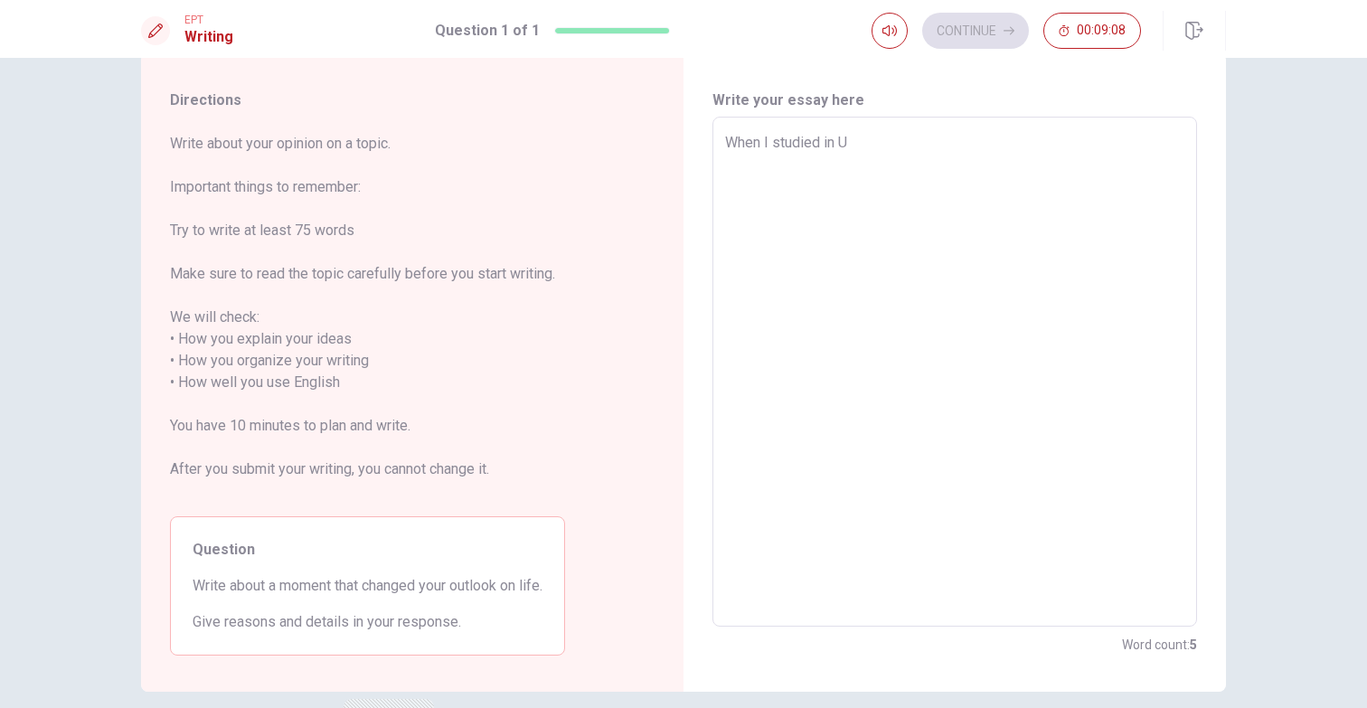
type textarea "When I studied in Un"
type textarea "x"
type textarea "When I studied in U"
type textarea "x"
type textarea "When I studied in"
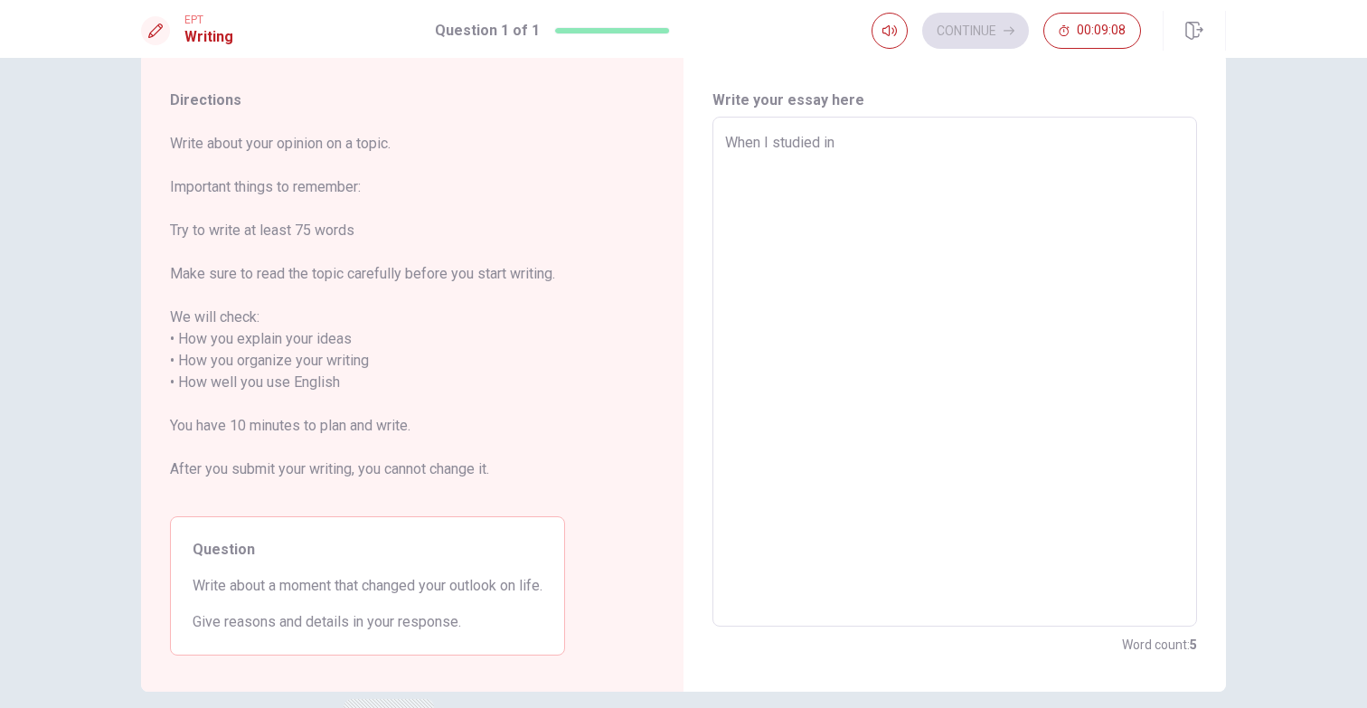
type textarea "x"
type textarea "When I studied in u"
type textarea "x"
type textarea "When I studied in un"
type textarea "x"
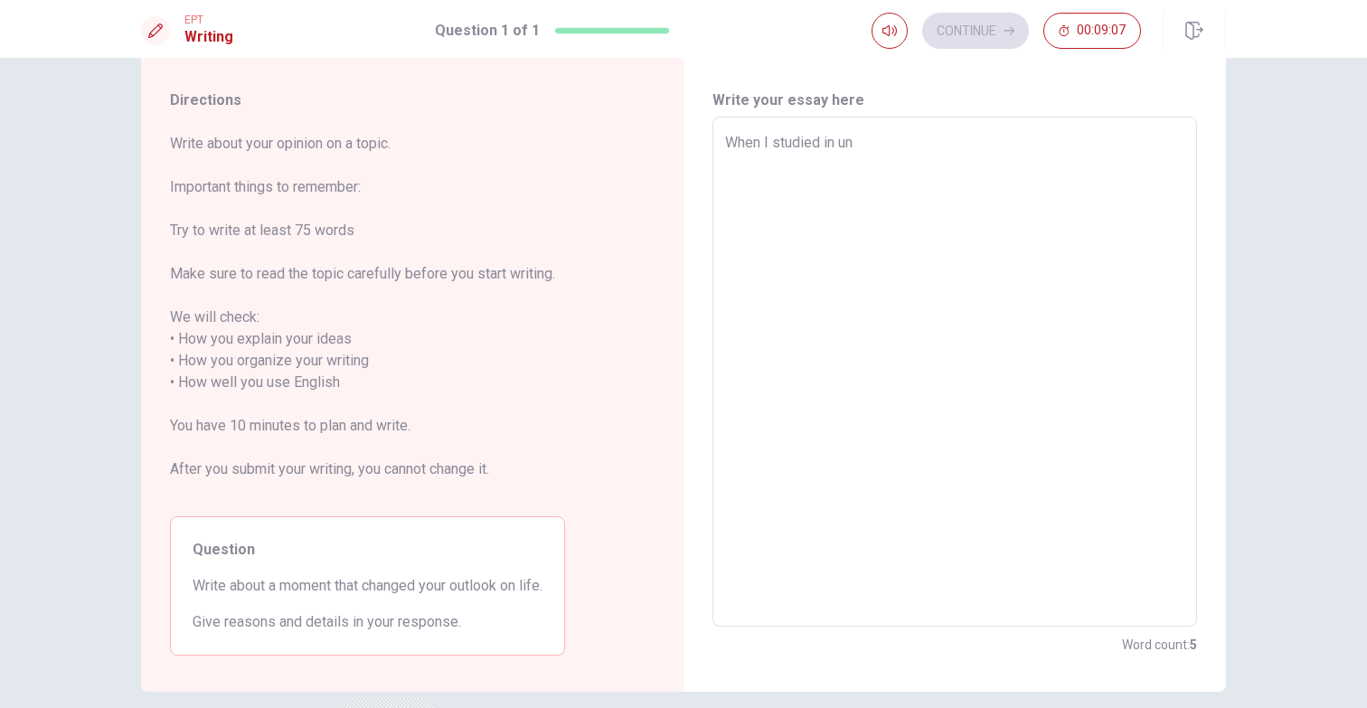
type textarea "When I studied in [GEOGRAPHIC_DATA]"
type textarea "x"
type textarea "When I studied in univ"
type textarea "x"
type textarea "When I studied in unive"
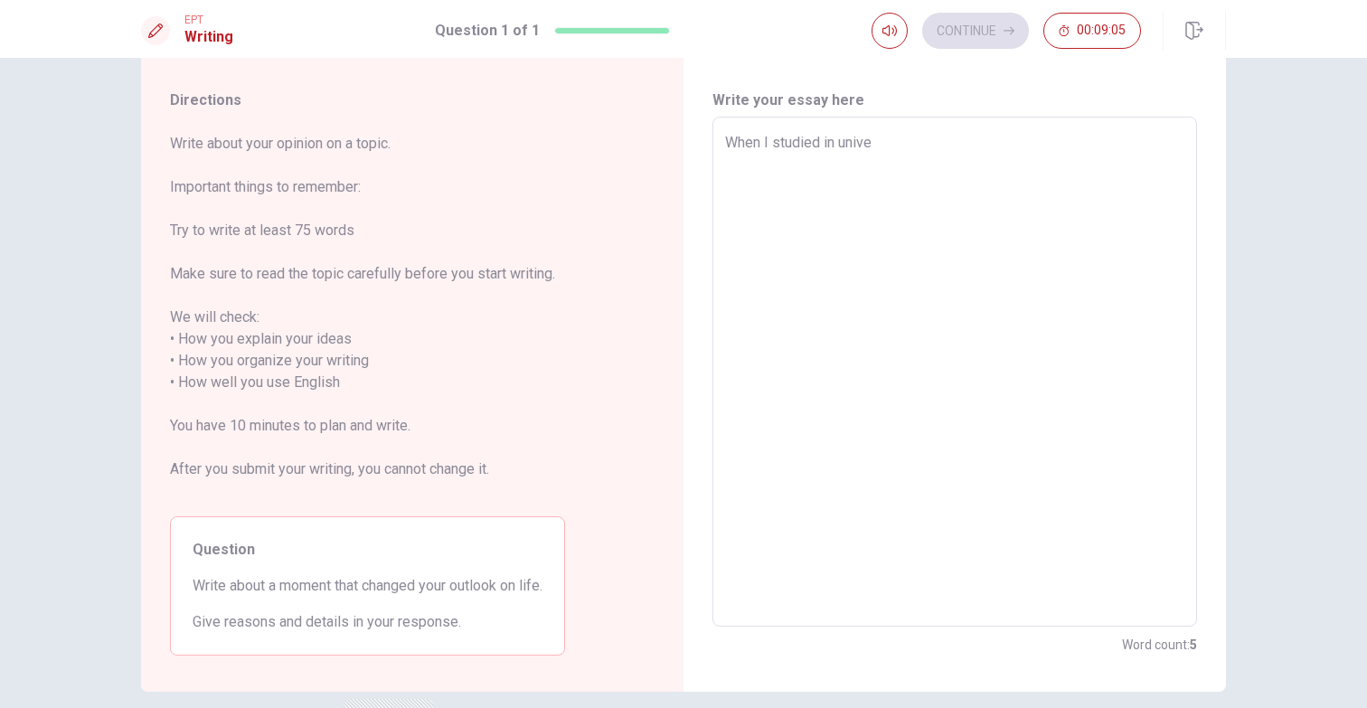
type textarea "x"
type textarea "When I studied in univer"
type textarea "x"
type textarea "When I studied in univers"
type textarea "x"
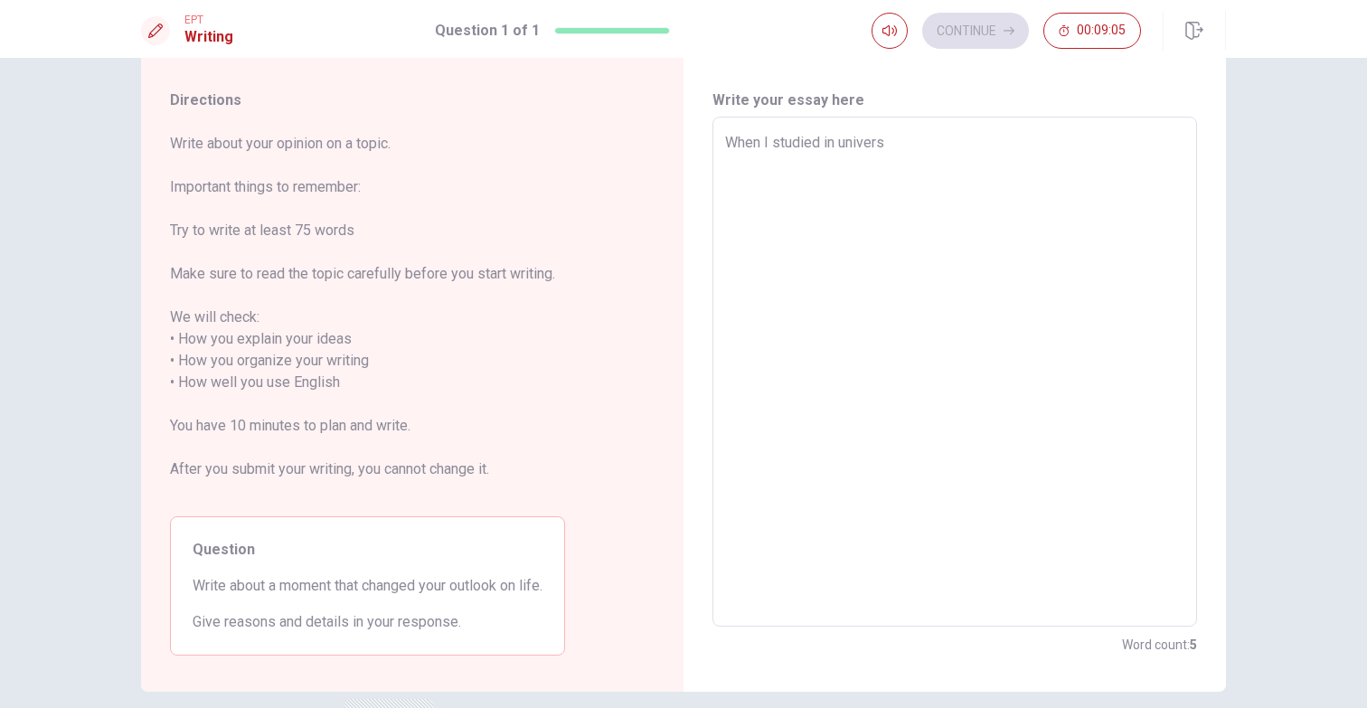
type textarea "When I studied in universi"
type textarea "x"
type textarea "When I studied in universit"
type textarea "x"
type textarea "When I studied in university"
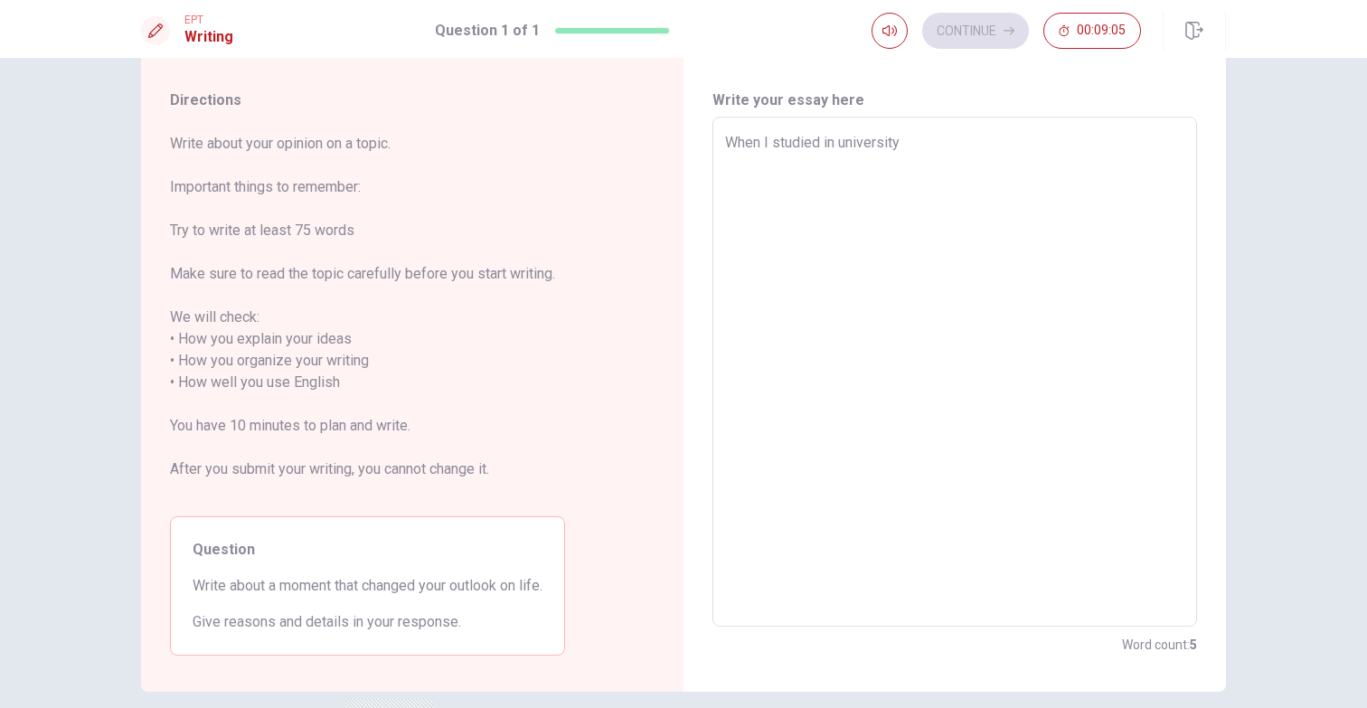
type textarea "x"
type textarea "When I studied in university,"
type textarea "x"
type textarea "When I studied in university,"
type textarea "x"
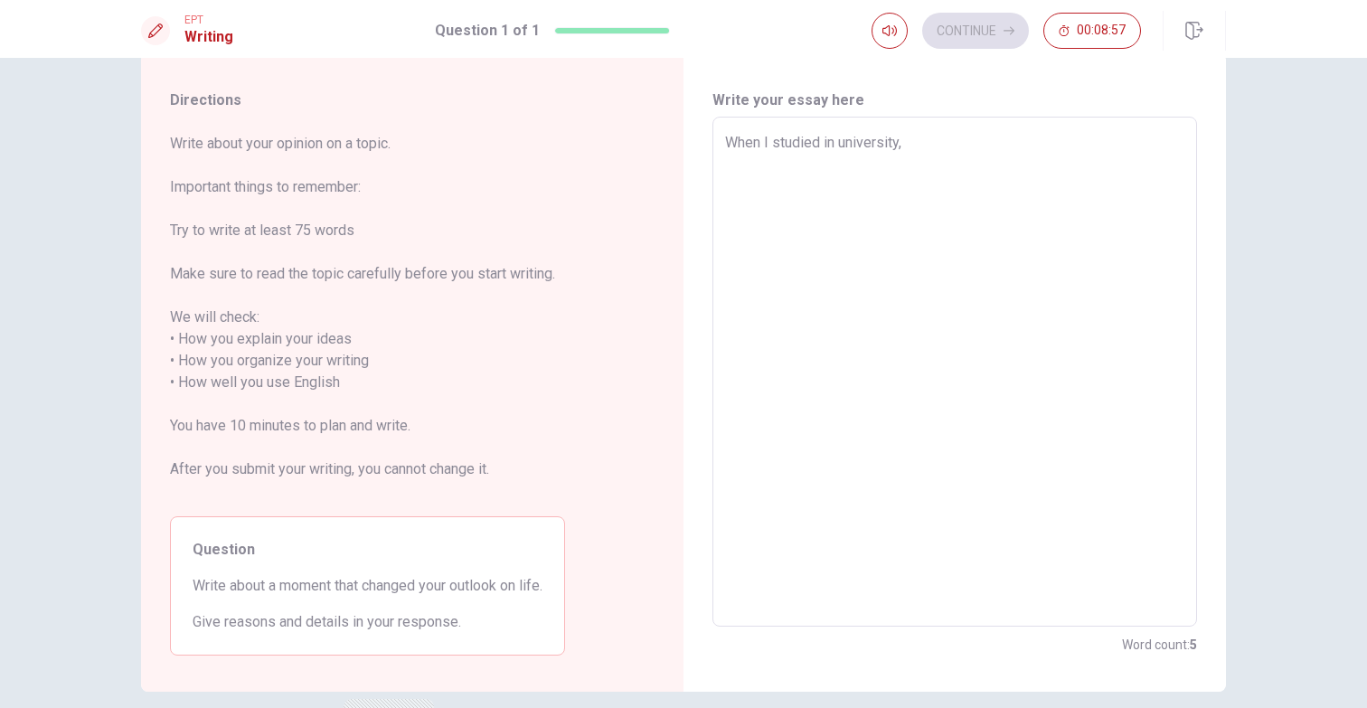
type textarea "When I studied in university, I"
type textarea "x"
type textarea "When I studied in university, I"
type textarea "x"
type textarea "When I studied in university, I w"
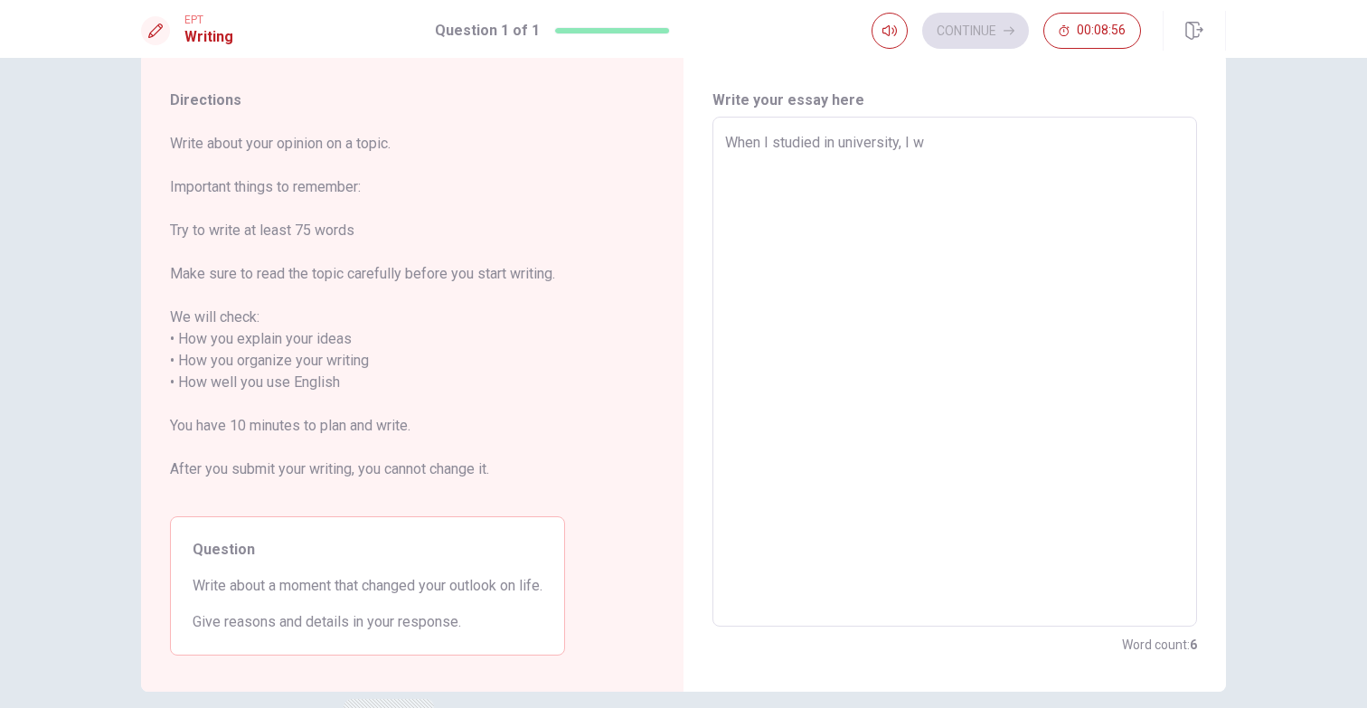
type textarea "x"
type textarea "When I studied in university, I"
click at [899, 142] on textarea "When I studied in university, I" at bounding box center [954, 372] width 459 height 480
click at [822, 144] on textarea "When I studied in university, I" at bounding box center [954, 372] width 459 height 480
click at [927, 141] on textarea "When I studied in university, I" at bounding box center [954, 372] width 459 height 480
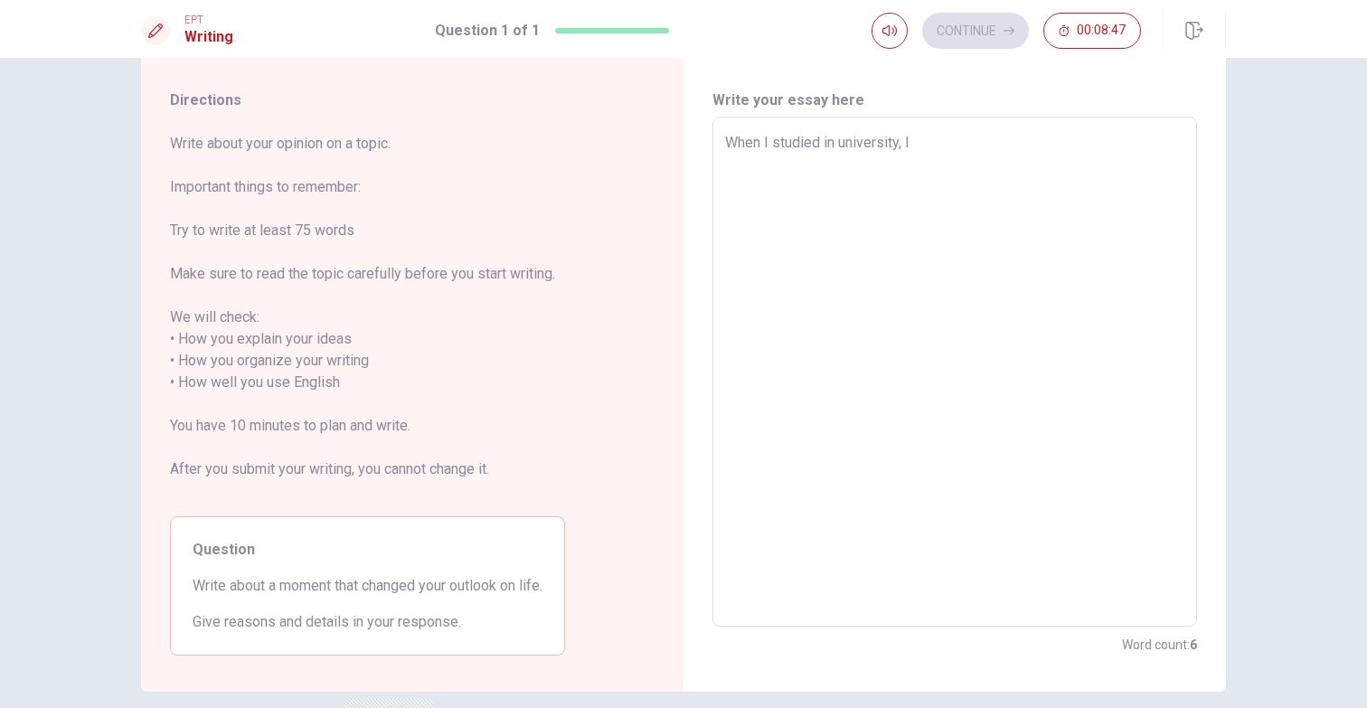
type textarea "x"
type textarea "When I studied in university, I h"
type textarea "x"
type textarea "When I studied in university, I ha"
type textarea "x"
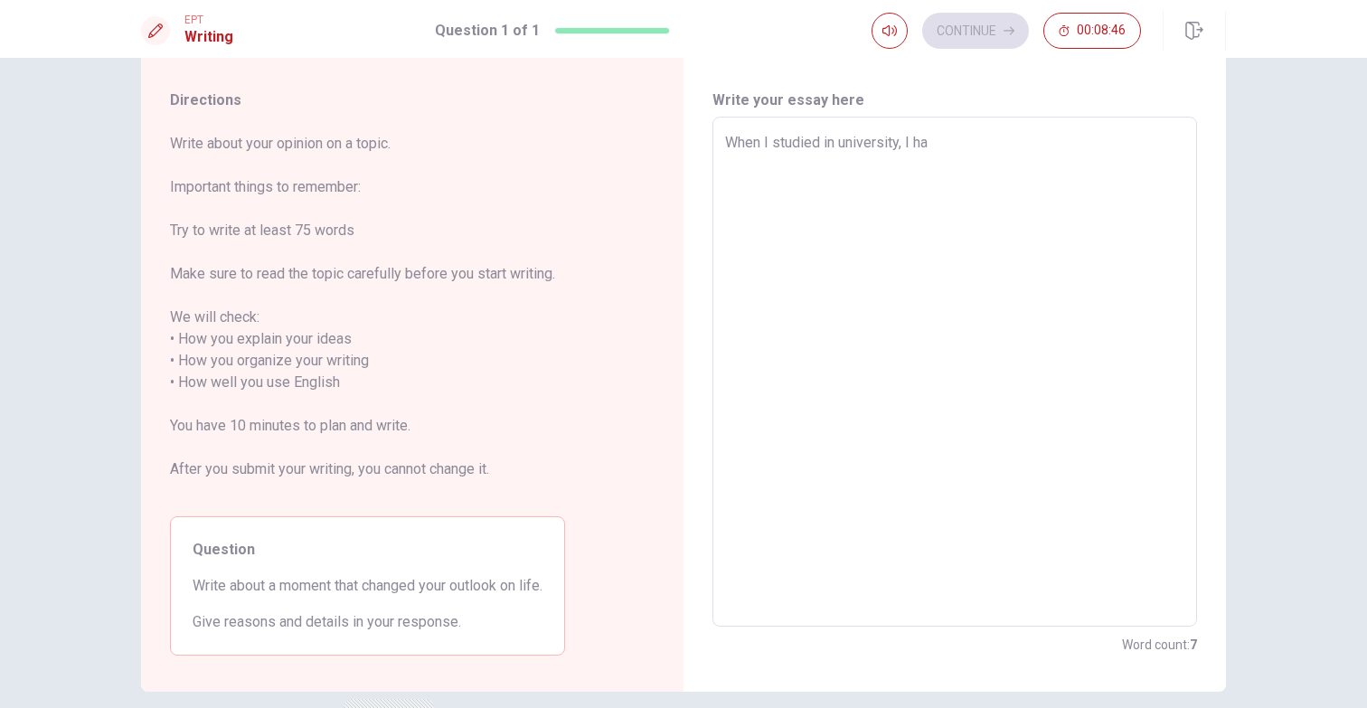
type textarea "When I studied in university, I hav"
type textarea "x"
type textarea "When I studied in university, I have"
type textarea "x"
type textarea "When I studied in university, I have"
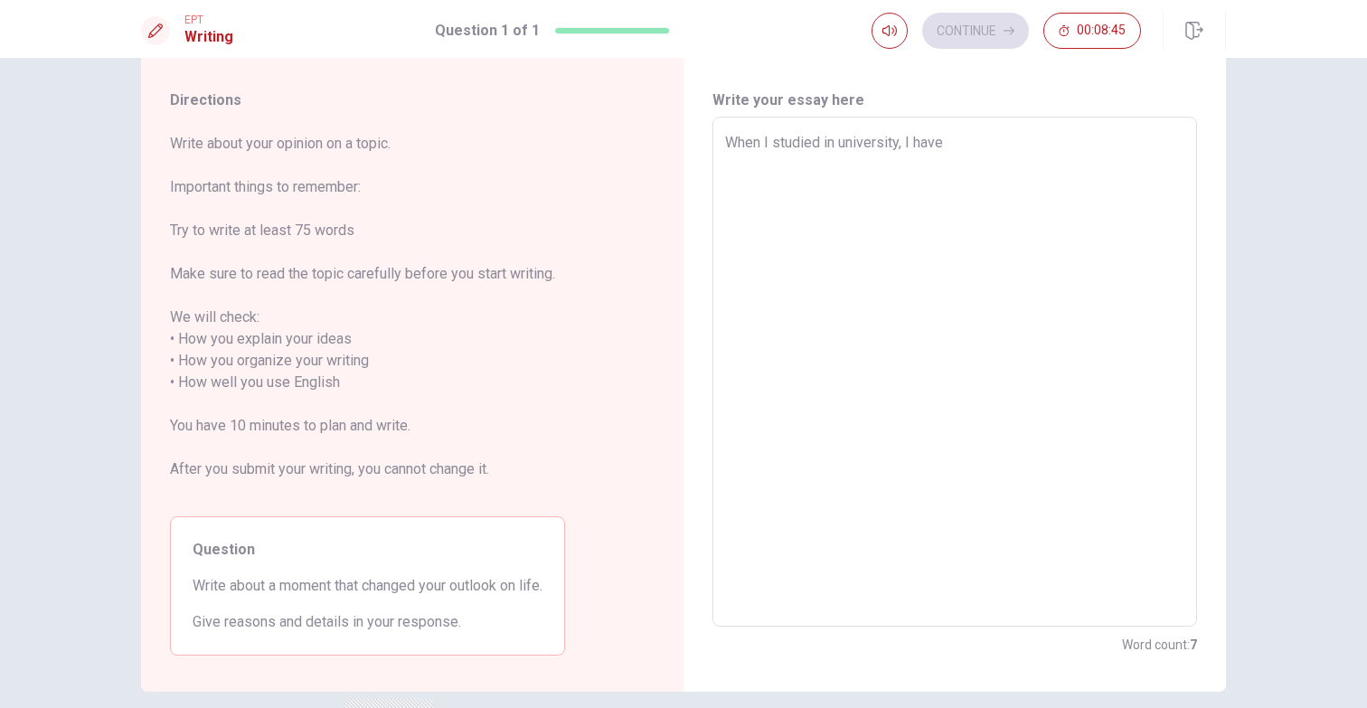
type textarea "x"
type textarea "When I studied in university, I have a"
type textarea "x"
type textarea "When I studied in university, I have a"
click at [888, 144] on textarea "When I studied in university, I have a" at bounding box center [954, 372] width 459 height 480
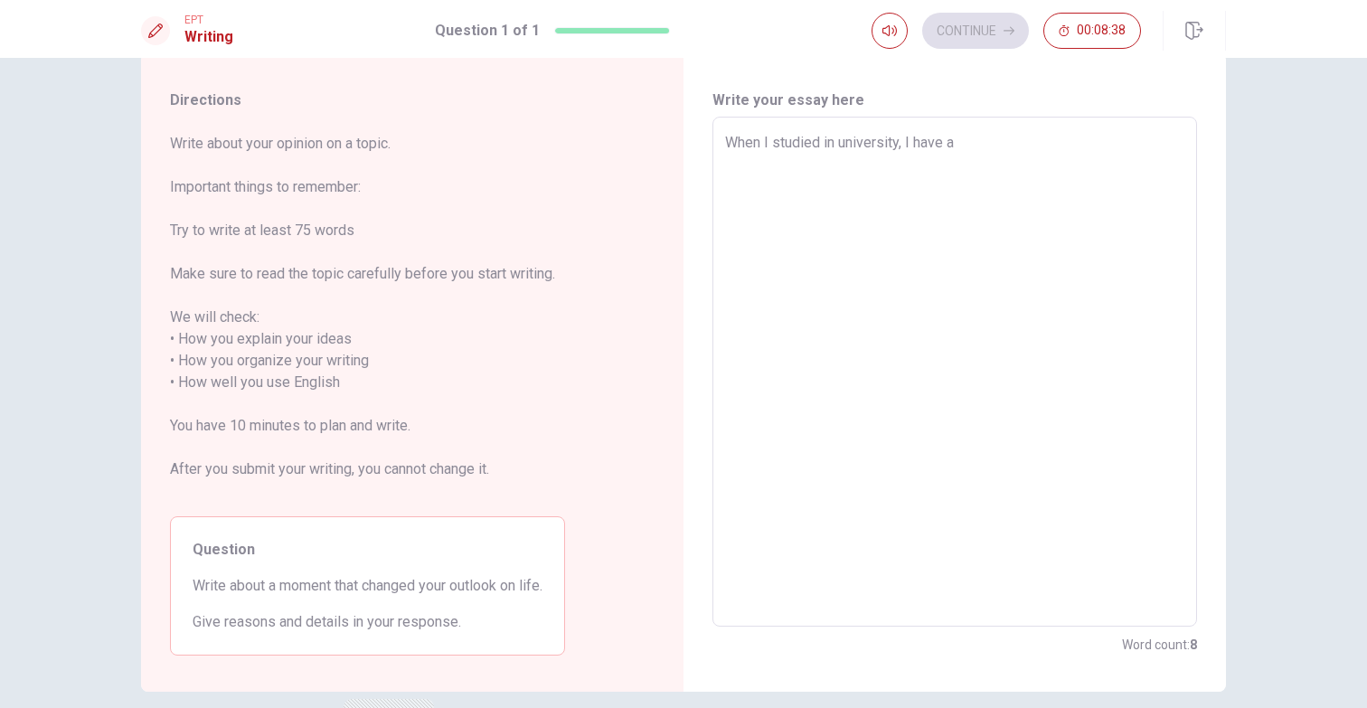
click at [888, 144] on textarea "When I studied in university, I have a" at bounding box center [954, 372] width 459 height 480
type textarea "x"
type textarea "W"
type textarea "x"
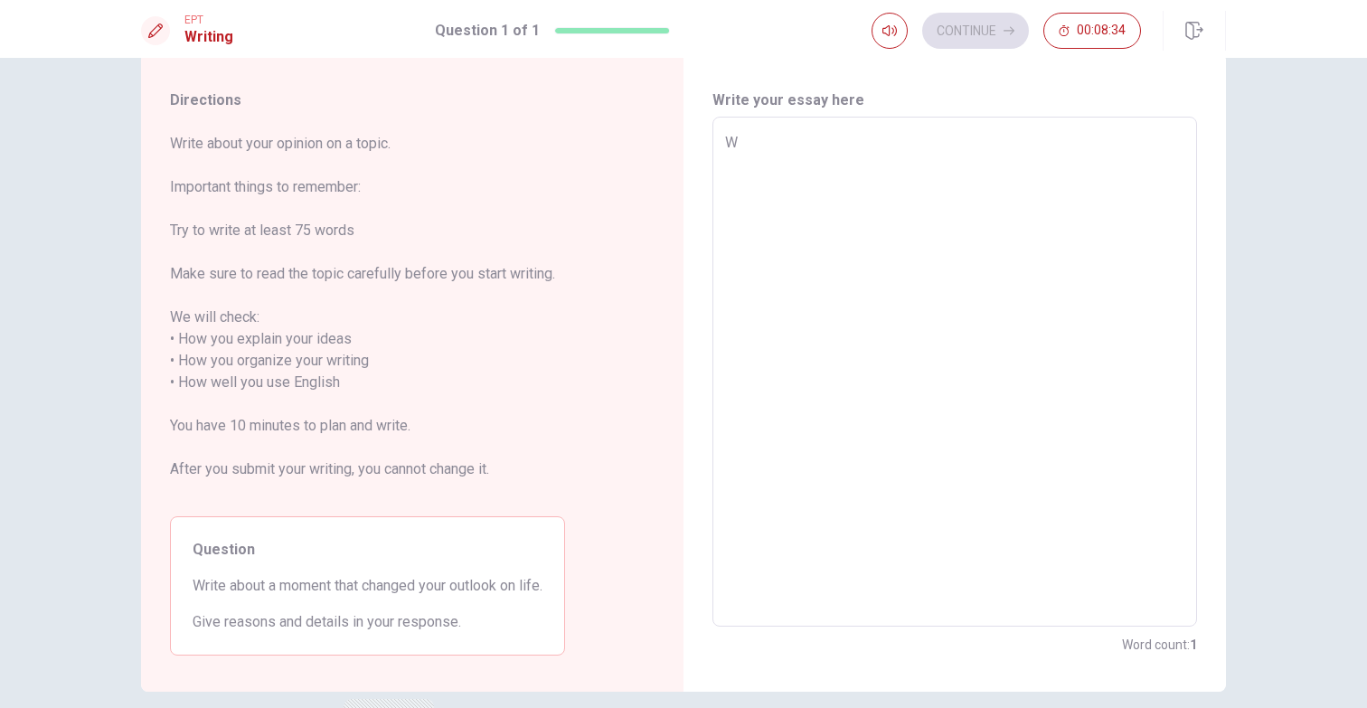
type textarea "Wh"
type textarea "x"
type textarea "Whe"
type textarea "x"
type textarea "When"
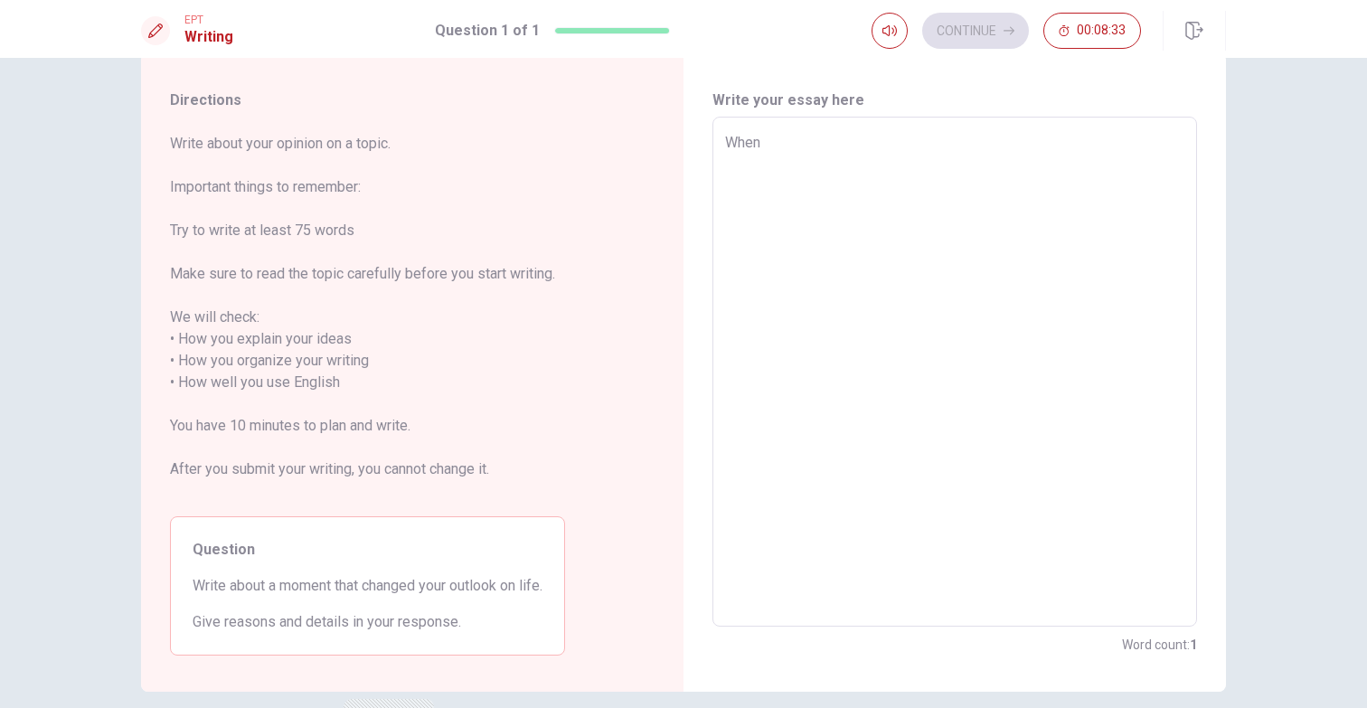
type textarea "x"
type textarea "When"
type textarea "x"
type textarea "When I"
type textarea "x"
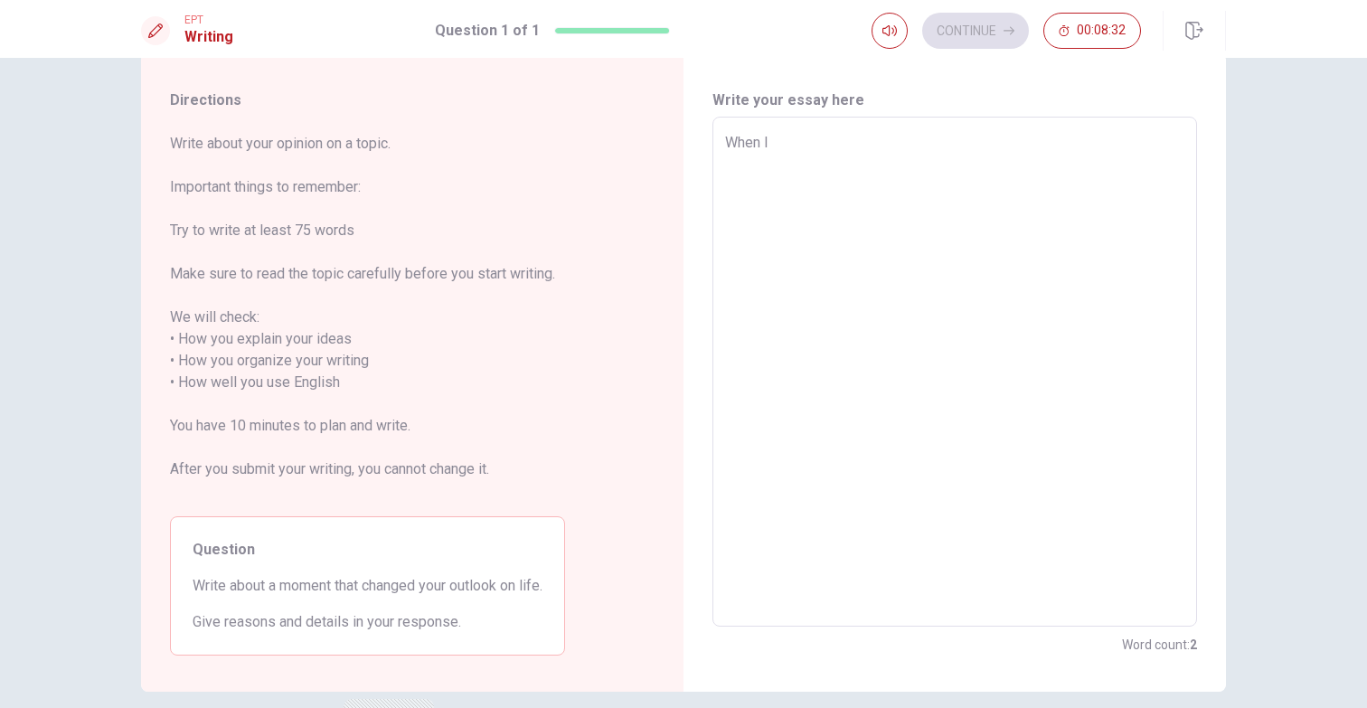
type textarea "When I"
type textarea "x"
type textarea "When I"
type textarea "x"
type textarea "When"
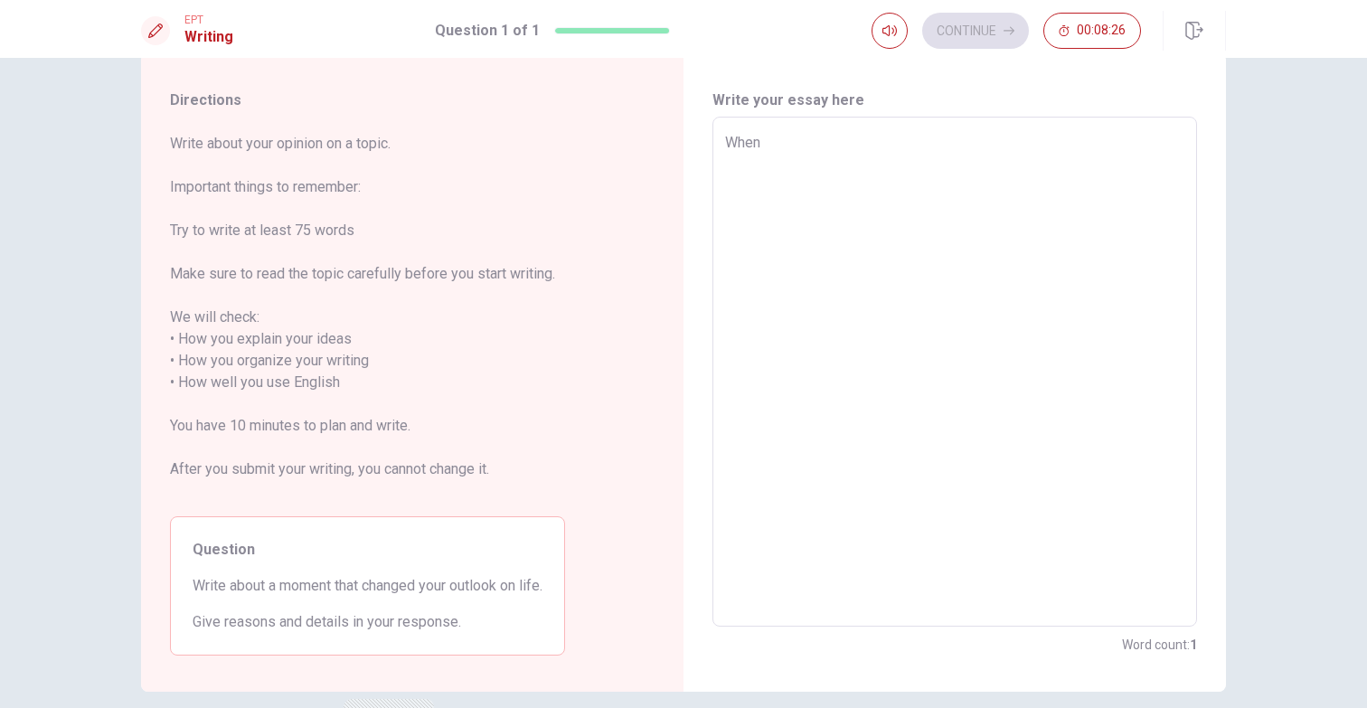
type textarea "x"
type textarea "When"
type textarea "x"
type textarea "Whe"
type textarea "x"
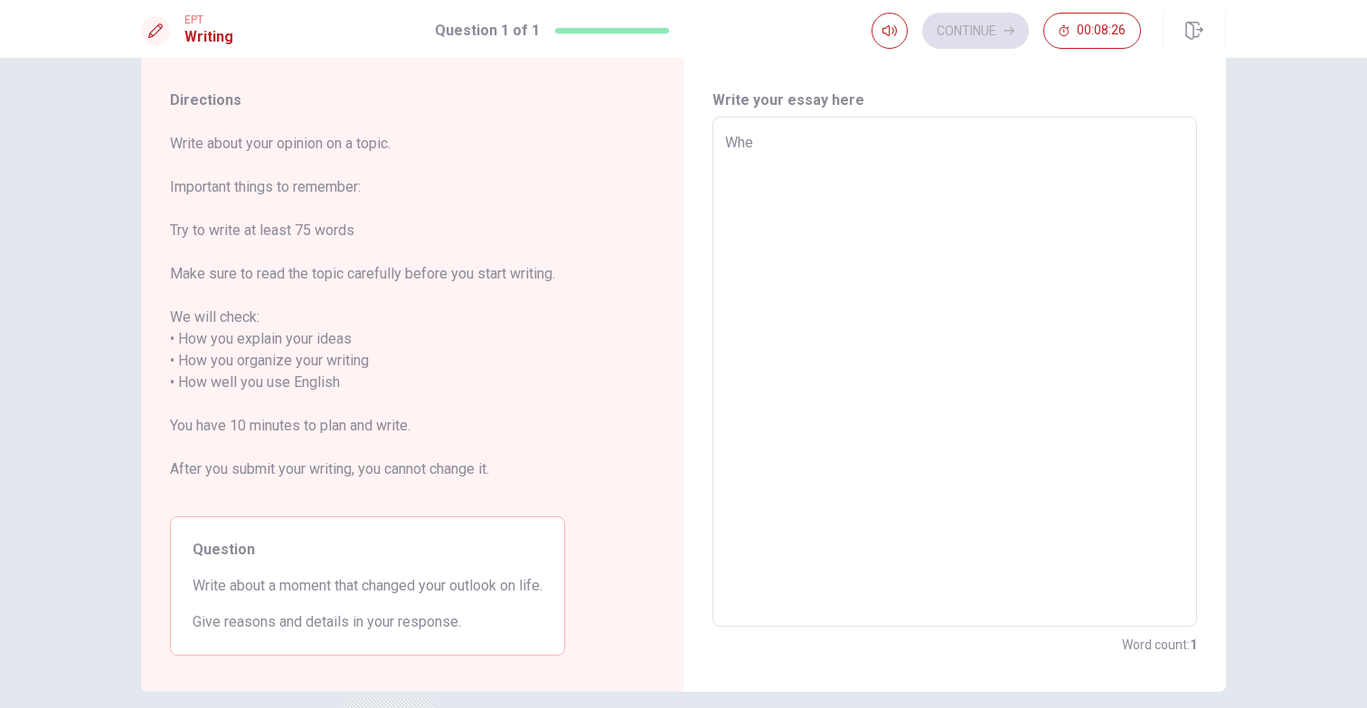
type textarea "Wh"
type textarea "x"
type textarea "W"
type textarea "x"
type textarea "i"
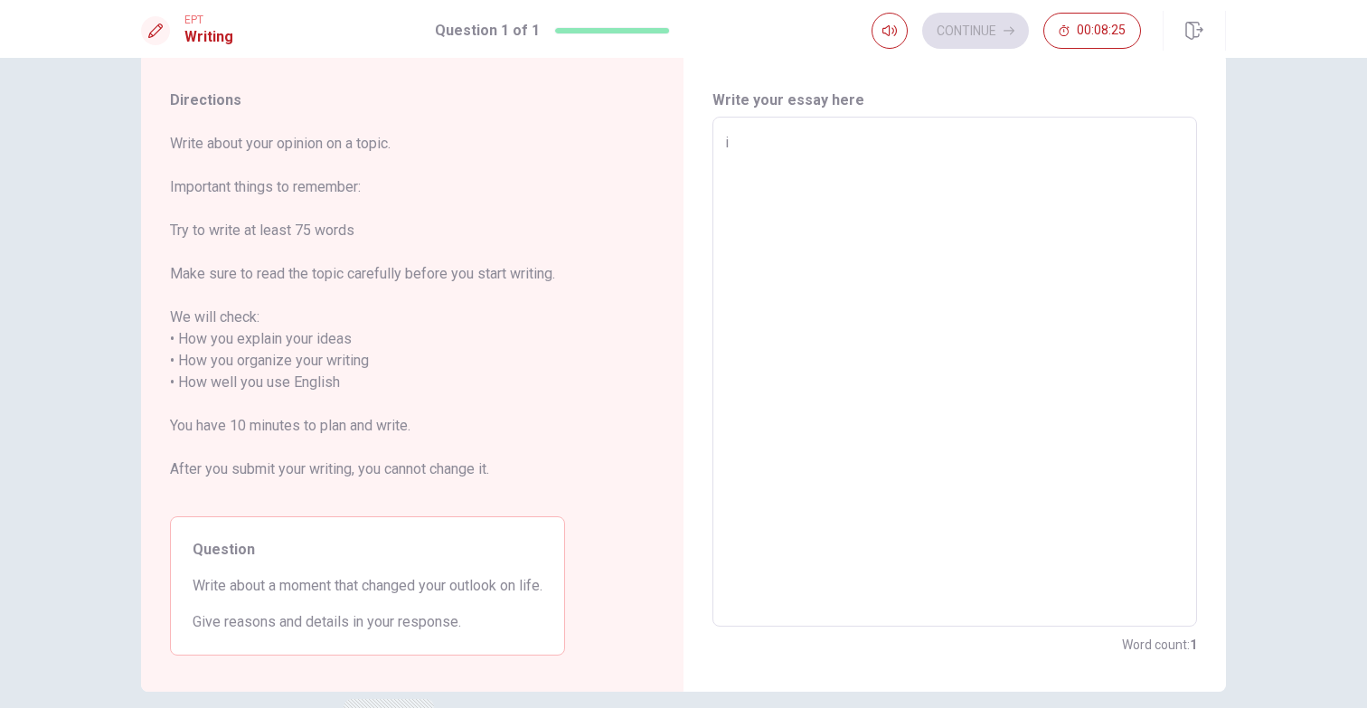
type textarea "x"
type textarea "iN"
type textarea "x"
type textarea "i"
type textarea "x"
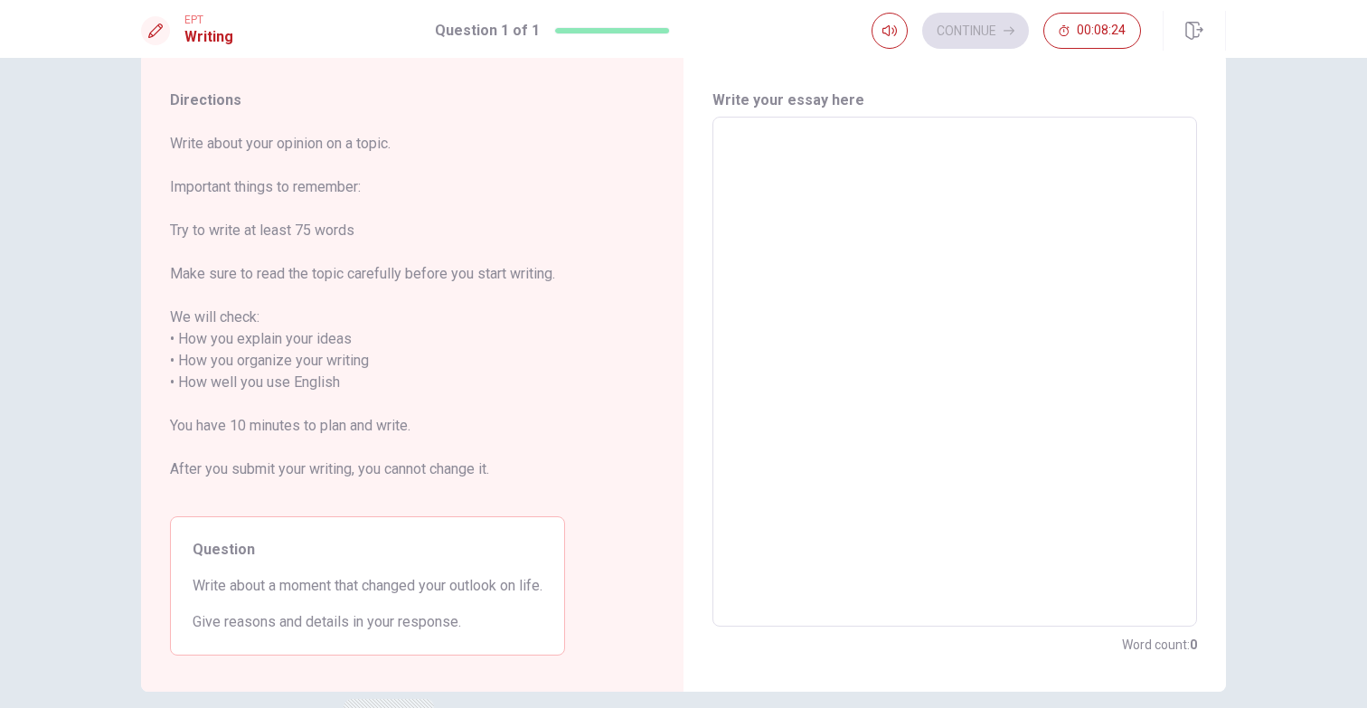
type textarea "i"
type textarea "x"
type textarea "I"
type textarea "x"
type textarea "T"
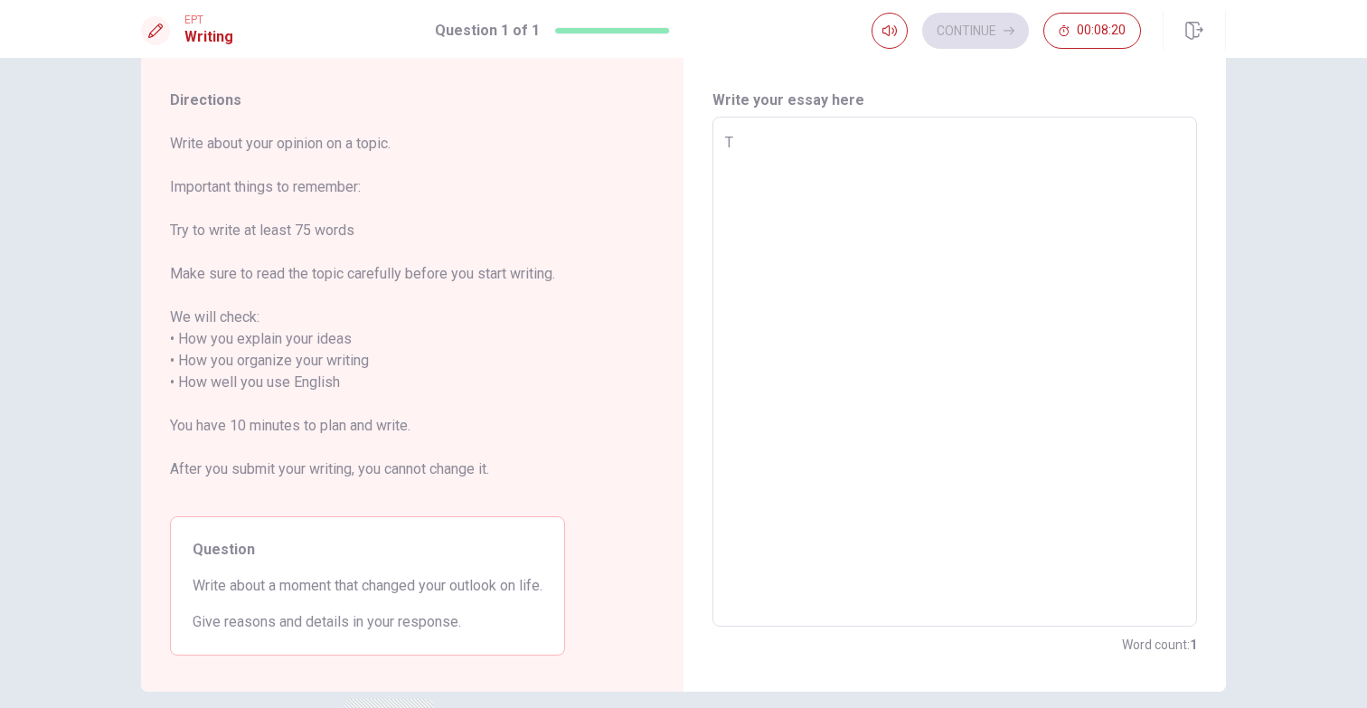
type textarea "x"
type textarea "Th"
type textarea "x"
type textarea "The"
type textarea "x"
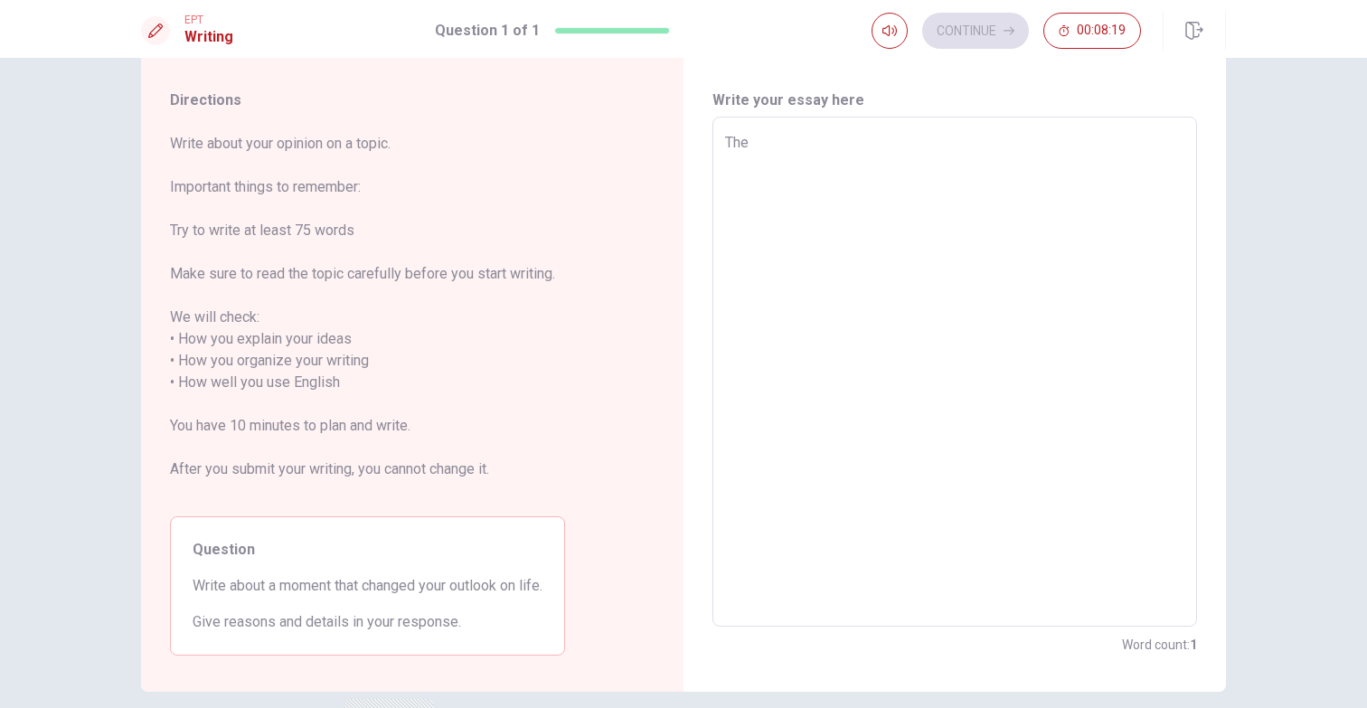
type textarea "The"
type textarea "x"
type textarea "The m"
type textarea "x"
type textarea "The mo"
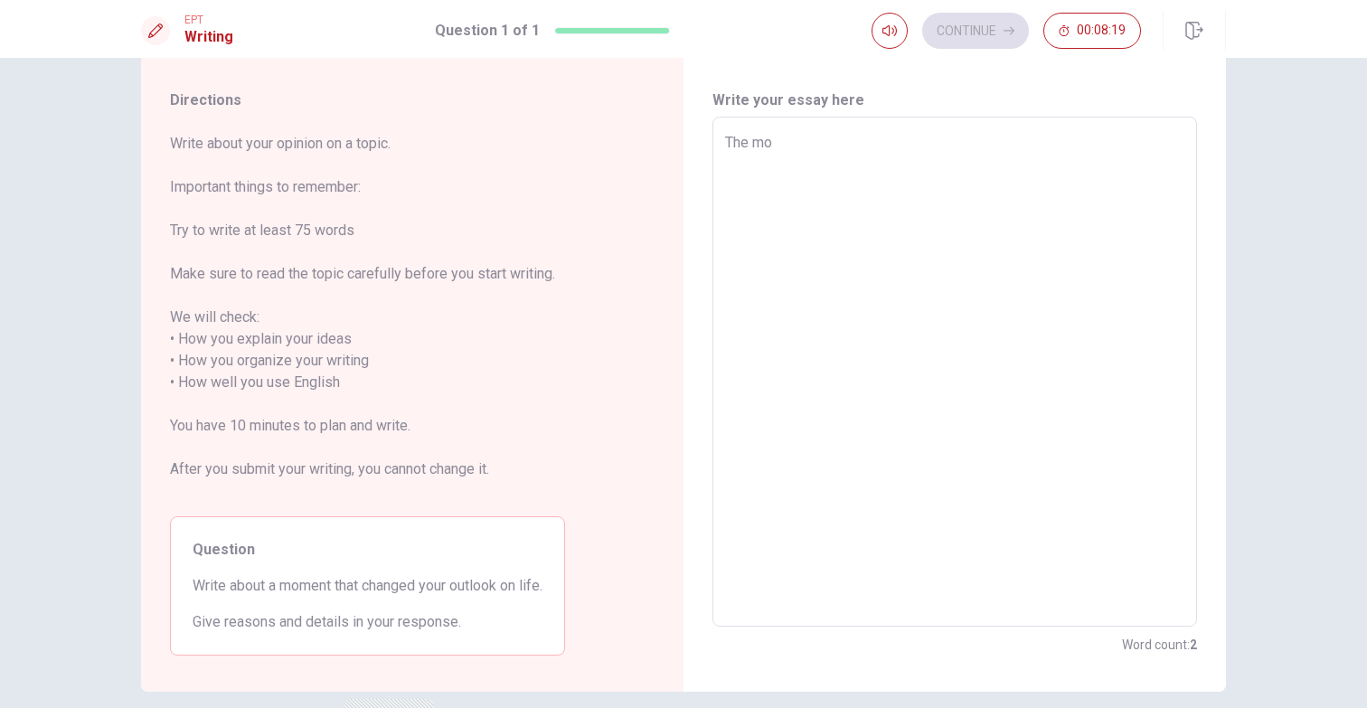
type textarea "x"
type textarea "The mos"
type textarea "x"
type textarea "The most"
type textarea "x"
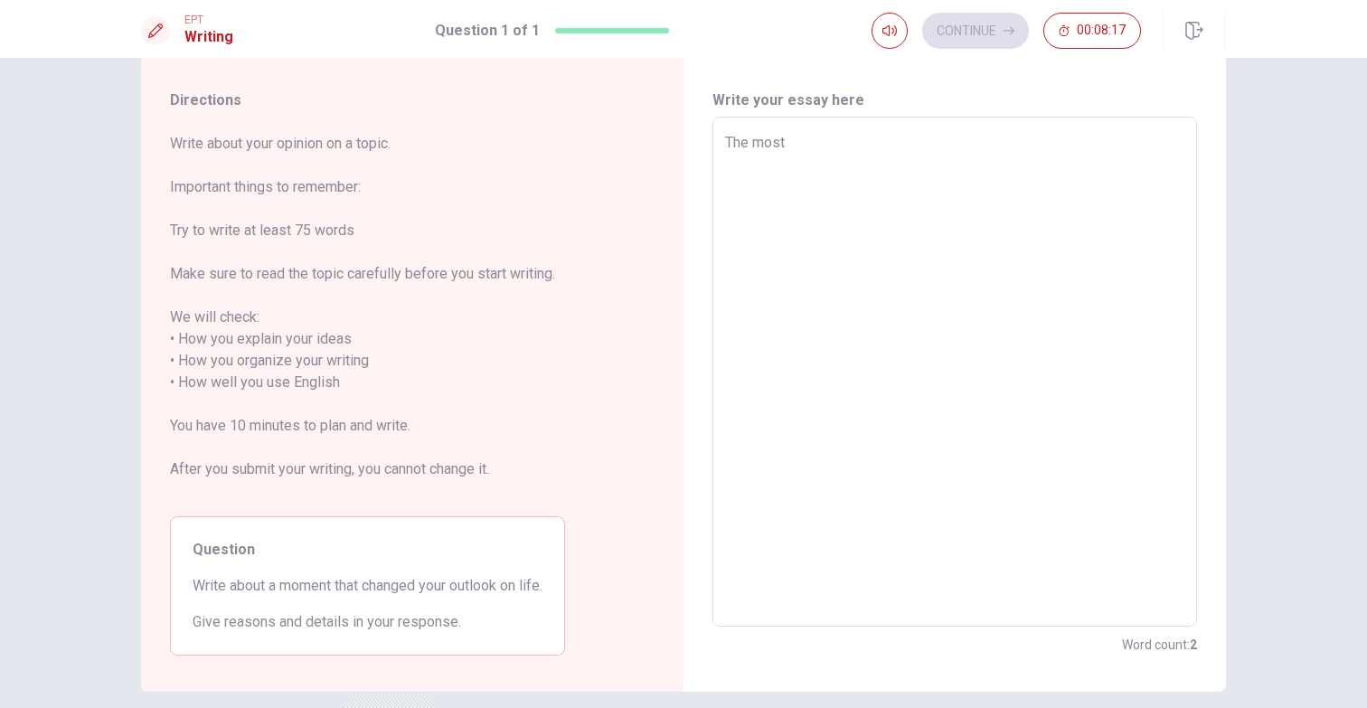
type textarea "The most"
type textarea "x"
type textarea "The most i"
type textarea "x"
type textarea "The most im"
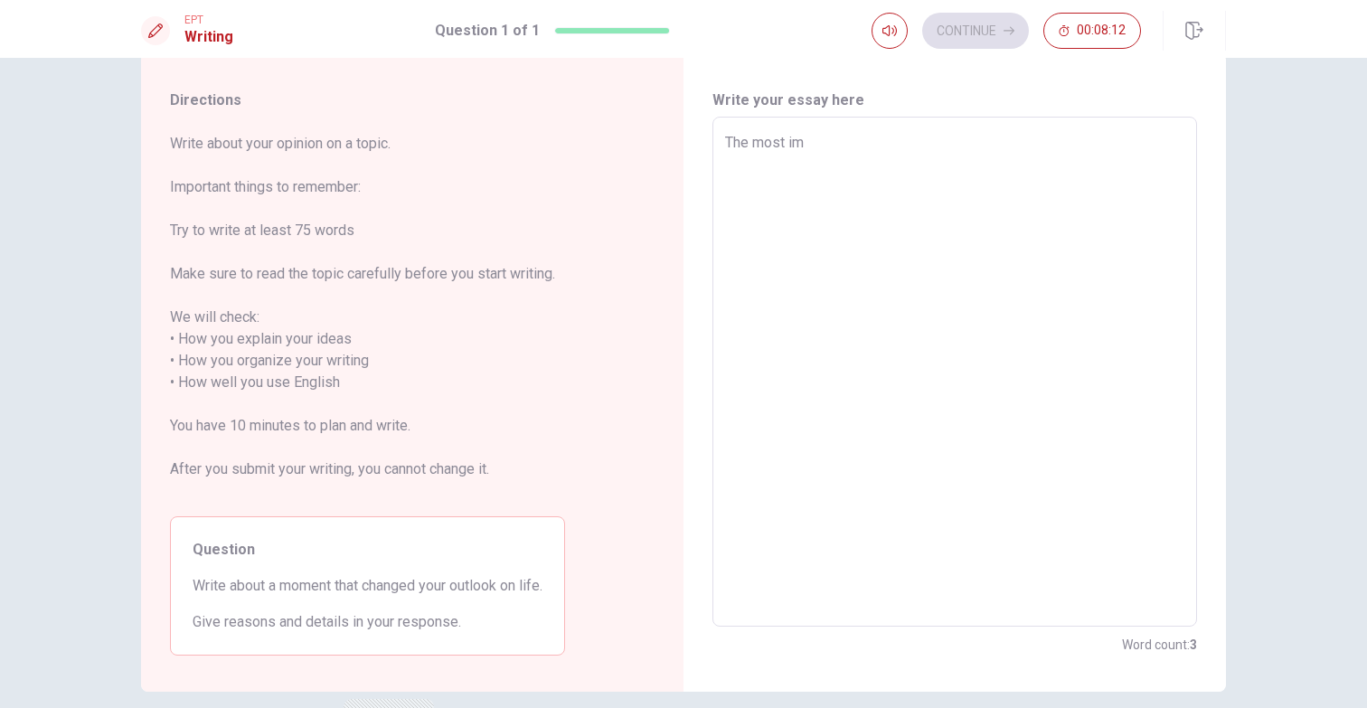
type textarea "x"
type textarea "The most imp"
type textarea "x"
type textarea "The most impo"
type textarea "x"
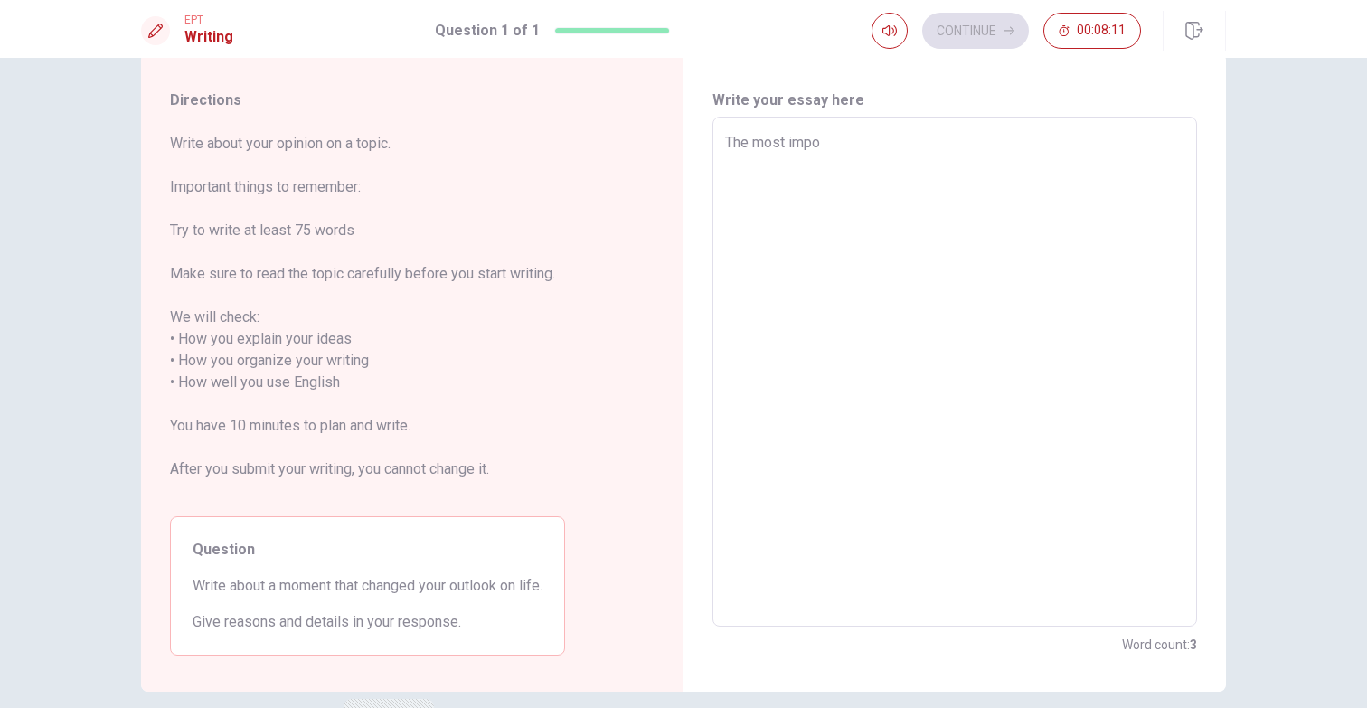
type textarea "The most impor"
type textarea "x"
type textarea "The most import"
type textarea "x"
type textarea "The most importa"
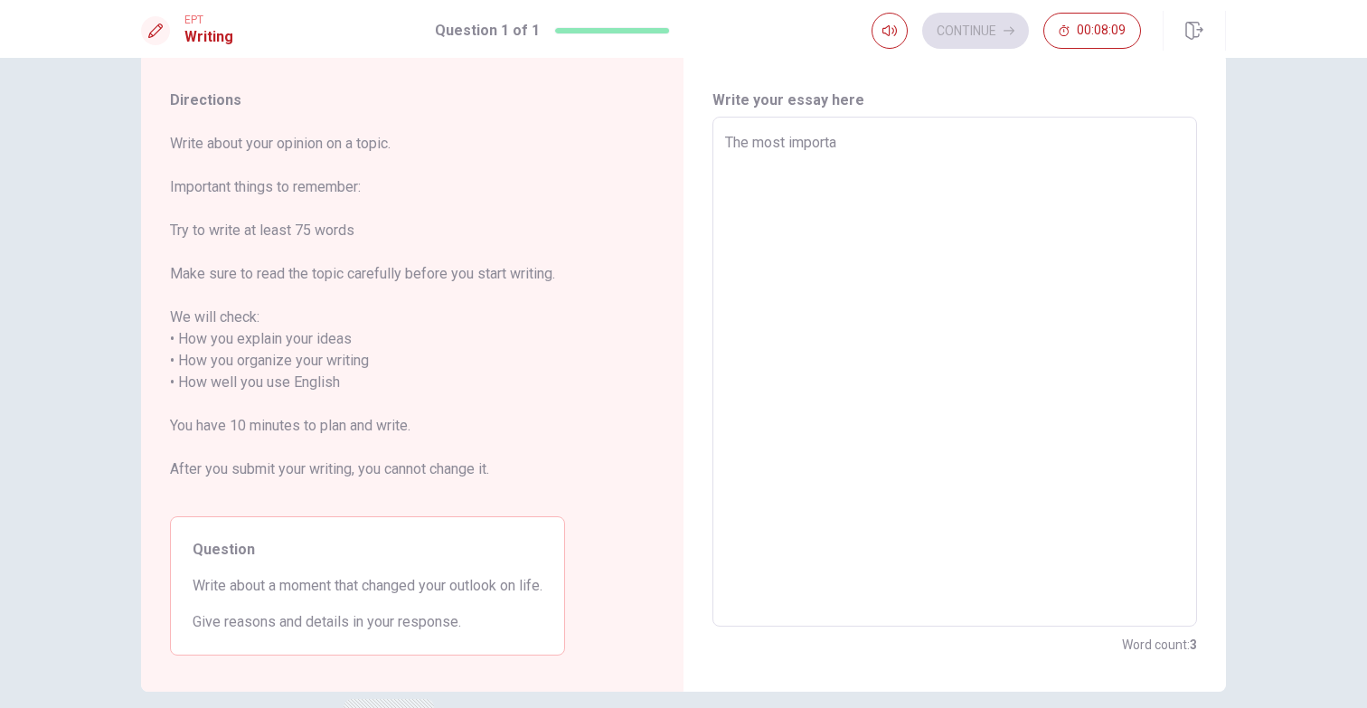
type textarea "x"
type textarea "The most importan"
type textarea "x"
type textarea "The most important"
click at [725, 140] on textarea "The most important experience" at bounding box center [954, 372] width 459 height 480
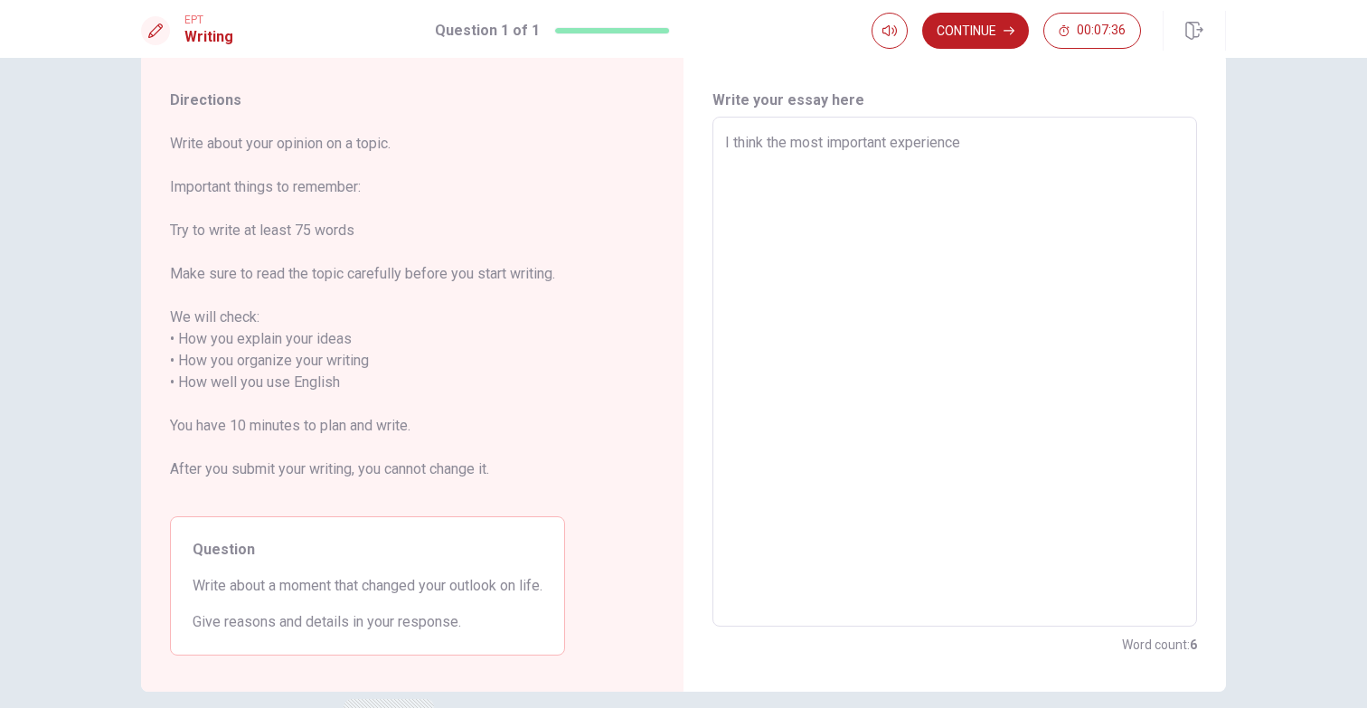
click at [1014, 138] on textarea "I think the most important experience" at bounding box center [954, 372] width 459 height 480
click at [814, 141] on textarea "I think the most important experience in" at bounding box center [954, 372] width 459 height 480
click at [965, 139] on textarea "I think an important experience in" at bounding box center [954, 372] width 459 height 480
click at [807, 168] on textarea "I think an important experience in my life is that my wife and me visited [GEOG…" at bounding box center [954, 372] width 459 height 480
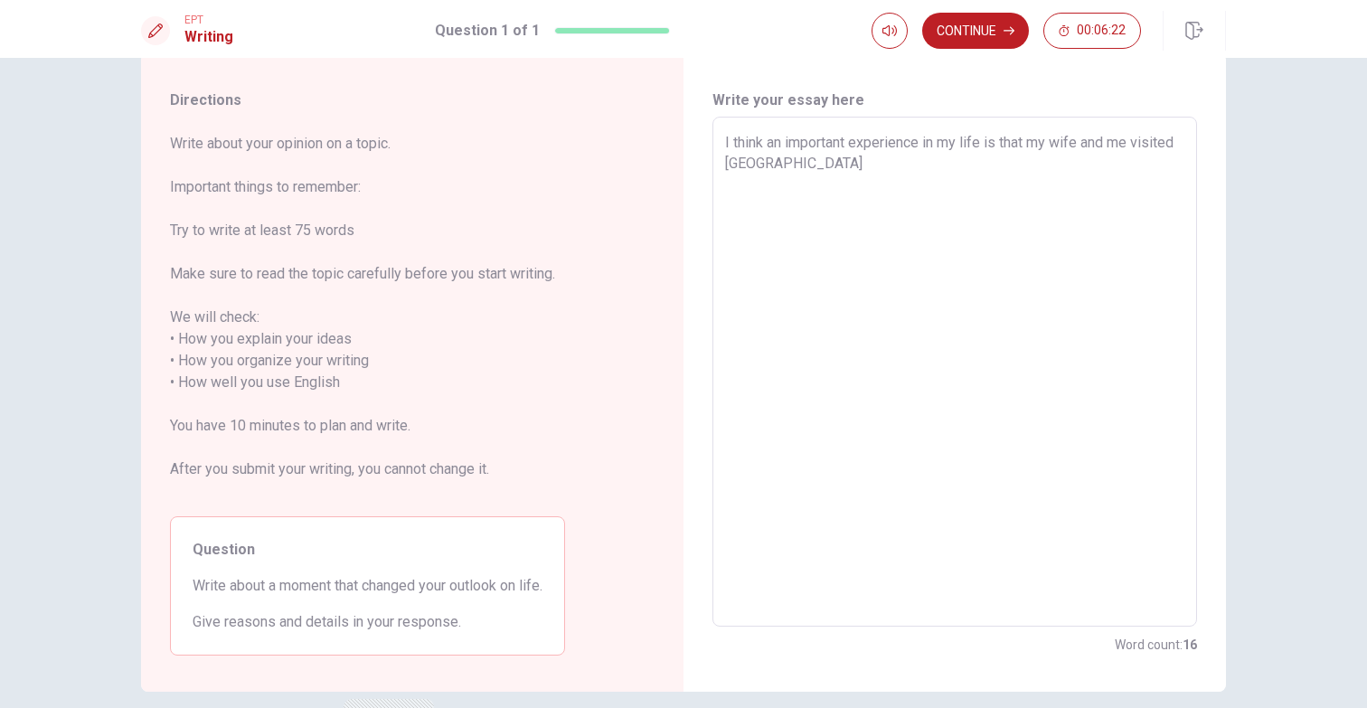
click at [852, 165] on textarea "I think an important experience in my life is that my wife and me visited [GEOG…" at bounding box center [954, 372] width 459 height 480
click at [876, 167] on textarea "I think an important experience in my life is that my wife and me visited [GEOG…" at bounding box center [954, 372] width 459 height 480
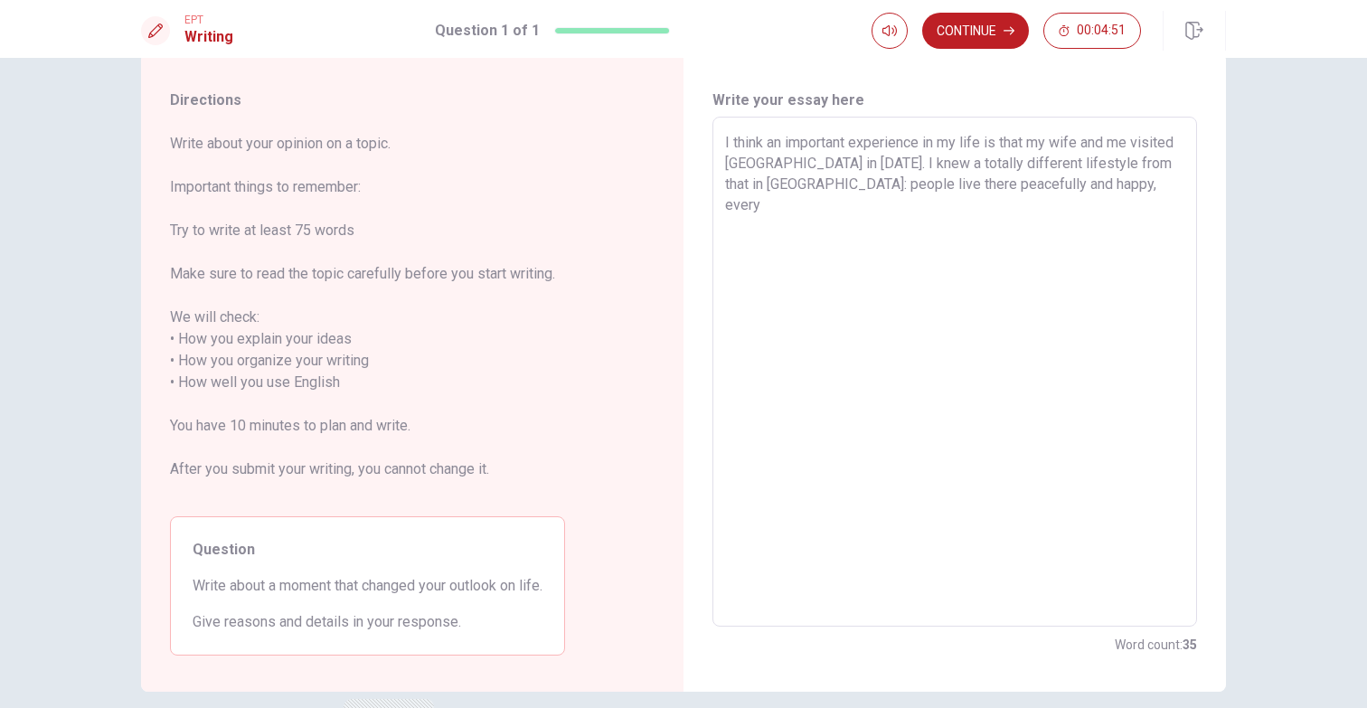
click at [1021, 187] on textarea "I think an important experience in my life is that my wife and me visited [GEOG…" at bounding box center [954, 372] width 459 height 480
click at [1104, 180] on textarea "I think an important experience in my life is that my wife and me visited [GEOG…" at bounding box center [954, 372] width 459 height 480
click at [838, 187] on textarea "I think an important experience in my life is that my wife and me visited [GEOG…" at bounding box center [954, 372] width 459 height 480
click at [1169, 184] on textarea "I think an important experience in my life is that my wife and me visited [GEOG…" at bounding box center [954, 372] width 459 height 480
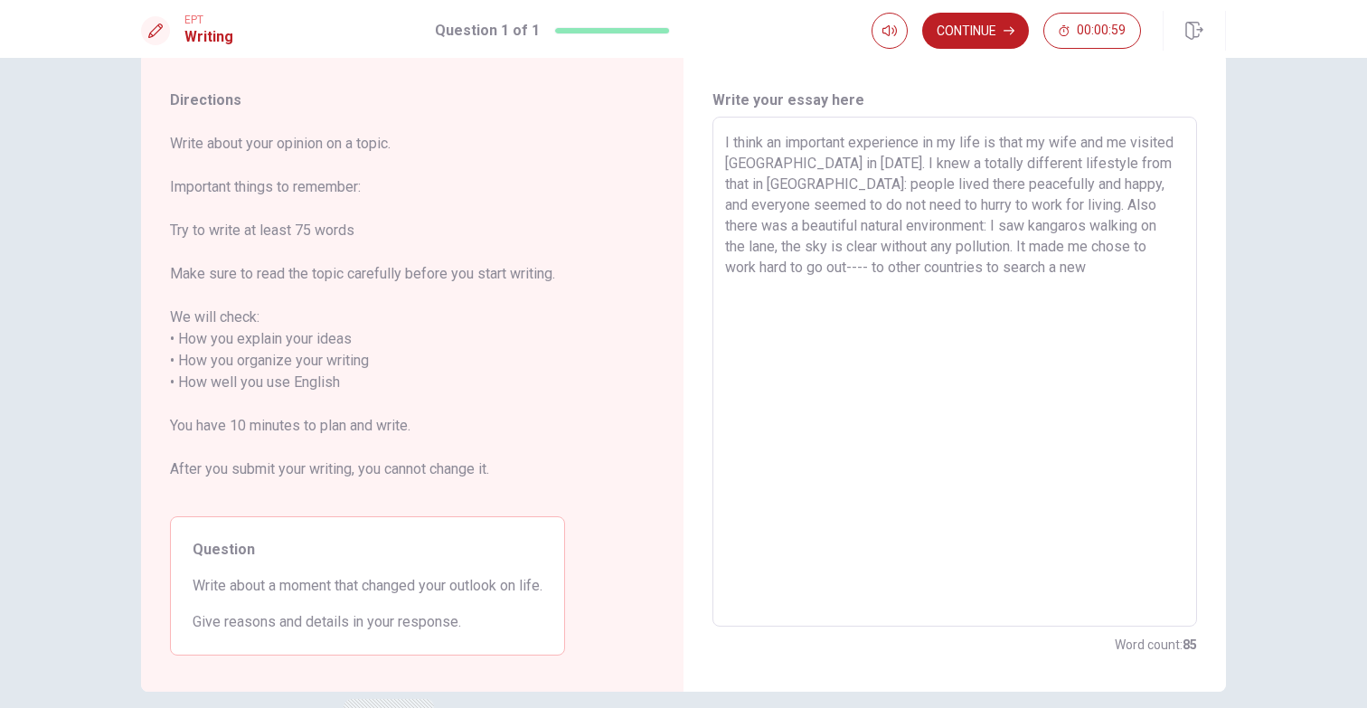
click at [1100, 251] on textarea "I think an important experience in my life is that my wife and me visited [GEOG…" at bounding box center [954, 372] width 459 height 480
click at [975, 264] on textarea "I think an important experience in my life is that my wife and me visited [GEOG…" at bounding box center [954, 372] width 459 height 480
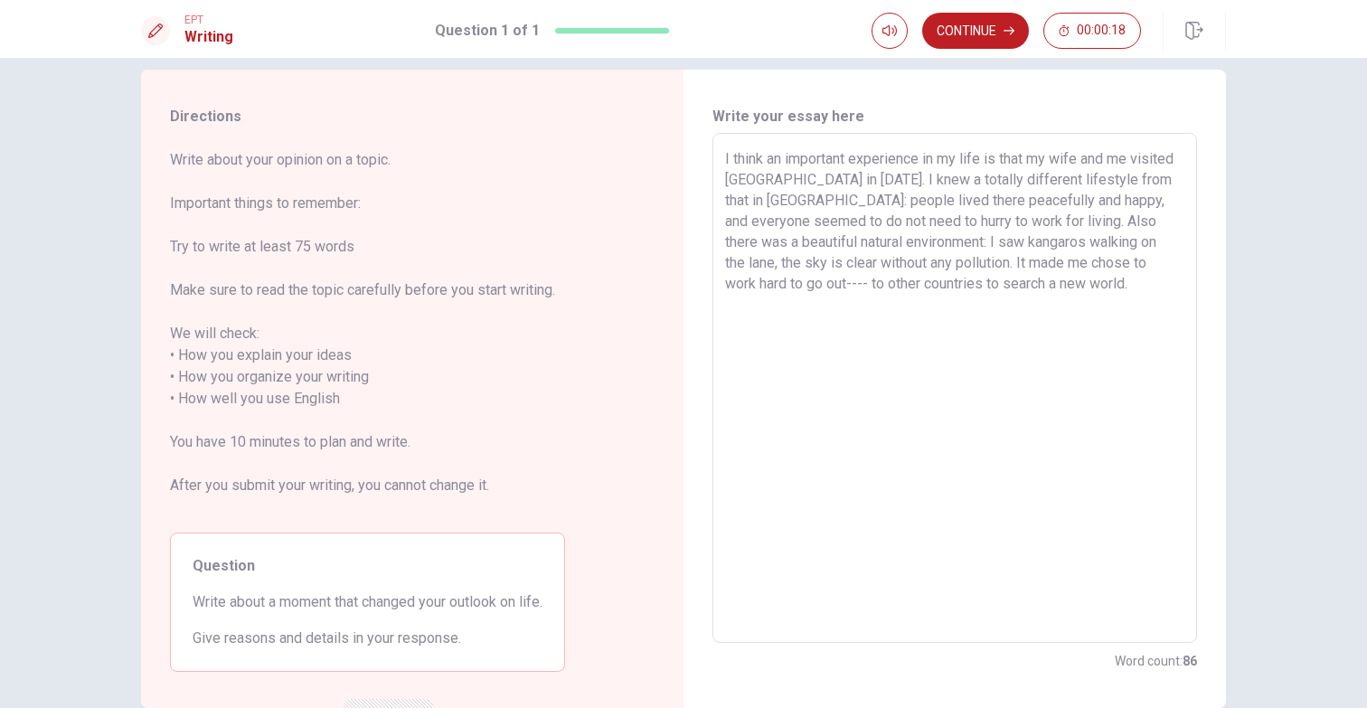
click at [920, 180] on textarea "I think an important experience in my life is that my wife and me visited [GEOG…" at bounding box center [954, 388] width 459 height 480
click at [1012, 281] on textarea "I think an important experience in my life is that my wife and me visited [GEOG…" at bounding box center [954, 388] width 459 height 480
click at [1020, 205] on textarea "I think an important experience in my life is that my wife and me visited [GEOG…" at bounding box center [954, 388] width 459 height 480
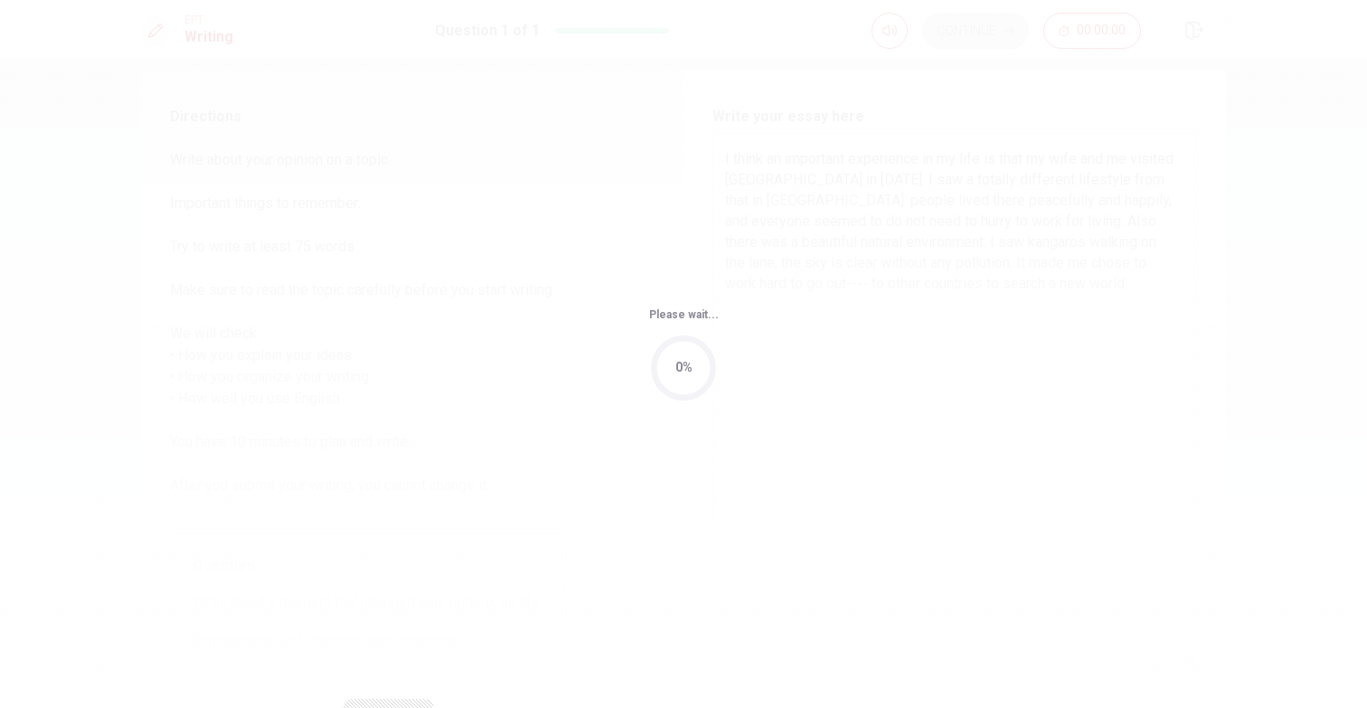
scroll to position [0, 0]
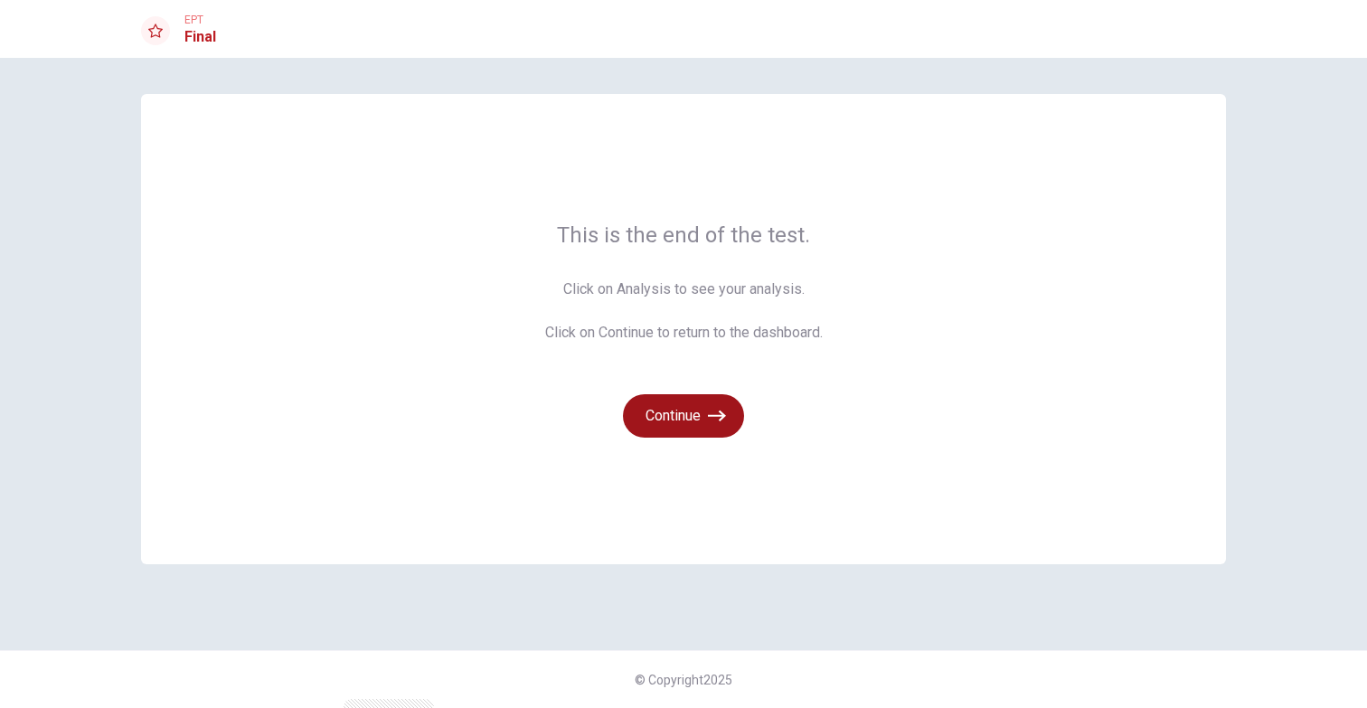
click at [720, 416] on icon "button" at bounding box center [717, 415] width 18 height 11
